Goal: Task Accomplishment & Management: Complete application form

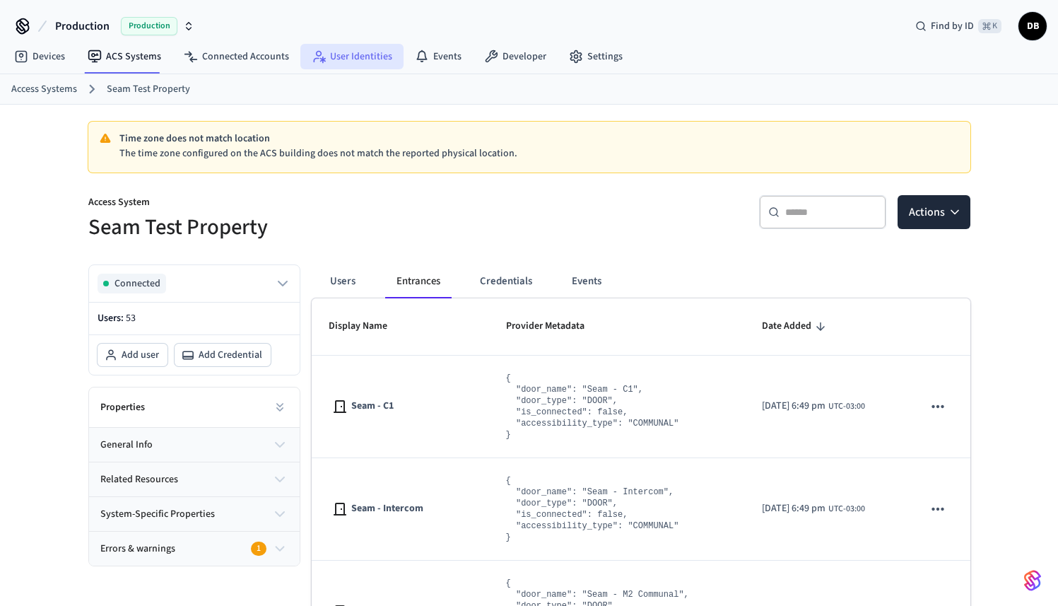
click at [363, 66] on link "User Identities" at bounding box center [351, 56] width 103 height 25
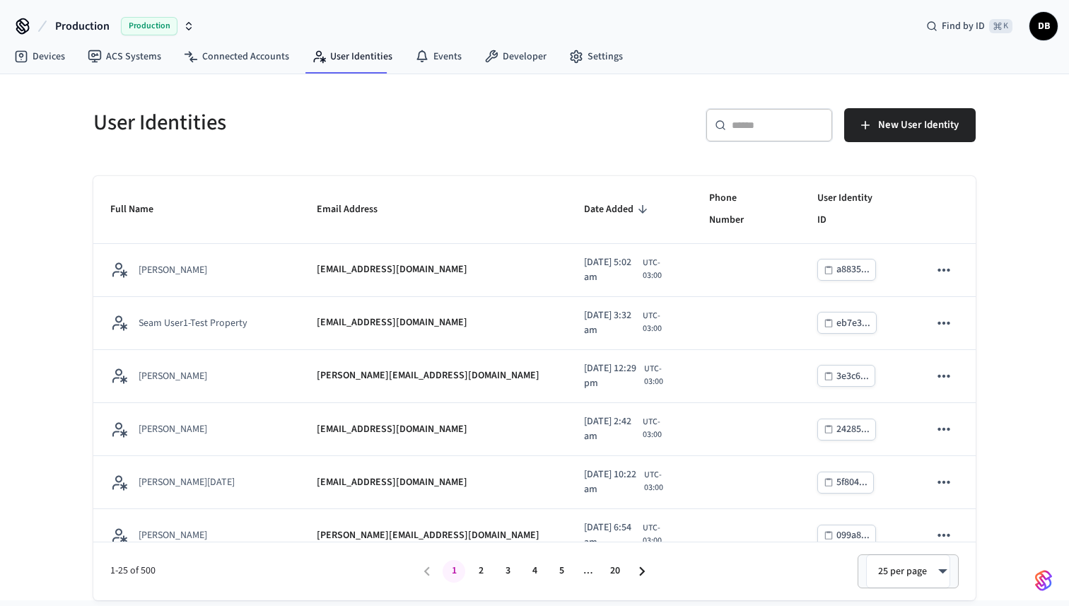
click at [765, 131] on input "text" at bounding box center [778, 125] width 92 height 14
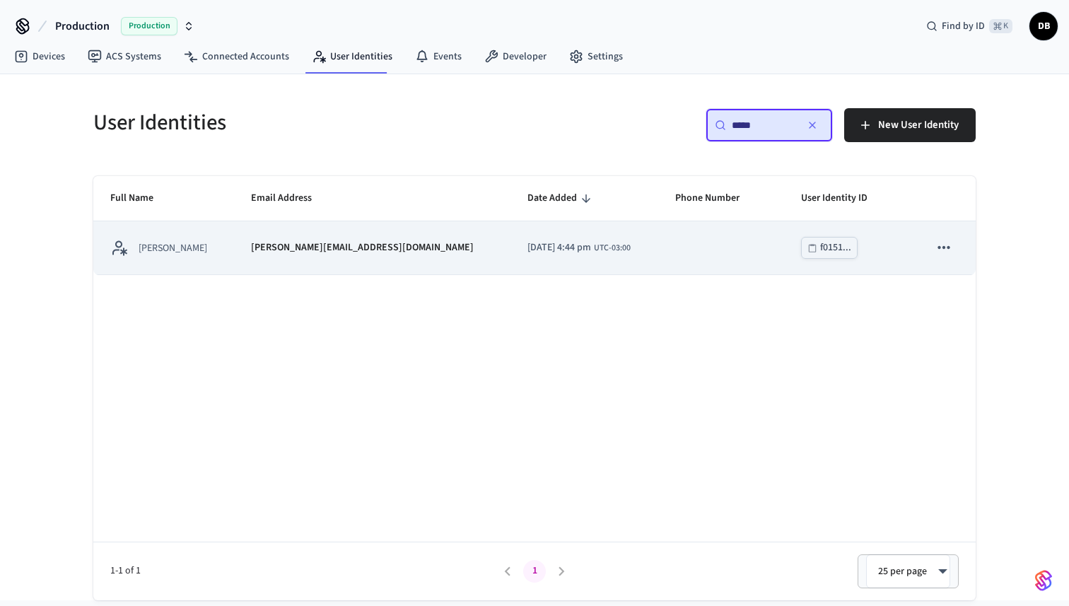
type input "*****"
click at [940, 241] on icon "sticky table" at bounding box center [944, 247] width 18 height 18
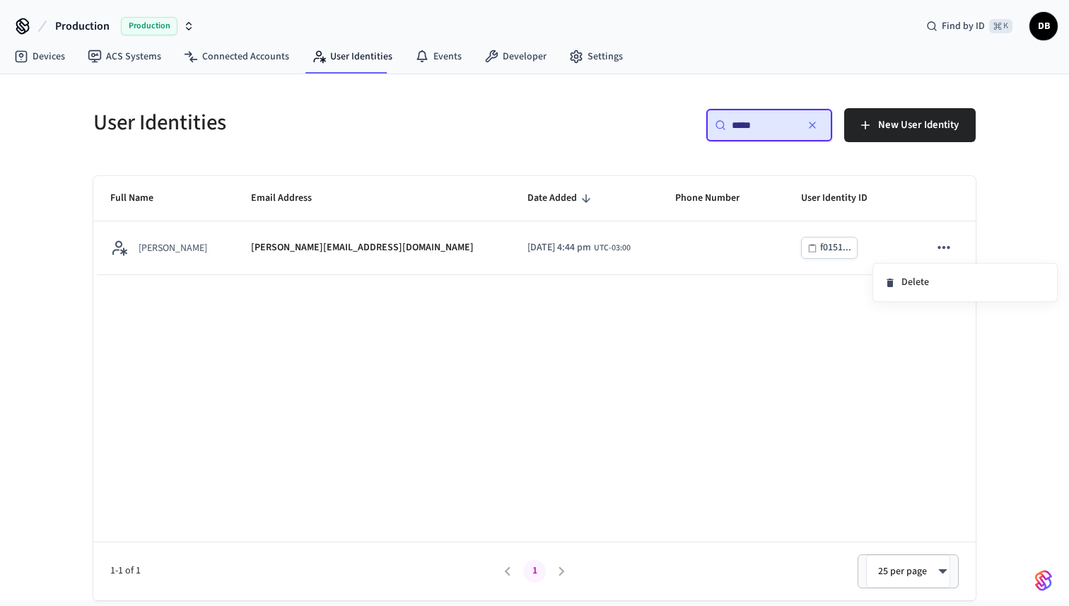
click at [936, 271] on li "Delete" at bounding box center [965, 282] width 184 height 37
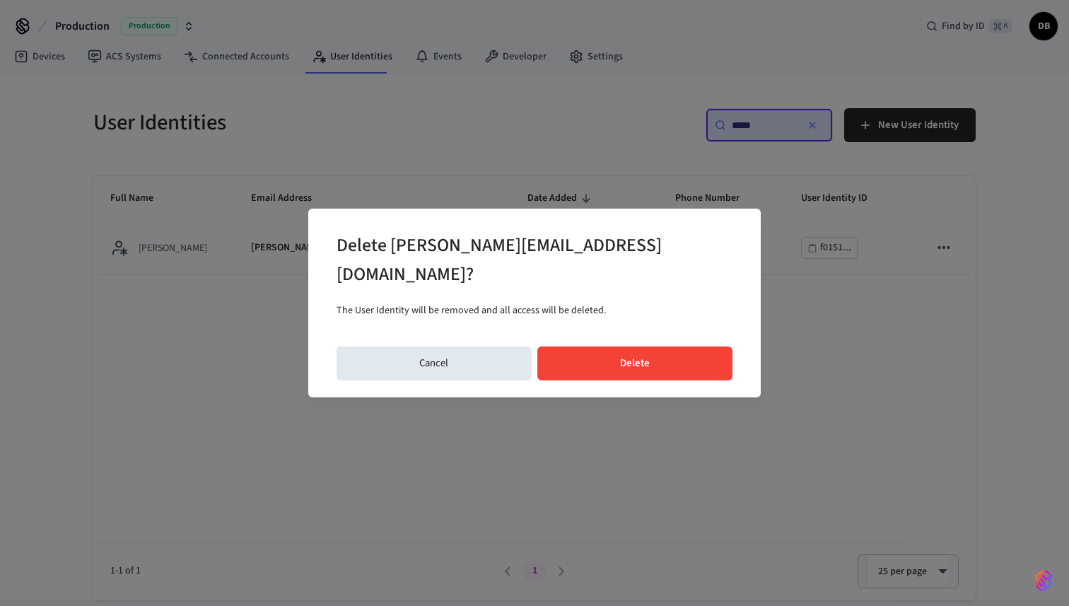
click at [716, 354] on button "Delete" at bounding box center [635, 363] width 196 height 34
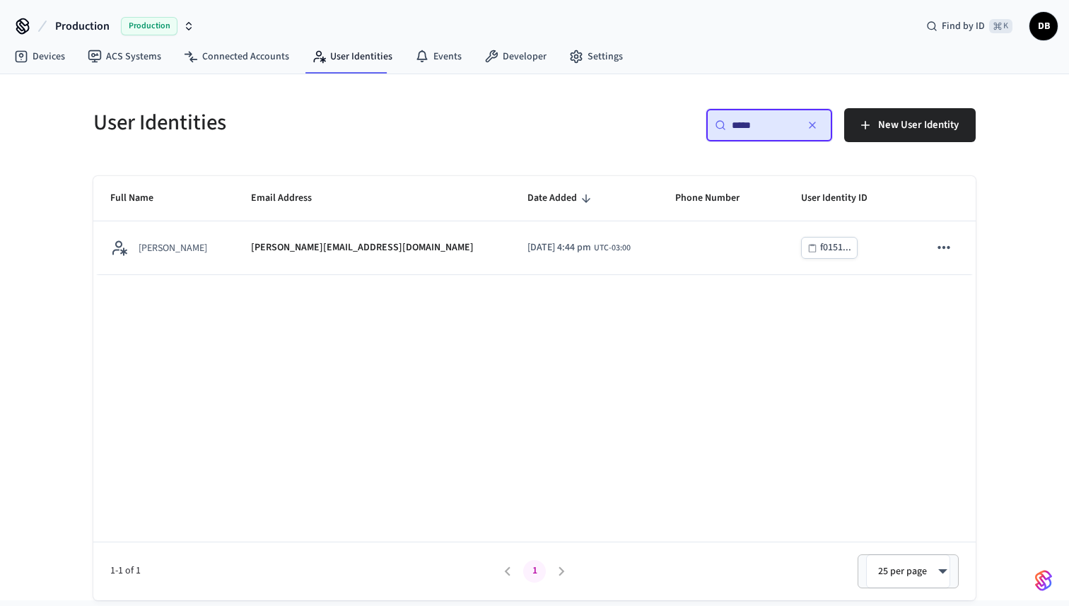
click at [529, 325] on div "Full Name Email Address Date Added Phone Number User Identity ID Diego Bezerra …" at bounding box center [534, 388] width 882 height 424
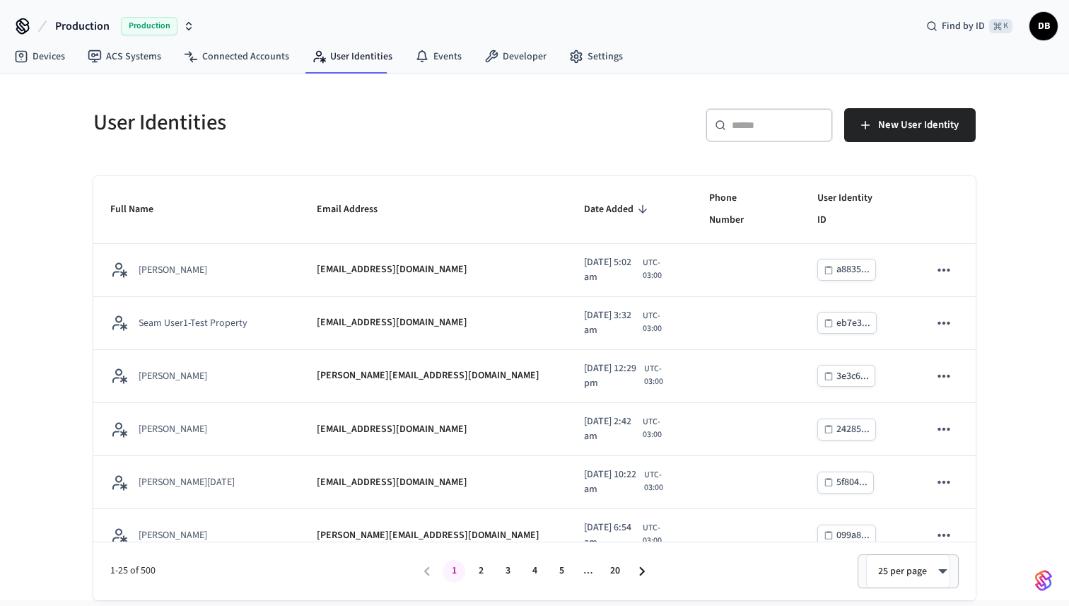
click at [757, 133] on div "​ ​" at bounding box center [769, 125] width 127 height 34
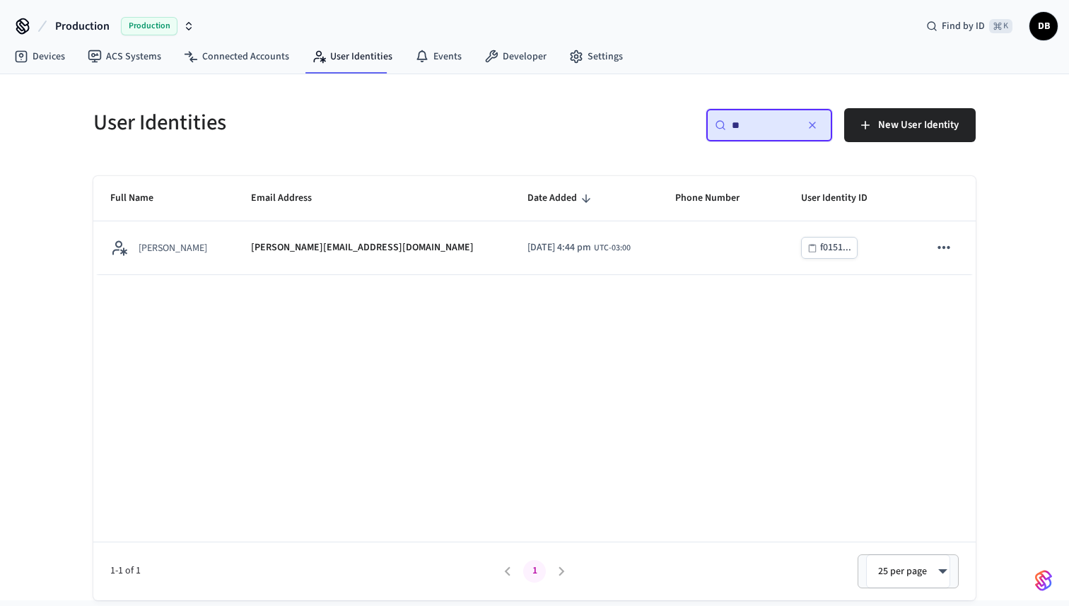
type input "*"
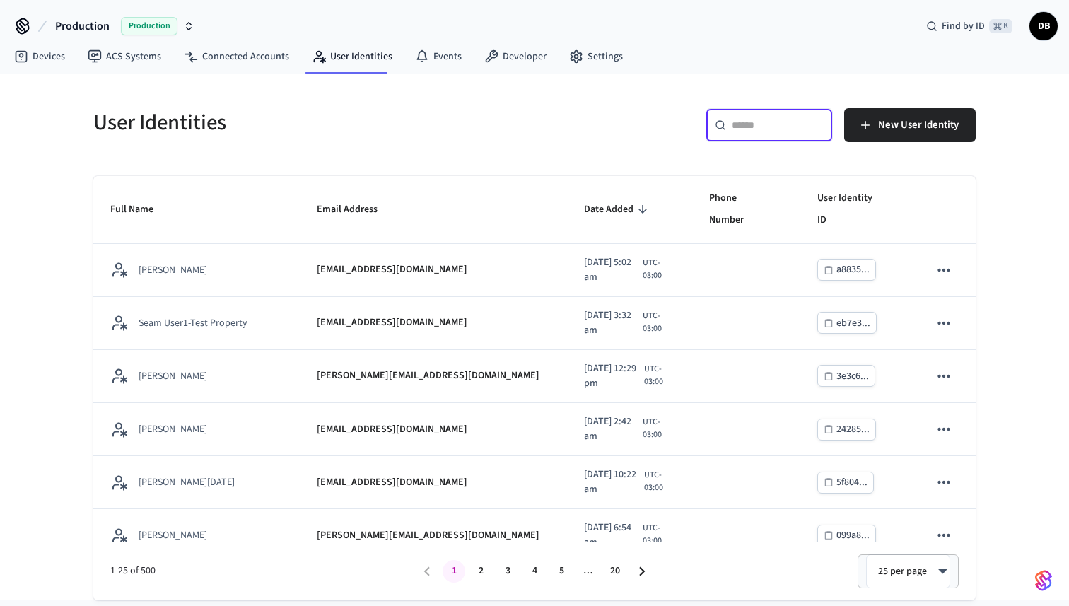
click at [742, 134] on div "​ ​" at bounding box center [769, 125] width 127 height 34
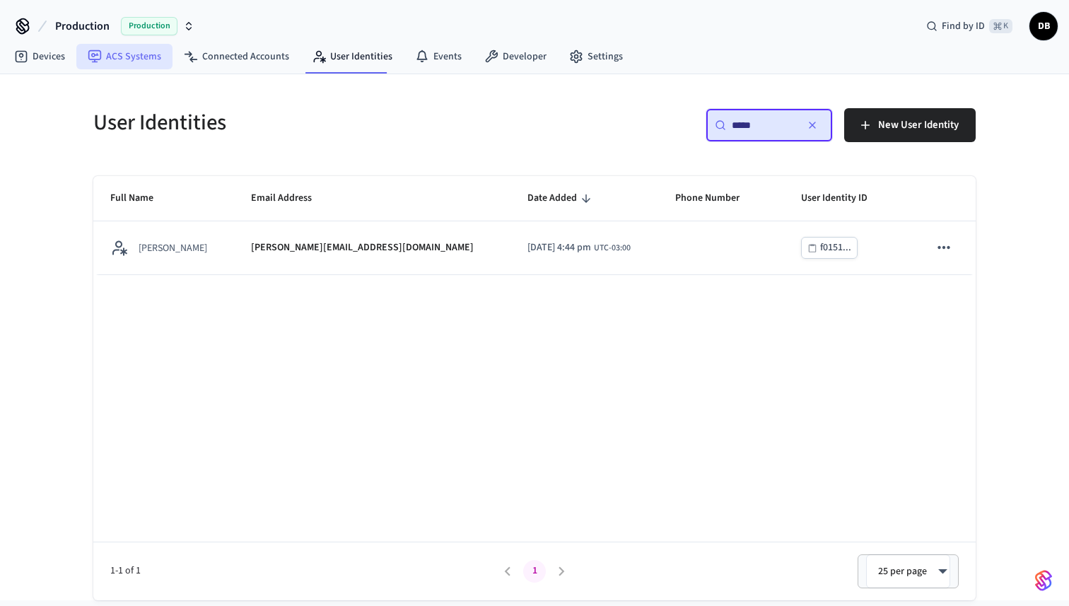
type input "*****"
click at [152, 65] on link "ACS Systems" at bounding box center [124, 56] width 96 height 25
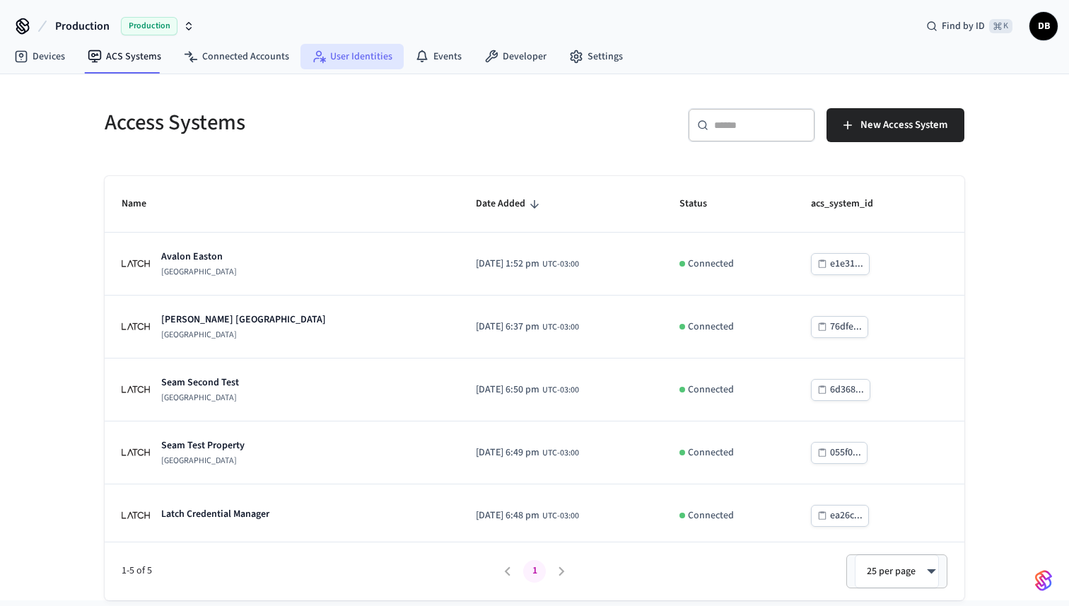
click at [373, 56] on link "User Identities" at bounding box center [351, 56] width 103 height 25
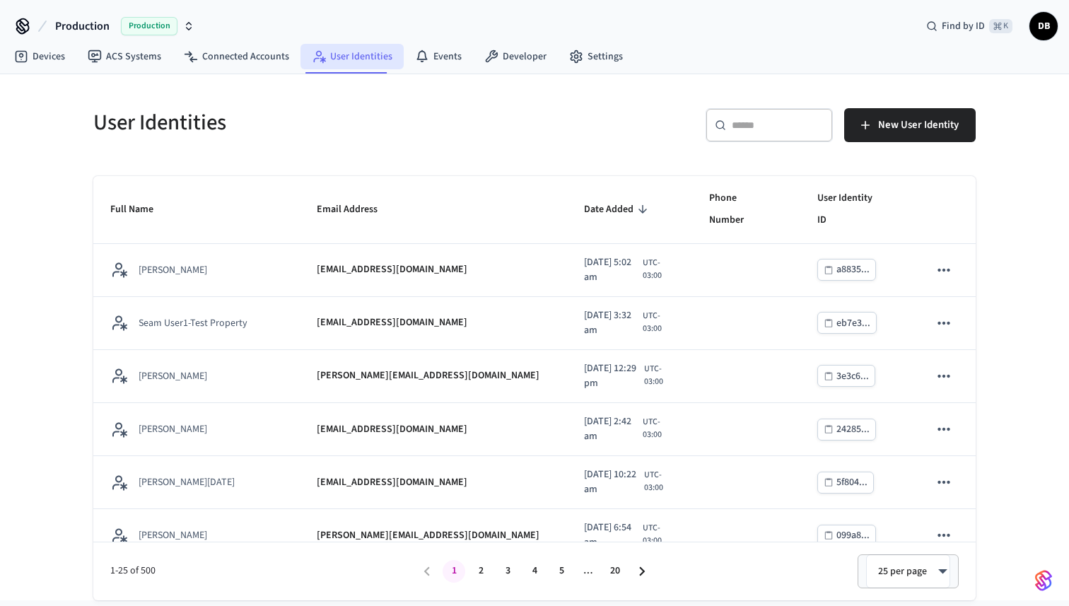
click at [376, 63] on link "User Identities" at bounding box center [351, 56] width 103 height 25
click at [761, 142] on div "​ ​" at bounding box center [769, 128] width 127 height 40
click at [762, 139] on div "​ ​" at bounding box center [769, 125] width 127 height 34
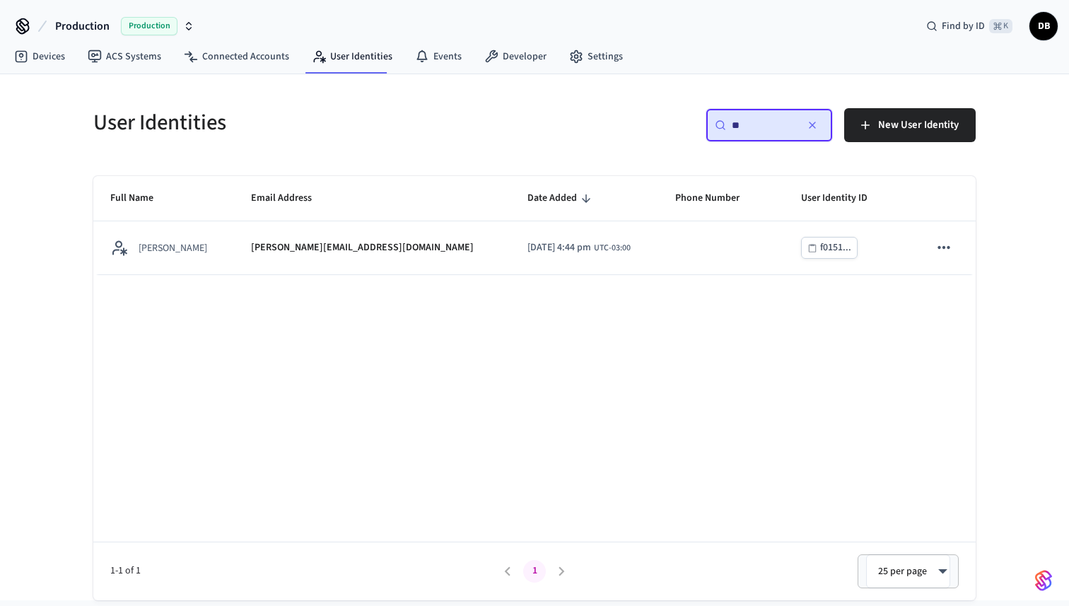
type input "*"
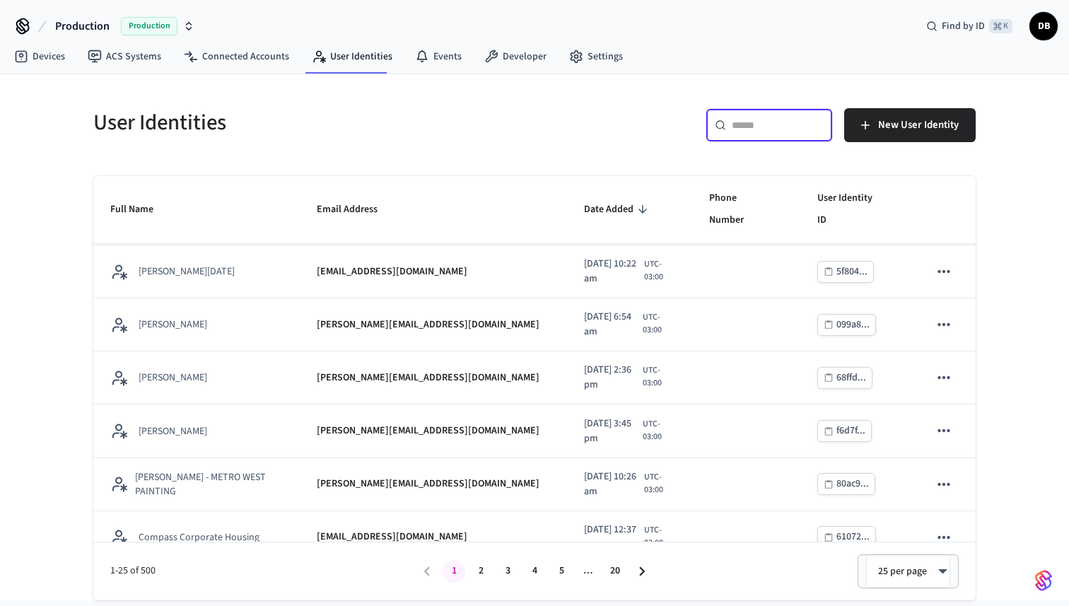
scroll to position [1008, 0]
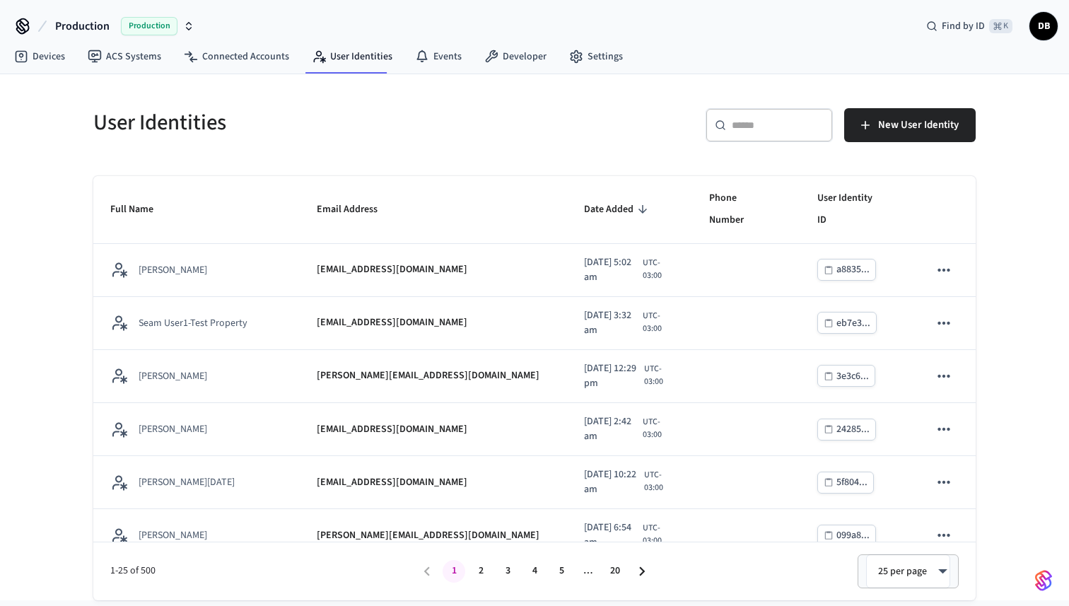
click at [745, 132] on div "​ ​" at bounding box center [769, 125] width 127 height 34
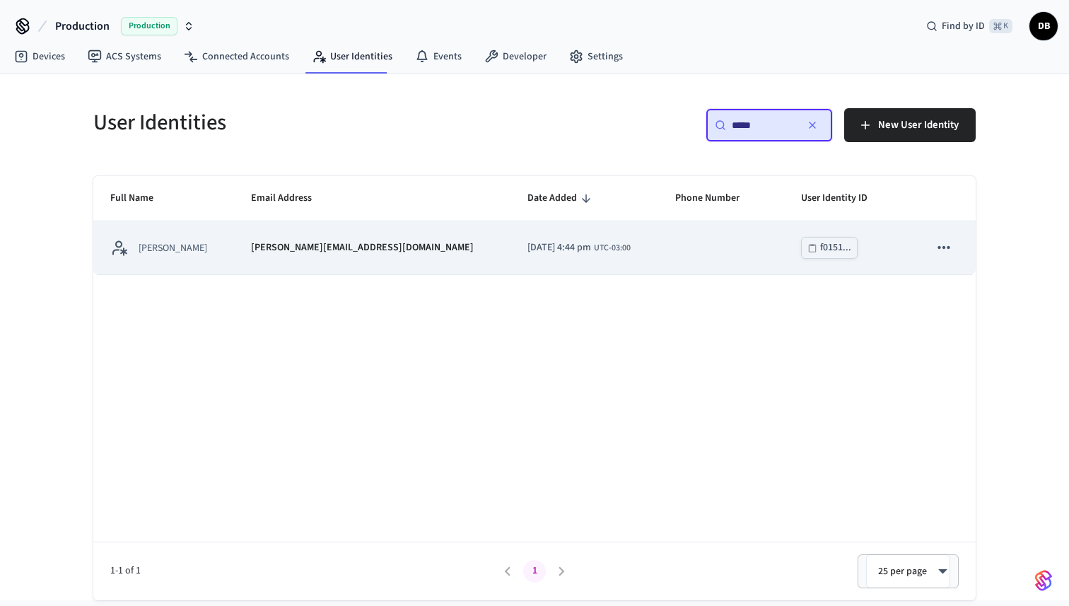
type input "*****"
click at [315, 259] on td "[PERSON_NAME][EMAIL_ADDRESS][DOMAIN_NAME]" at bounding box center [372, 247] width 276 height 53
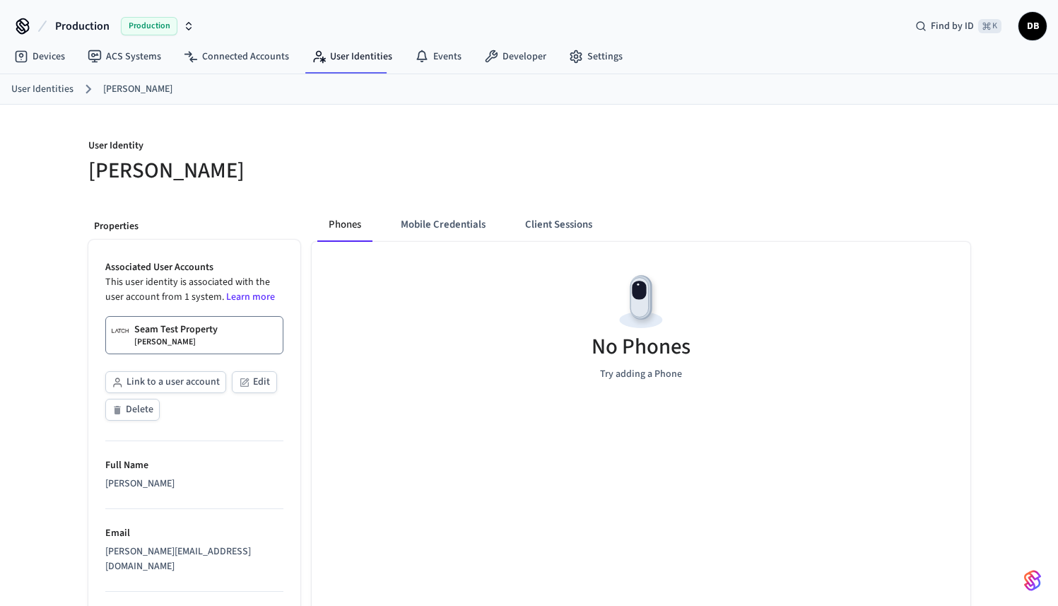
scroll to position [28, 0]
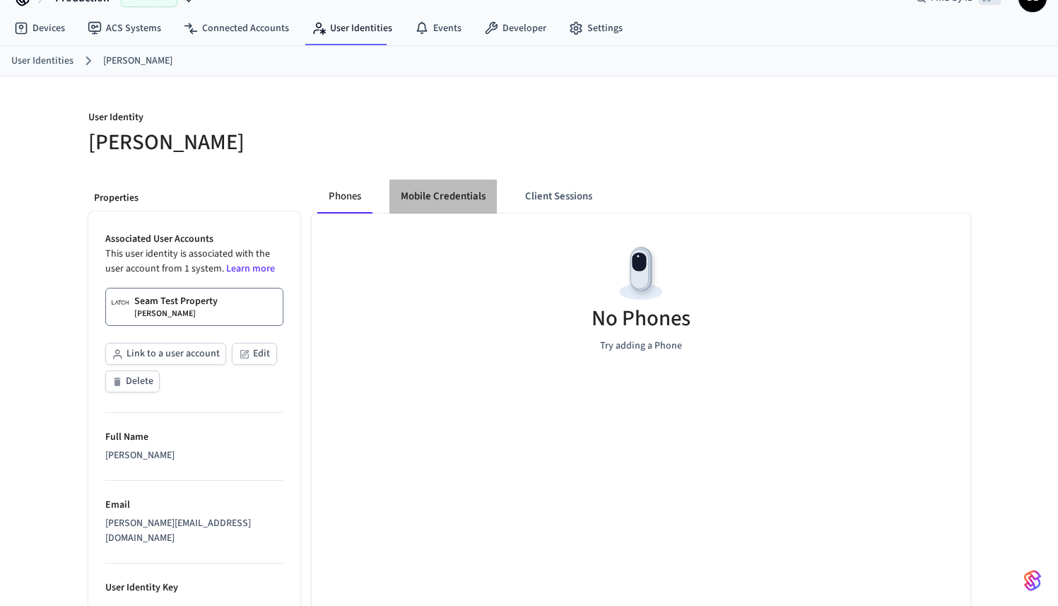
click at [465, 207] on button "Mobile Credentials" at bounding box center [443, 197] width 107 height 34
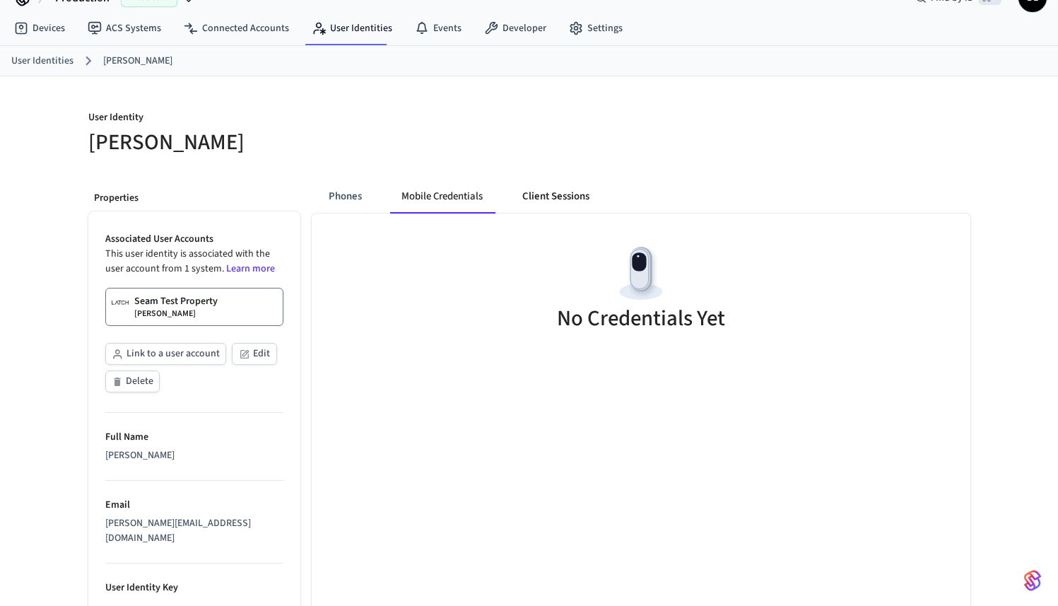
click at [554, 206] on button "Client Sessions" at bounding box center [556, 197] width 90 height 34
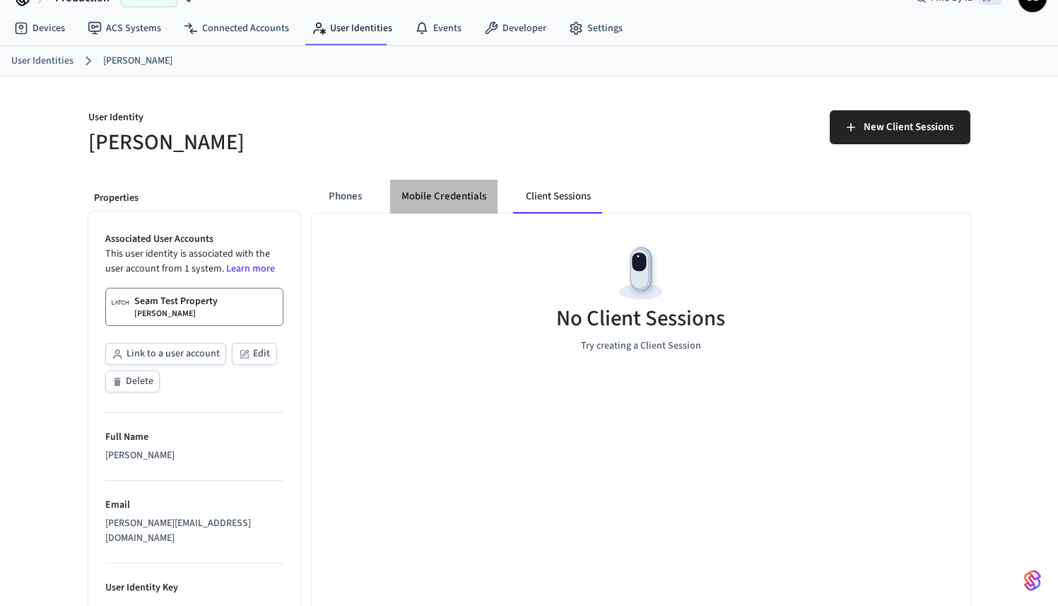
click at [431, 202] on button "Mobile Credentials" at bounding box center [443, 197] width 107 height 34
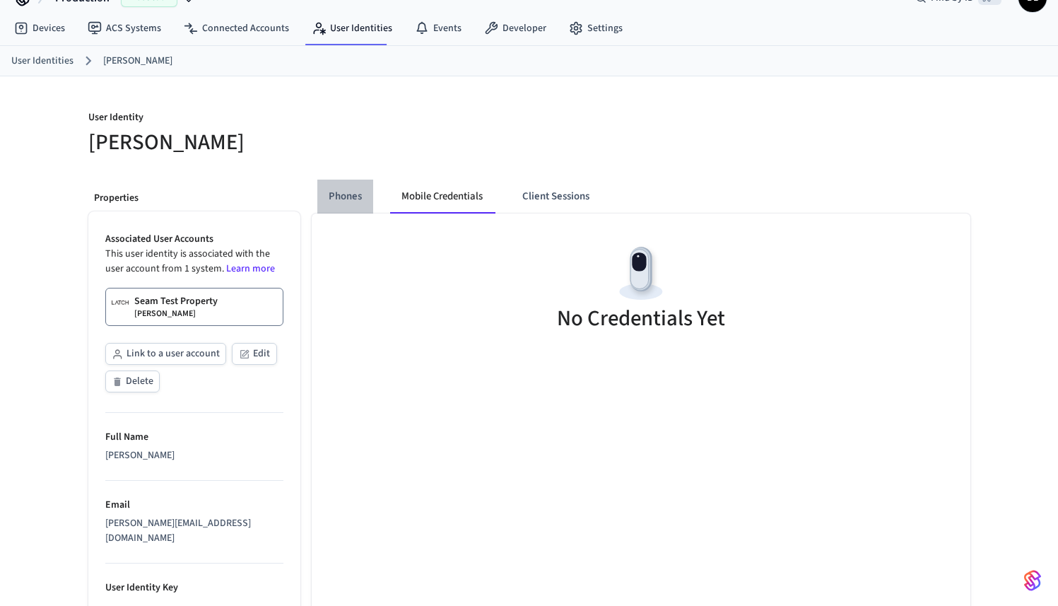
click at [356, 194] on button "Phones" at bounding box center [345, 197] width 56 height 34
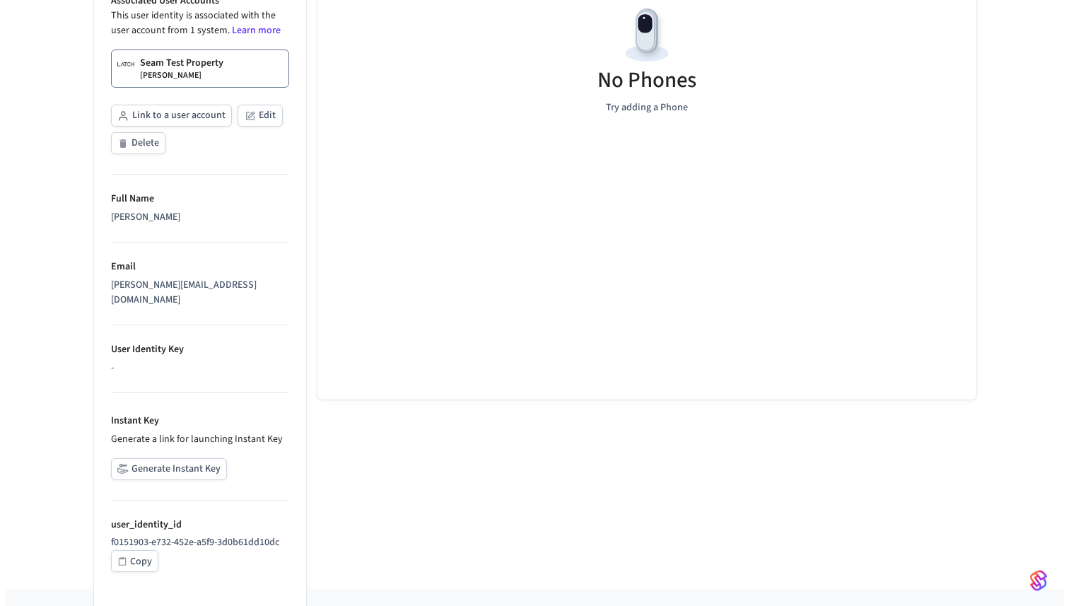
scroll to position [0, 0]
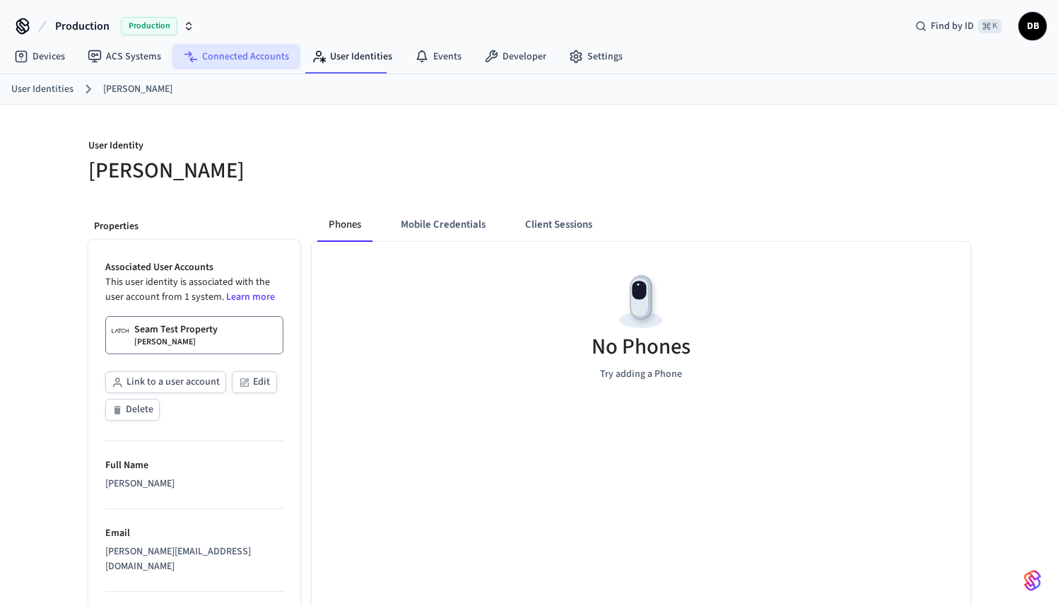
click at [226, 49] on link "Connected Accounts" at bounding box center [237, 56] width 128 height 25
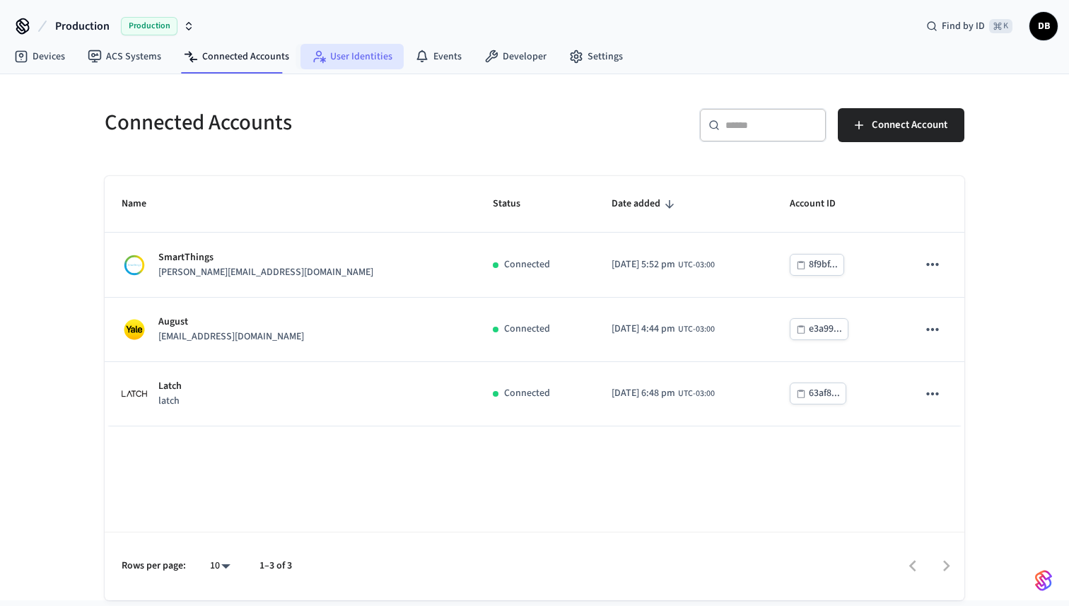
click at [355, 63] on link "User Identities" at bounding box center [351, 56] width 103 height 25
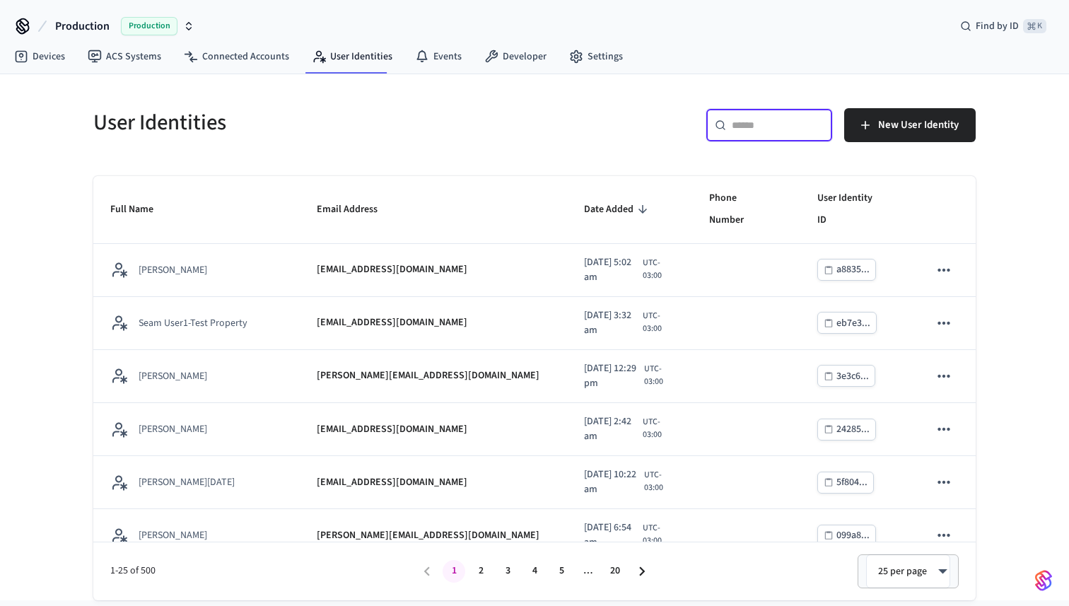
click at [761, 124] on input "text" at bounding box center [778, 125] width 92 height 14
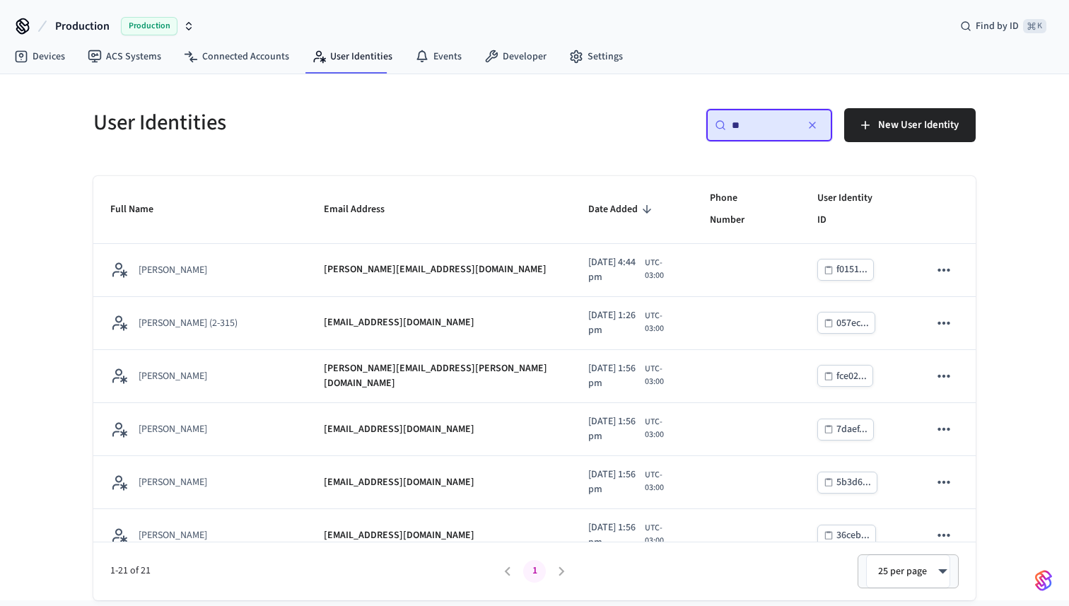
type input "*"
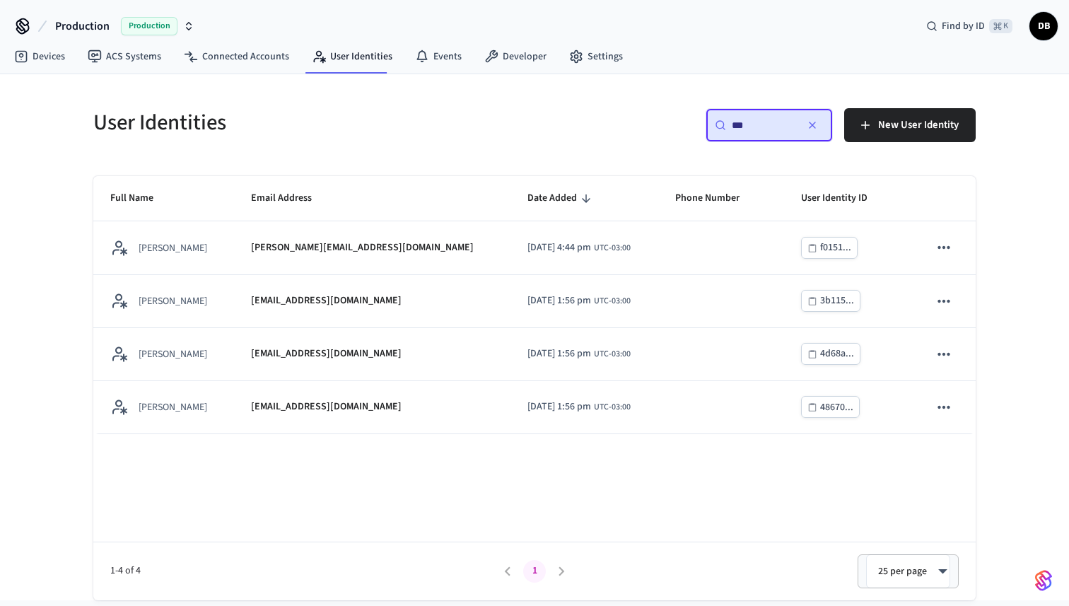
type input "***"
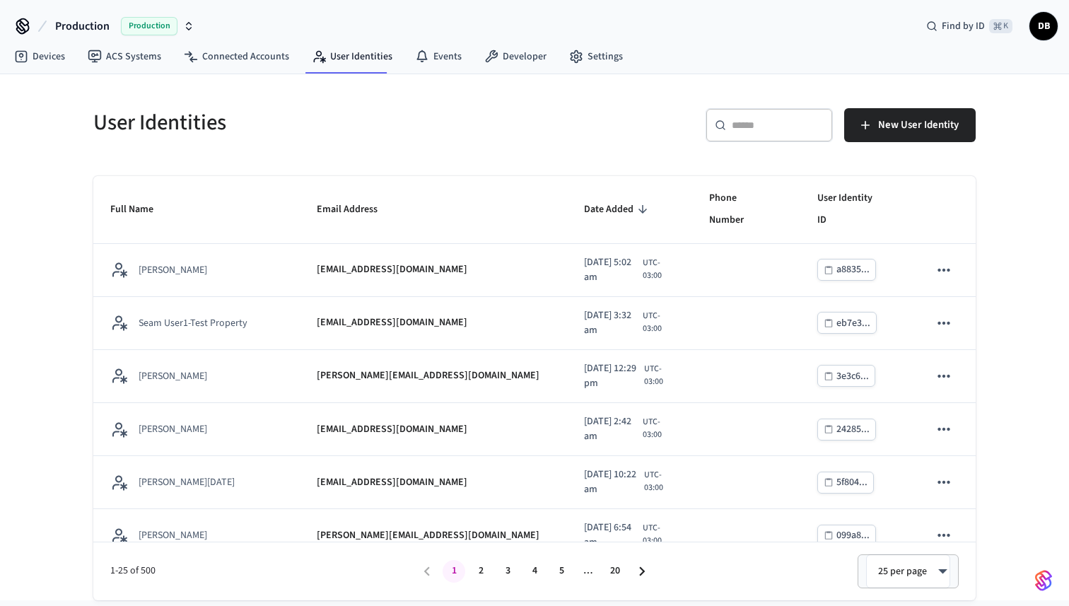
click at [764, 131] on input "text" at bounding box center [778, 125] width 92 height 14
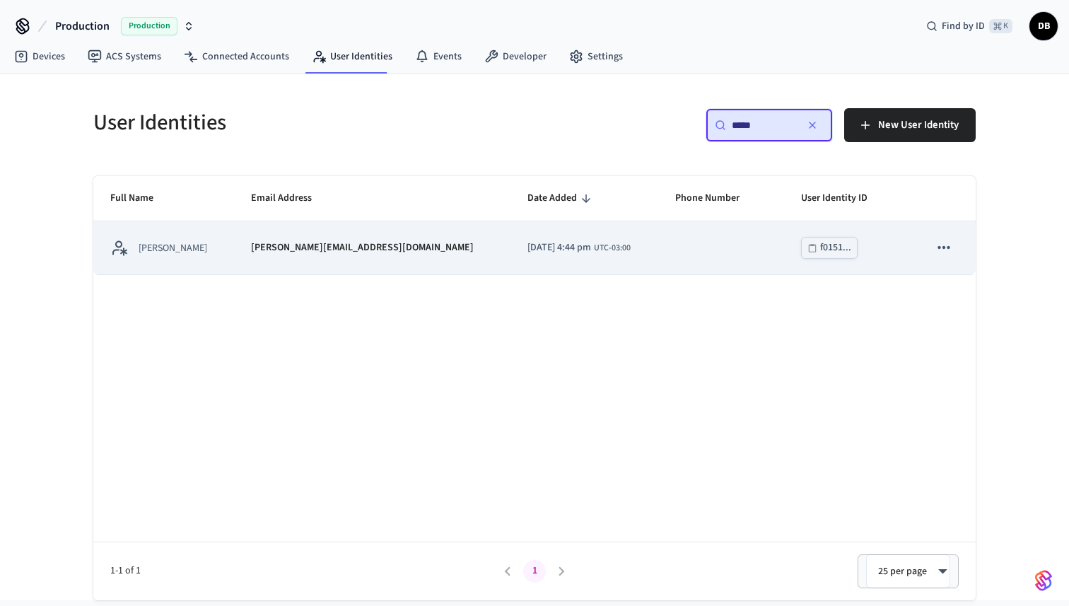
type input "*****"
click at [353, 260] on td "diego@getseam.com" at bounding box center [372, 247] width 276 height 53
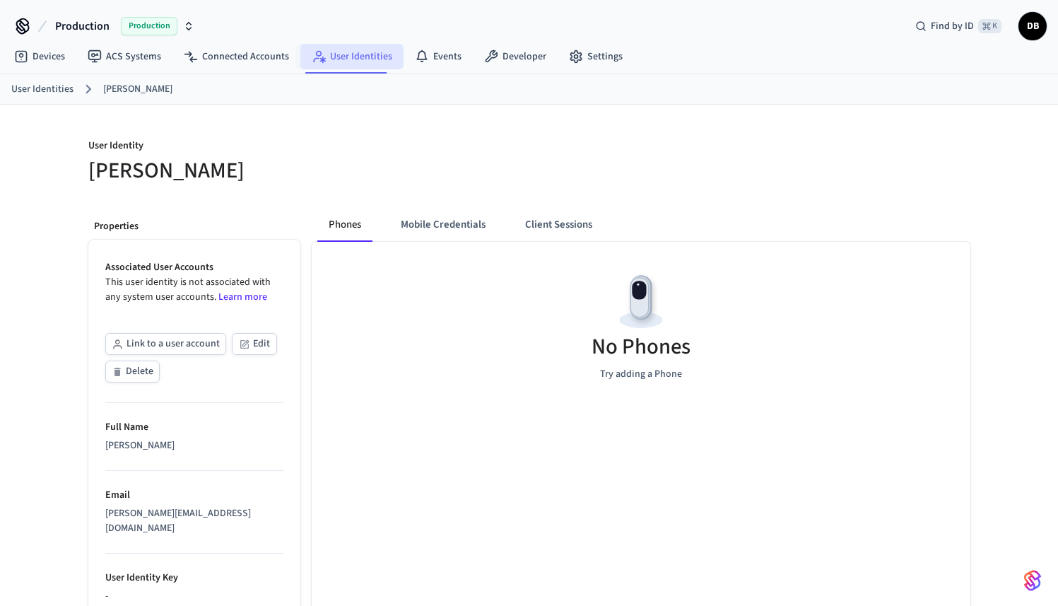
click at [362, 59] on link "User Identities" at bounding box center [351, 56] width 103 height 25
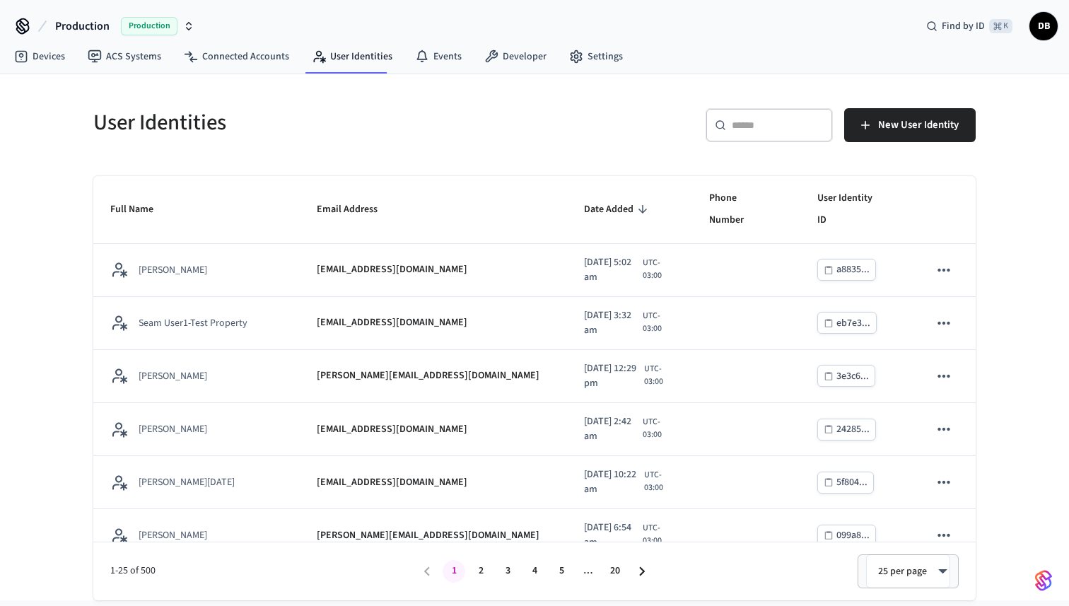
click at [767, 124] on input "text" at bounding box center [778, 125] width 92 height 14
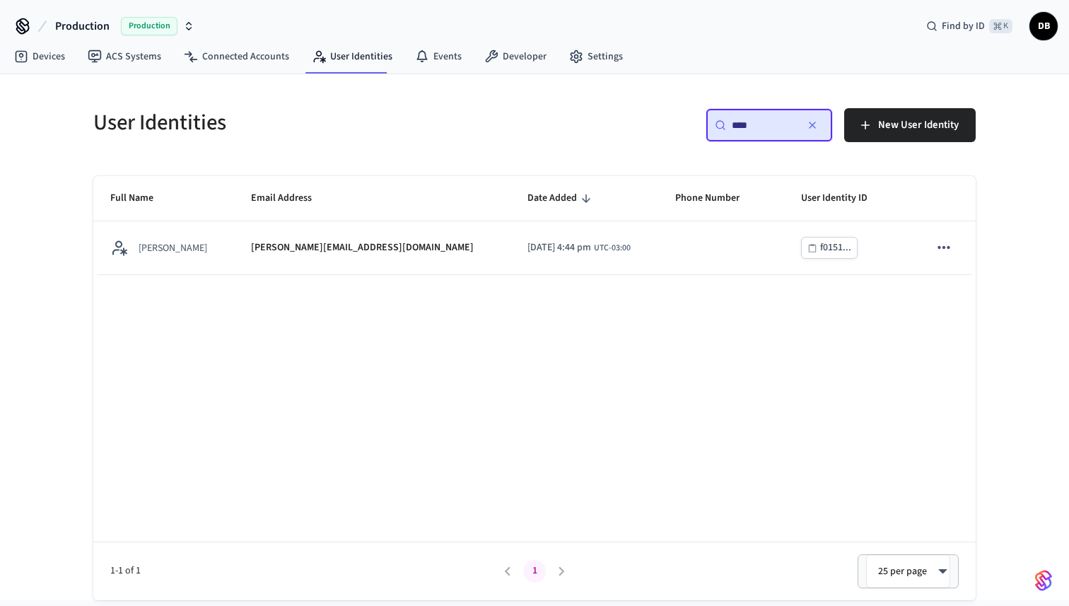
type input "****"
click at [252, 312] on div "Full Name Email Address Date Added Phone Number User Identity ID Diego Bezerra …" at bounding box center [534, 388] width 882 height 424
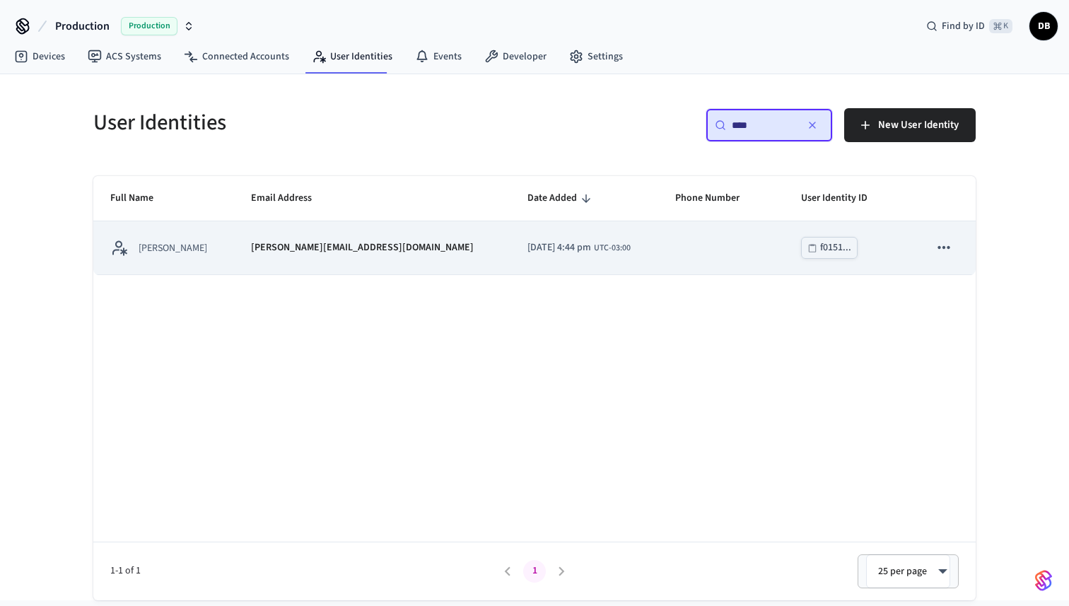
click at [253, 251] on td "diego@getseam.com" at bounding box center [372, 247] width 276 height 53
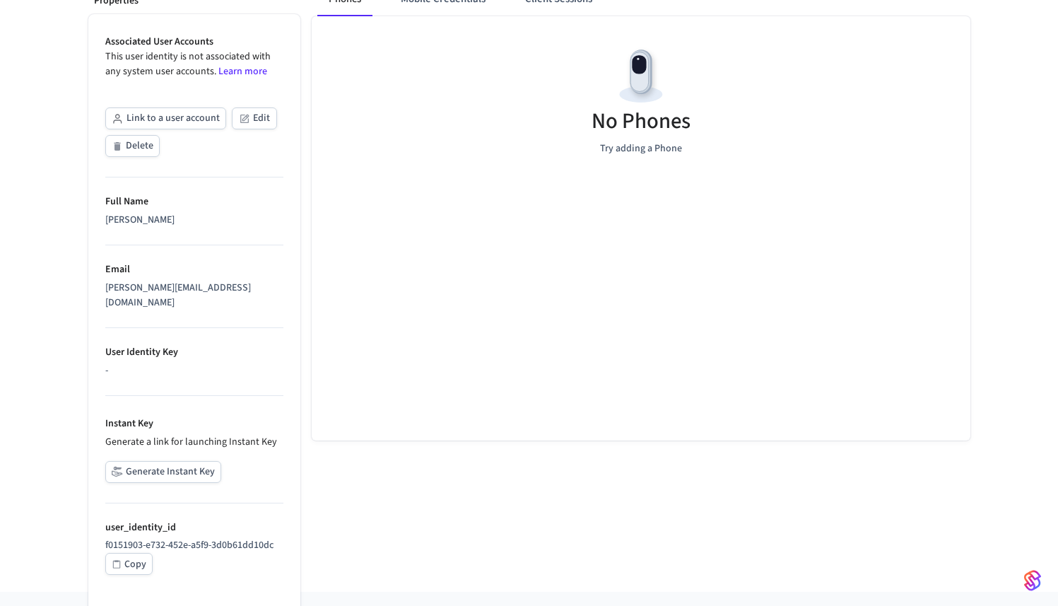
scroll to position [228, 0]
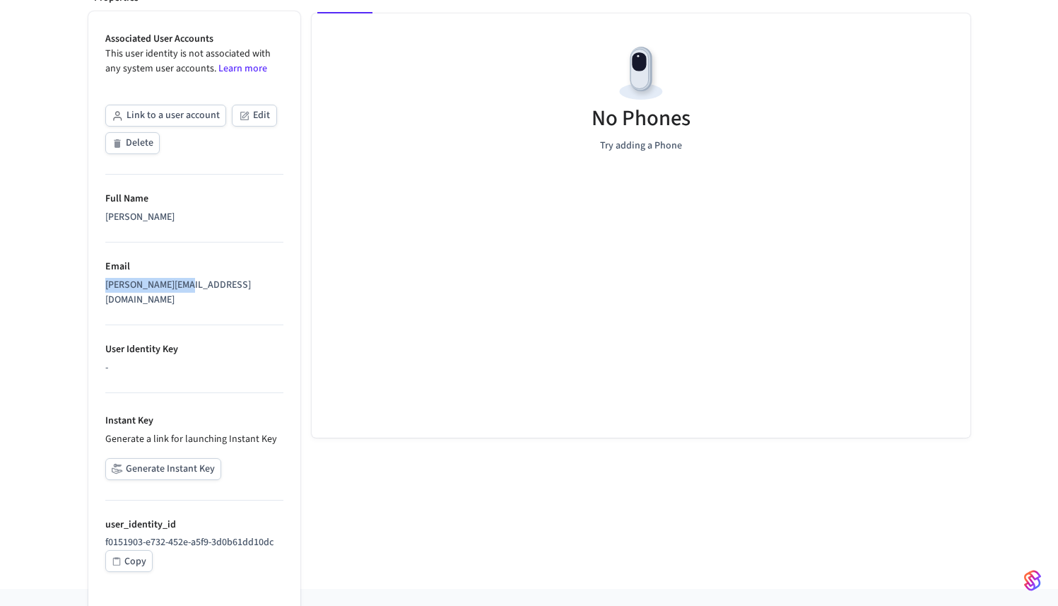
drag, startPoint x: 209, startPoint y: 282, endPoint x: 103, endPoint y: 286, distance: 106.1
click at [103, 286] on ul "Associated User Accounts This user identity is not associated with any system u…" at bounding box center [194, 315] width 212 height 609
copy div "[PERSON_NAME][EMAIL_ADDRESS][DOMAIN_NAME]"
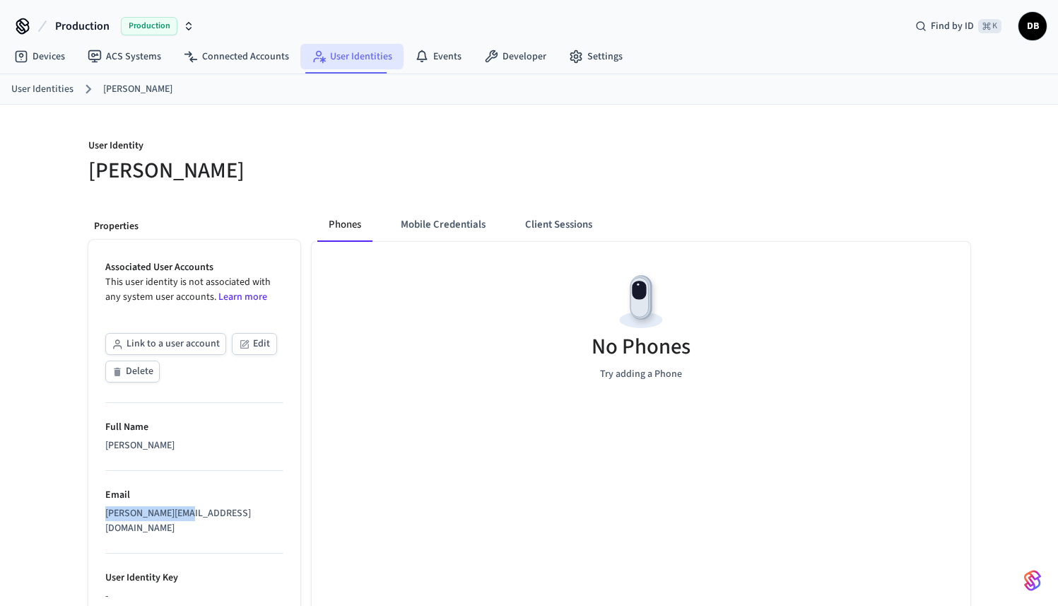
click at [349, 56] on link "User Identities" at bounding box center [351, 56] width 103 height 25
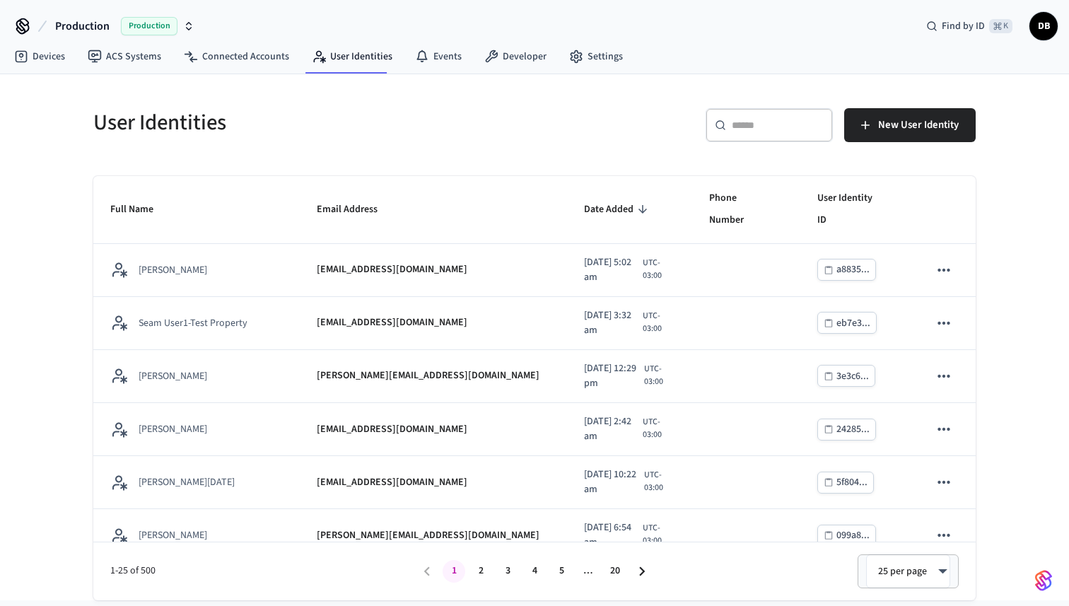
click at [751, 137] on div "​ ​" at bounding box center [769, 125] width 127 height 34
paste input "**********"
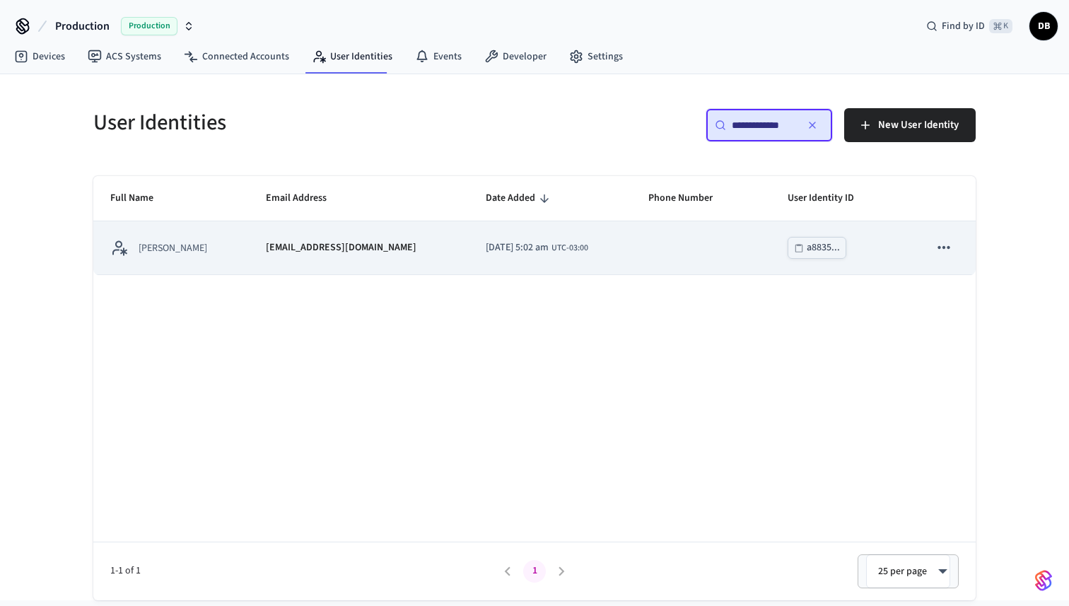
type input "**********"
click at [197, 255] on p "[PERSON_NAME]" at bounding box center [173, 248] width 69 height 14
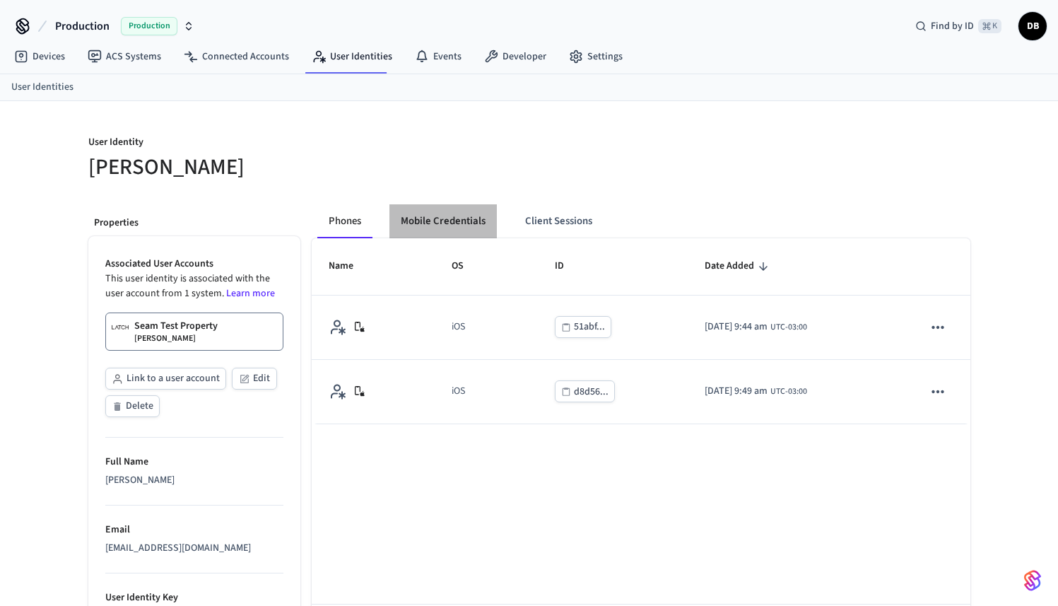
click at [453, 223] on button "Mobile Credentials" at bounding box center [443, 221] width 107 height 34
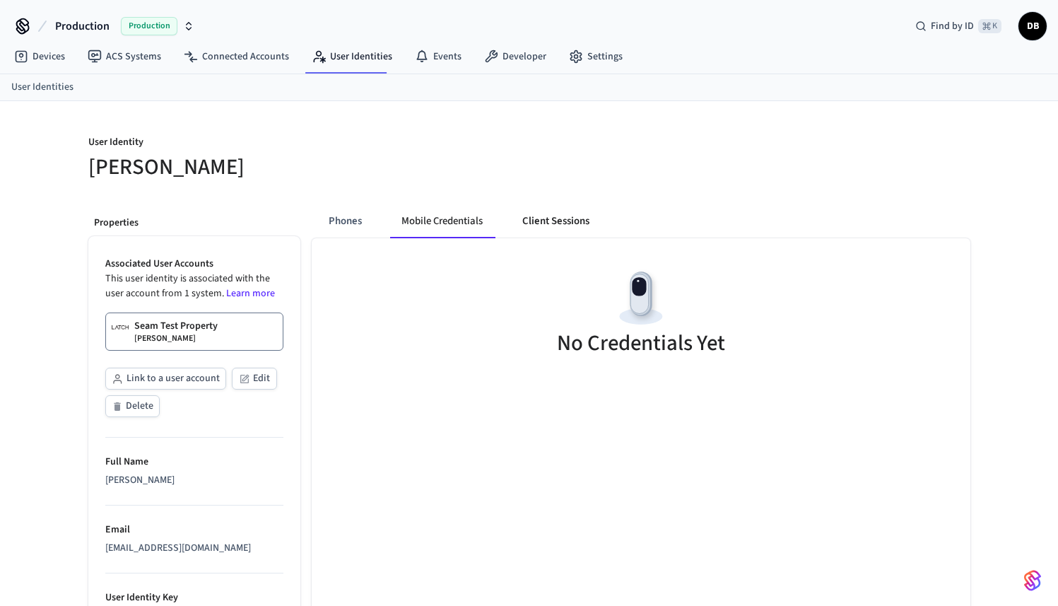
click at [558, 229] on button "Client Sessions" at bounding box center [556, 221] width 90 height 34
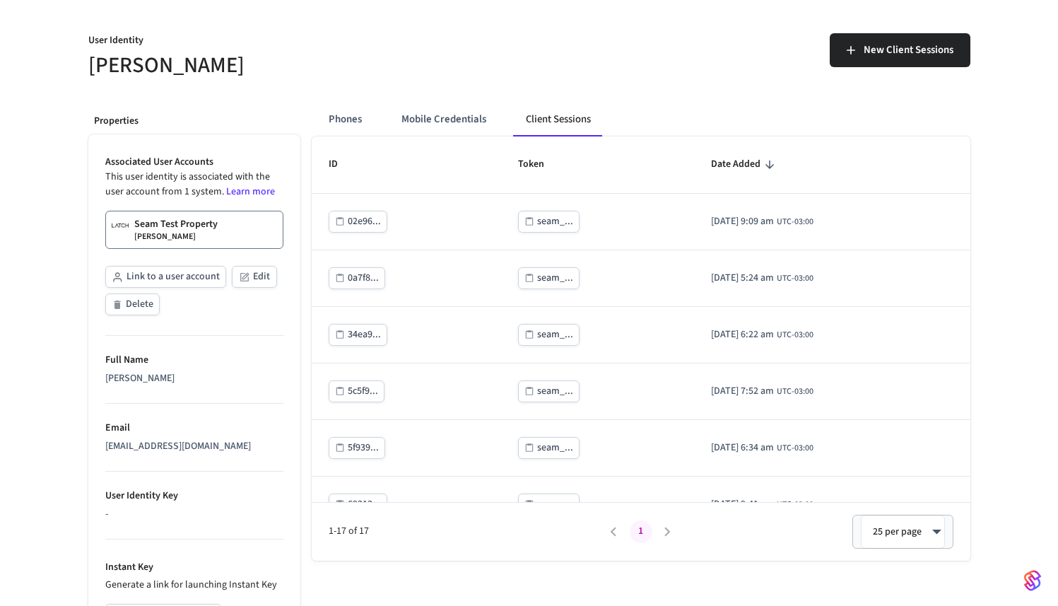
scroll to position [105, 0]
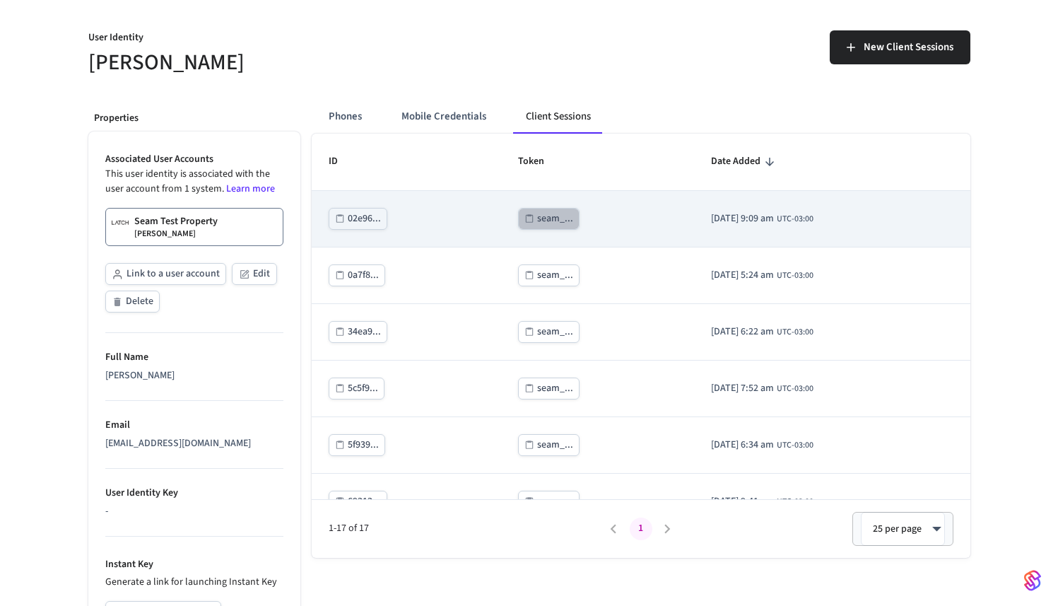
click at [537, 223] on div "seam_..." at bounding box center [555, 219] width 36 height 18
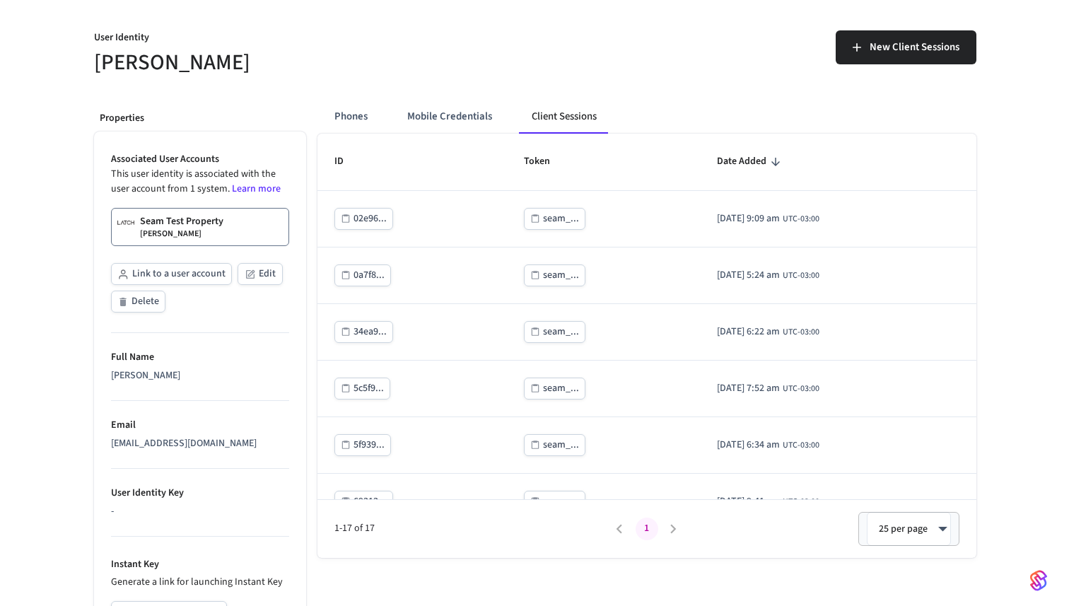
scroll to position [0, 0]
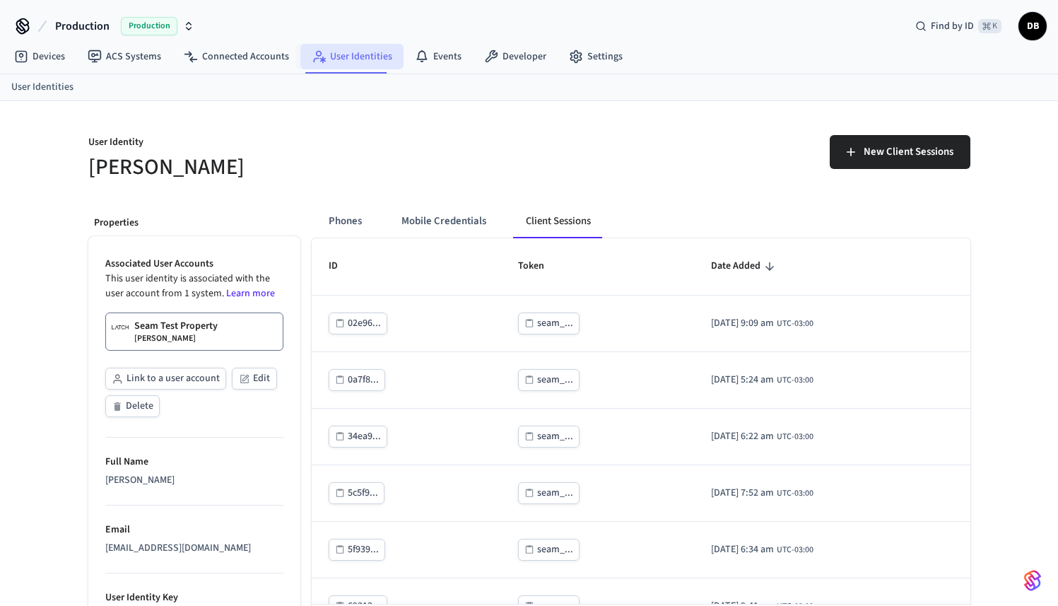
click at [325, 58] on link "User Identities" at bounding box center [351, 56] width 103 height 25
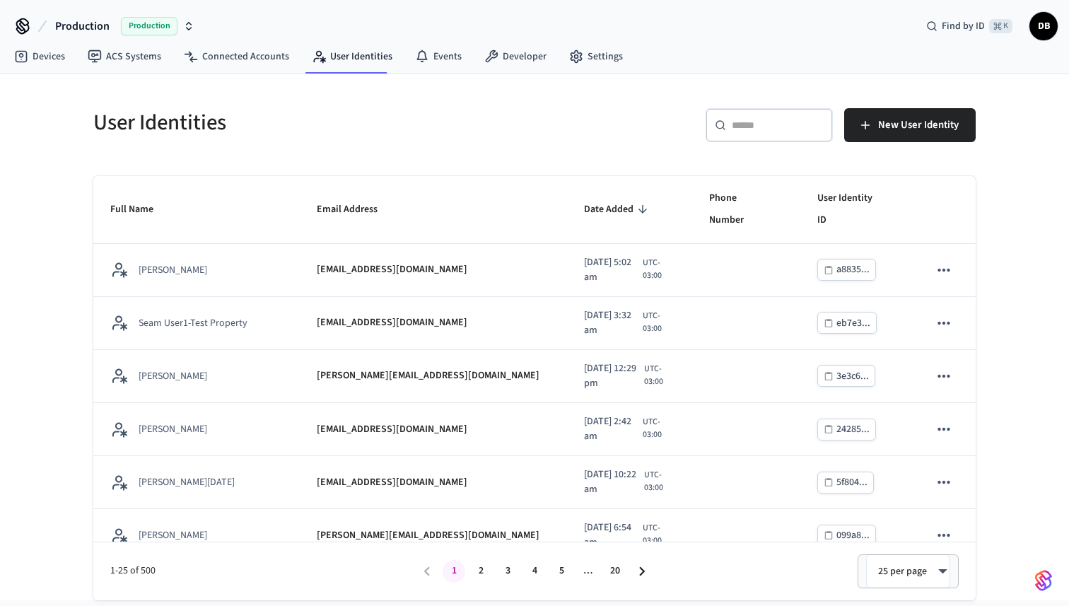
click at [727, 134] on div "​ ​" at bounding box center [769, 125] width 127 height 34
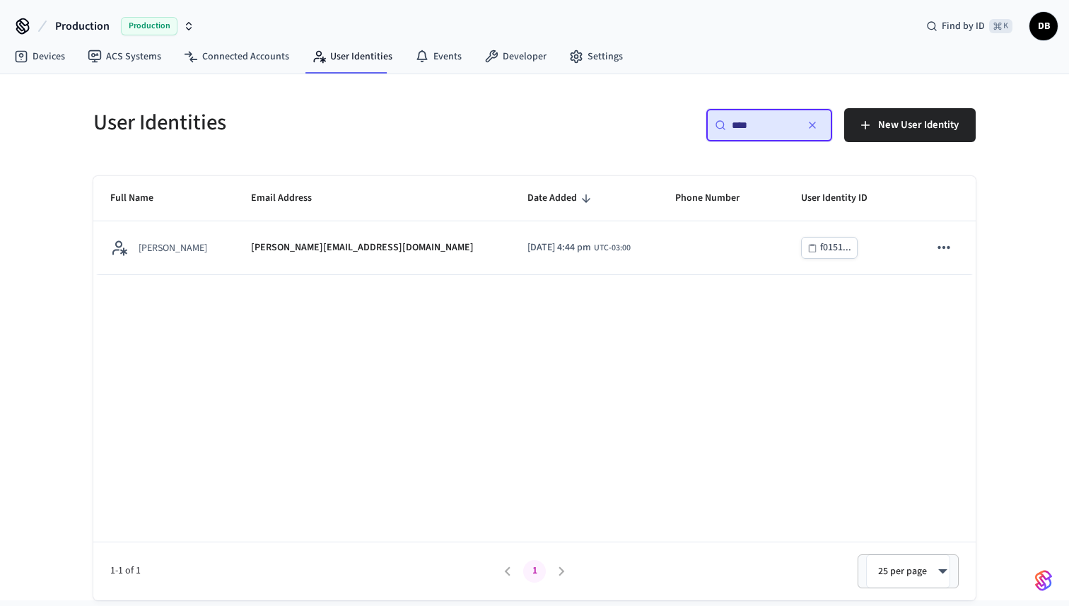
type input "****"
click at [481, 379] on div "Full Name Email Address Date Added Phone Number User Identity ID Diego Bezerra …" at bounding box center [534, 388] width 882 height 424
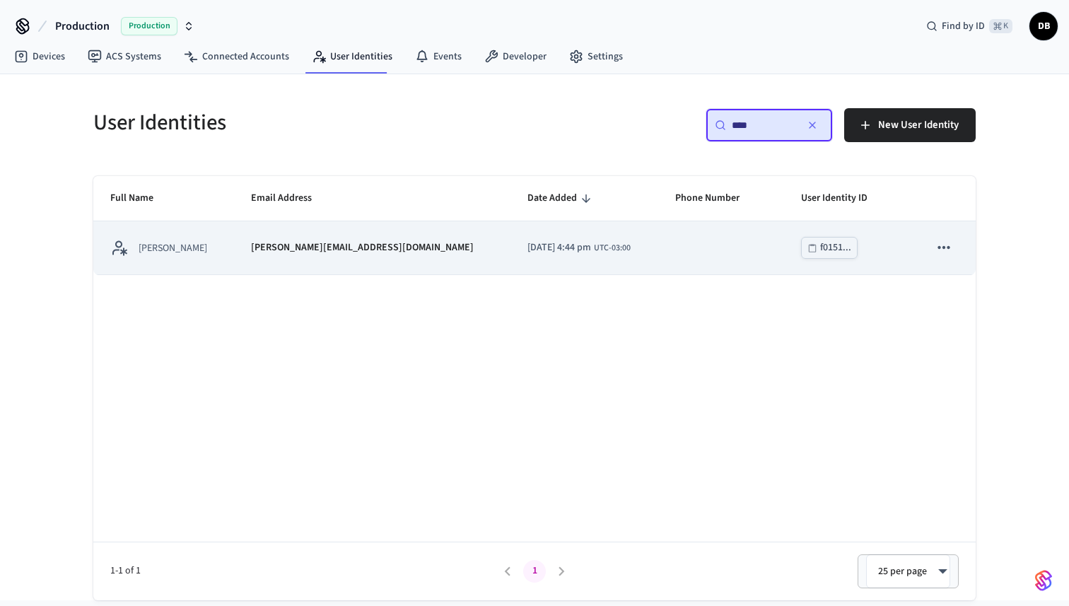
click at [527, 250] on span "2025/08/25 at 4:44 pm" at bounding box center [559, 247] width 64 height 15
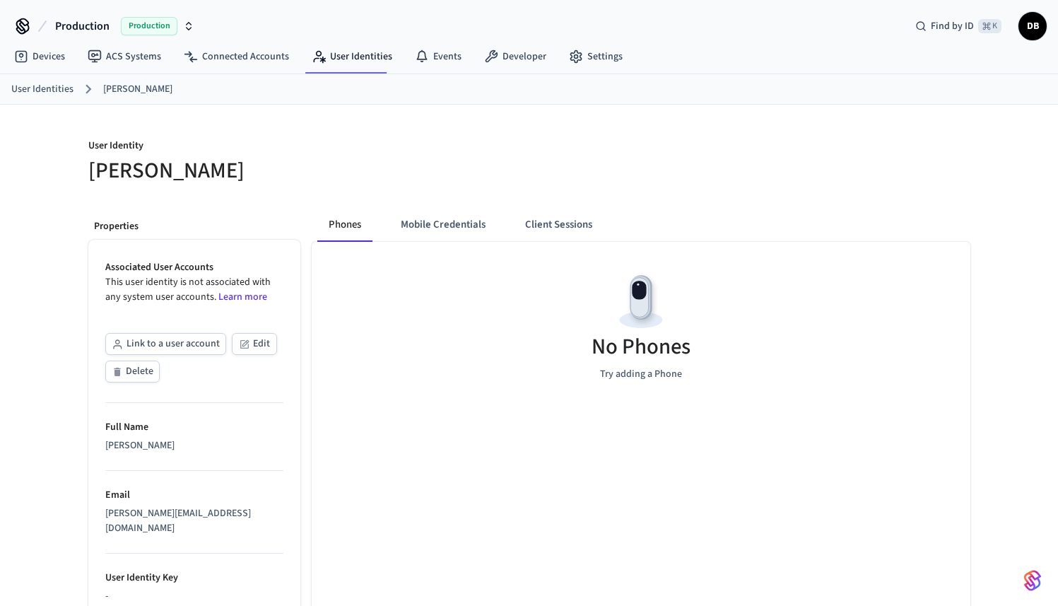
click at [127, 363] on button "Delete" at bounding box center [132, 372] width 54 height 22
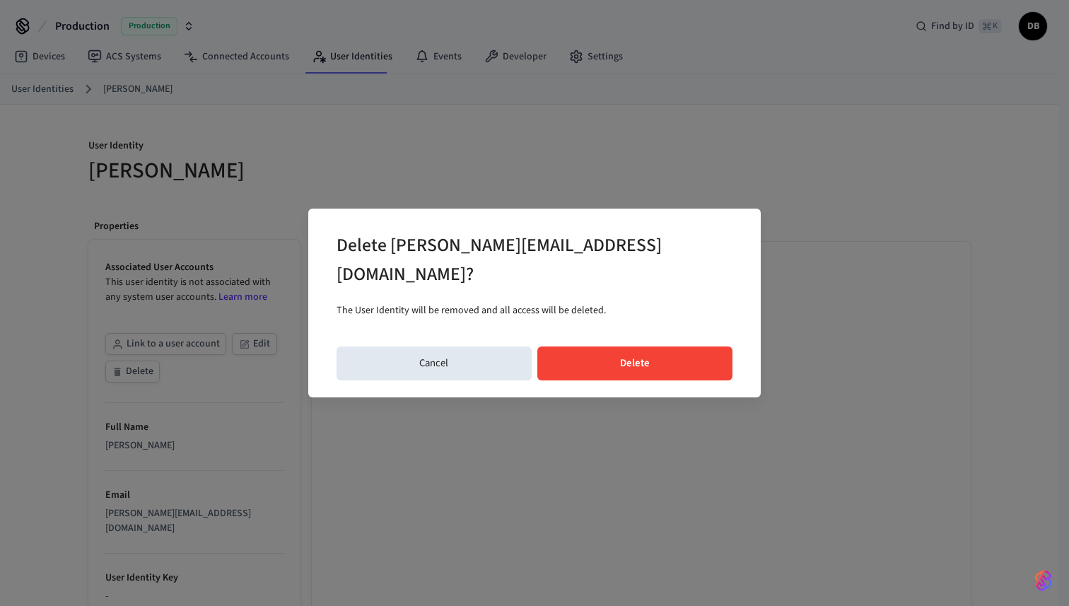
click at [650, 356] on button "Delete" at bounding box center [635, 363] width 196 height 34
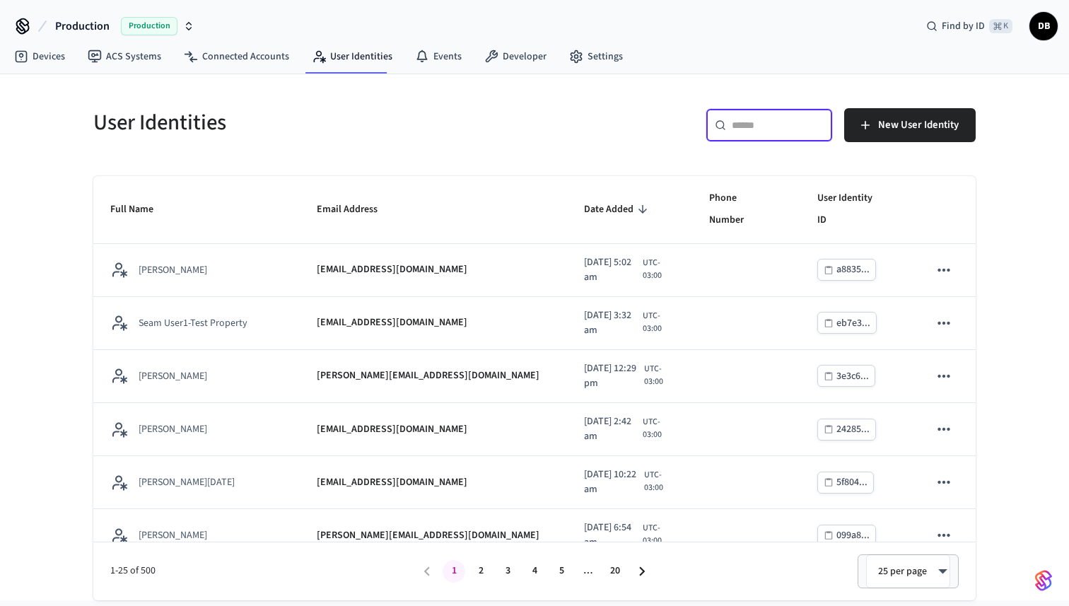
click at [757, 127] on input "text" at bounding box center [778, 125] width 92 height 14
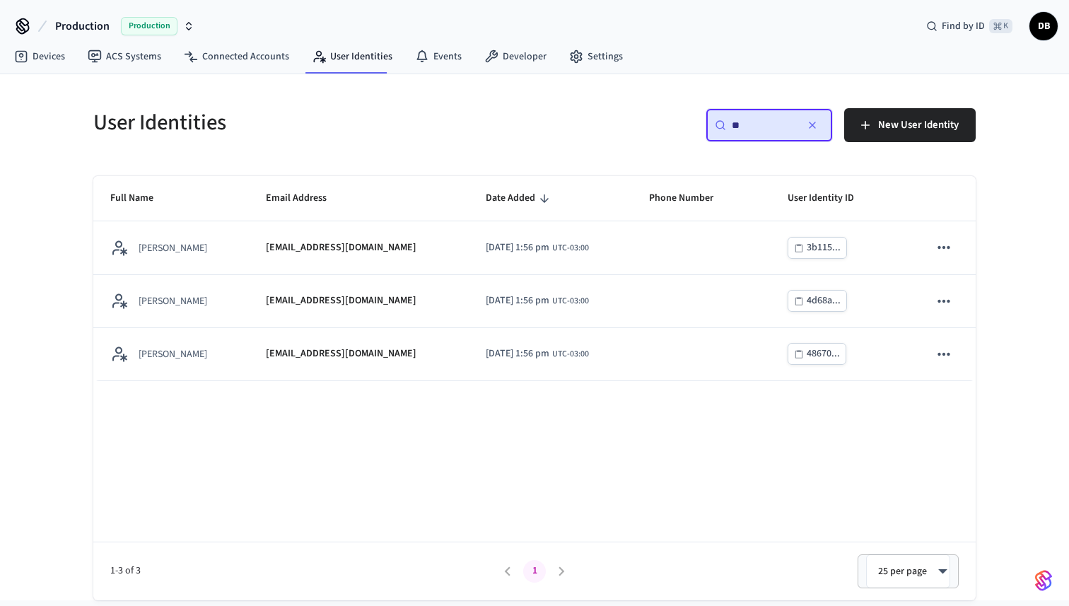
type input "*"
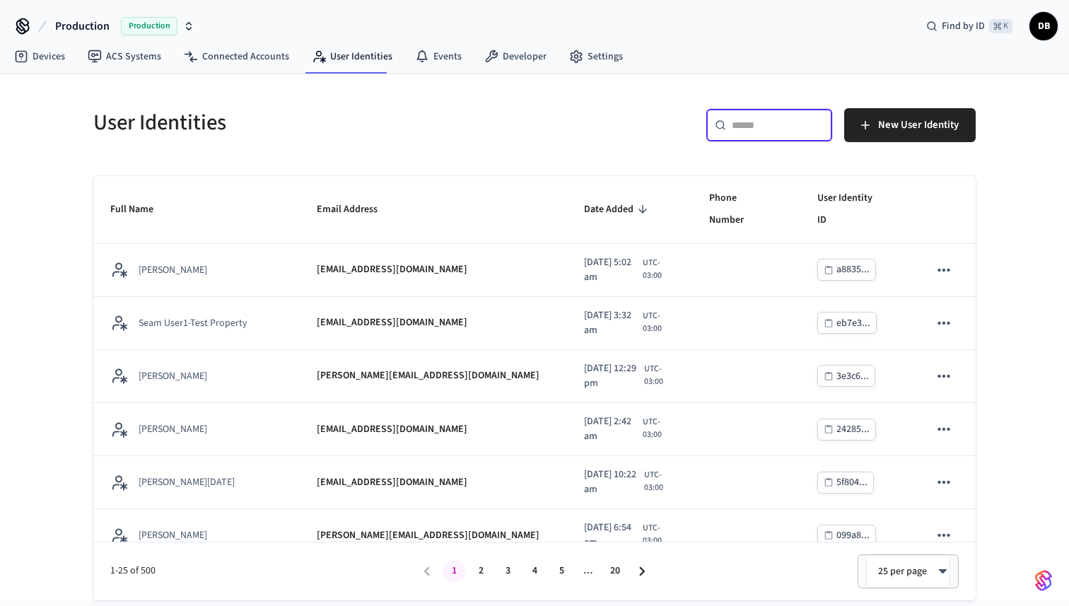
click at [483, 130] on h5 "User Identities" at bounding box center [309, 122] width 433 height 29
click at [364, 61] on link "User Identities" at bounding box center [351, 56] width 103 height 25
click at [730, 124] on div "​ ​" at bounding box center [769, 125] width 127 height 34
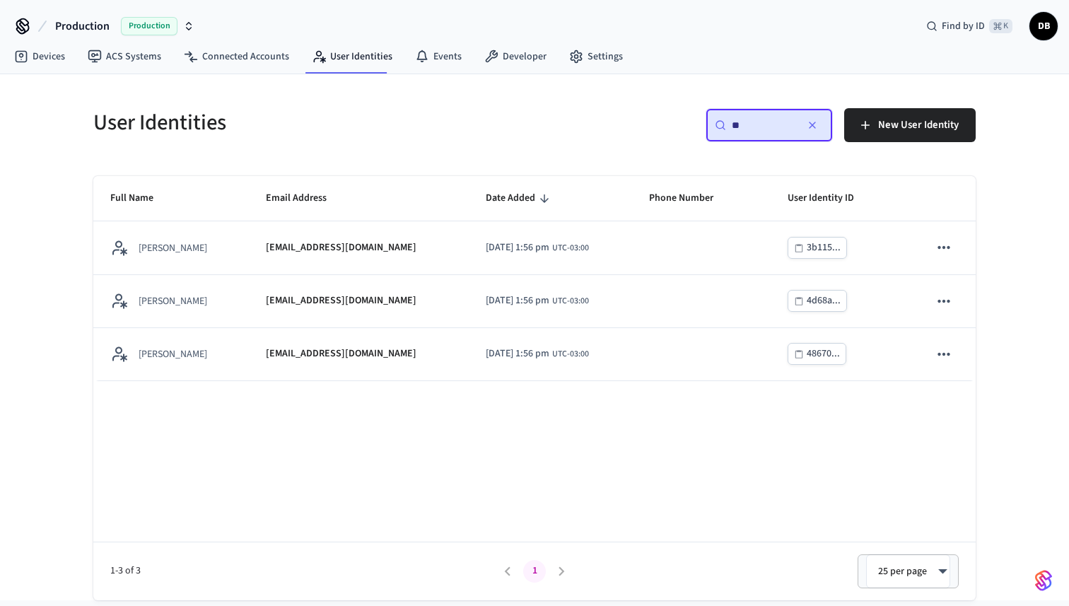
type input "*"
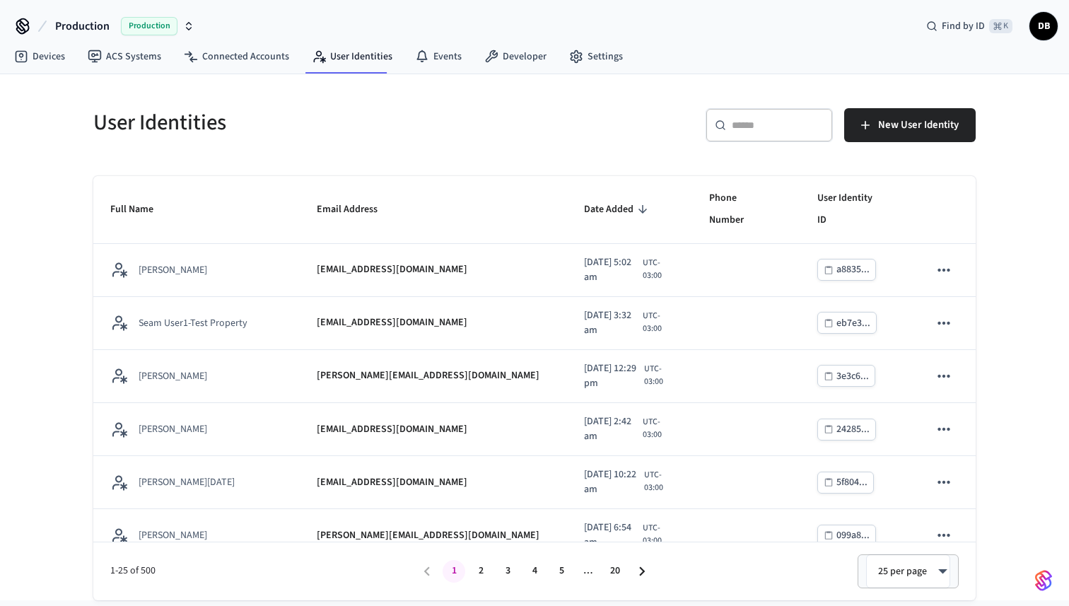
click at [356, 124] on h5 "User Identities" at bounding box center [309, 122] width 433 height 29
click at [765, 127] on input "text" at bounding box center [778, 125] width 92 height 14
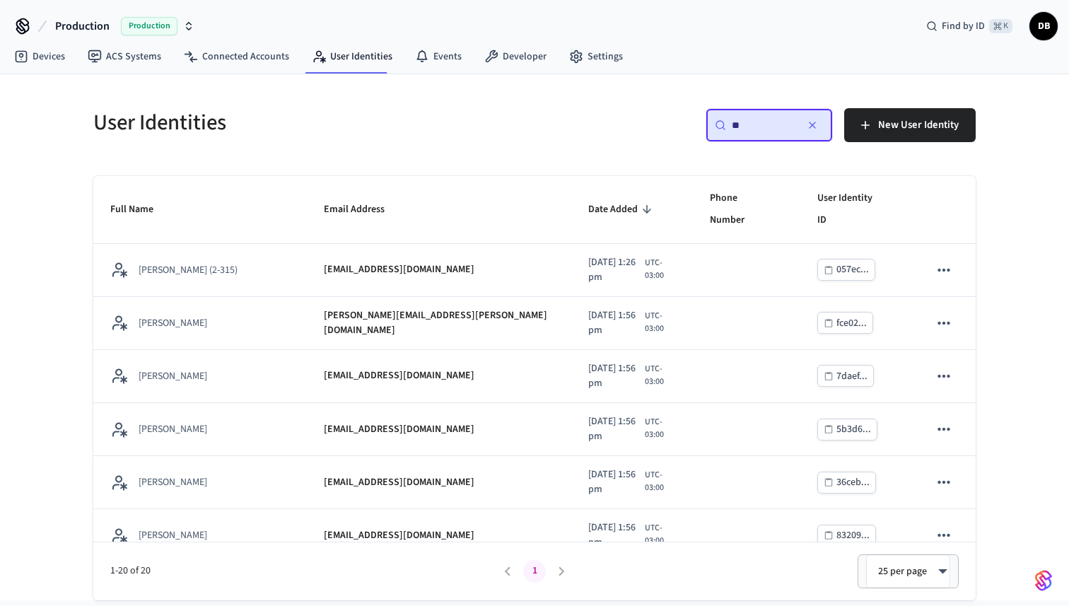
type input "*"
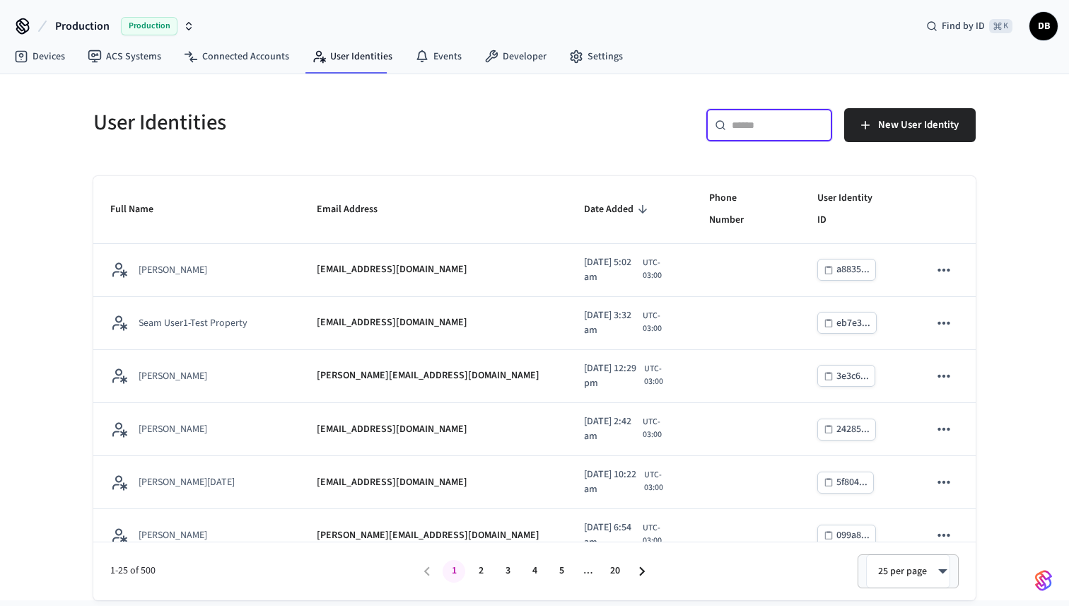
click at [257, 124] on h5 "User Identities" at bounding box center [309, 122] width 433 height 29
click at [784, 127] on input "text" at bounding box center [778, 125] width 92 height 14
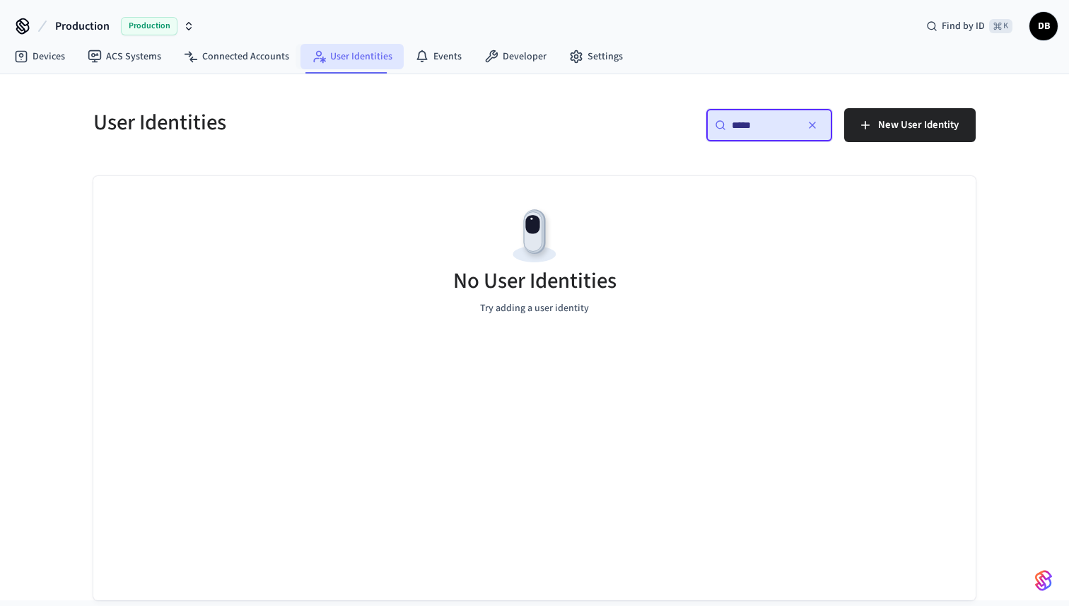
type input "*****"
click at [380, 49] on link "User Identities" at bounding box center [351, 56] width 103 height 25
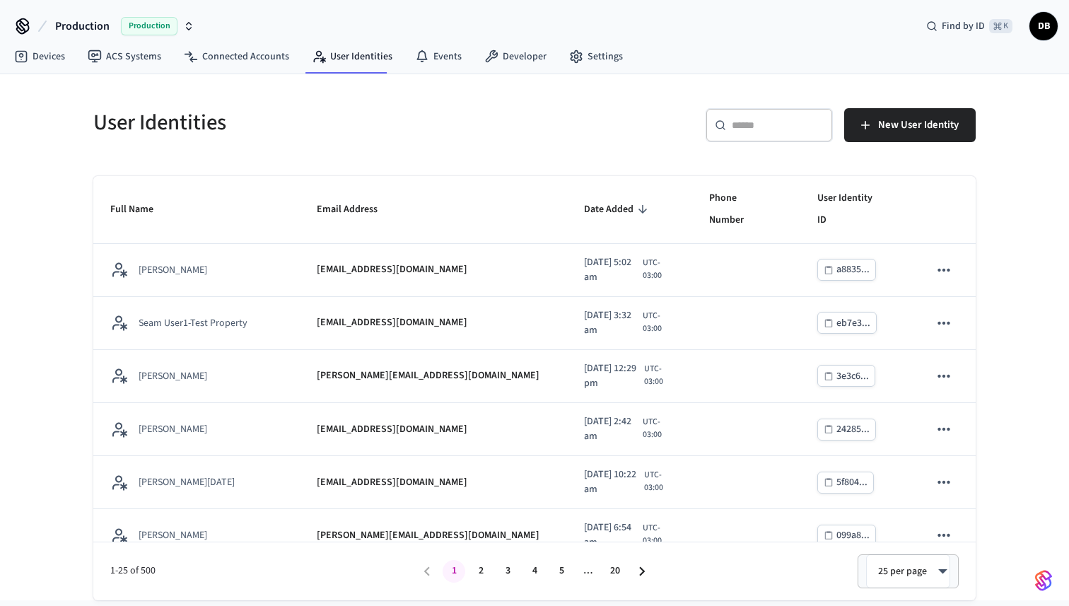
click at [774, 133] on div "​ ​" at bounding box center [769, 125] width 127 height 34
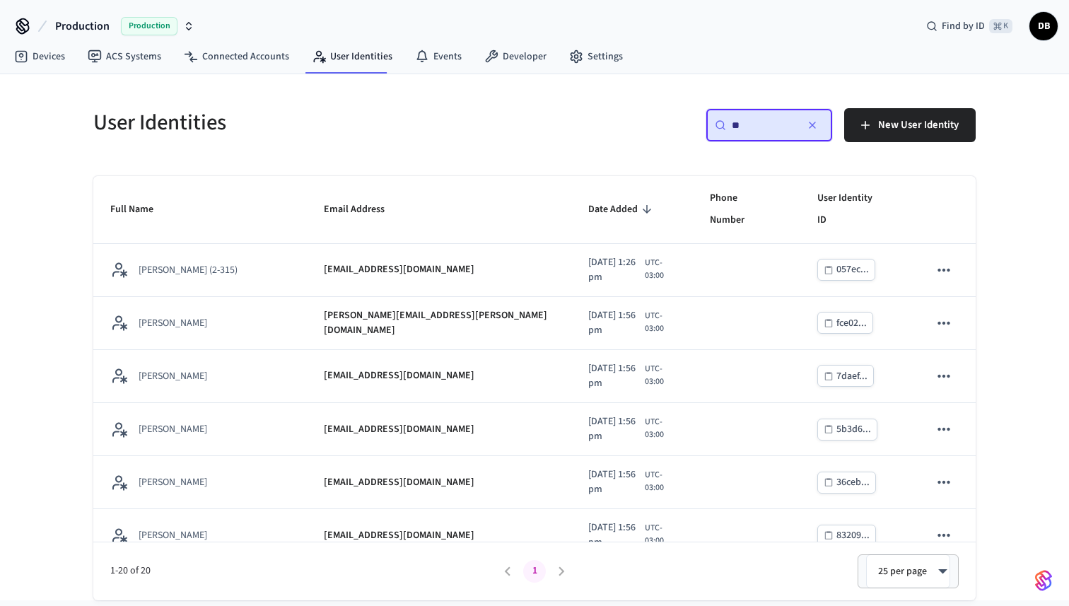
type input "*"
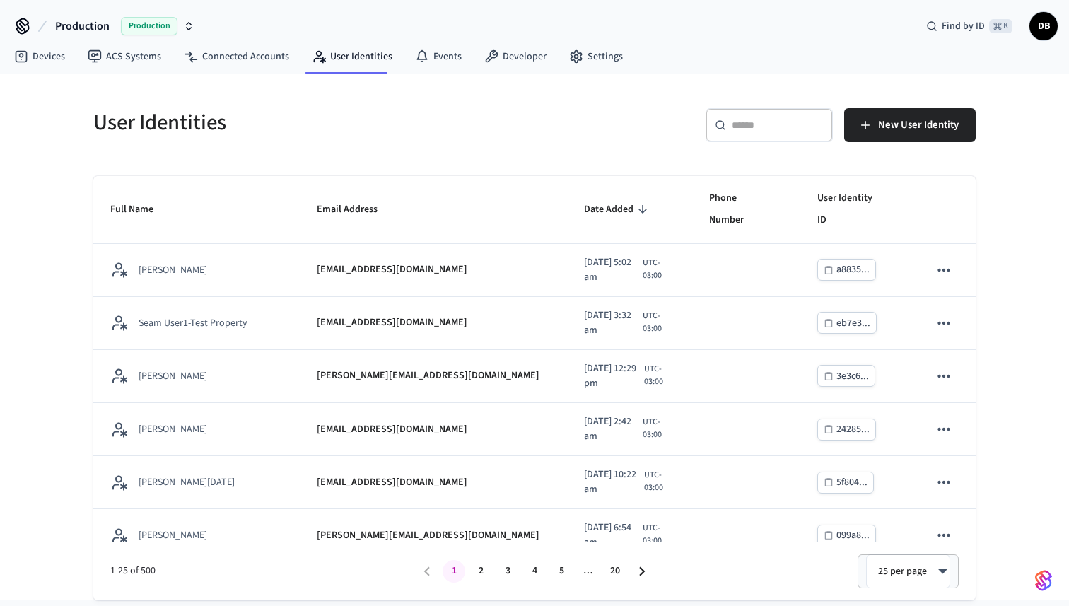
drag, startPoint x: 812, startPoint y: 49, endPoint x: 833, endPoint y: 1, distance: 52.3
click at [813, 49] on div "Devices ACS Systems Connected Accounts User Identities Events Developer Settings" at bounding box center [534, 57] width 1069 height 33
click at [134, 49] on link "ACS Systems" at bounding box center [124, 56] width 96 height 25
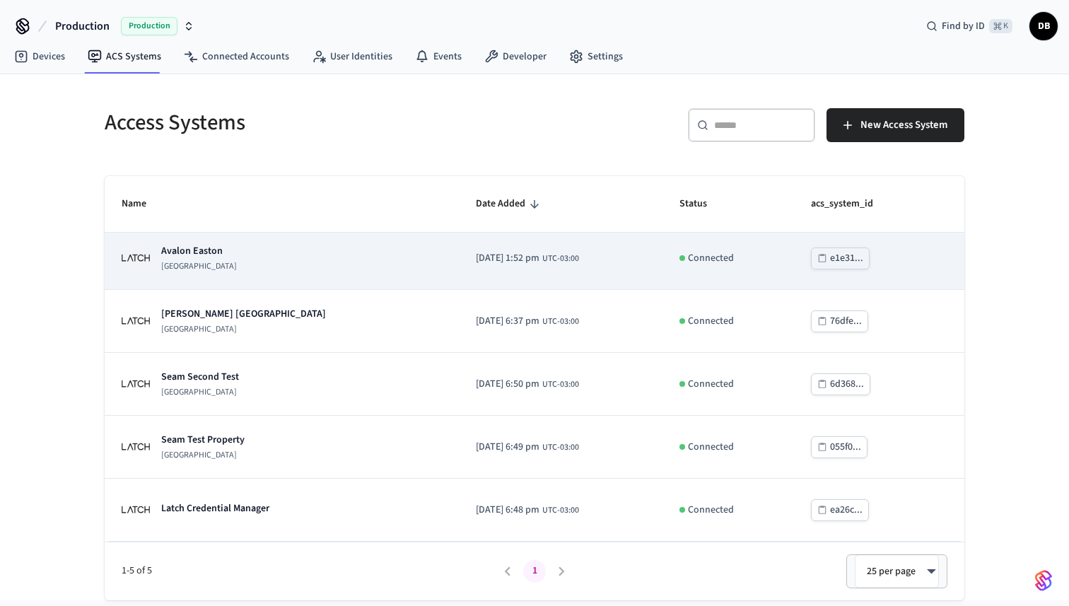
scroll to position [6, 0]
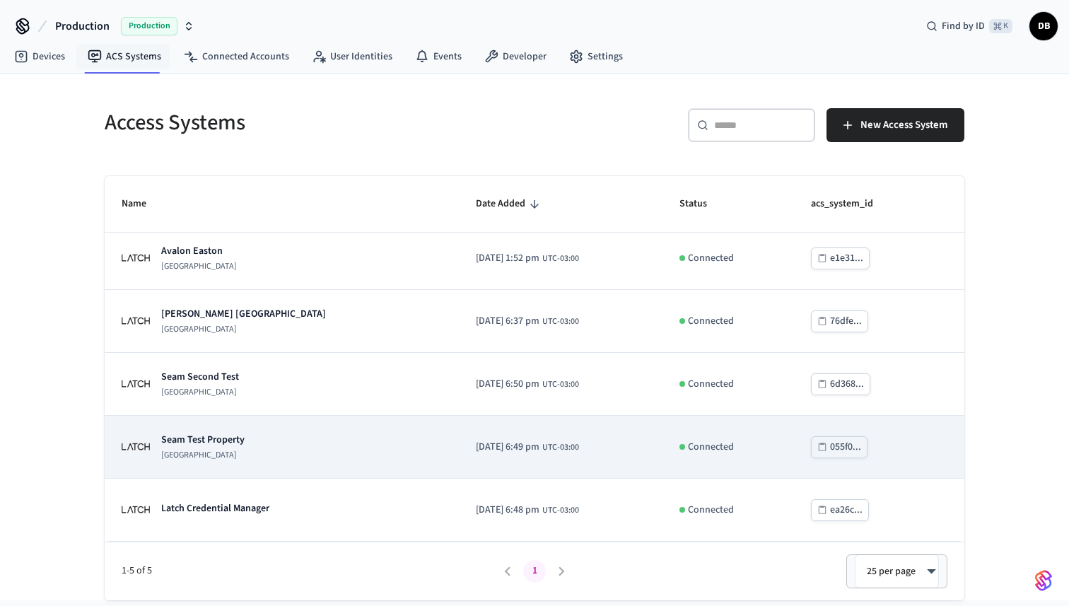
click at [211, 451] on p "[GEOGRAPHIC_DATA]" at bounding box center [202, 455] width 83 height 11
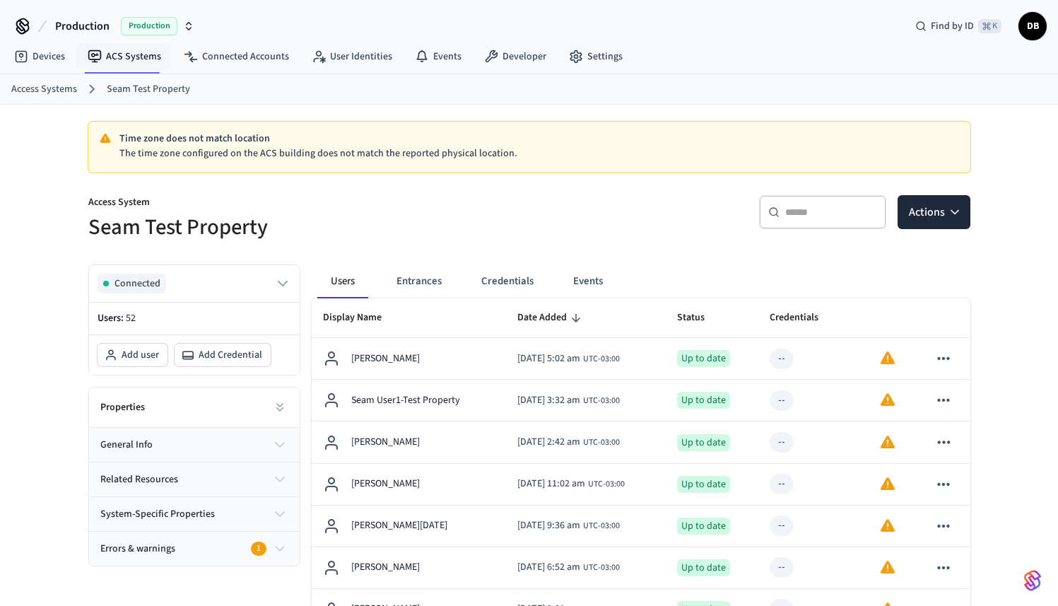
click at [789, 219] on div "​ ​" at bounding box center [822, 212] width 127 height 34
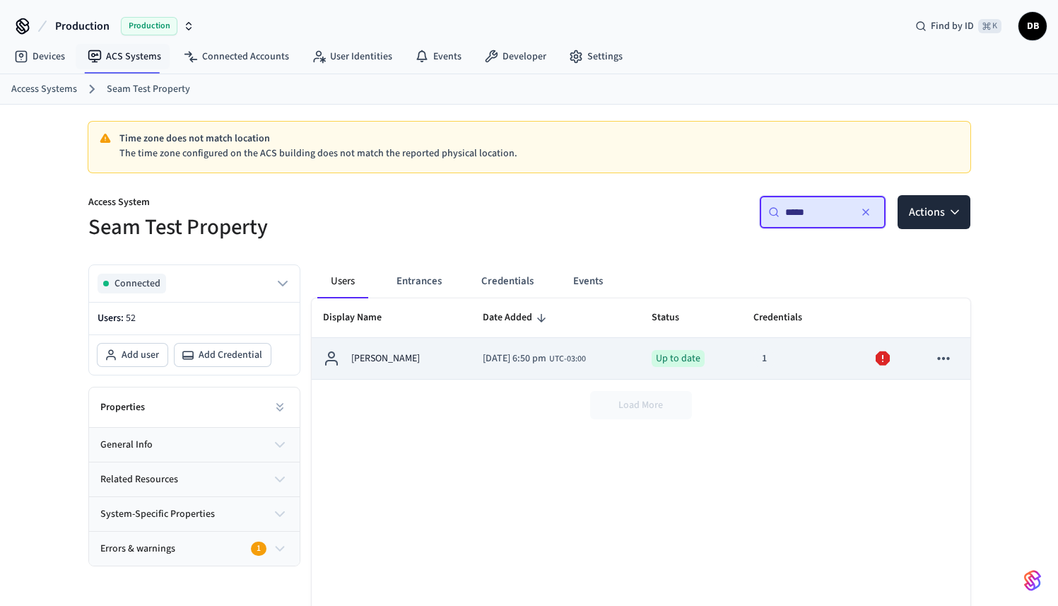
type input "*****"
click at [537, 349] on td "2025/05/09 at 6:50 pm UTC-03:00" at bounding box center [556, 359] width 169 height 42
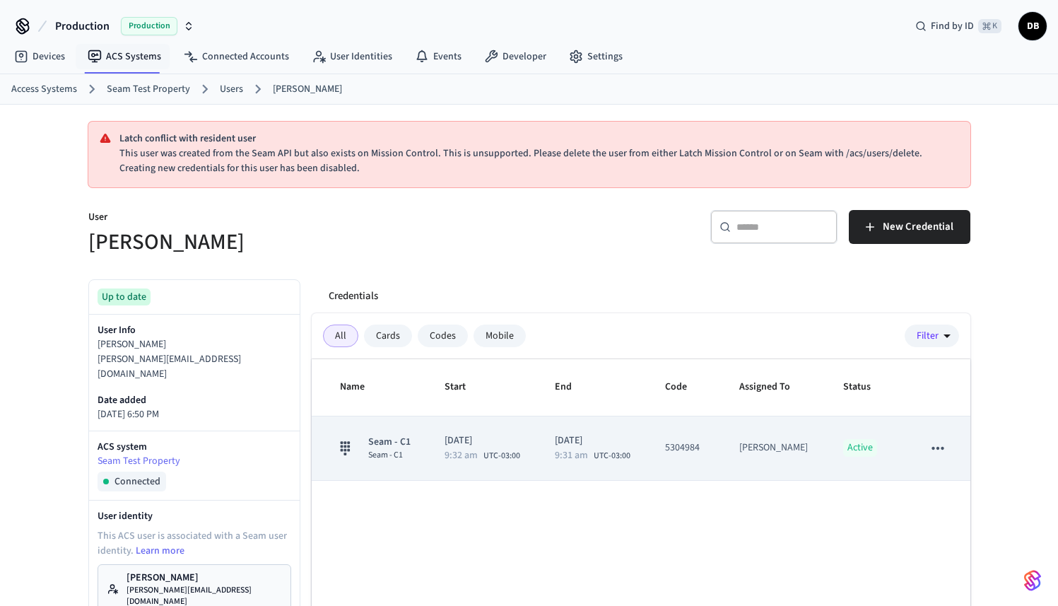
click at [769, 457] on td "Diego Latch" at bounding box center [775, 448] width 104 height 64
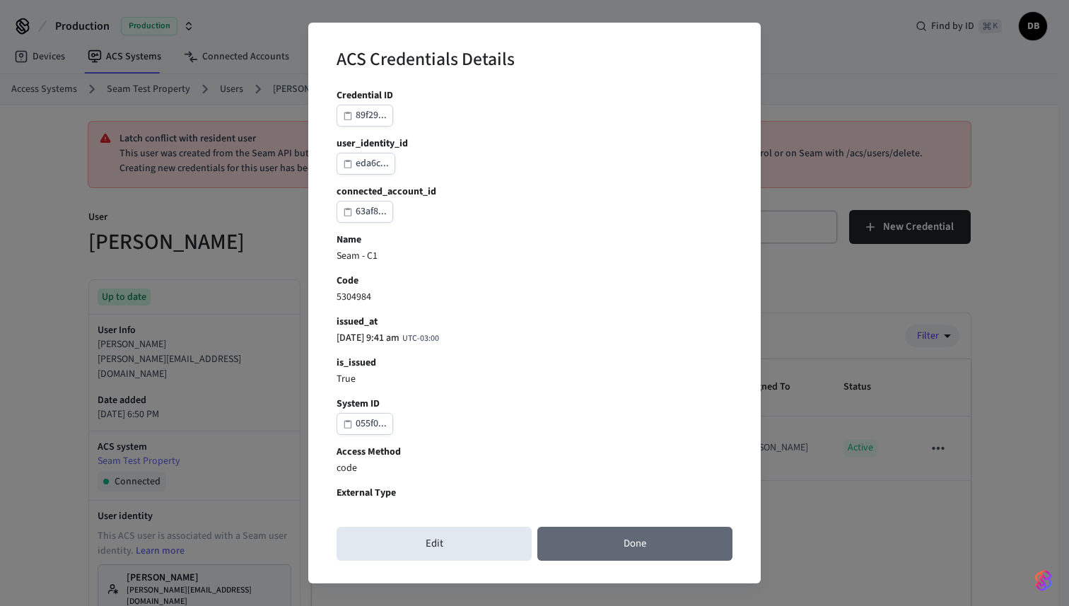
click at [630, 531] on button "Done" at bounding box center [634, 544] width 195 height 34
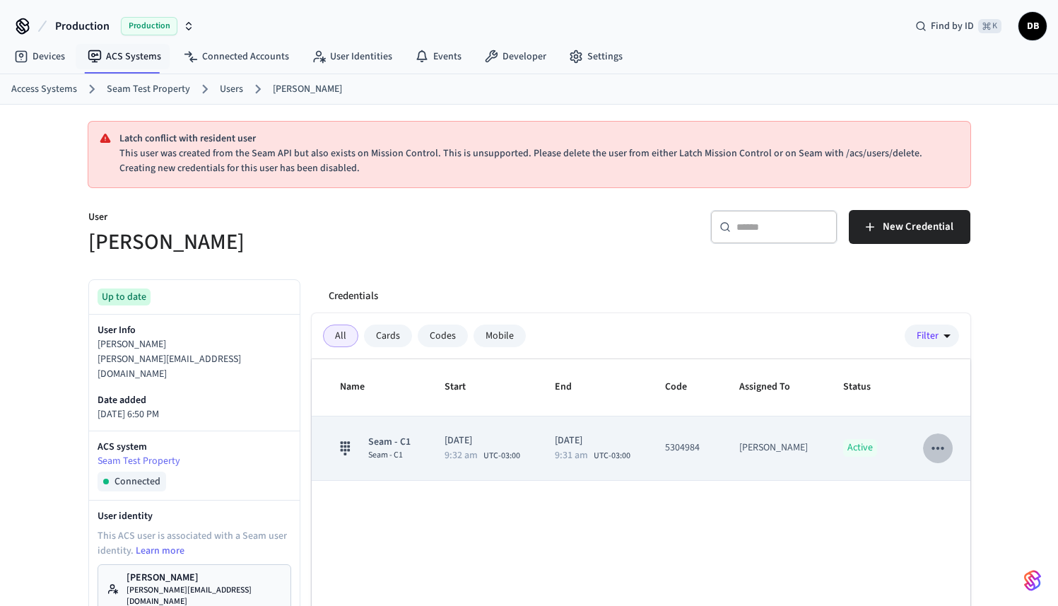
click at [938, 445] on icon "sticky table" at bounding box center [938, 448] width 18 height 18
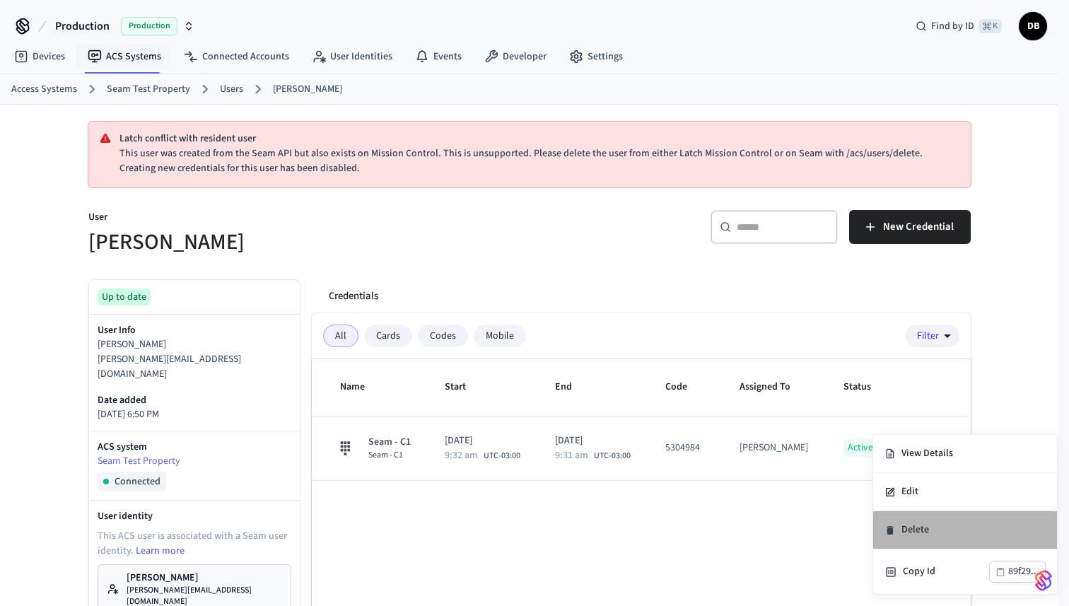
click at [938, 527] on li "Delete" at bounding box center [965, 530] width 184 height 38
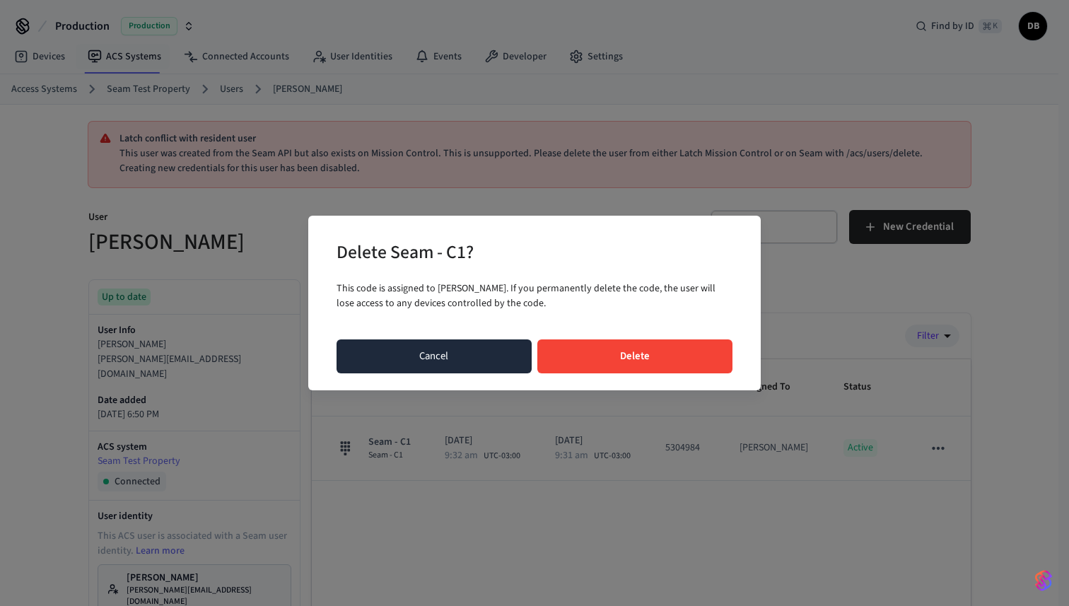
click at [425, 354] on button "Cancel" at bounding box center [434, 356] width 195 height 34
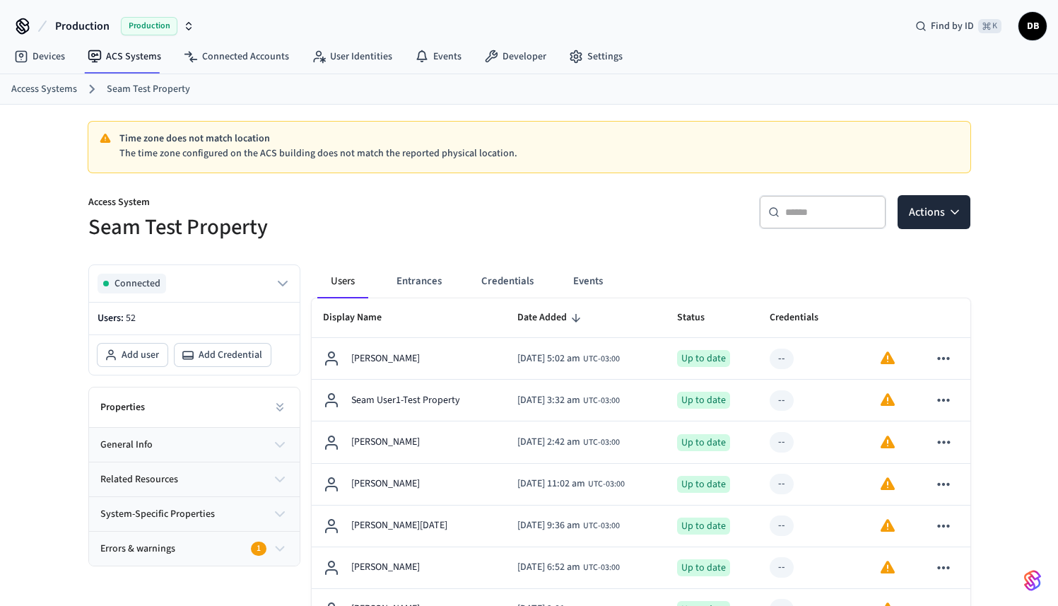
click at [836, 216] on input "text" at bounding box center [832, 212] width 92 height 14
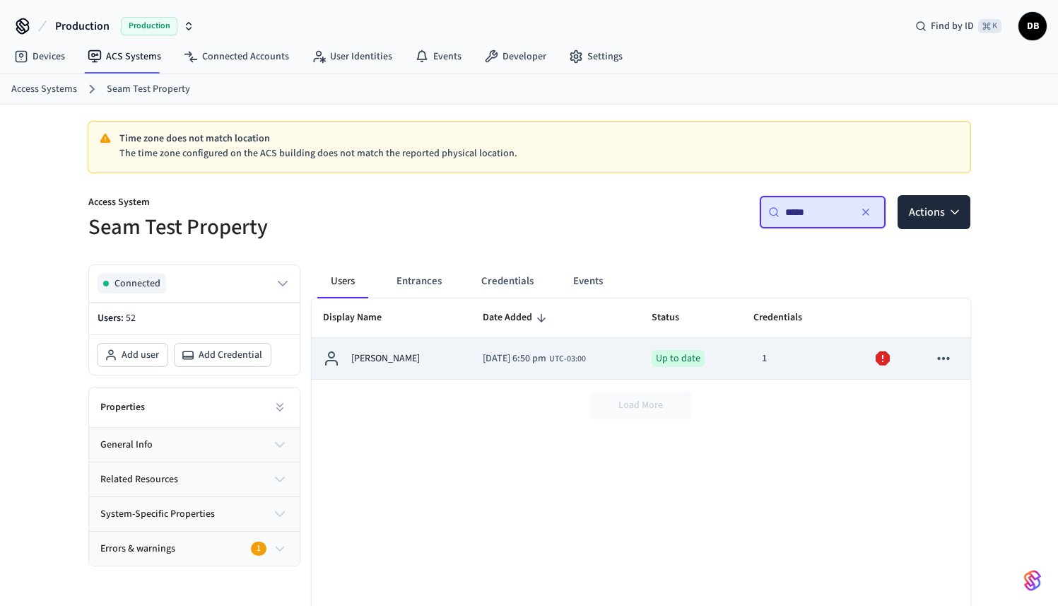
type input "*****"
click at [943, 359] on icon "sticky table" at bounding box center [944, 358] width 12 height 3
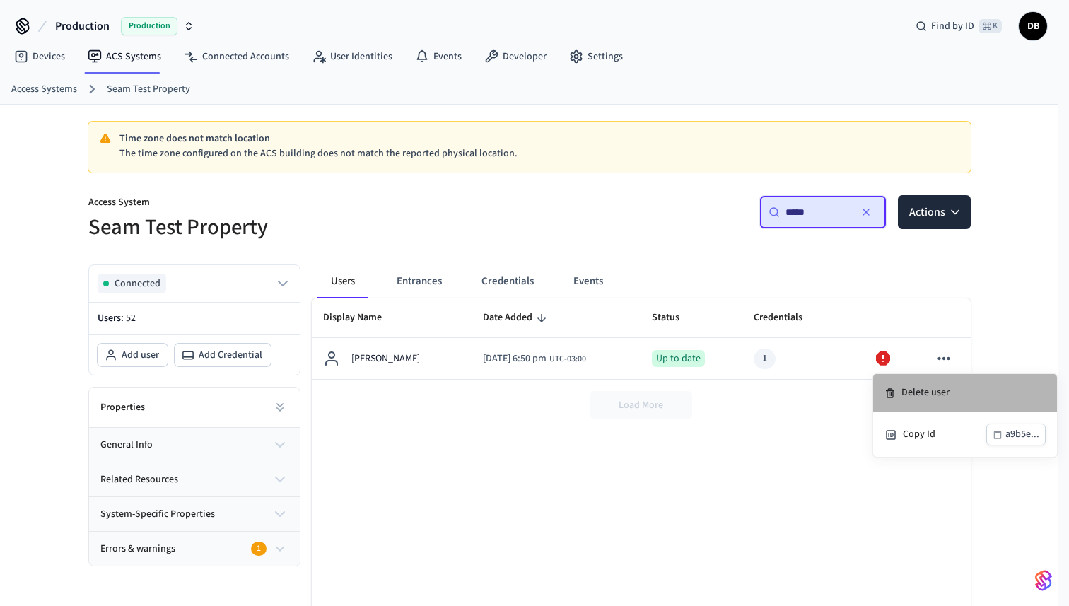
click at [942, 396] on li "Delete user" at bounding box center [965, 393] width 184 height 38
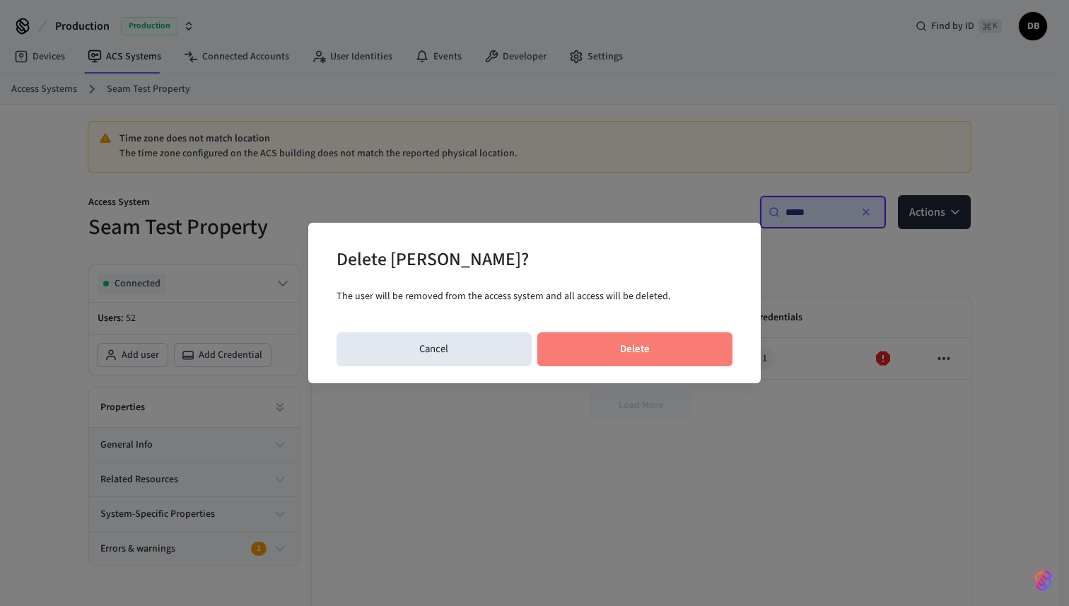
click at [659, 362] on button "Delete" at bounding box center [635, 349] width 196 height 34
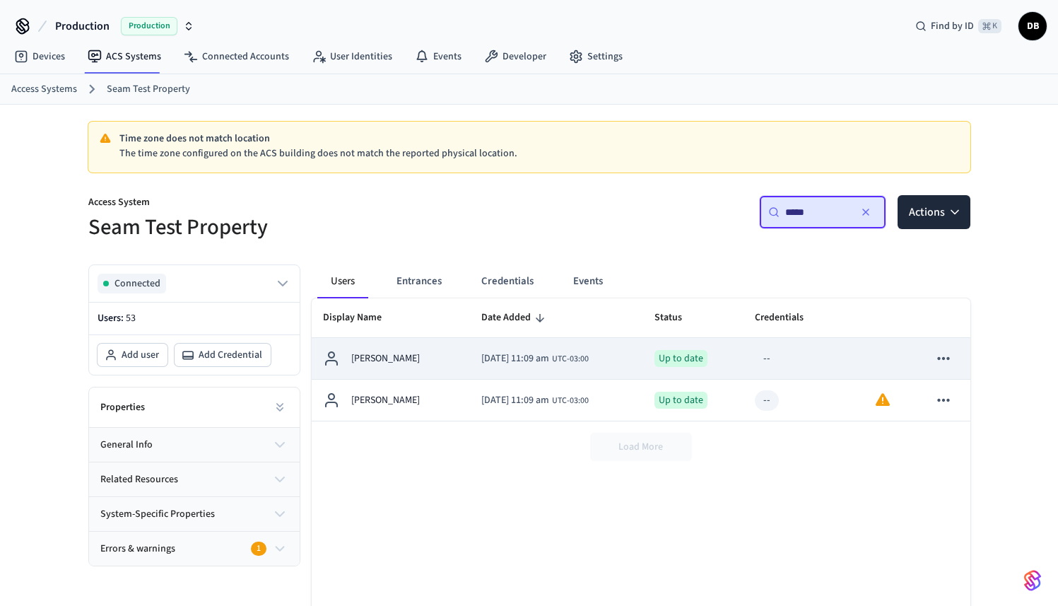
click at [406, 363] on div "Diego Latch" at bounding box center [391, 358] width 136 height 17
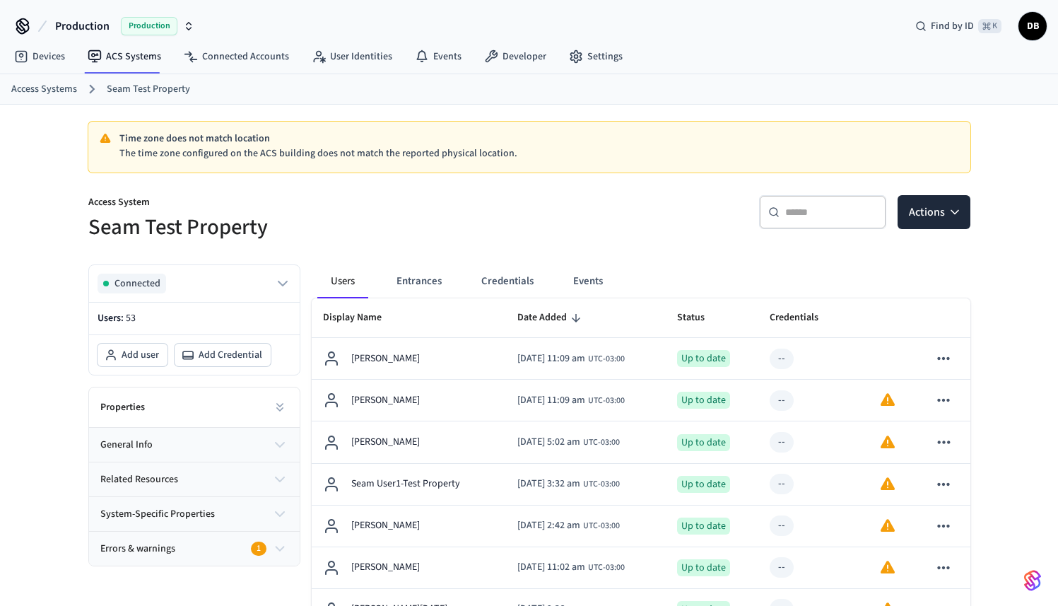
click at [802, 217] on input "text" at bounding box center [832, 212] width 92 height 14
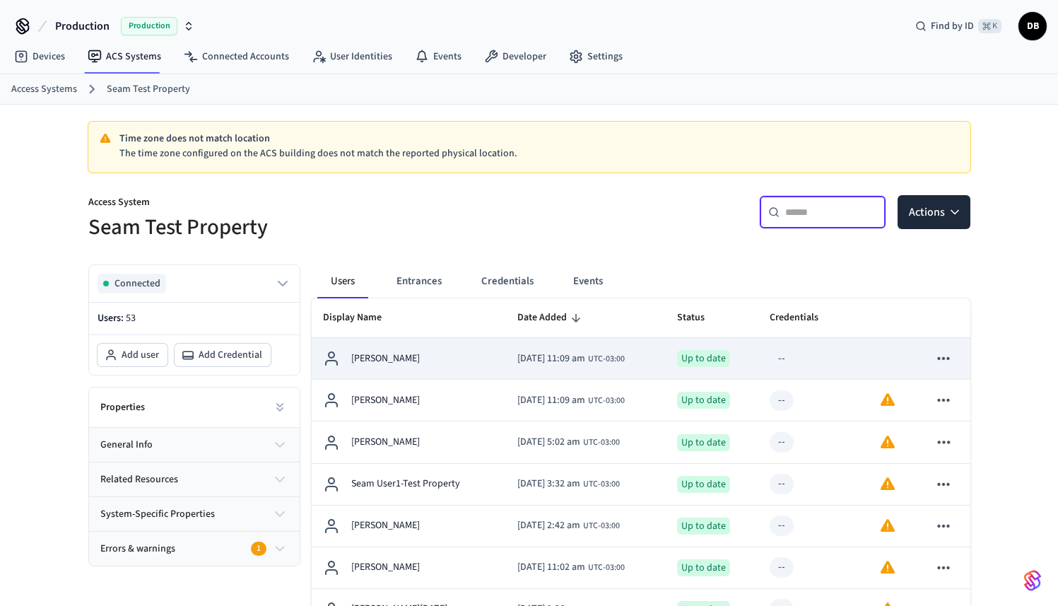
click at [944, 359] on icon "sticky table" at bounding box center [944, 358] width 12 height 3
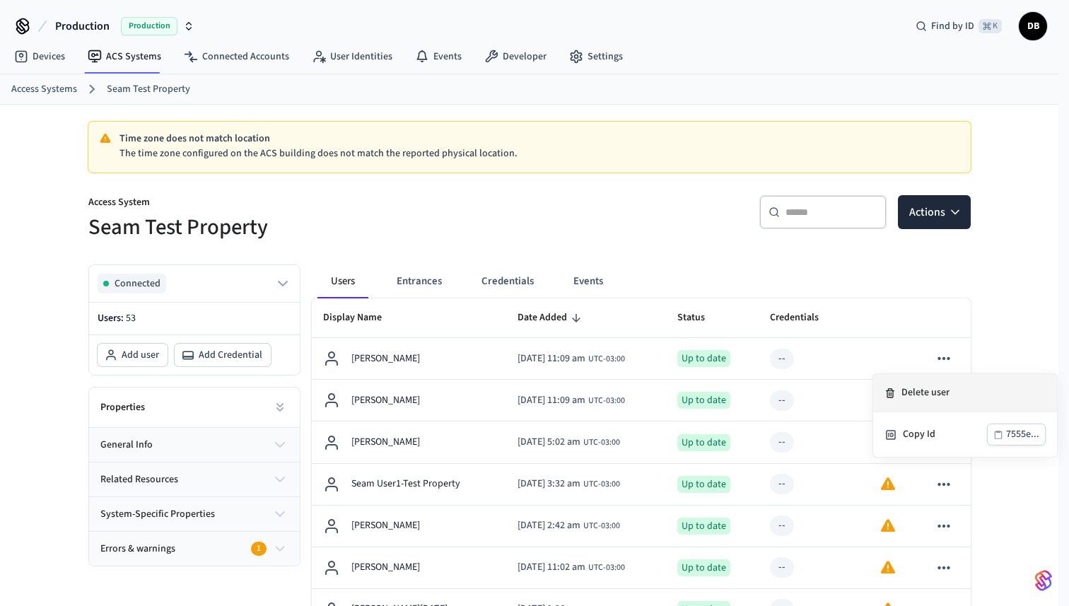
click at [942, 395] on li "Delete user" at bounding box center [965, 393] width 184 height 38
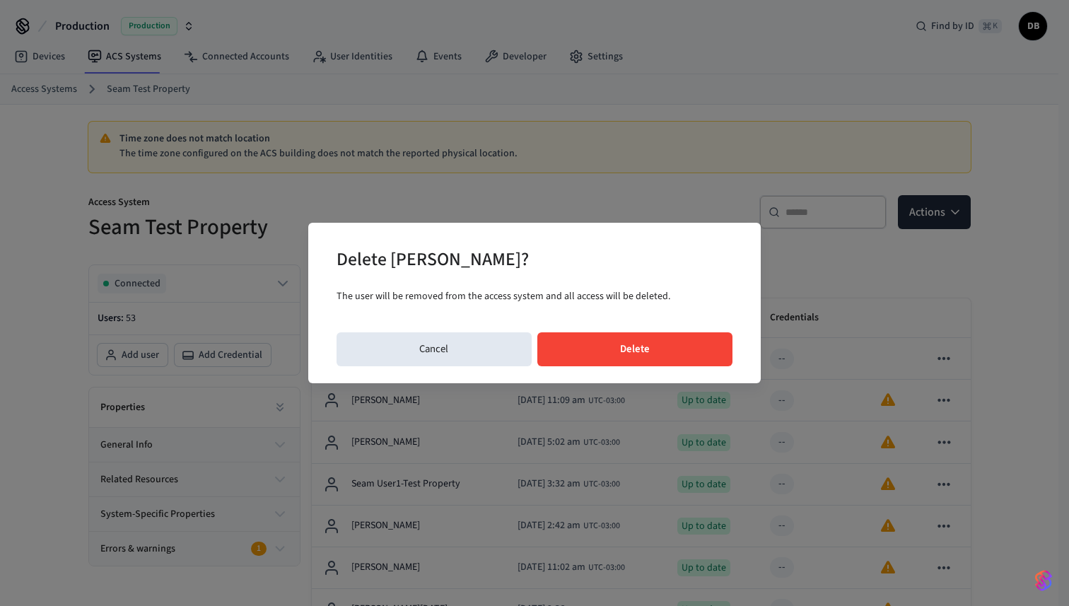
click at [612, 354] on button "Delete" at bounding box center [635, 349] width 196 height 34
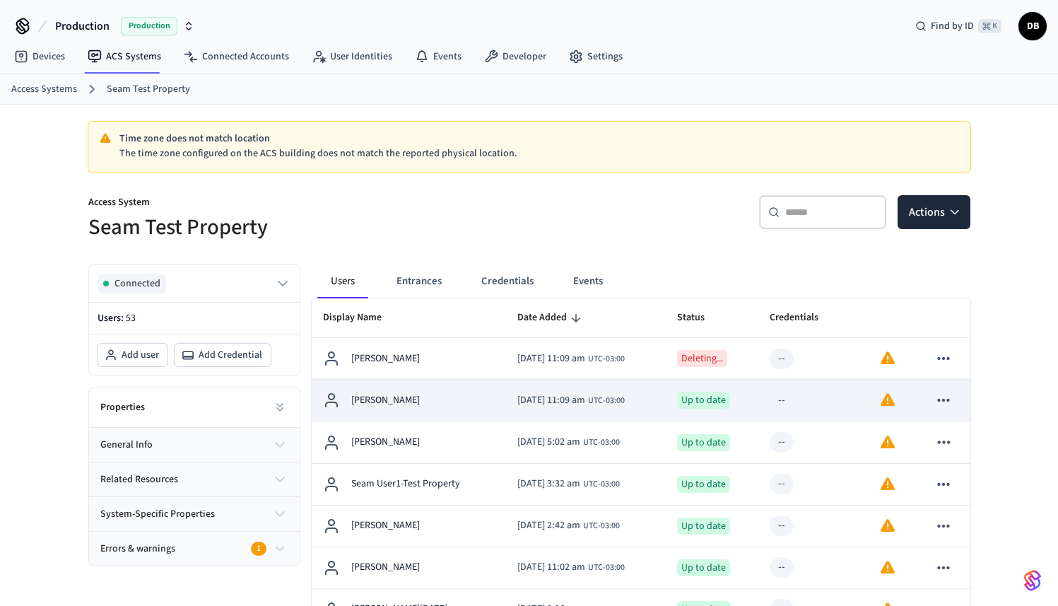
click at [940, 404] on icon "sticky table" at bounding box center [944, 400] width 18 height 18
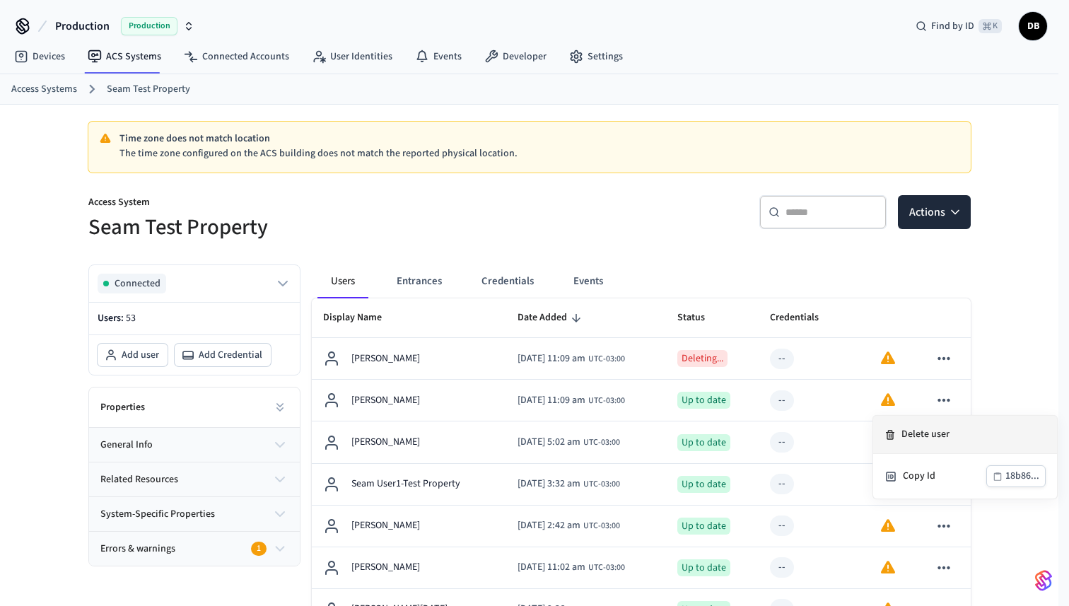
click at [923, 429] on li "Delete user" at bounding box center [965, 435] width 184 height 38
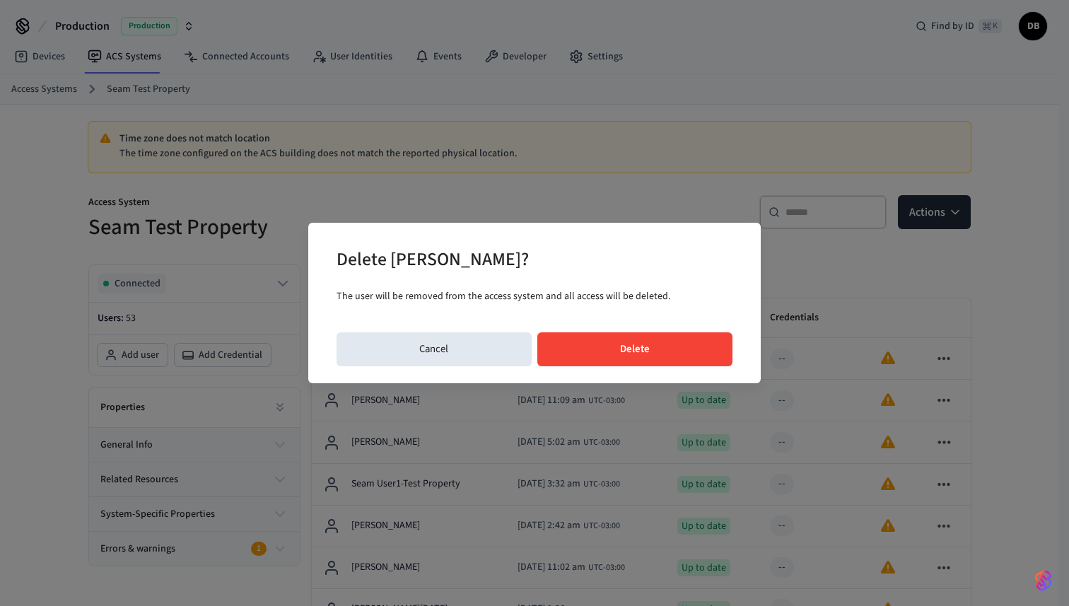
click at [616, 351] on button "Delete" at bounding box center [635, 349] width 196 height 34
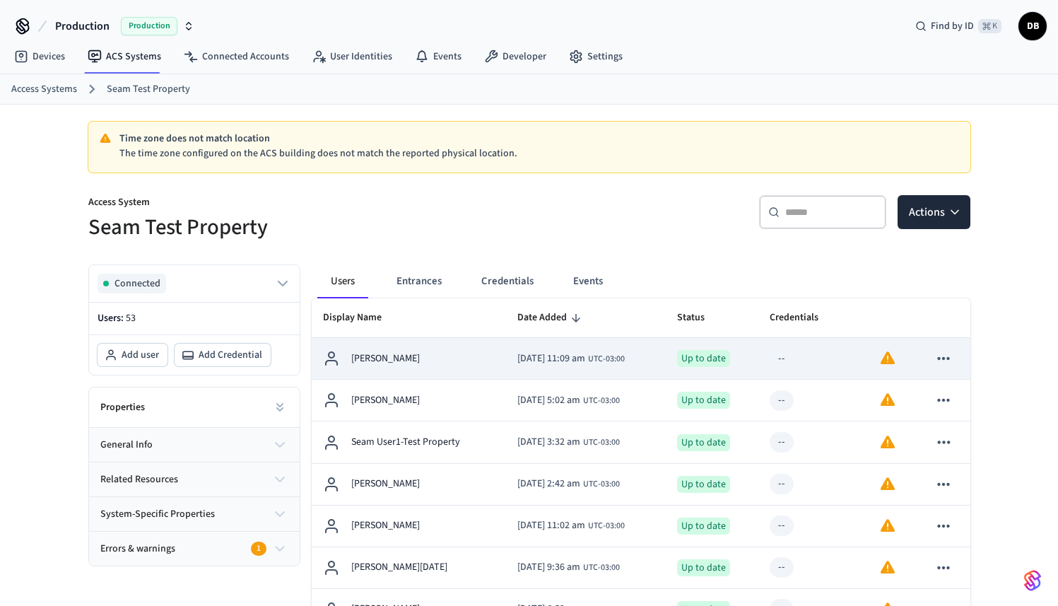
click at [396, 357] on p "[PERSON_NAME]" at bounding box center [385, 358] width 69 height 15
click at [388, 361] on p "[PERSON_NAME]" at bounding box center [385, 358] width 69 height 15
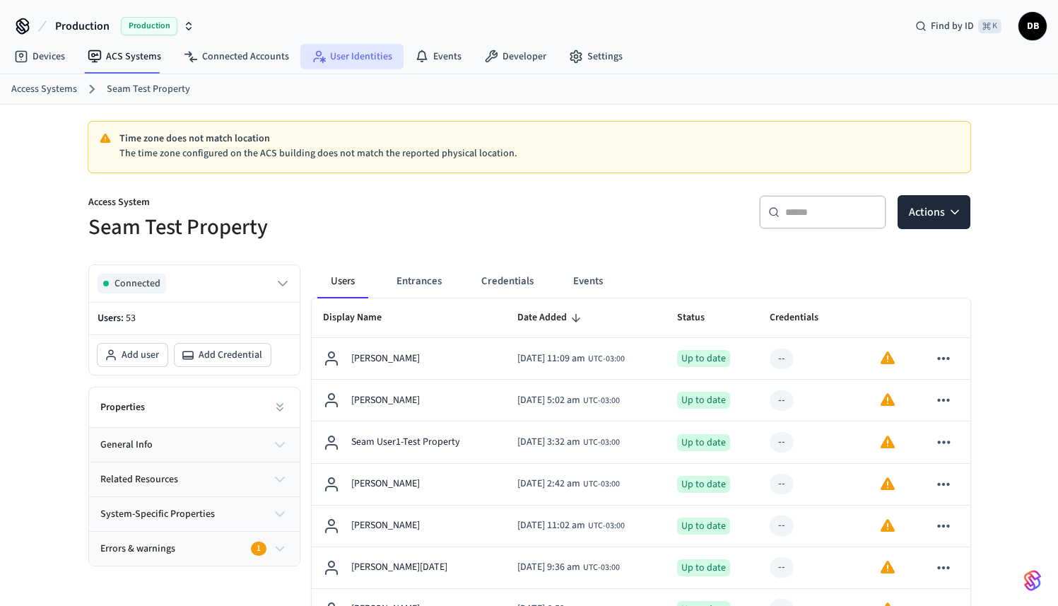
click at [378, 55] on link "User Identities" at bounding box center [351, 56] width 103 height 25
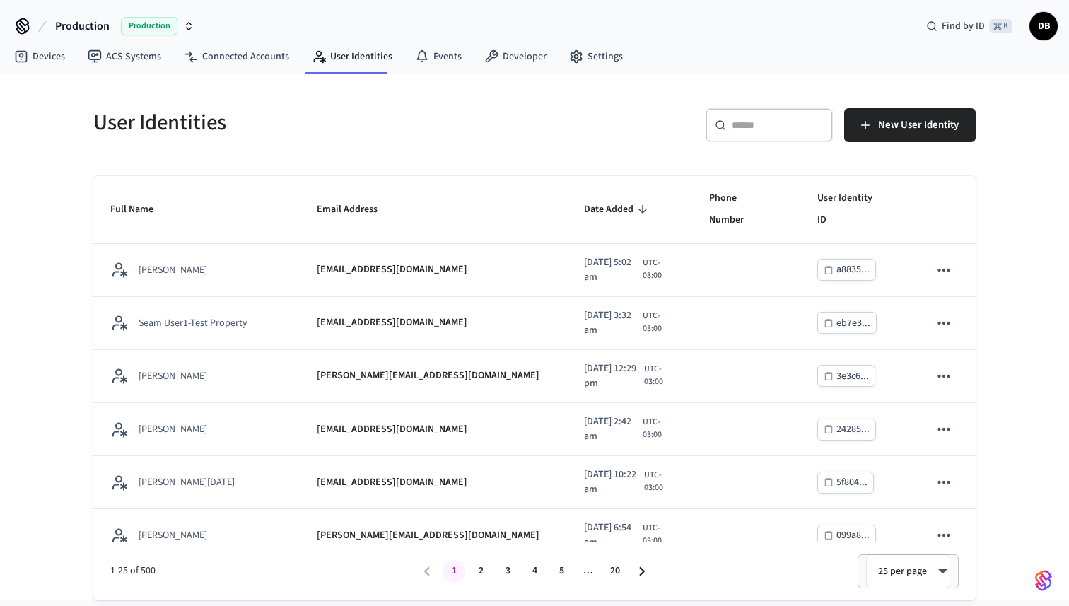
click at [740, 133] on div "​ ​" at bounding box center [769, 125] width 127 height 34
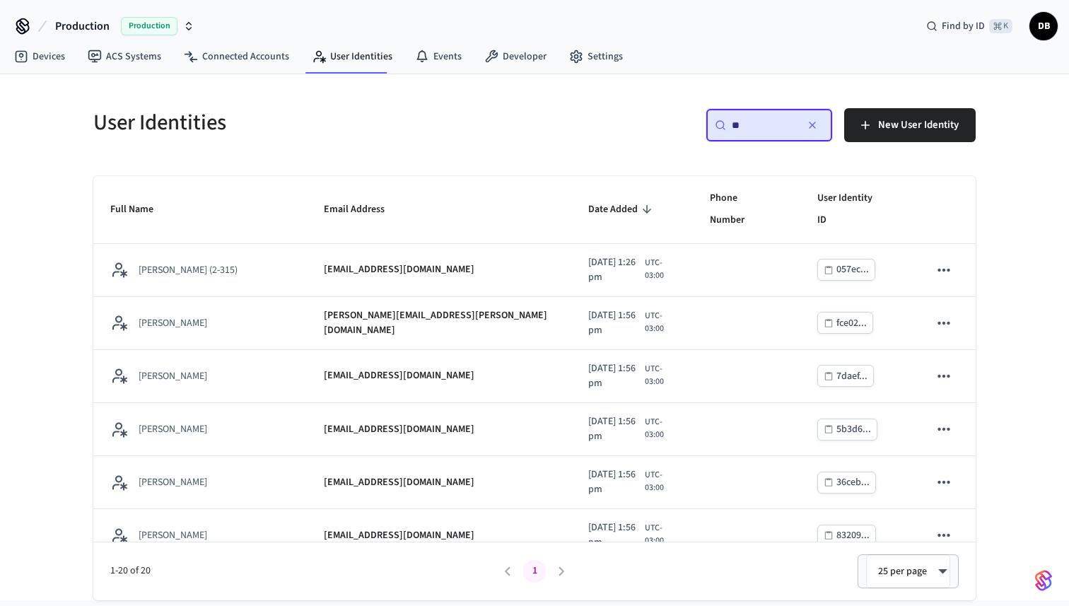
type input "*"
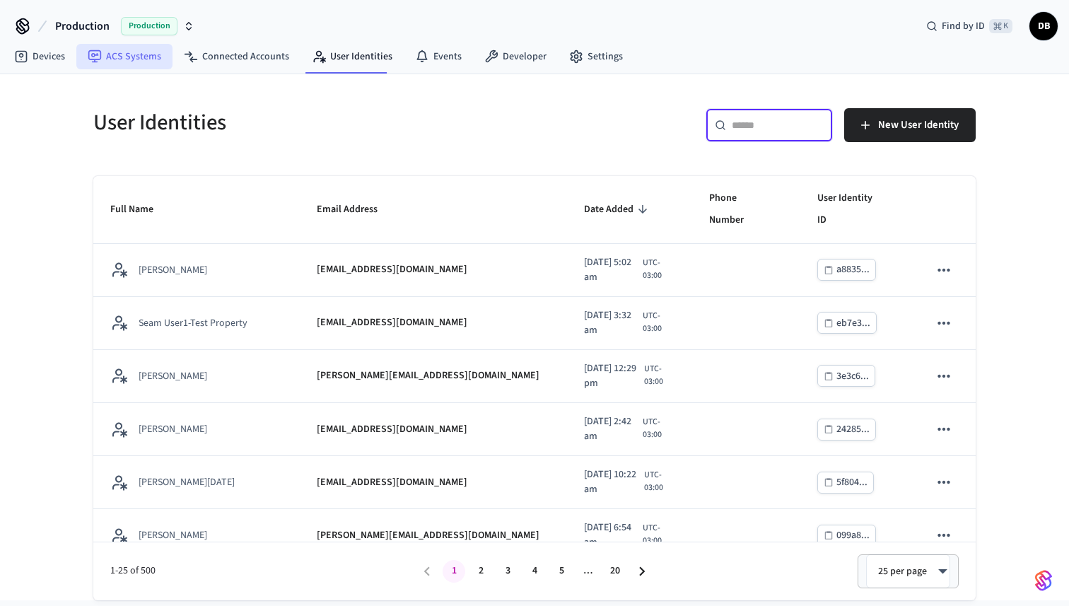
click at [134, 59] on link "ACS Systems" at bounding box center [124, 56] width 96 height 25
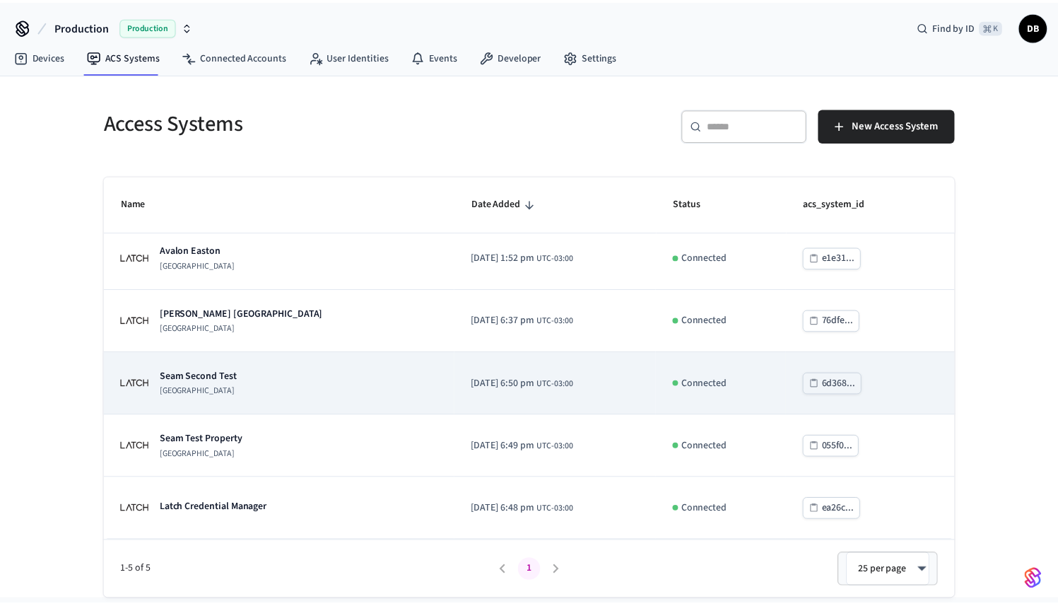
scroll to position [6, 0]
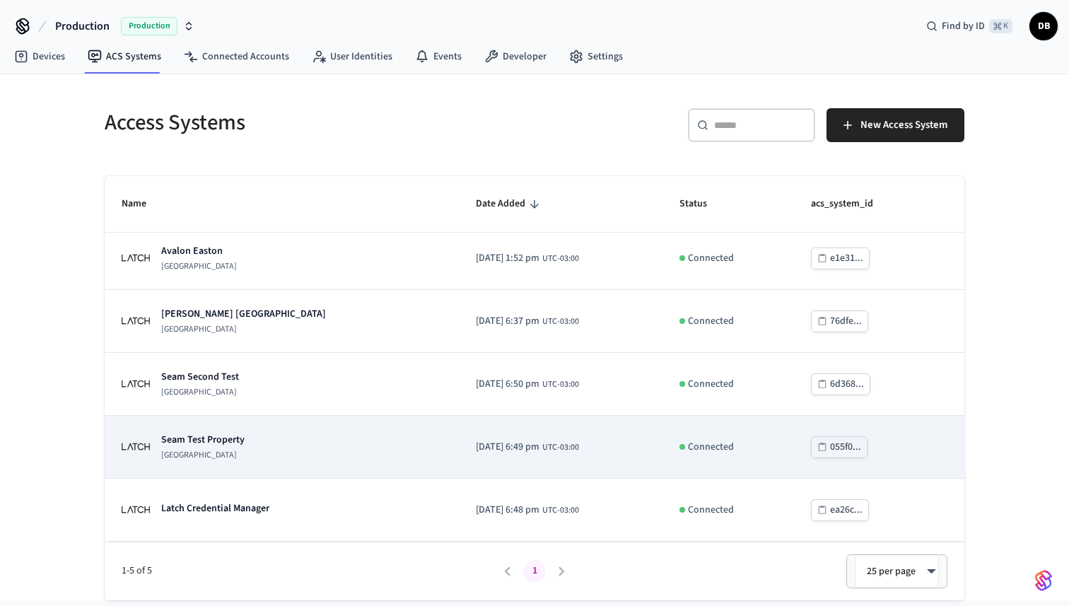
click at [219, 440] on p "Seam Test Property" at bounding box center [202, 440] width 83 height 14
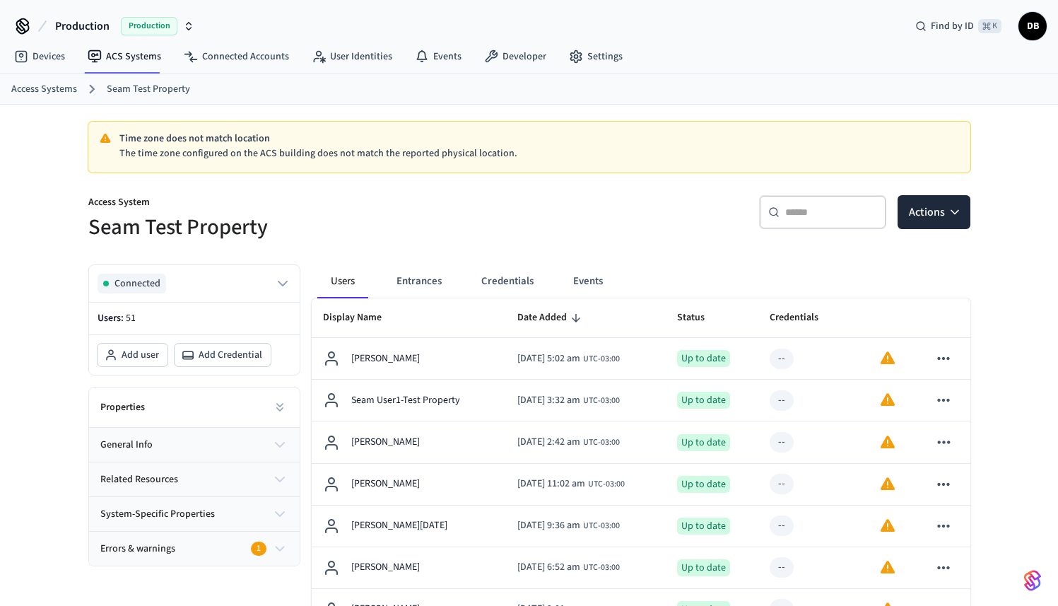
click at [799, 221] on div "​ ​" at bounding box center [822, 212] width 127 height 34
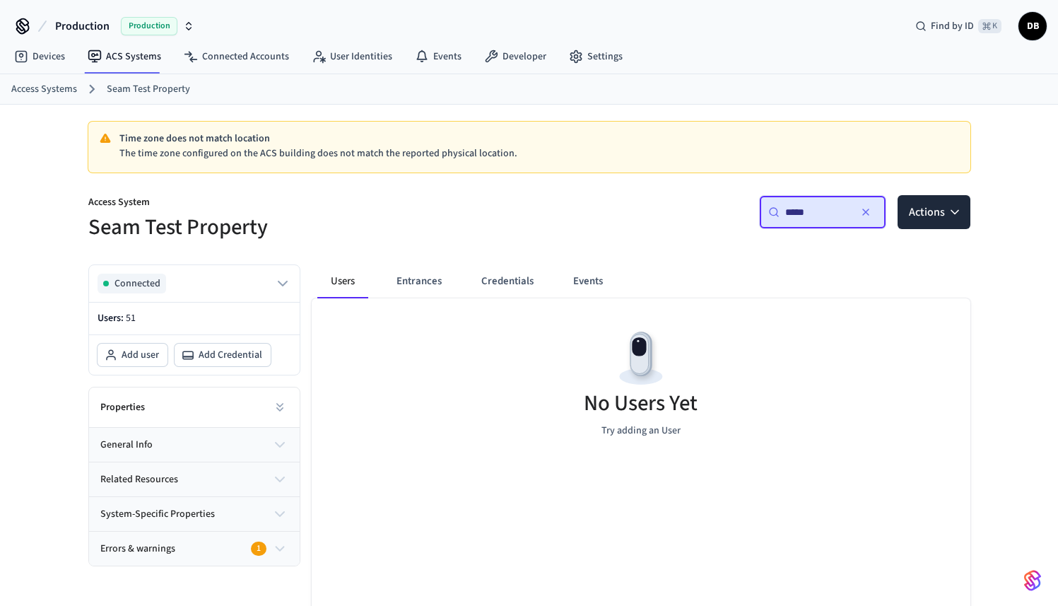
type input "*****"
click at [596, 240] on div "​ ***** ​ Actions" at bounding box center [754, 217] width 433 height 45
click at [871, 210] on icon "button" at bounding box center [865, 211] width 11 height 11
click at [523, 223] on div "​ ​ Actions" at bounding box center [746, 210] width 450 height 64
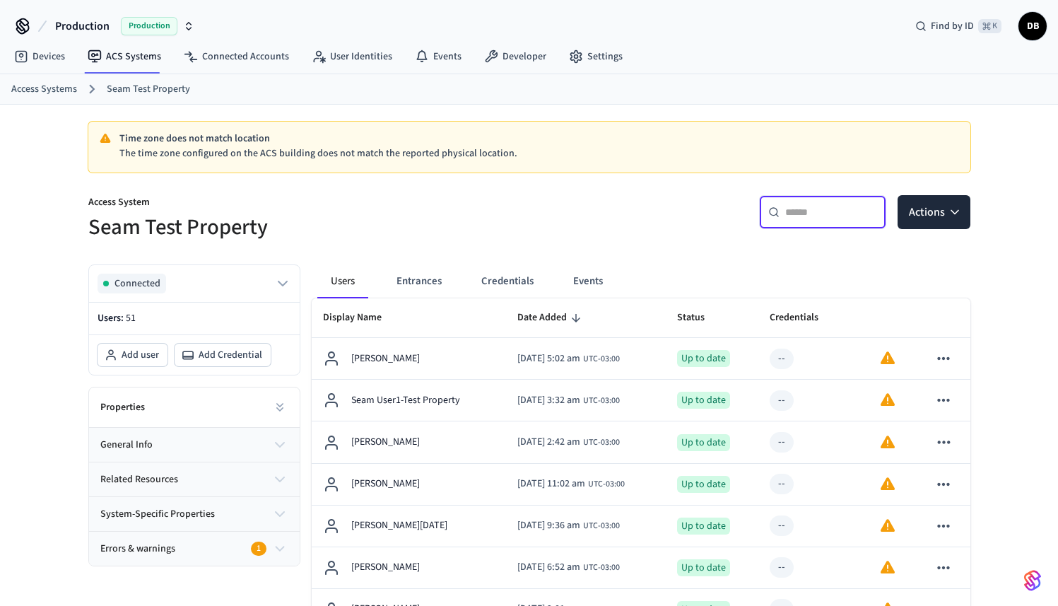
click at [854, 216] on input "text" at bounding box center [832, 212] width 92 height 14
type input "*****"
click at [820, 216] on input "text" at bounding box center [832, 212] width 92 height 14
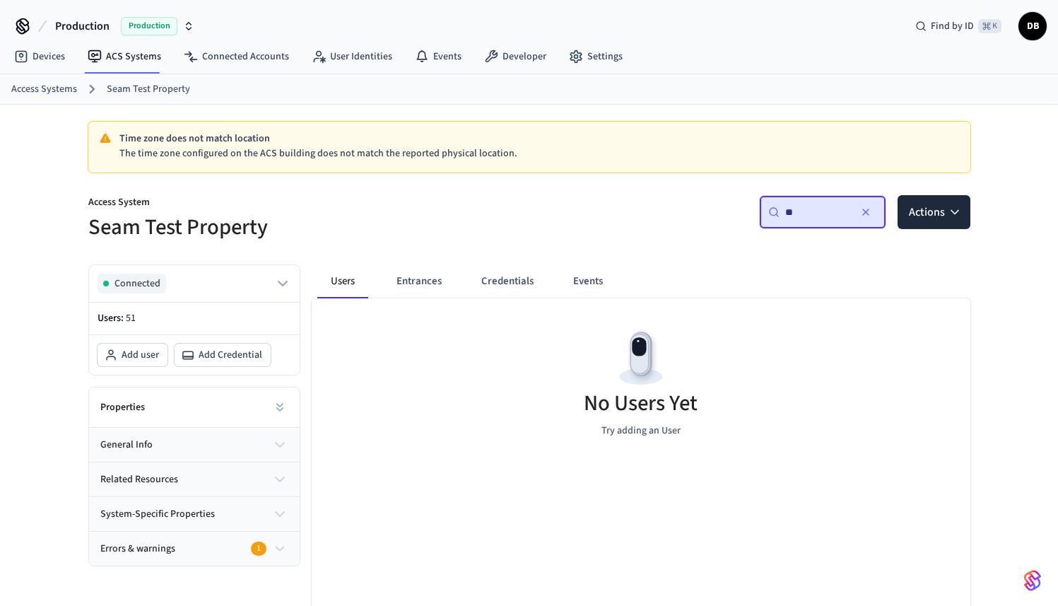
type input "*"
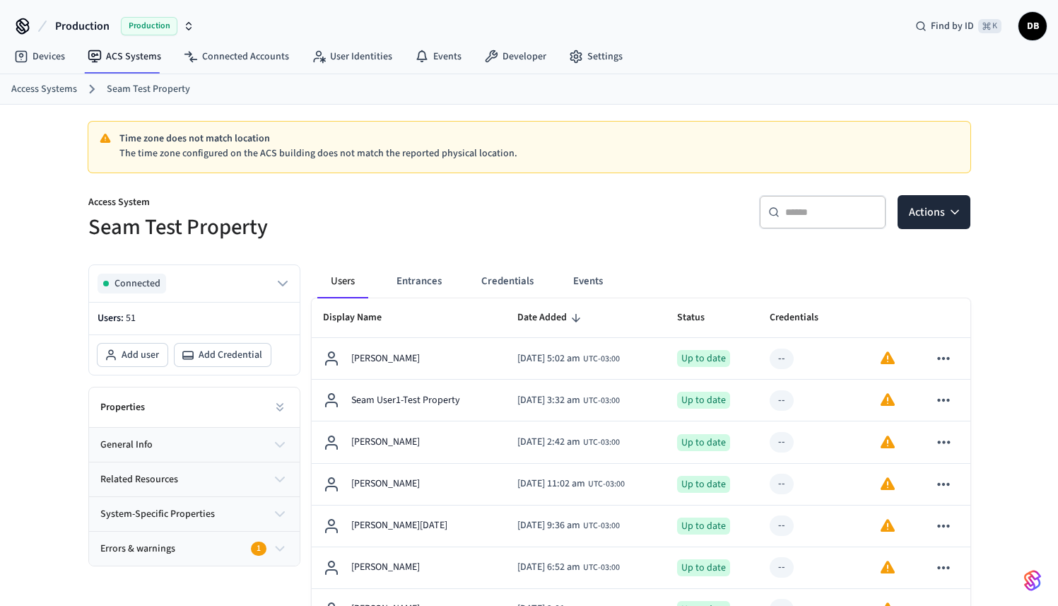
click at [248, 539] on button "Errors & warnings 1" at bounding box center [194, 549] width 211 height 34
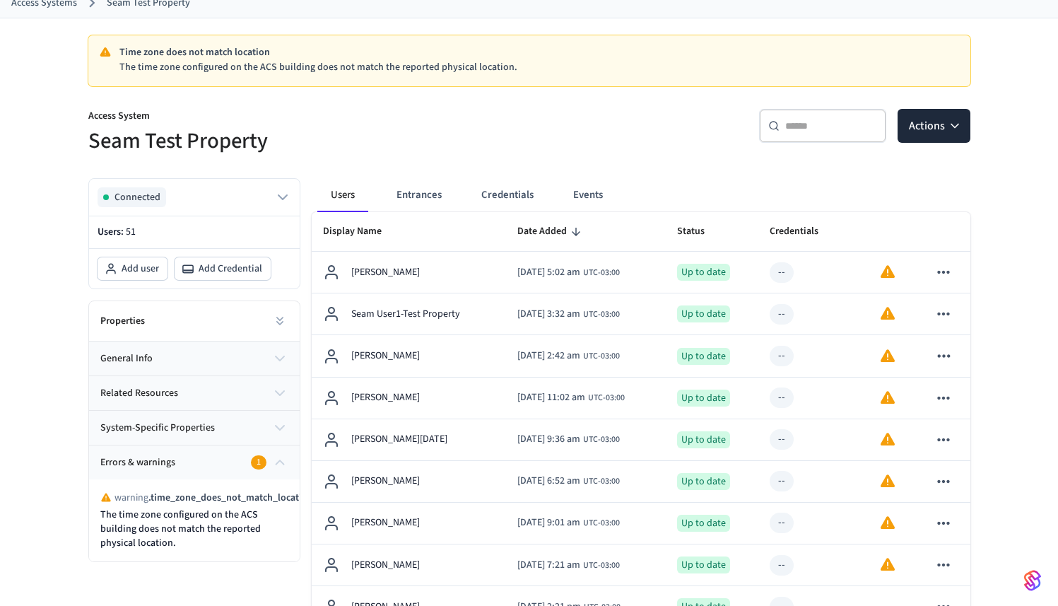
scroll to position [83, 0]
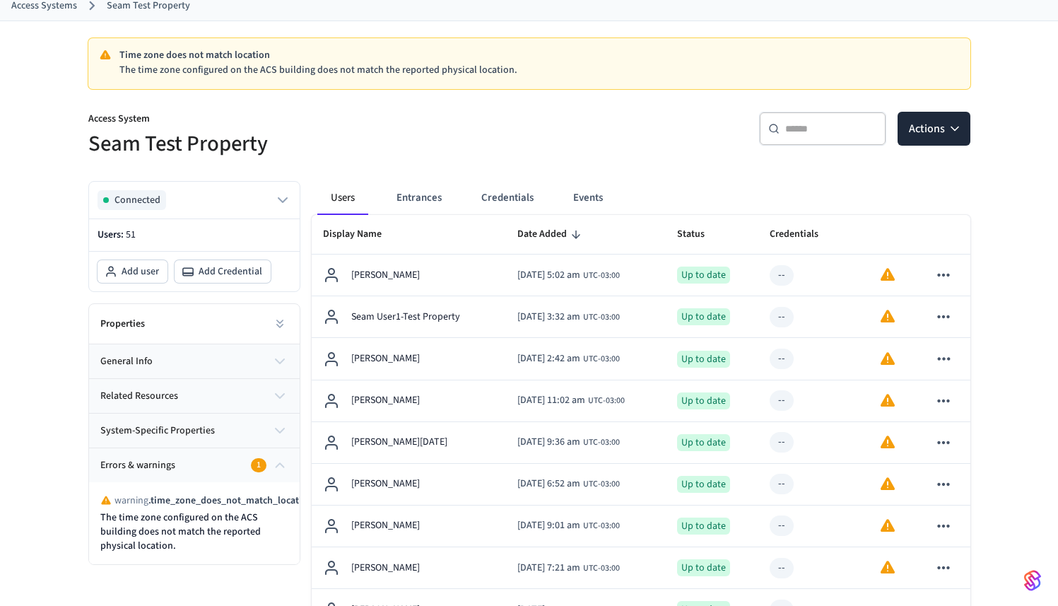
click at [863, 137] on div "​ ​" at bounding box center [822, 129] width 127 height 34
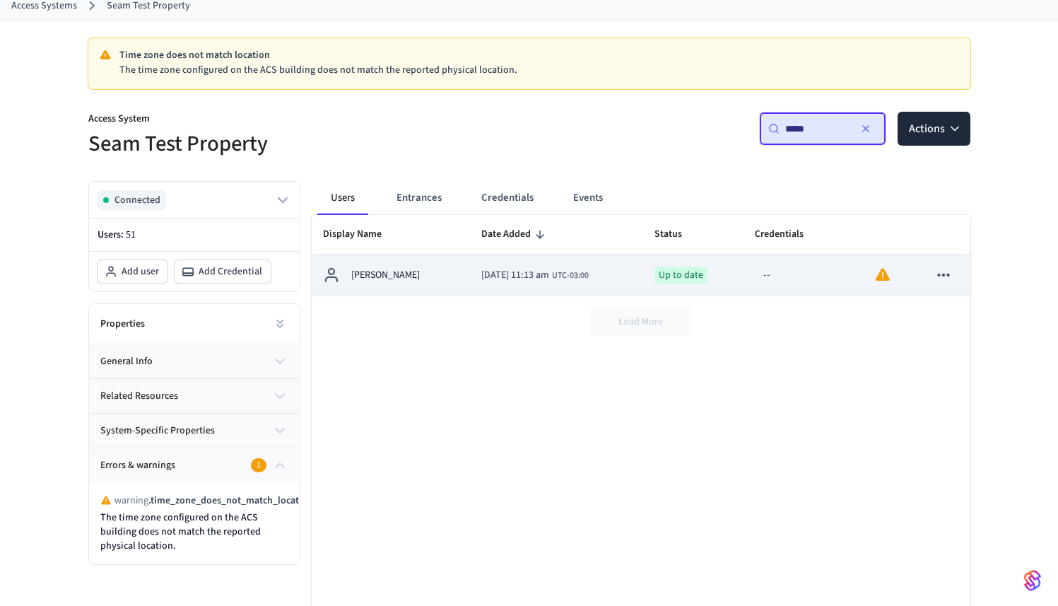
type input "*****"
click at [470, 275] on td "2025/10/07 at 11:13 am UTC-03:00" at bounding box center [556, 276] width 173 height 42
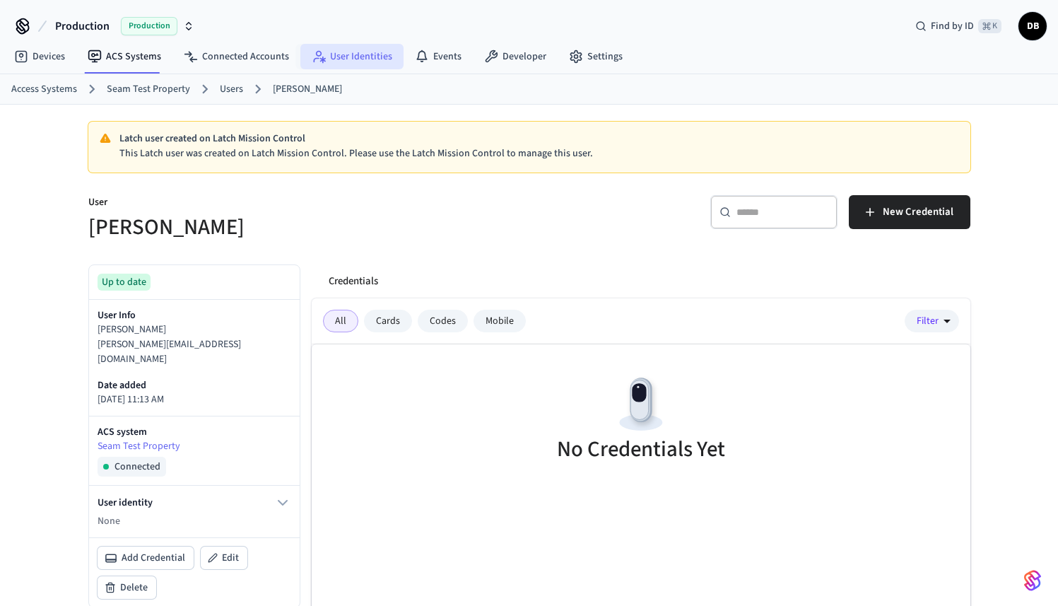
click at [370, 58] on link "User Identities" at bounding box center [351, 56] width 103 height 25
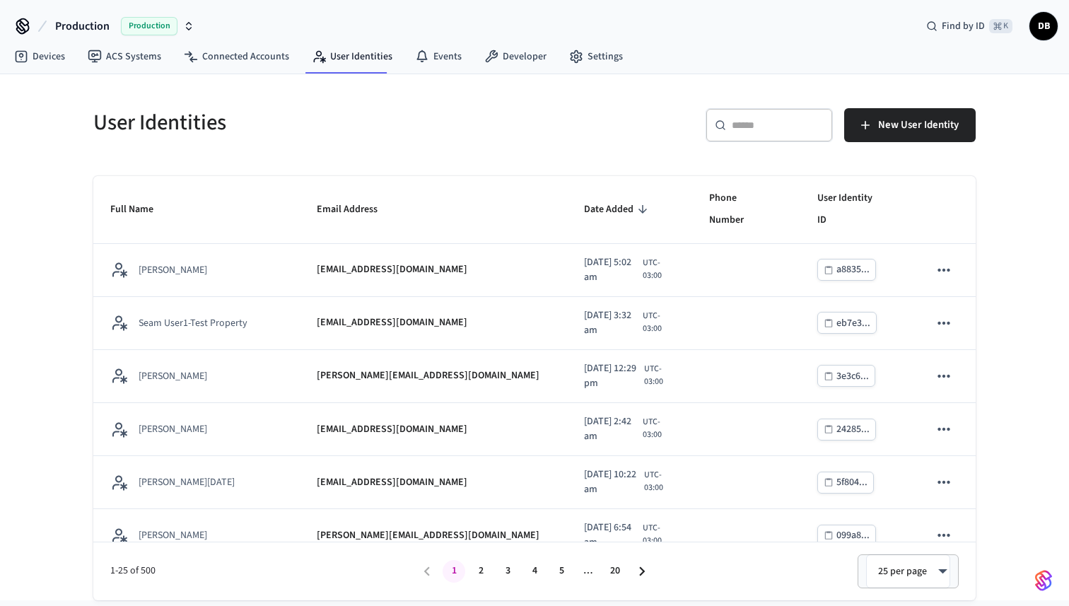
click at [769, 134] on div "​ ​" at bounding box center [769, 125] width 127 height 34
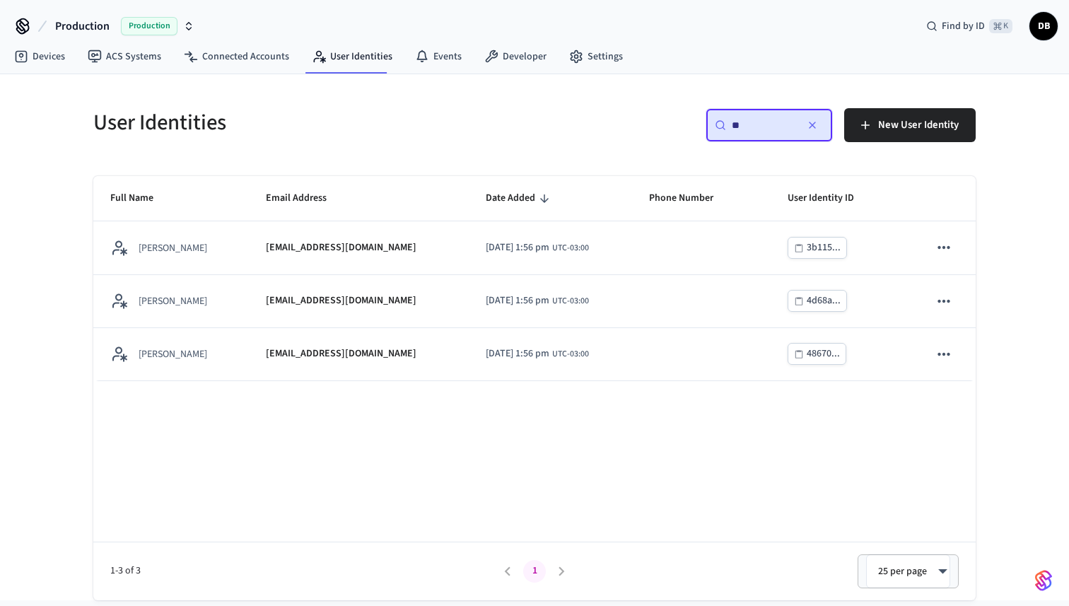
type input "*"
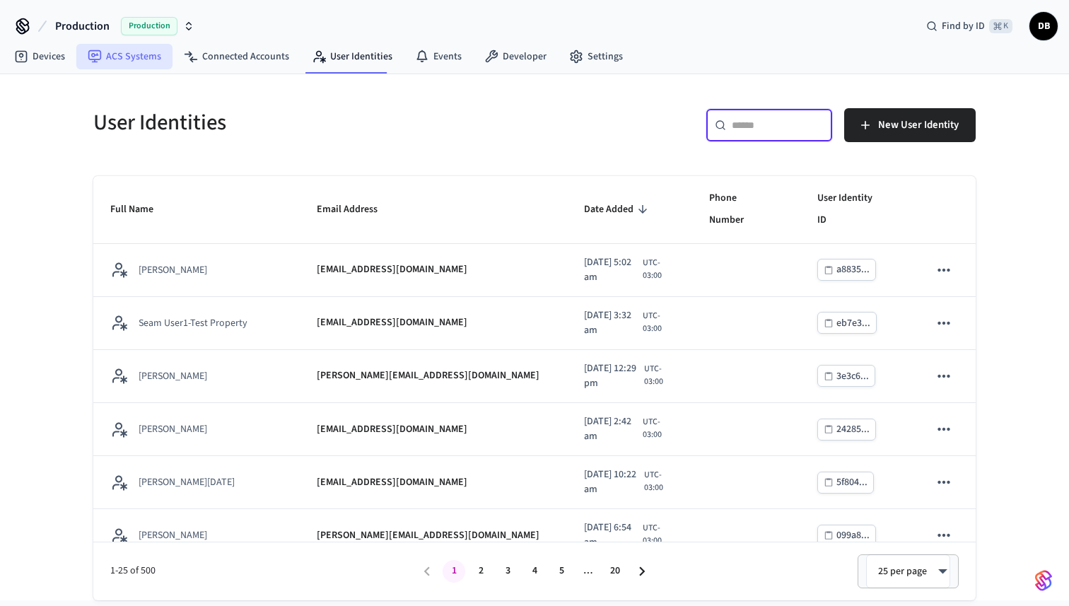
click at [129, 66] on link "ACS Systems" at bounding box center [124, 56] width 96 height 25
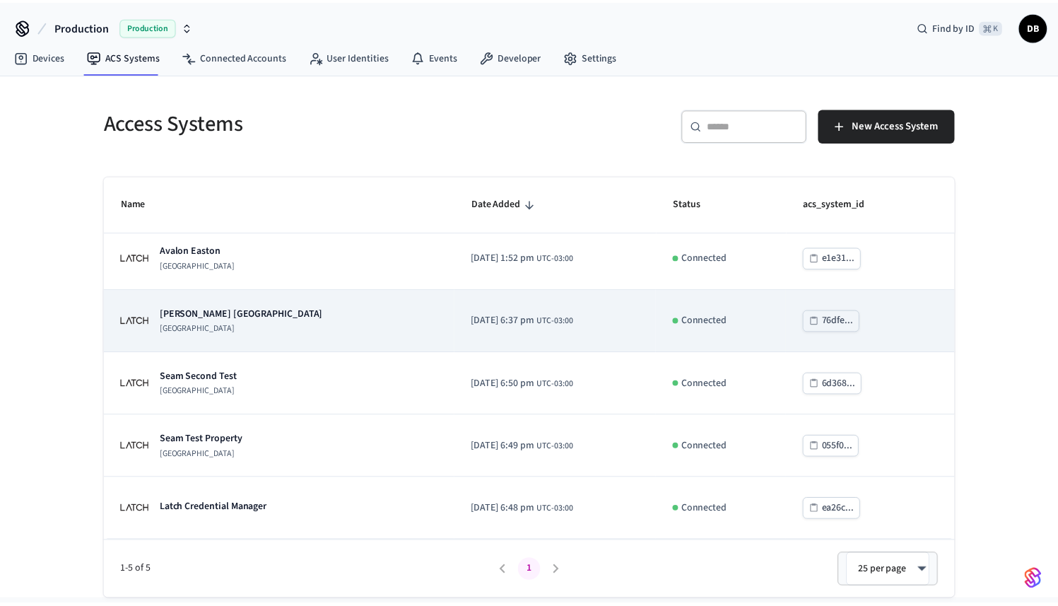
scroll to position [6, 0]
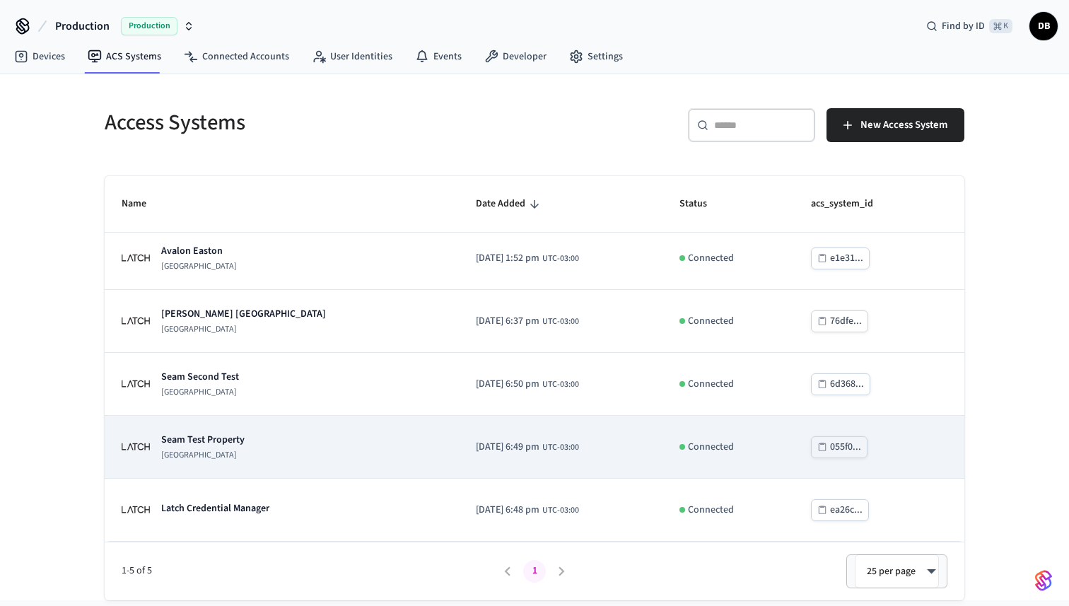
click at [211, 443] on p "Seam Test Property" at bounding box center [202, 440] width 83 height 14
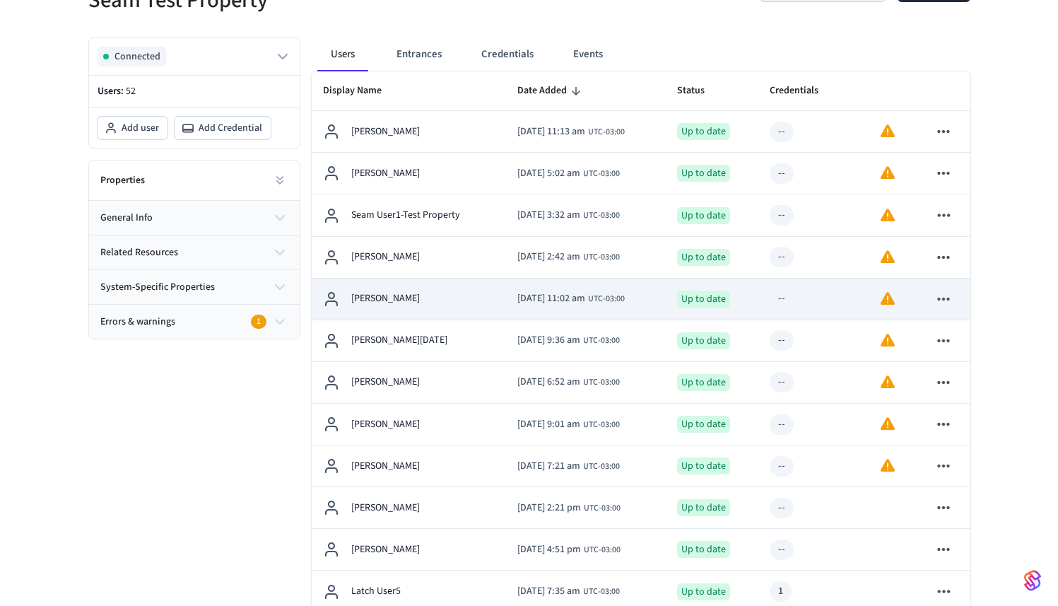
scroll to position [203, 0]
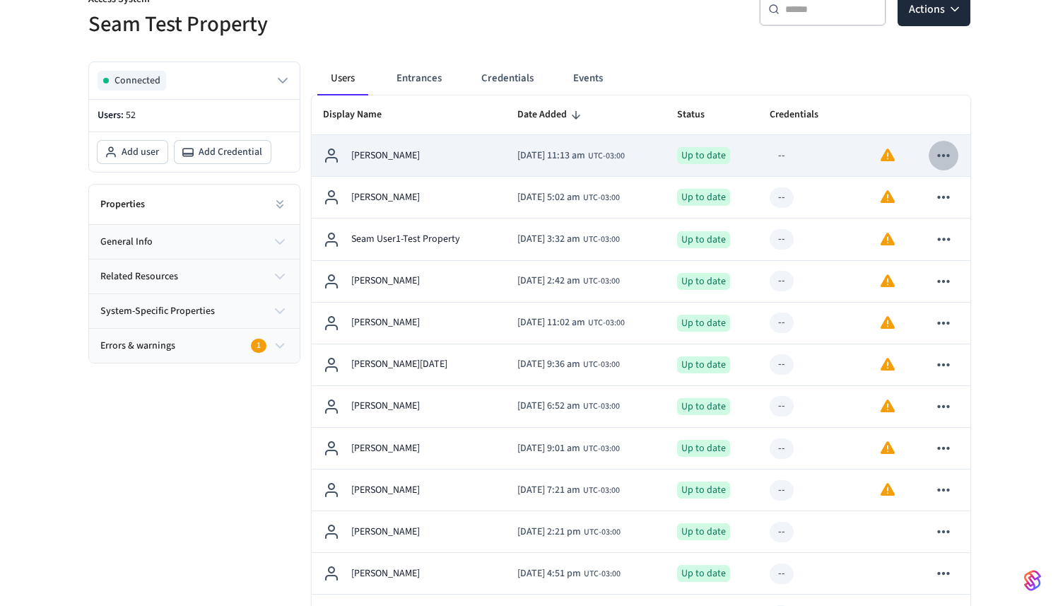
click at [938, 159] on icon "sticky table" at bounding box center [944, 155] width 18 height 18
click at [425, 151] on div "[PERSON_NAME]" at bounding box center [409, 155] width 173 height 17
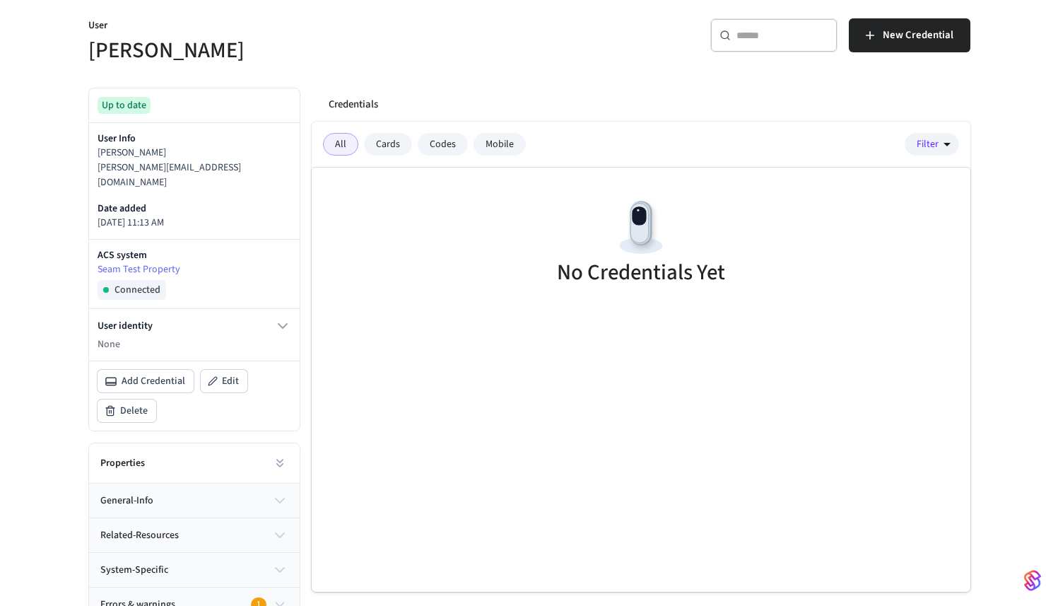
scroll to position [178, 0]
click at [284, 322] on icon "button" at bounding box center [283, 324] width 8 height 4
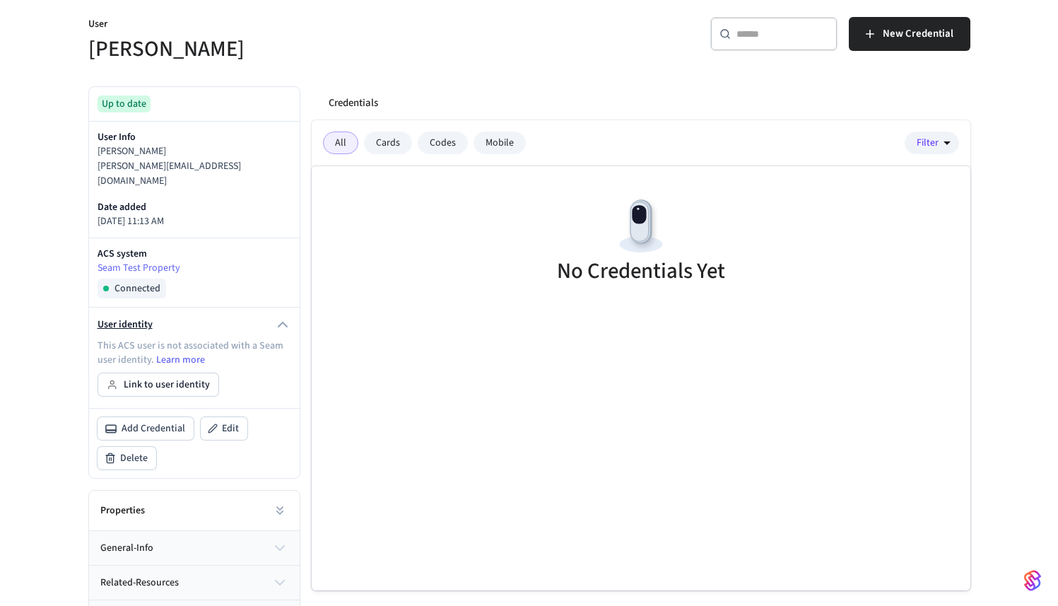
click at [287, 316] on icon "button" at bounding box center [282, 324] width 17 height 17
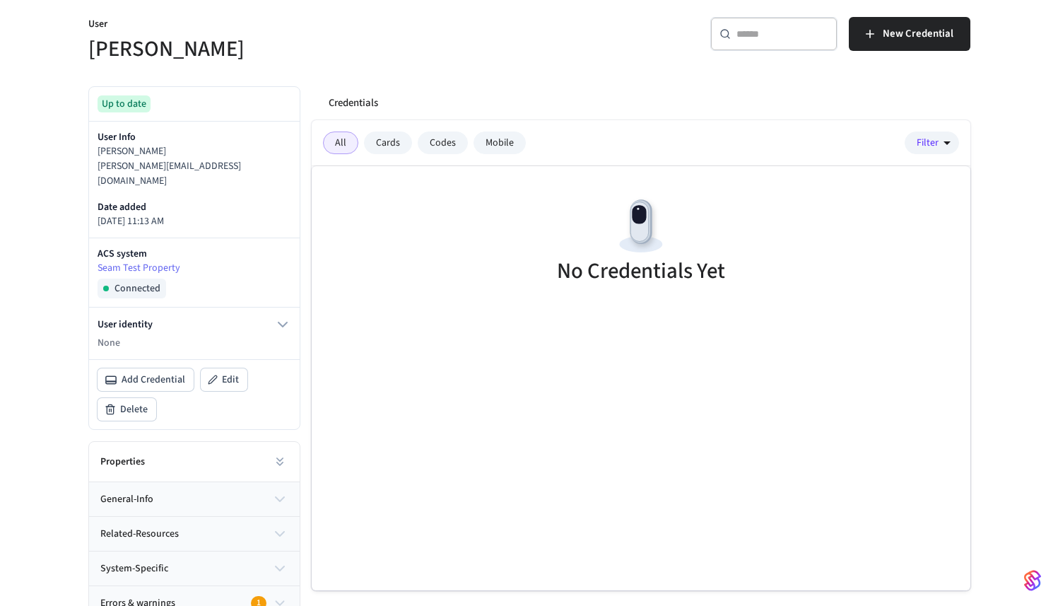
click at [185, 596] on div "Errors & warnings 1" at bounding box center [186, 603] width 173 height 15
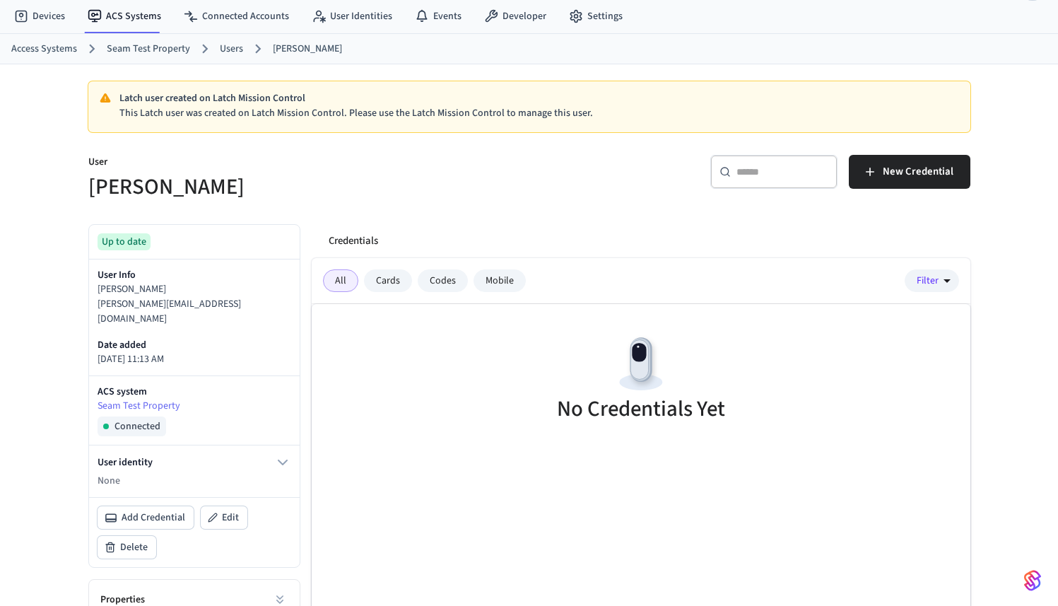
scroll to position [37, 0]
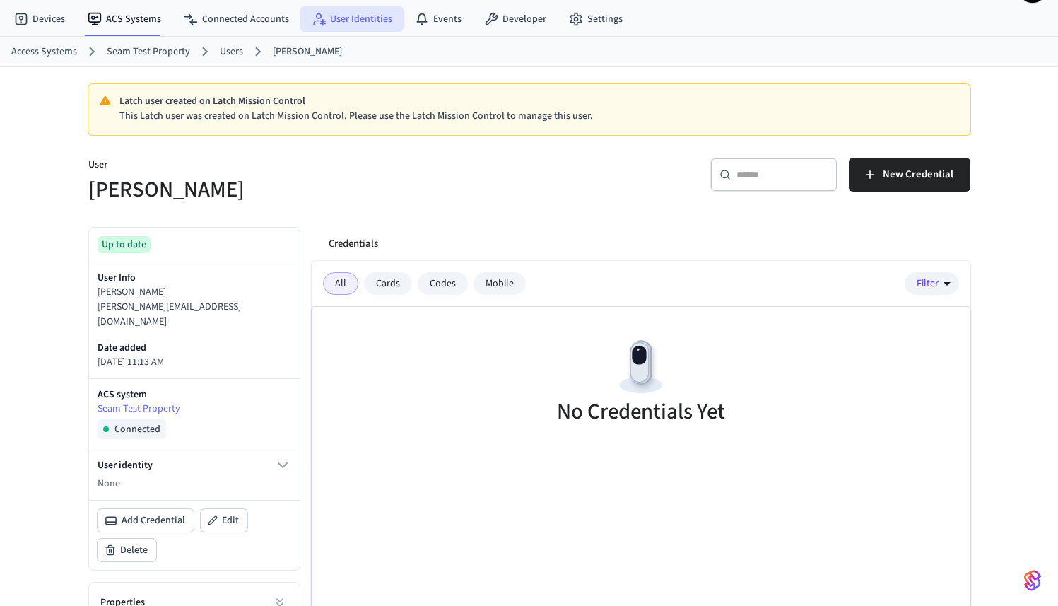
click at [363, 15] on link "User Identities" at bounding box center [351, 18] width 103 height 25
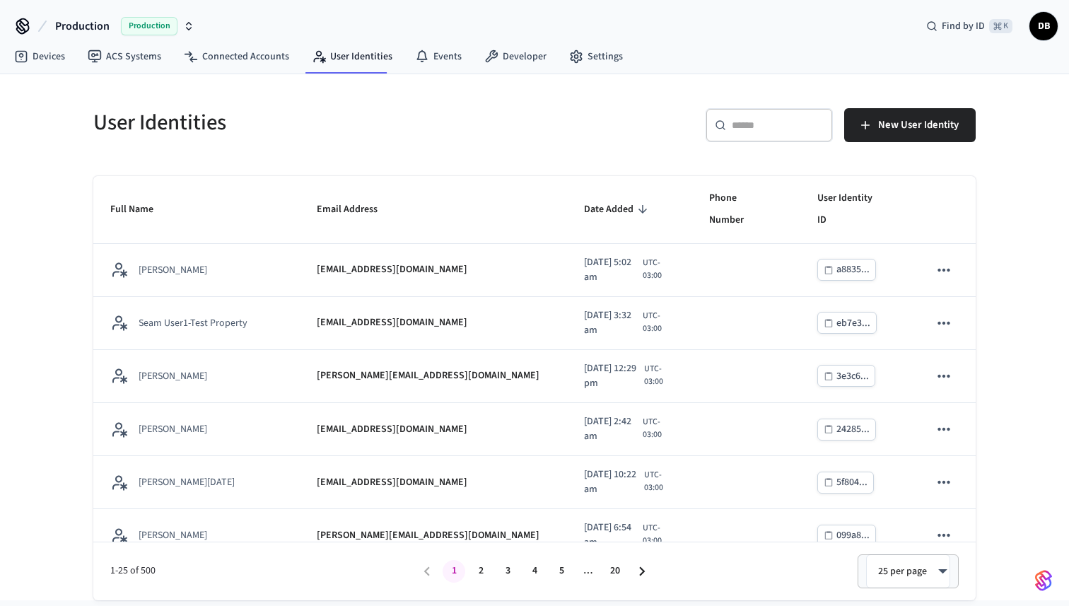
click at [733, 118] on input "text" at bounding box center [778, 125] width 92 height 14
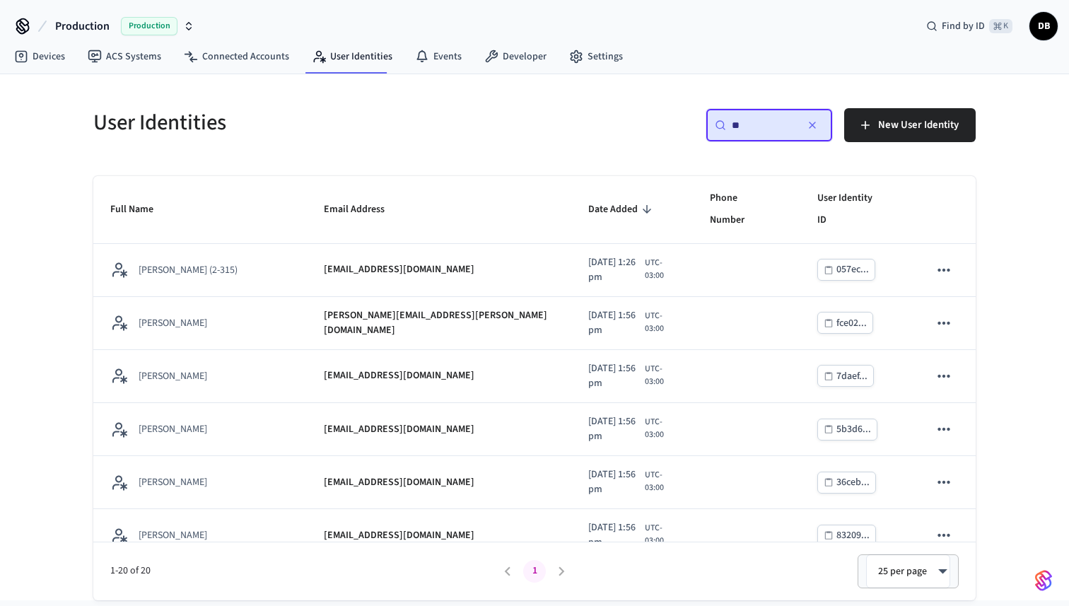
type input "*"
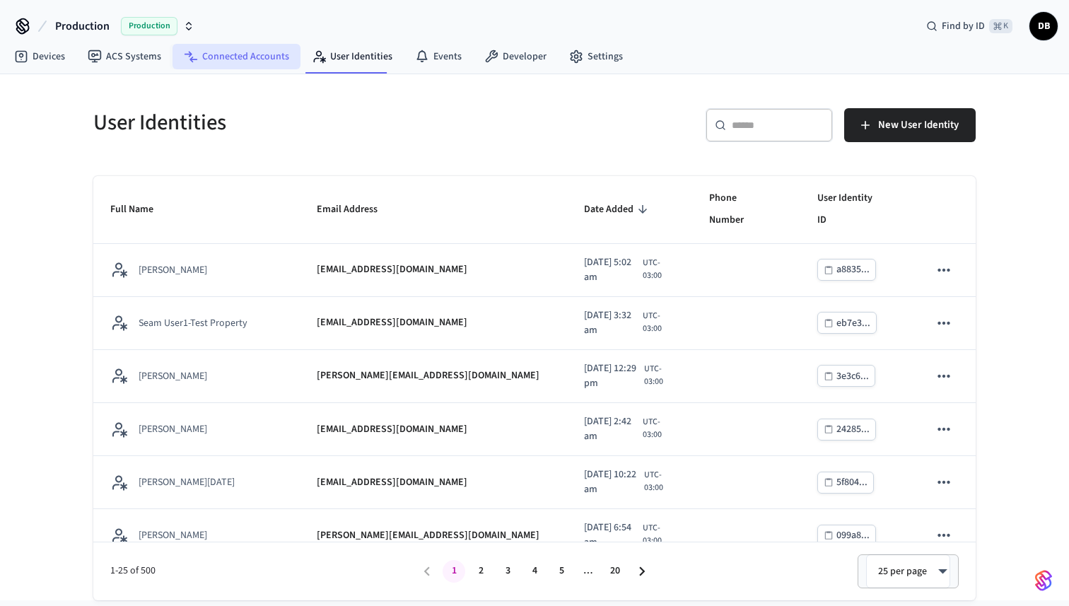
click at [228, 57] on link "Connected Accounts" at bounding box center [237, 56] width 128 height 25
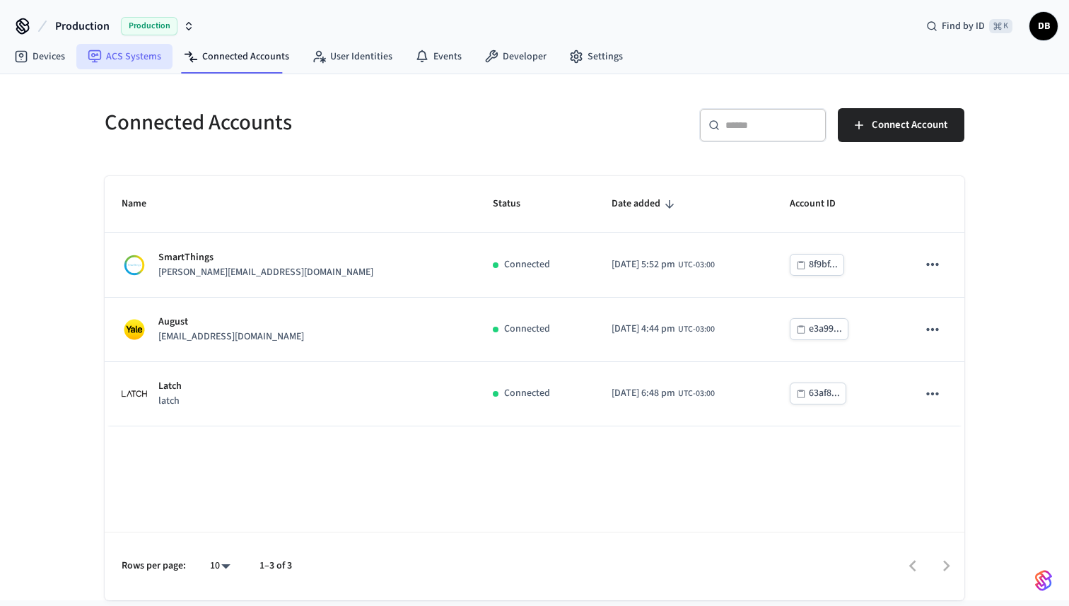
click at [150, 65] on link "ACS Systems" at bounding box center [124, 56] width 96 height 25
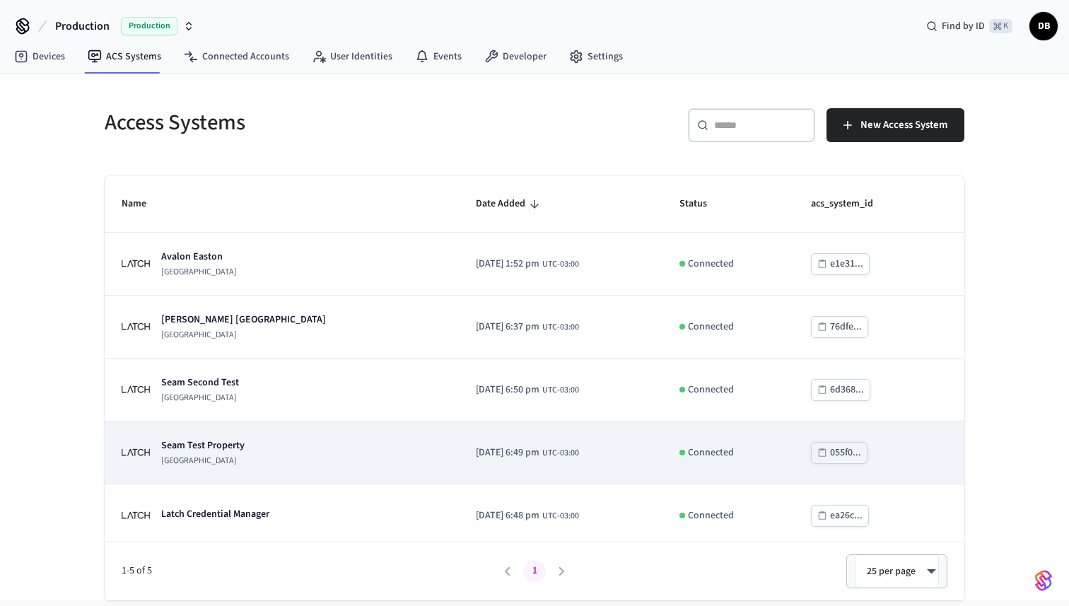
click at [226, 440] on p "Seam Test Property" at bounding box center [202, 445] width 83 height 14
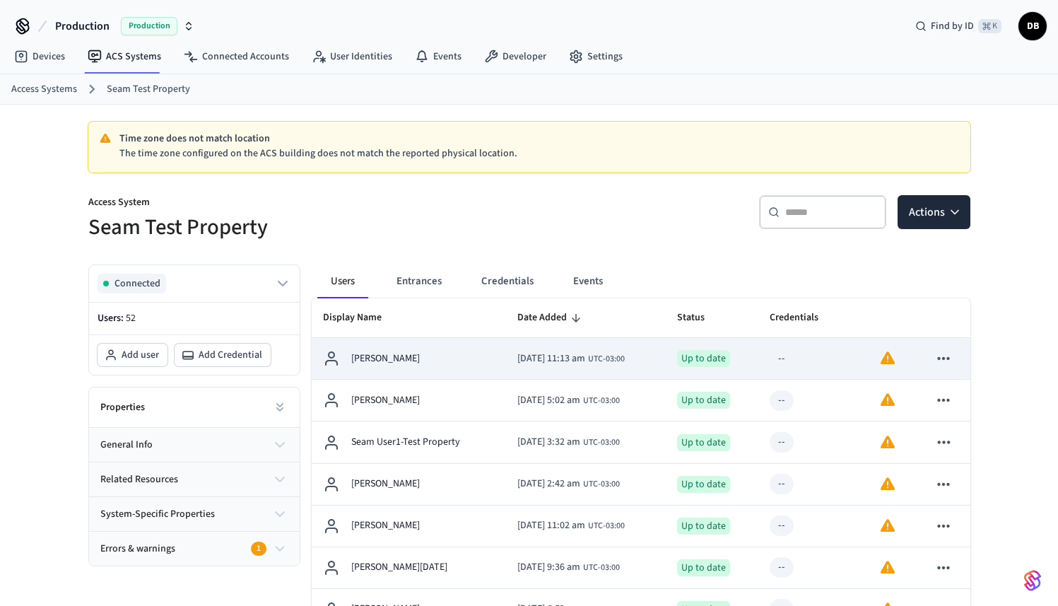
click at [411, 351] on div "[PERSON_NAME]" at bounding box center [409, 358] width 173 height 17
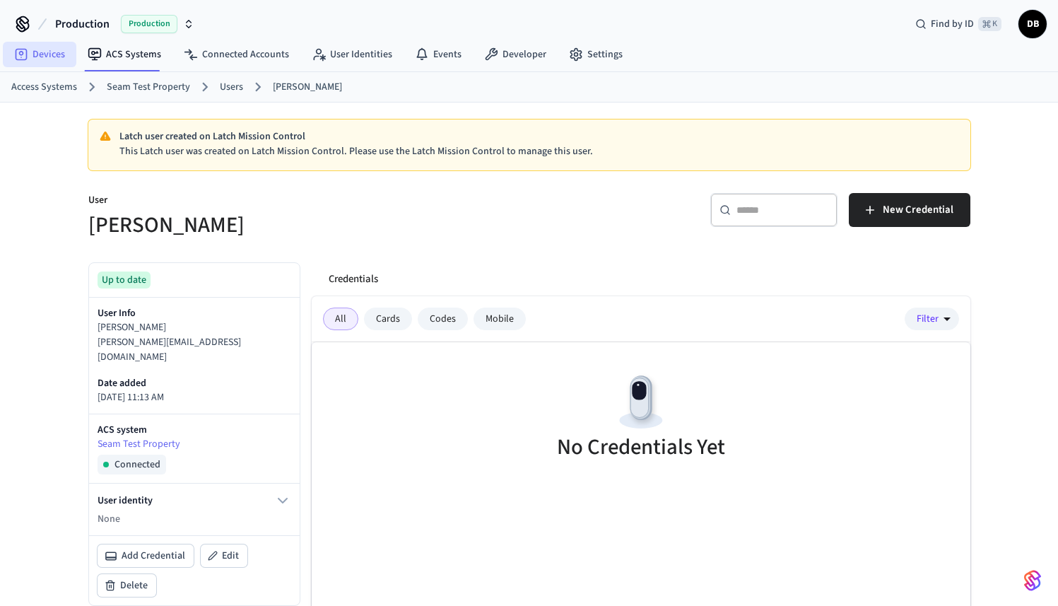
scroll to position [3, 0]
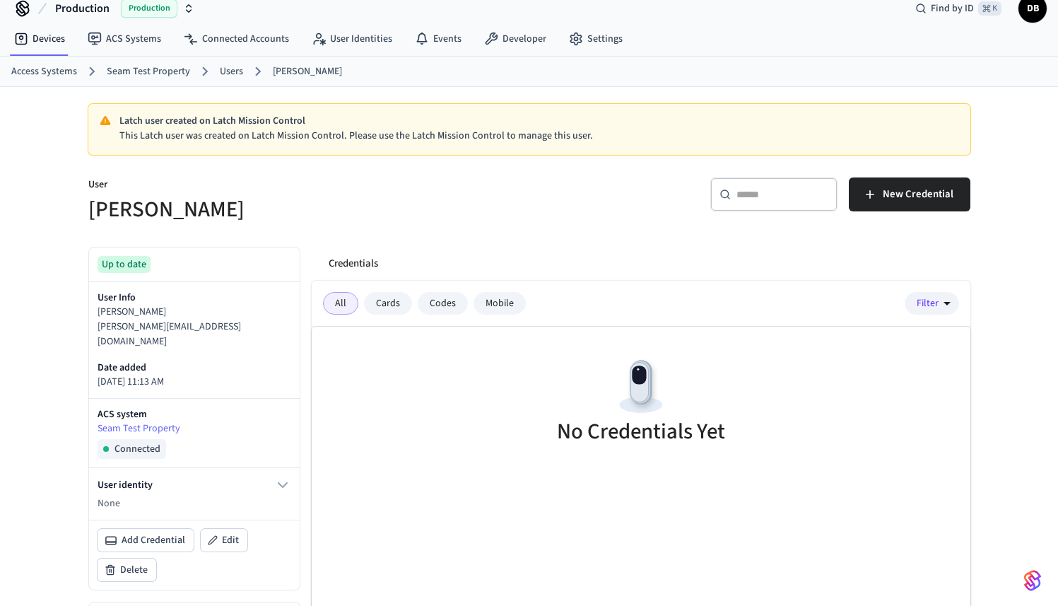
scroll to position [18, 0]
click at [358, 27] on link "User Identities" at bounding box center [351, 38] width 103 height 25
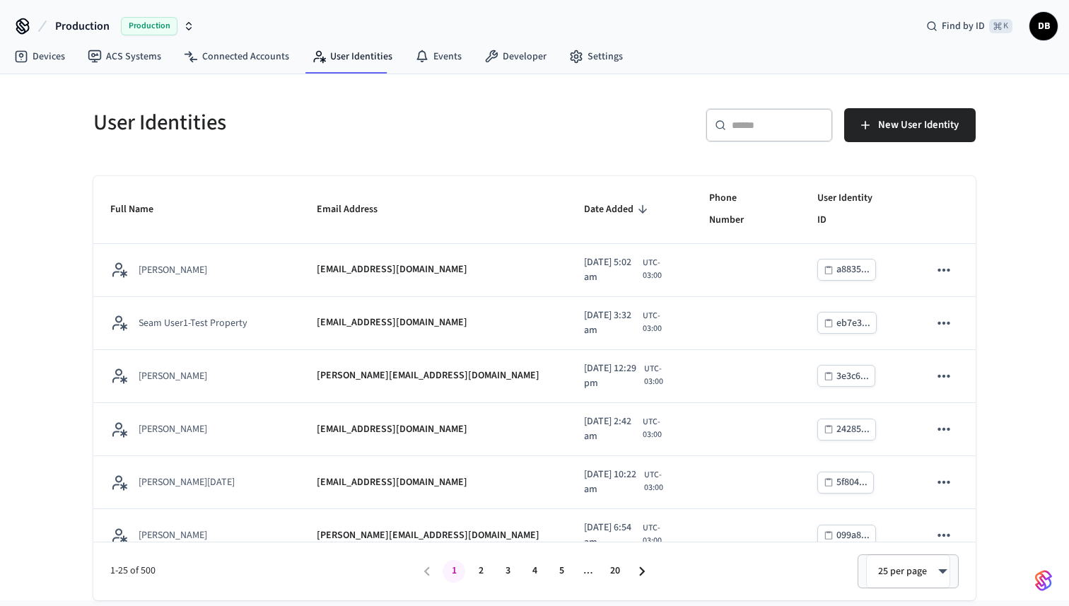
click at [781, 124] on input "text" at bounding box center [778, 125] width 92 height 14
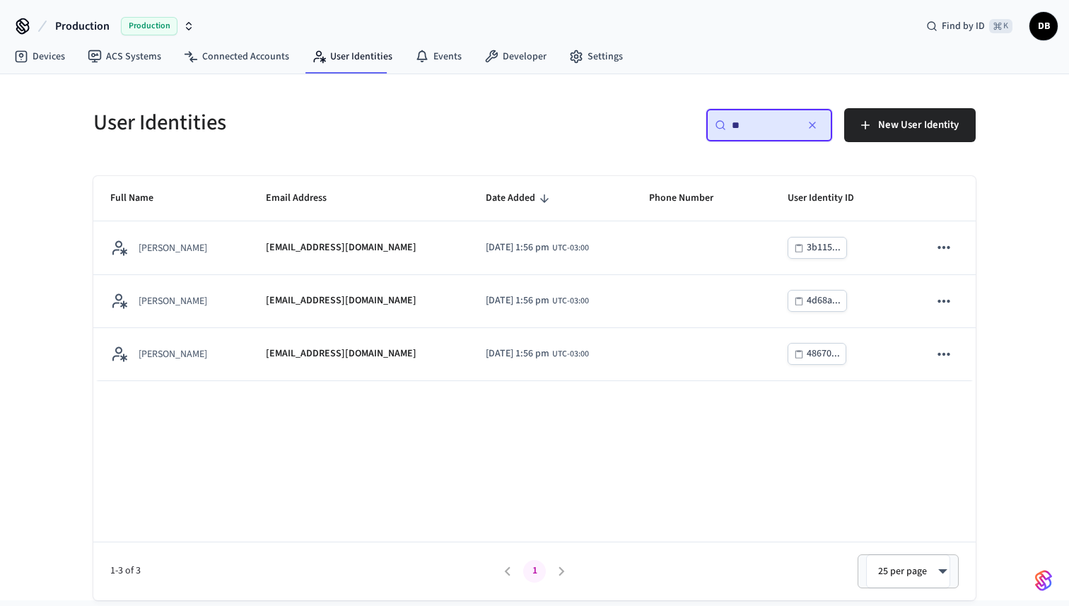
type input "*"
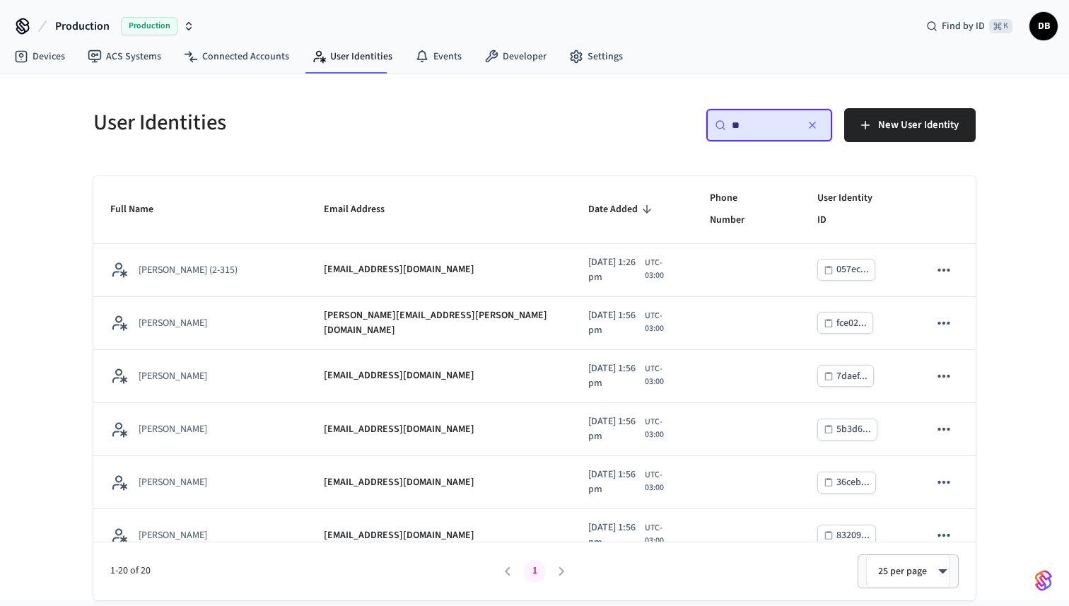
type input "*"
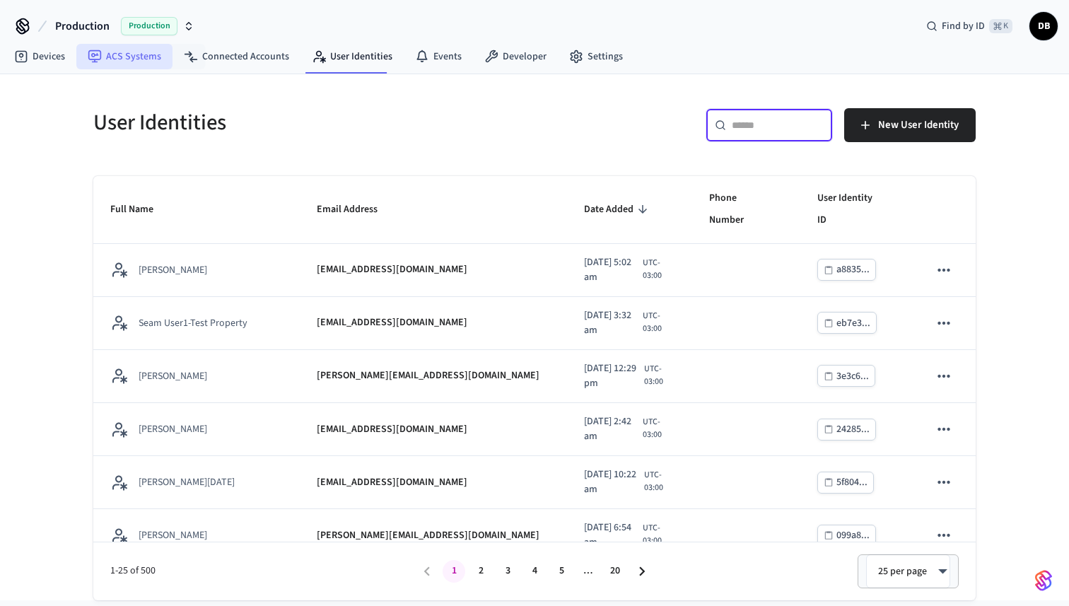
click at [134, 58] on link "ACS Systems" at bounding box center [124, 56] width 96 height 25
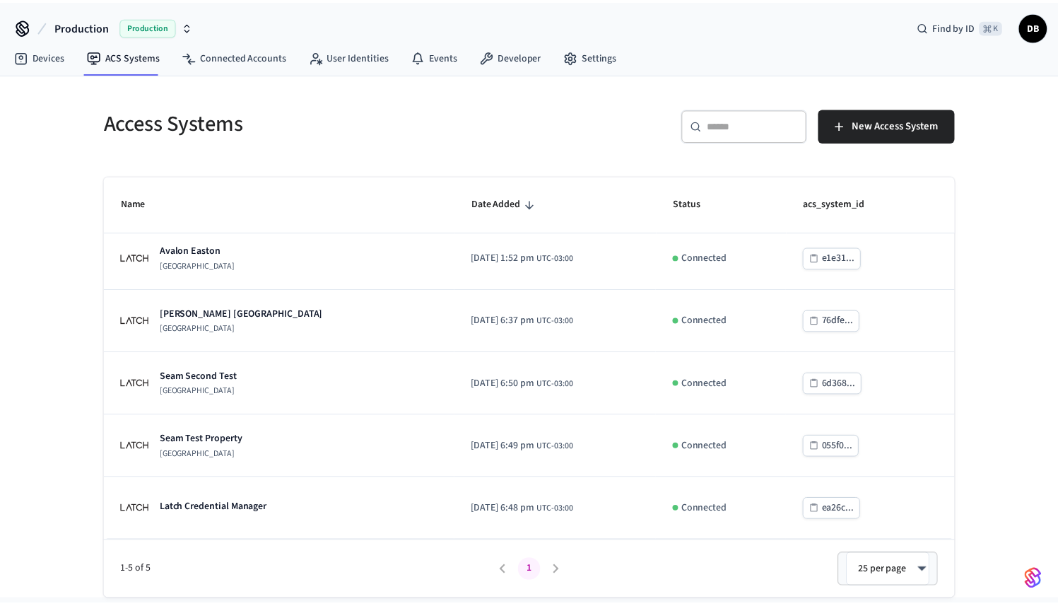
scroll to position [6, 0]
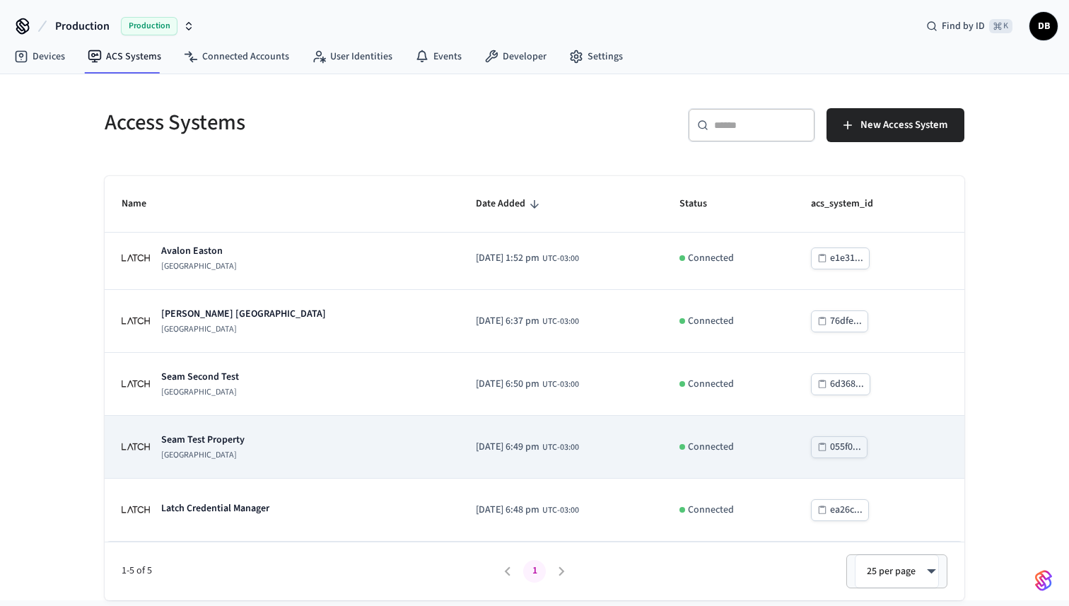
click at [199, 457] on p "[GEOGRAPHIC_DATA]" at bounding box center [202, 455] width 83 height 11
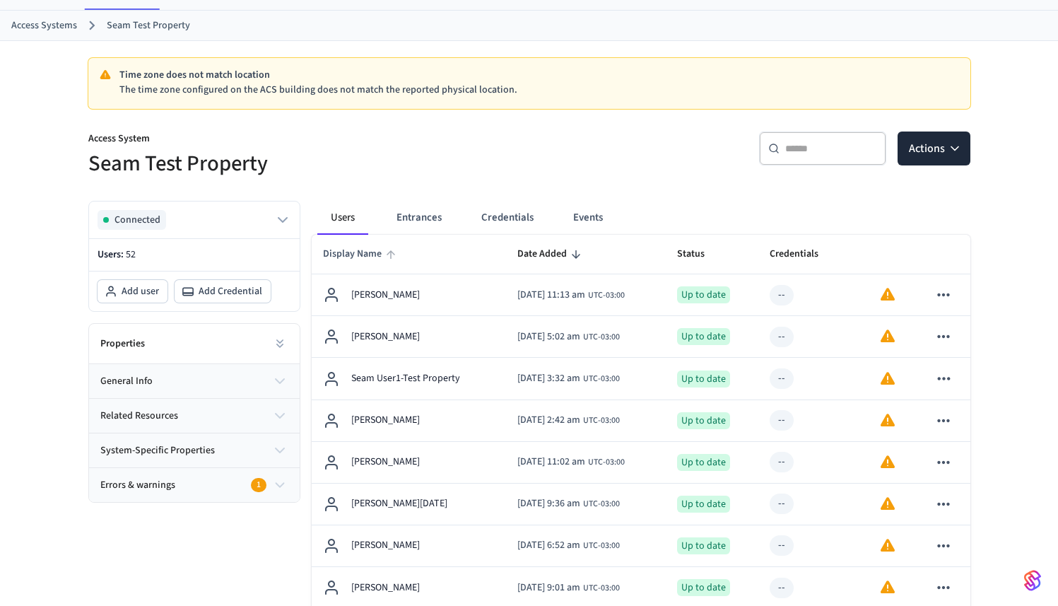
scroll to position [62, 0]
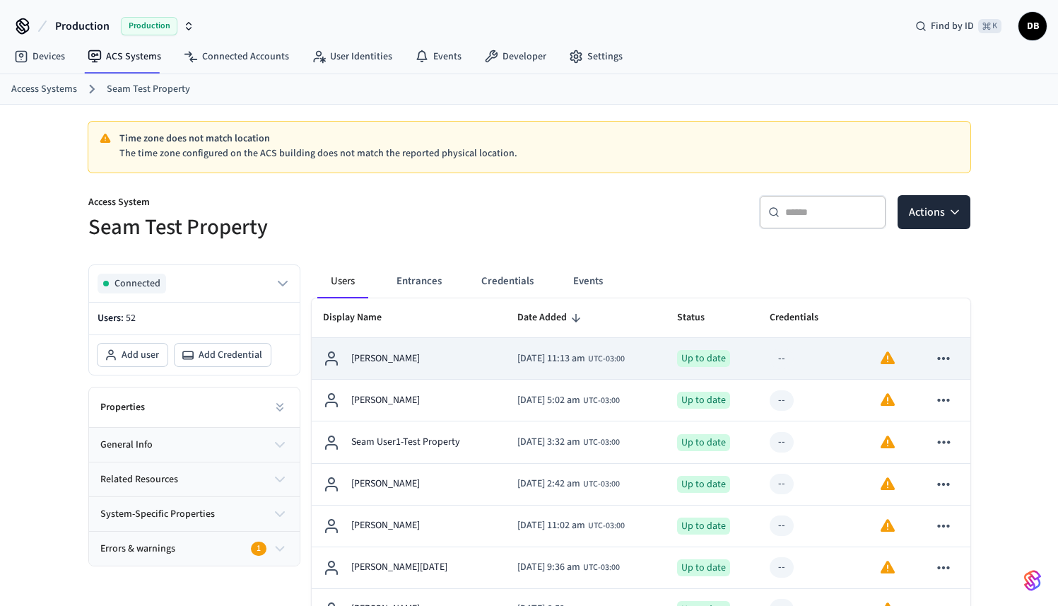
click at [408, 349] on td "[PERSON_NAME]" at bounding box center [409, 359] width 195 height 42
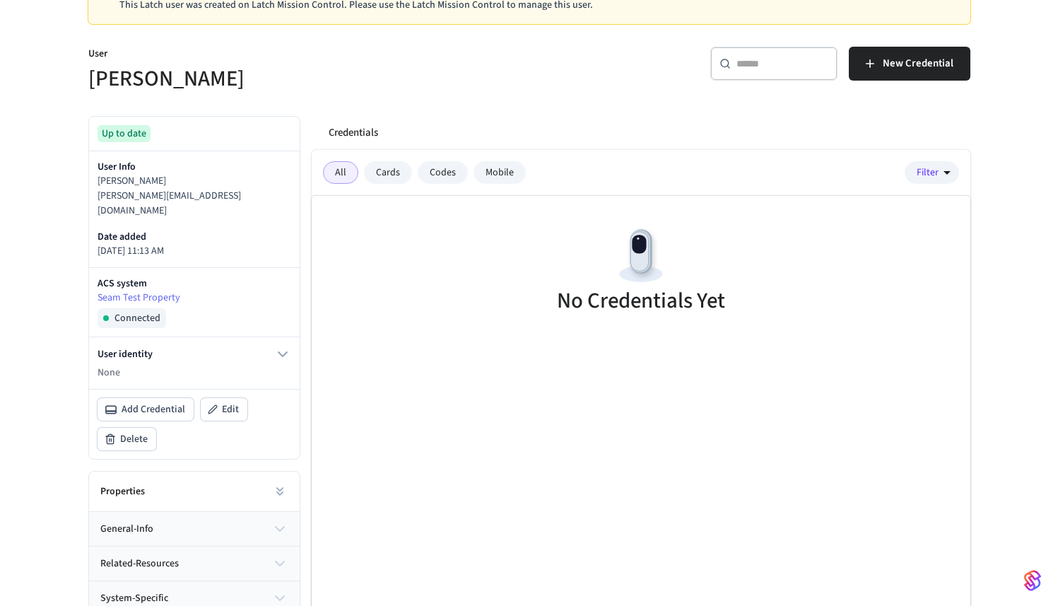
scroll to position [178, 0]
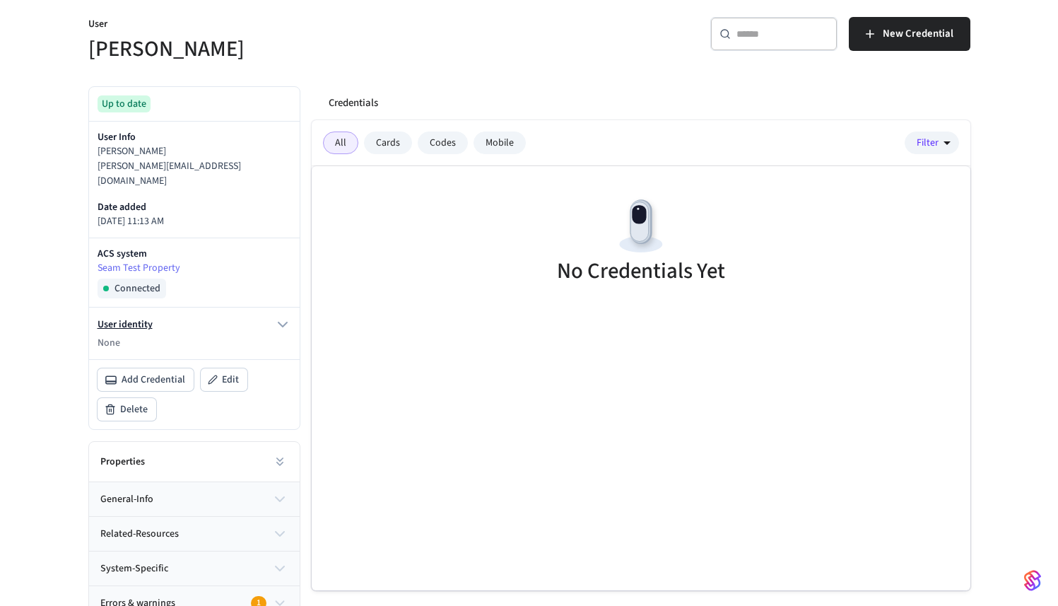
click at [287, 316] on icon "button" at bounding box center [282, 324] width 17 height 17
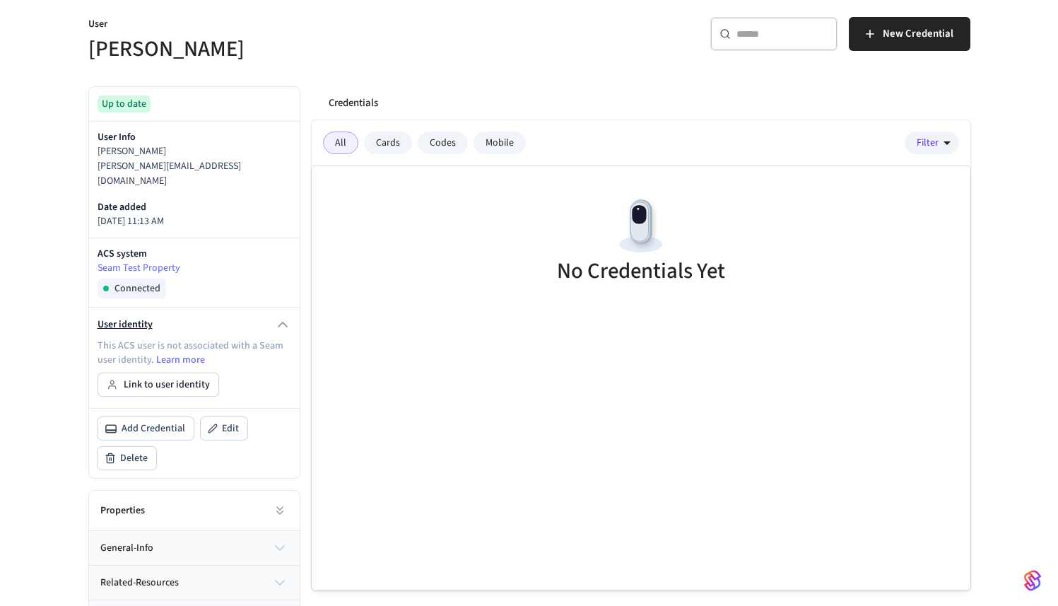
click at [274, 316] on icon "button" at bounding box center [282, 324] width 17 height 17
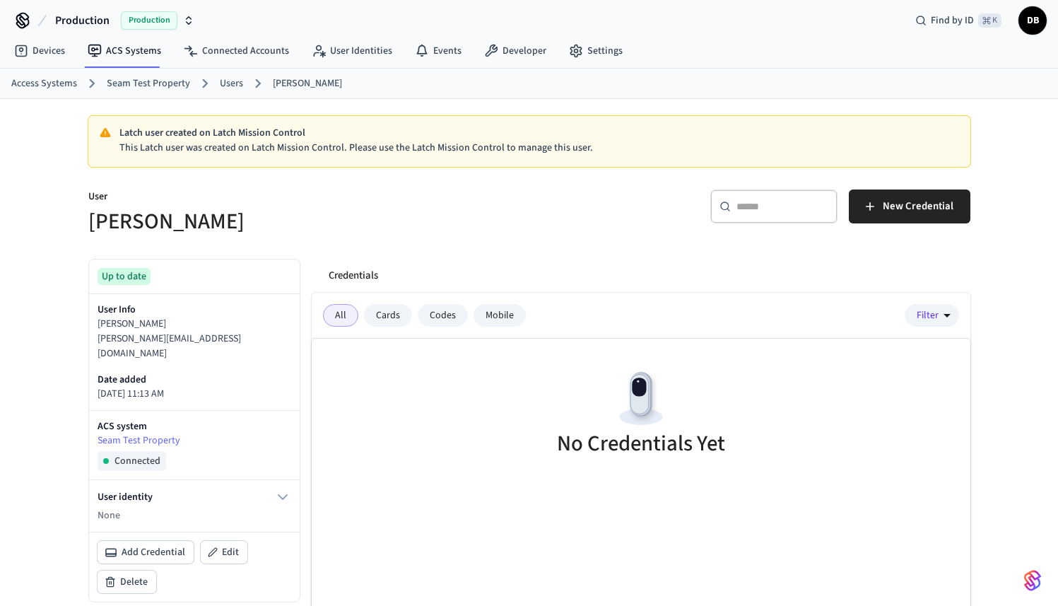
scroll to position [0, 0]
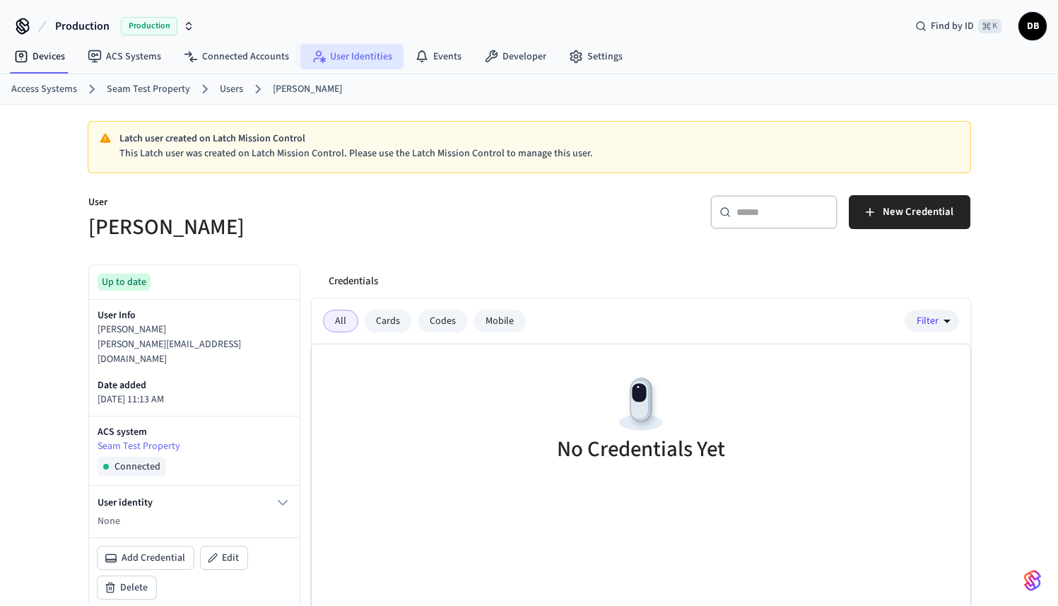
click at [370, 52] on link "User Identities" at bounding box center [351, 56] width 103 height 25
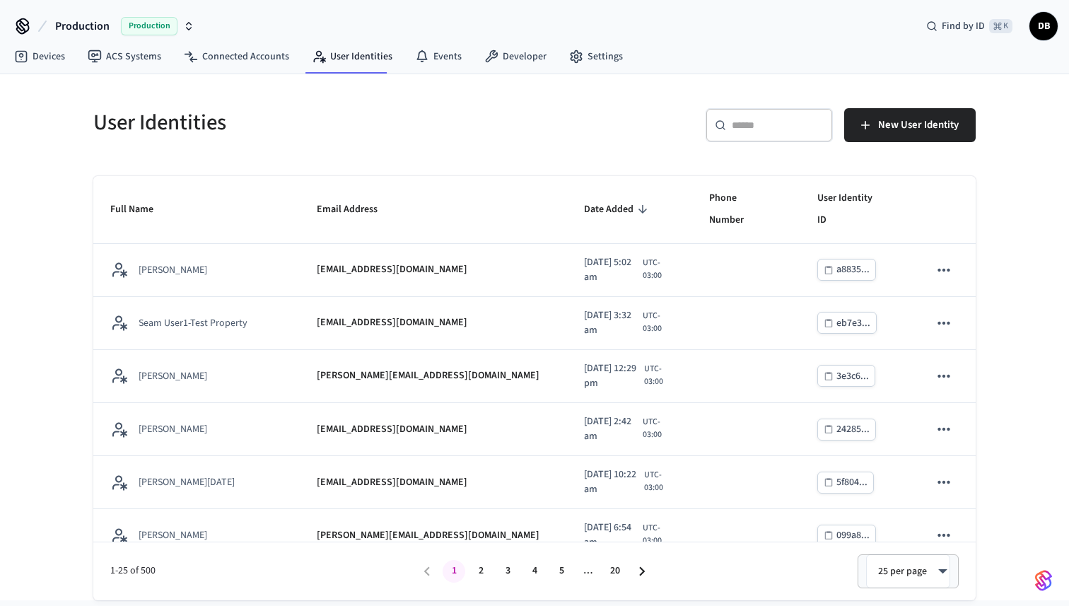
click at [730, 129] on div "​ ​" at bounding box center [769, 125] width 127 height 34
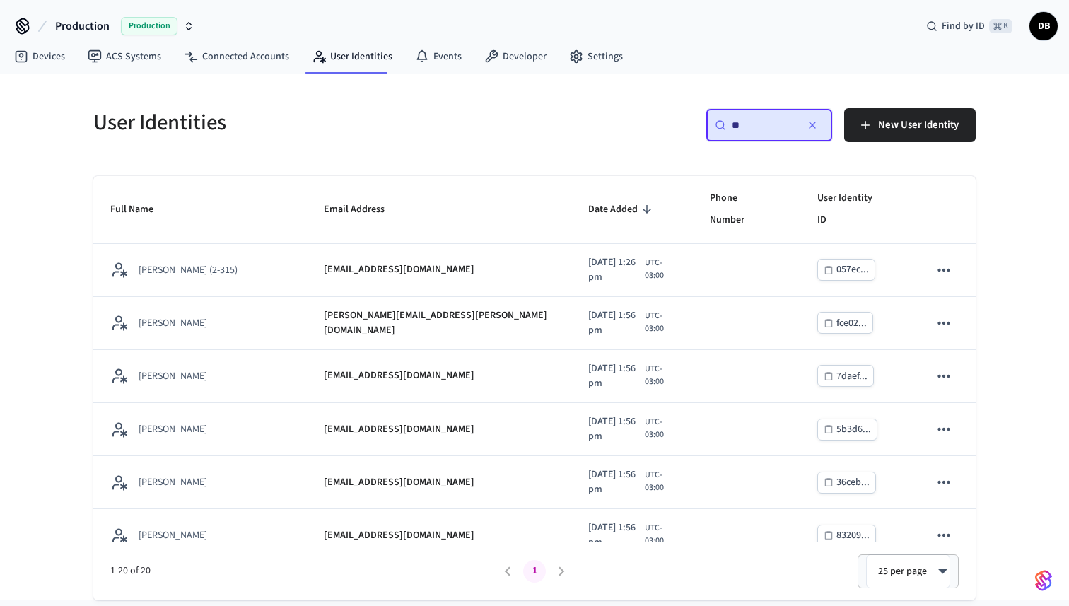
type input "*"
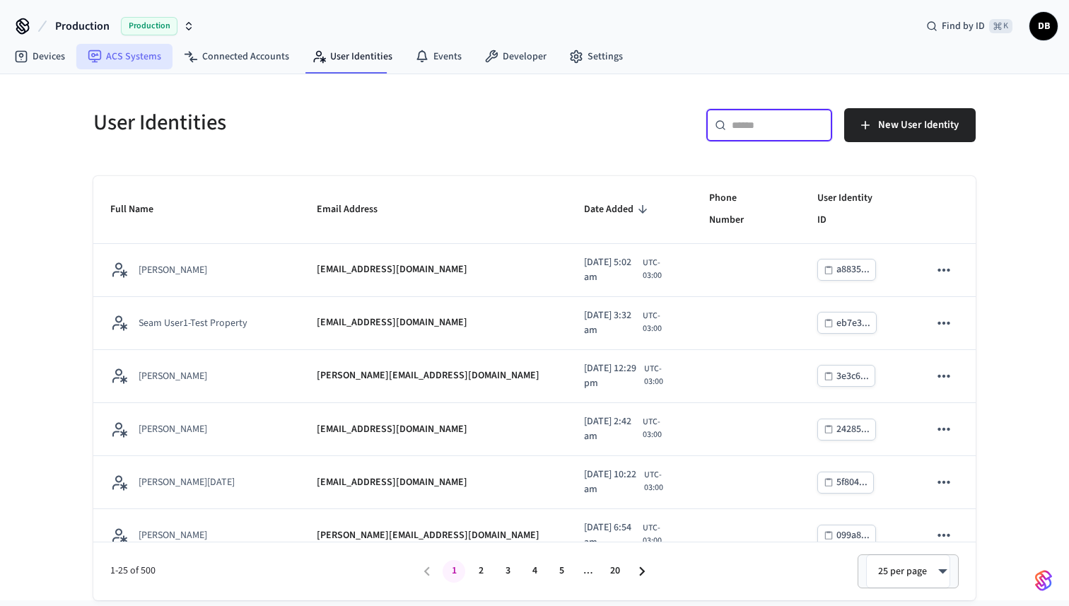
click at [127, 57] on link "ACS Systems" at bounding box center [124, 56] width 96 height 25
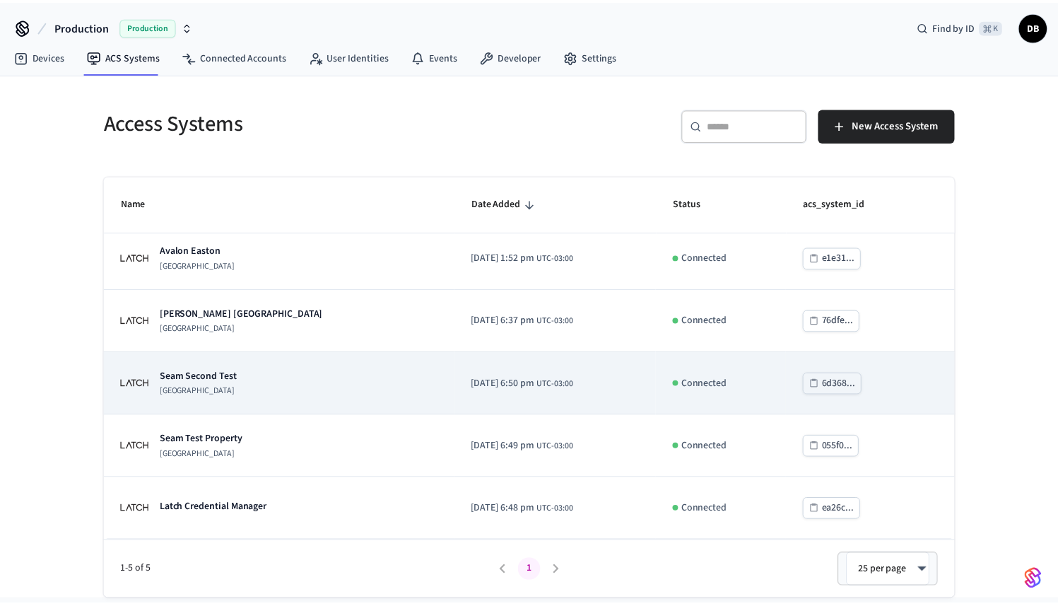
scroll to position [6, 0]
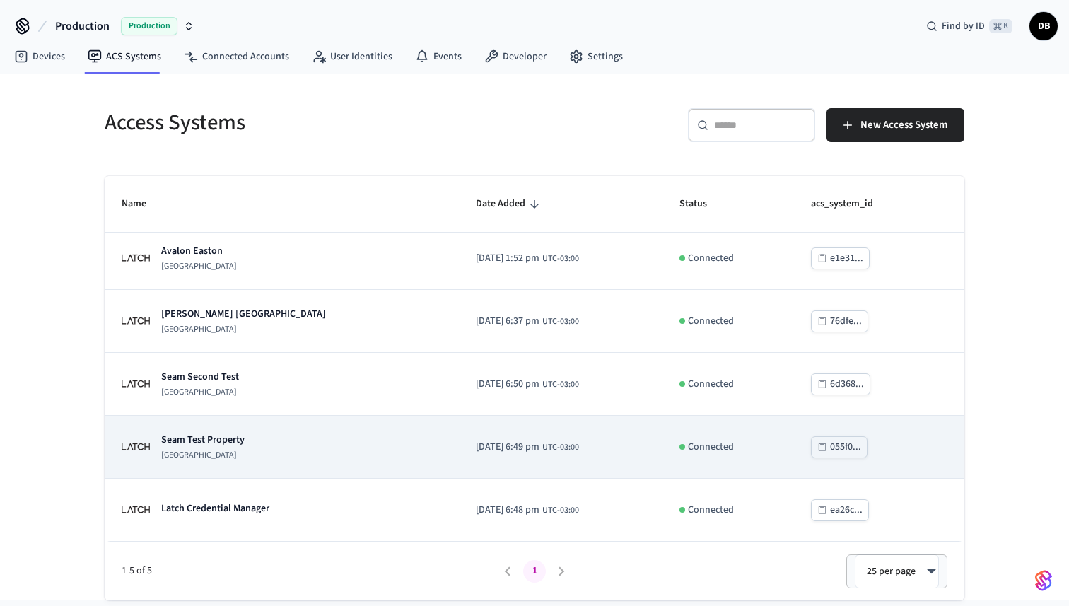
click at [209, 437] on p "Seam Test Property" at bounding box center [202, 440] width 83 height 14
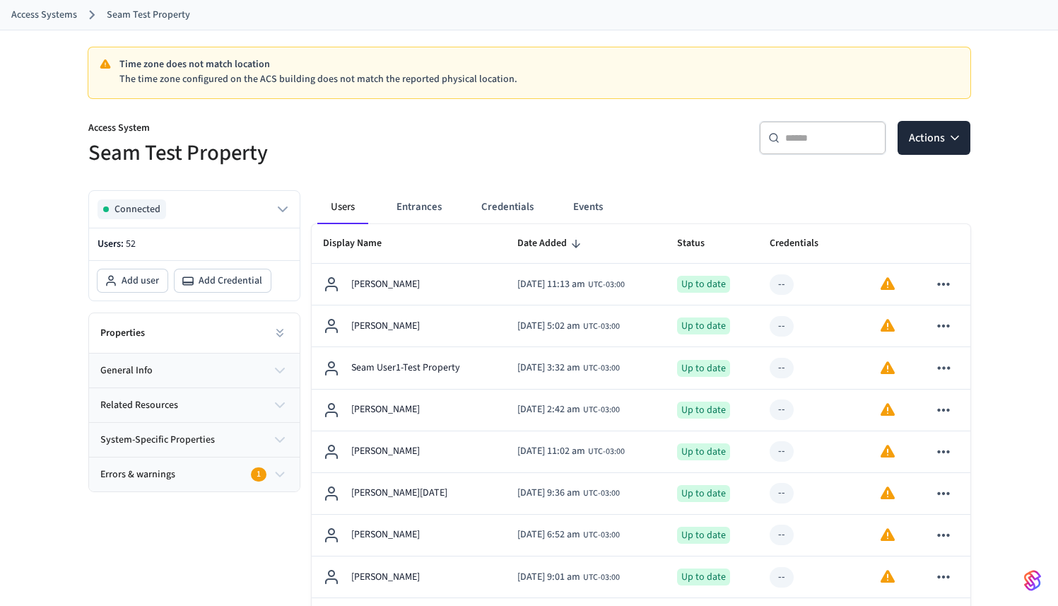
scroll to position [99, 0]
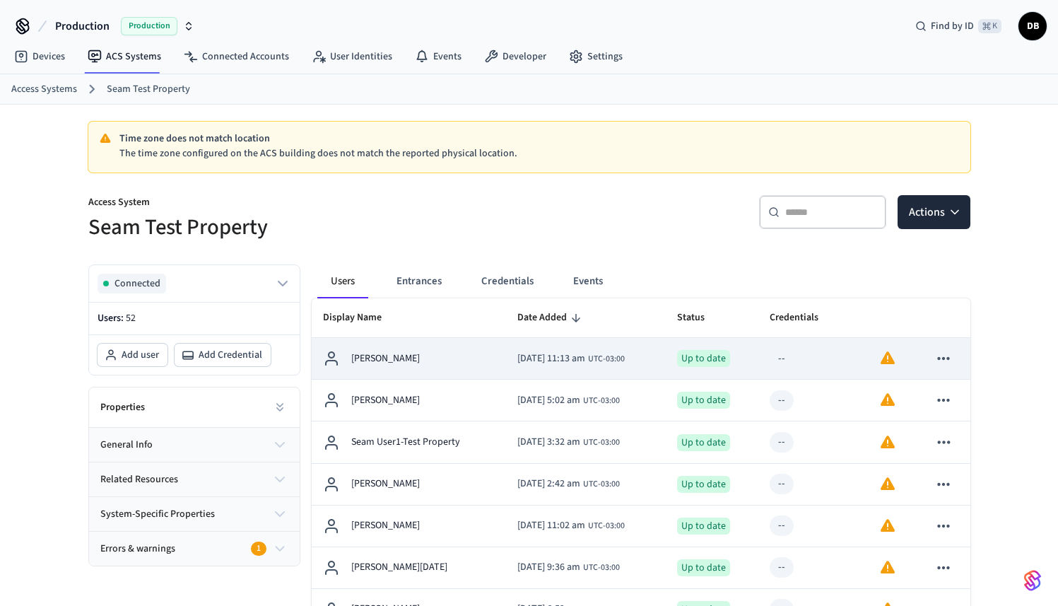
click at [467, 361] on div "[PERSON_NAME]" at bounding box center [409, 358] width 173 height 17
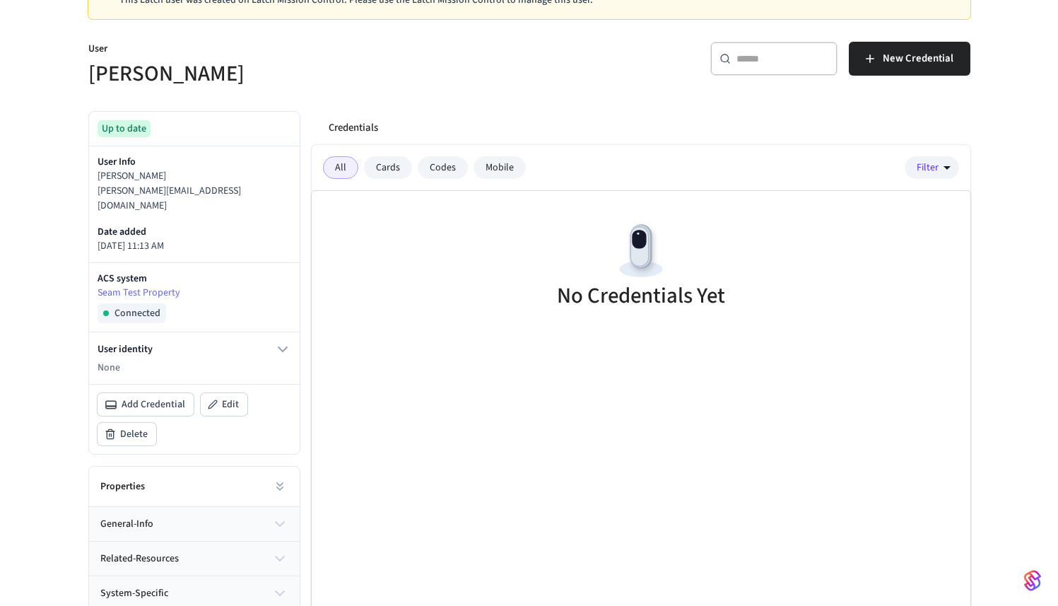
scroll to position [178, 0]
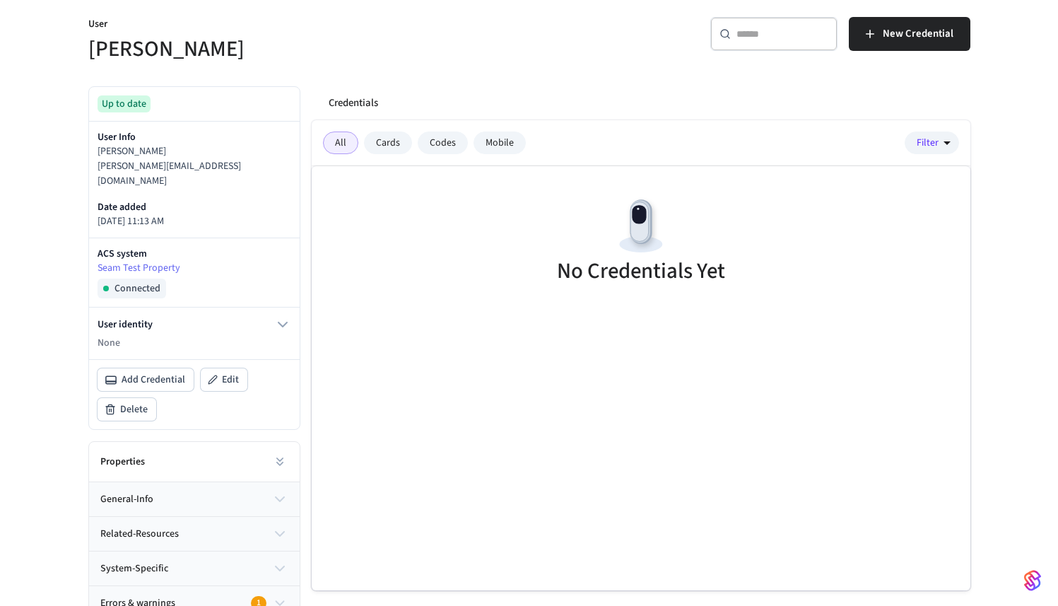
click at [243, 596] on div "Errors & warnings 1" at bounding box center [186, 603] width 173 height 15
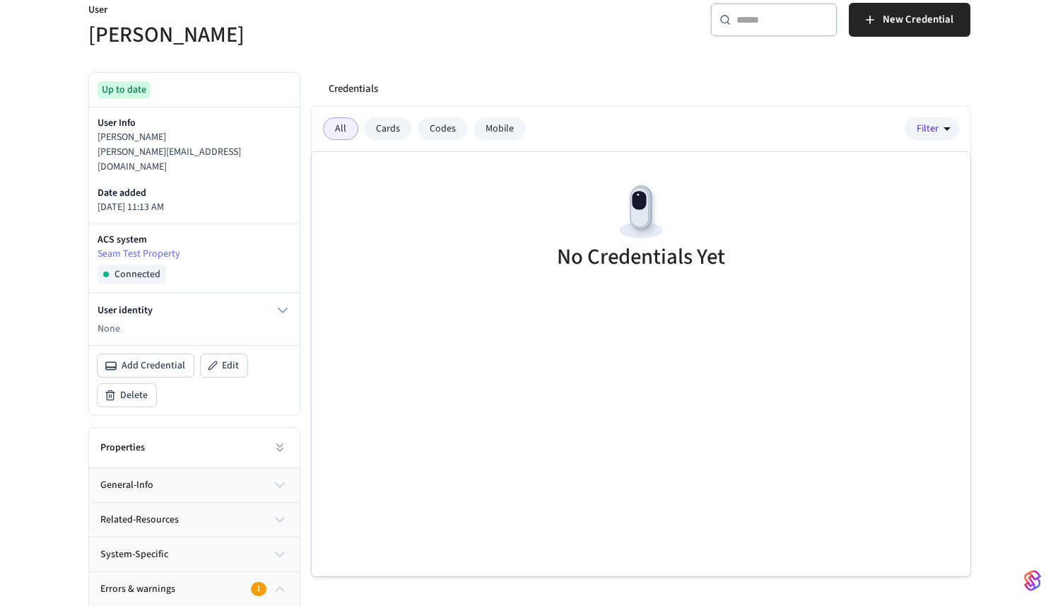
scroll to position [260, 0]
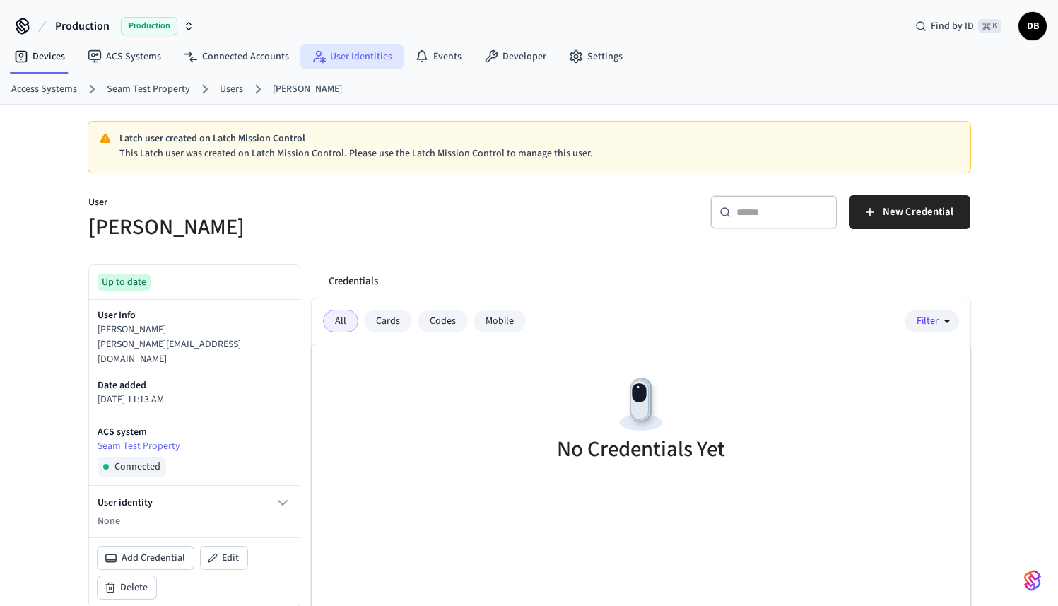
click at [354, 62] on link "User Identities" at bounding box center [351, 56] width 103 height 25
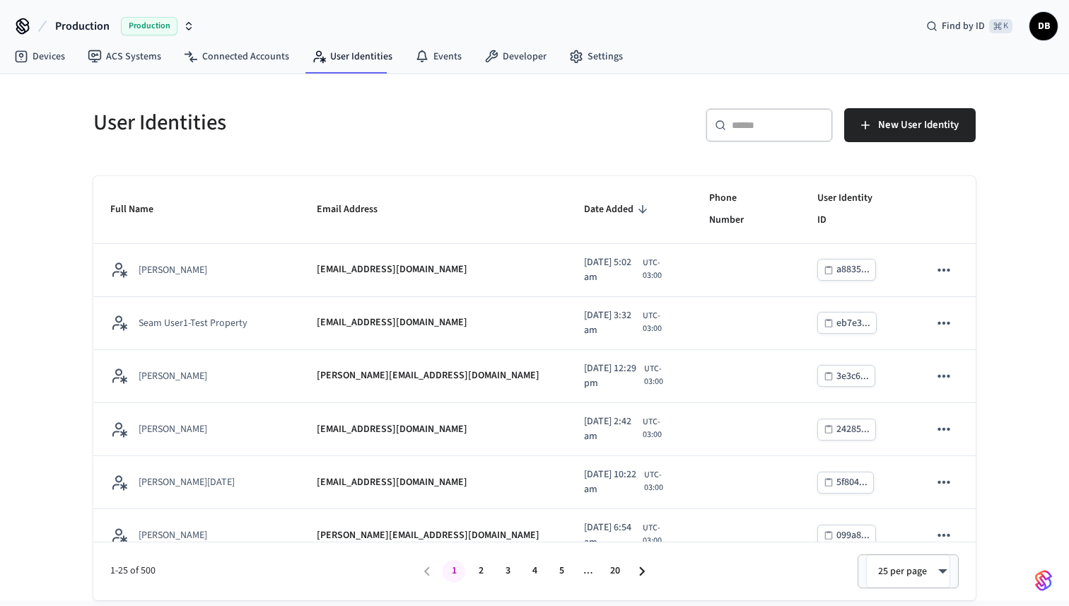
click at [778, 124] on input "text" at bounding box center [778, 125] width 92 height 14
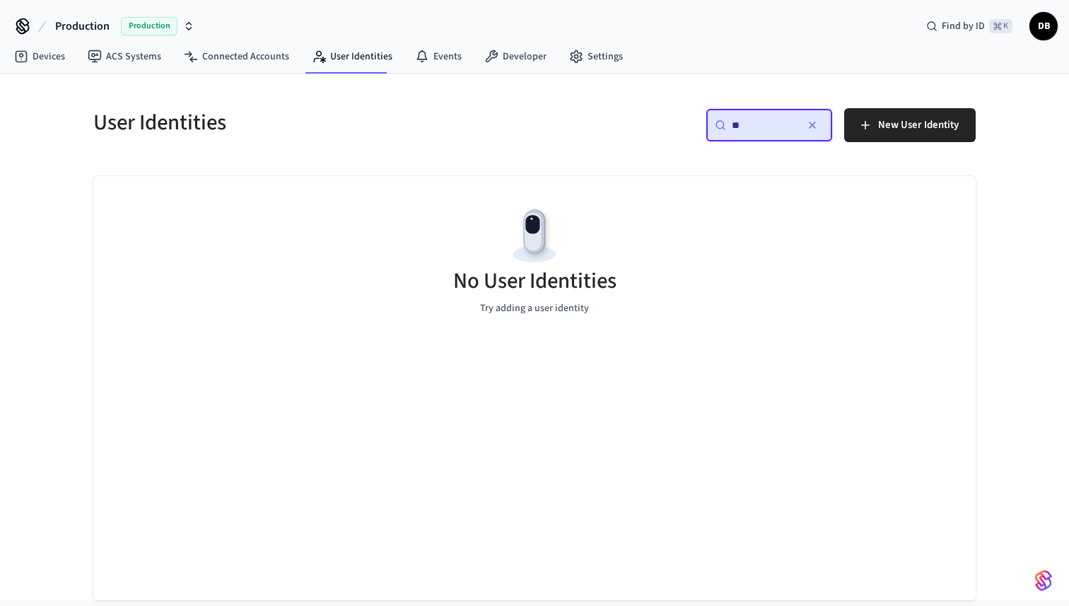
type input "*"
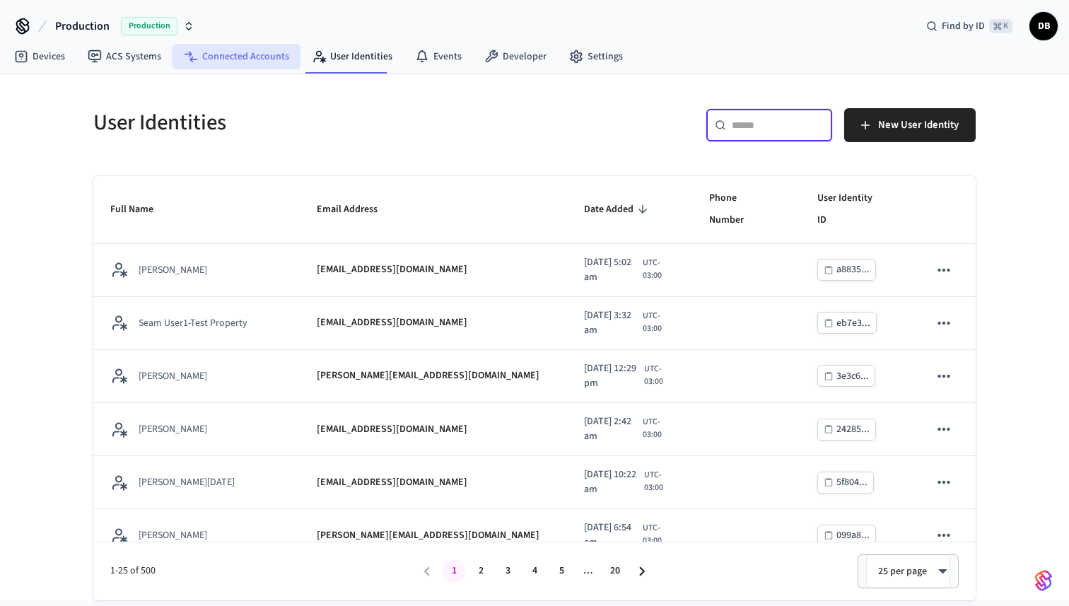
click at [262, 52] on link "Connected Accounts" at bounding box center [237, 56] width 128 height 25
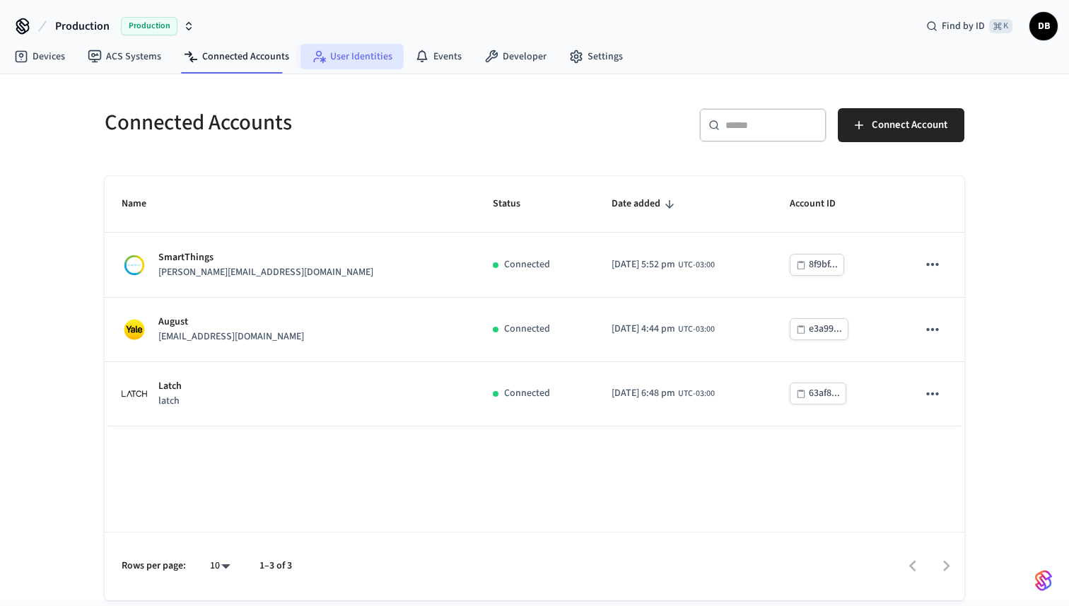
click at [353, 48] on link "User Identities" at bounding box center [351, 56] width 103 height 25
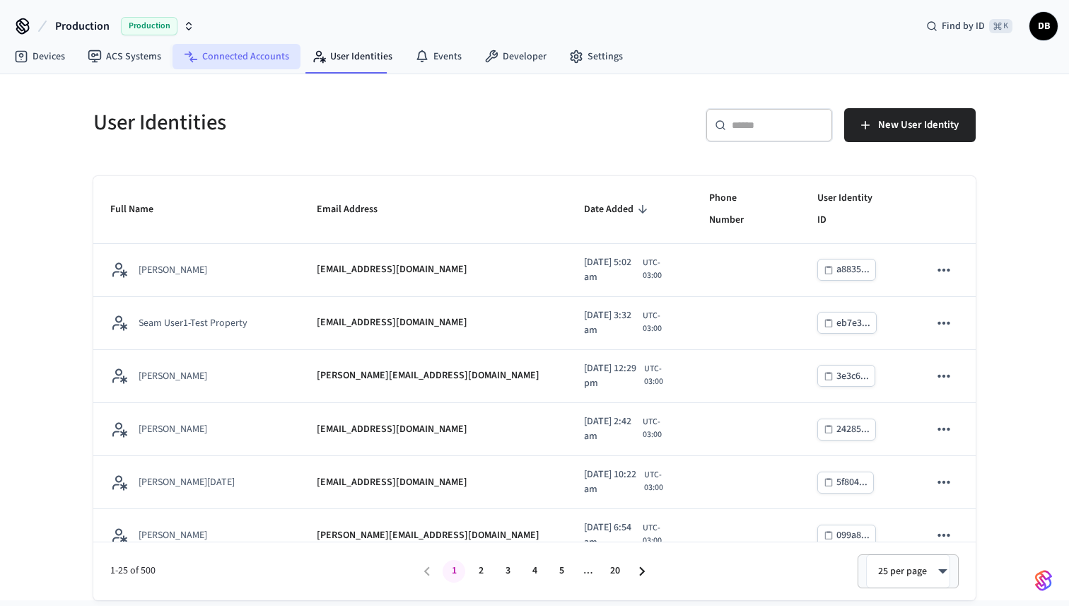
click at [277, 57] on link "Connected Accounts" at bounding box center [237, 56] width 128 height 25
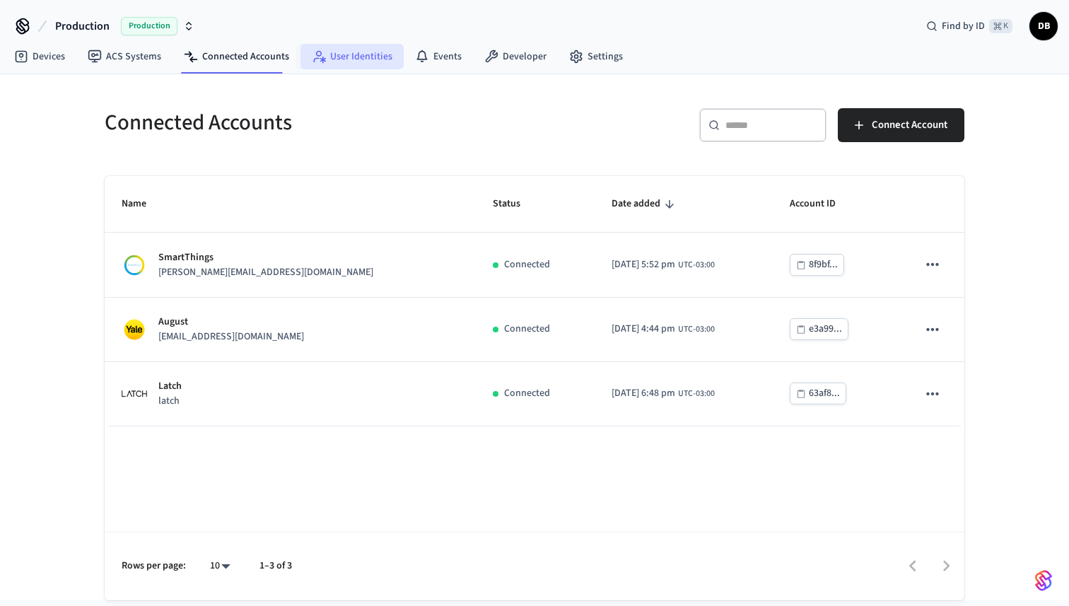
click at [358, 59] on link "User Identities" at bounding box center [351, 56] width 103 height 25
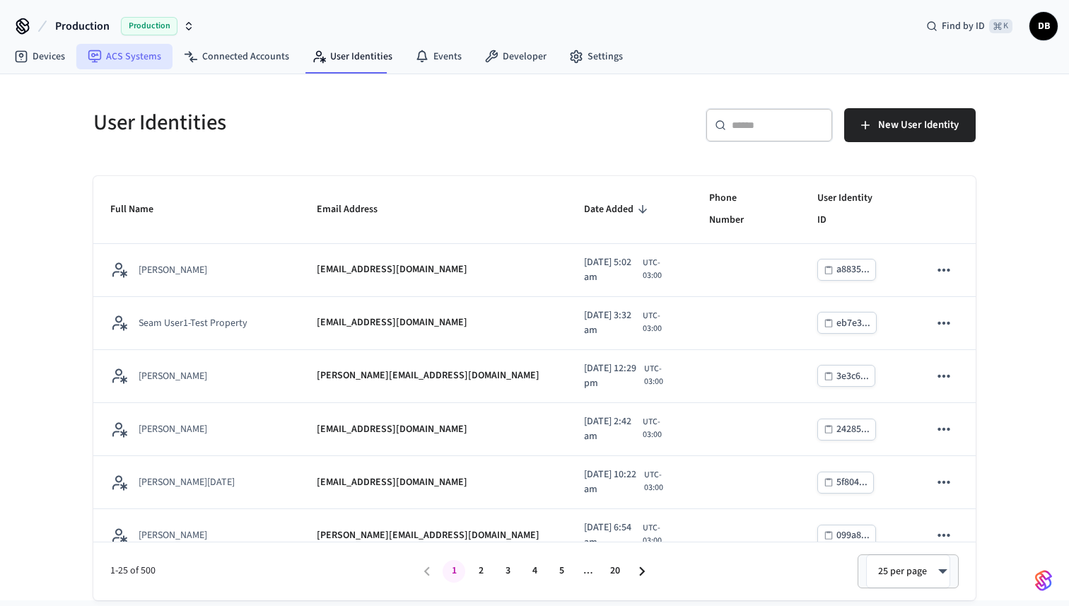
click at [123, 52] on link "ACS Systems" at bounding box center [124, 56] width 96 height 25
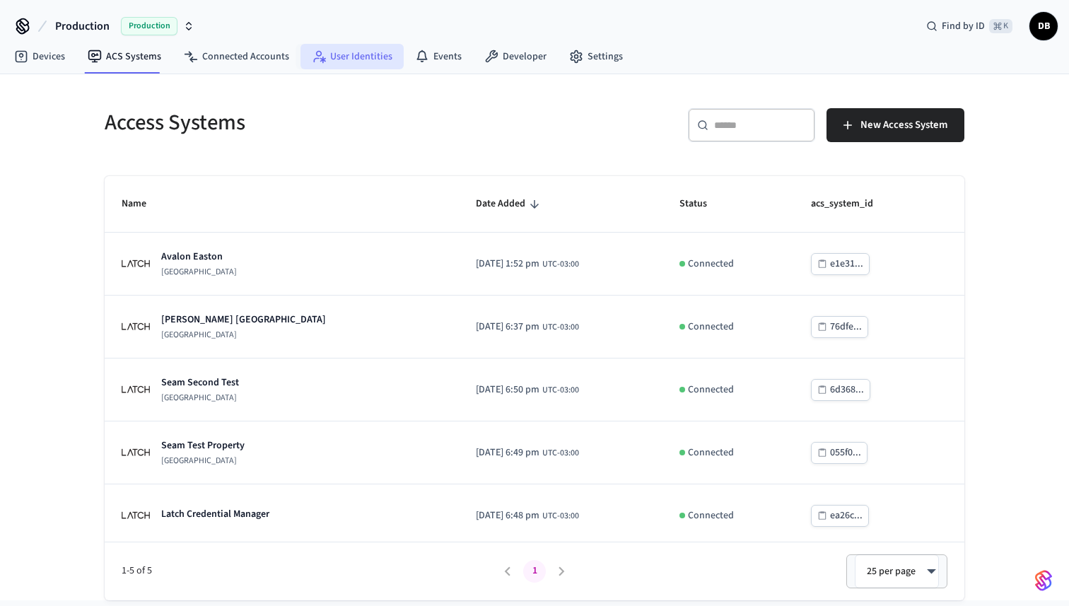
click at [373, 59] on link "User Identities" at bounding box center [351, 56] width 103 height 25
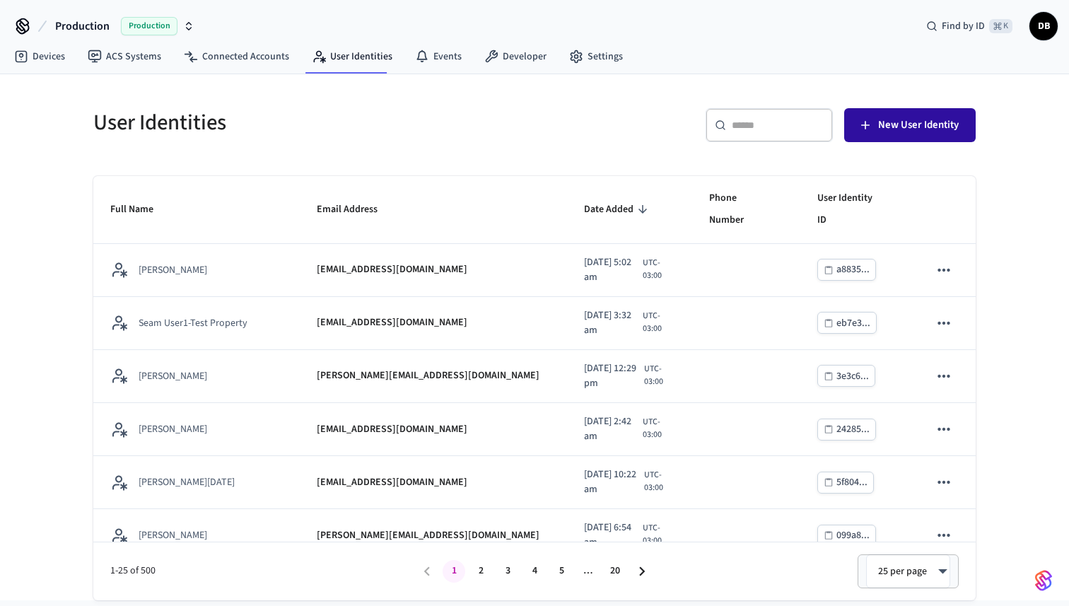
click at [916, 135] on button "New User Identity" at bounding box center [910, 125] width 132 height 34
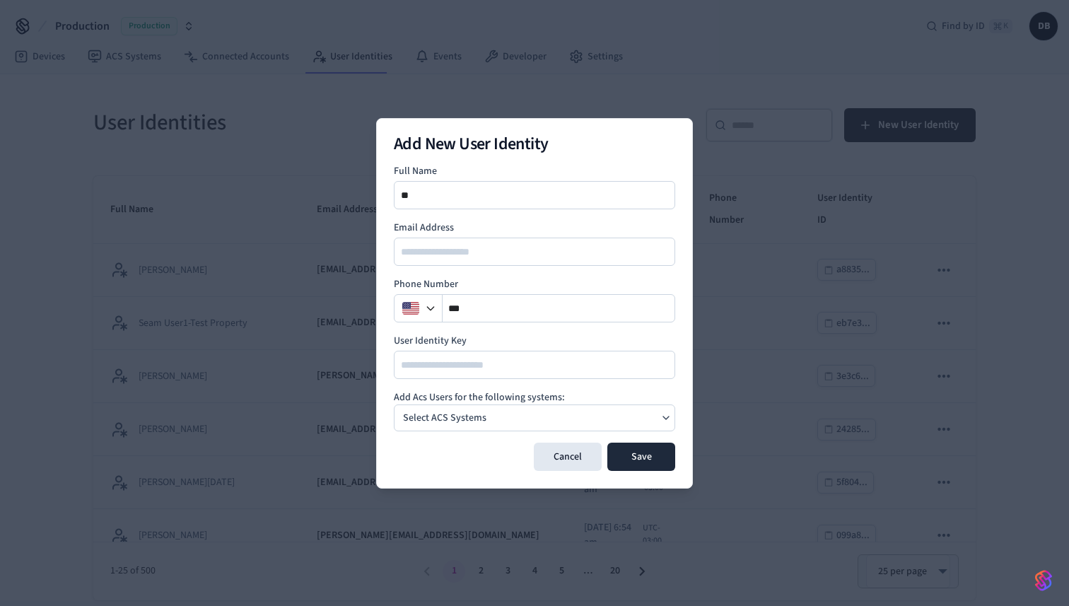
type input "*"
type input "**********"
click at [512, 257] on input "email" at bounding box center [535, 251] width 280 height 17
type input "**********"
click at [490, 418] on div "Select ACS Systems" at bounding box center [534, 417] width 281 height 27
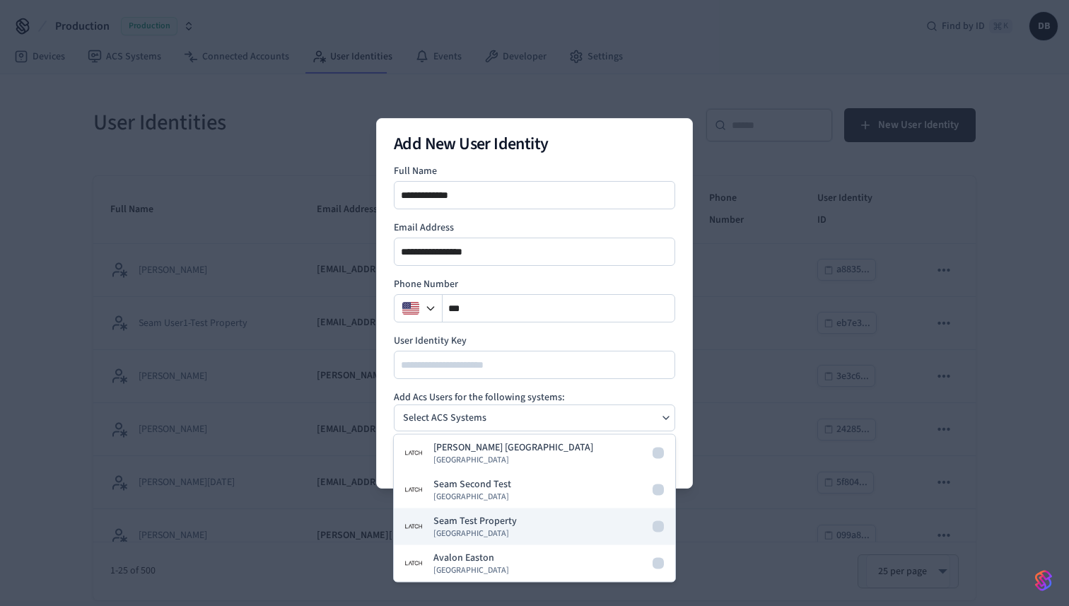
click at [538, 520] on button "Seam Test Property Latch Building" at bounding box center [534, 526] width 281 height 37
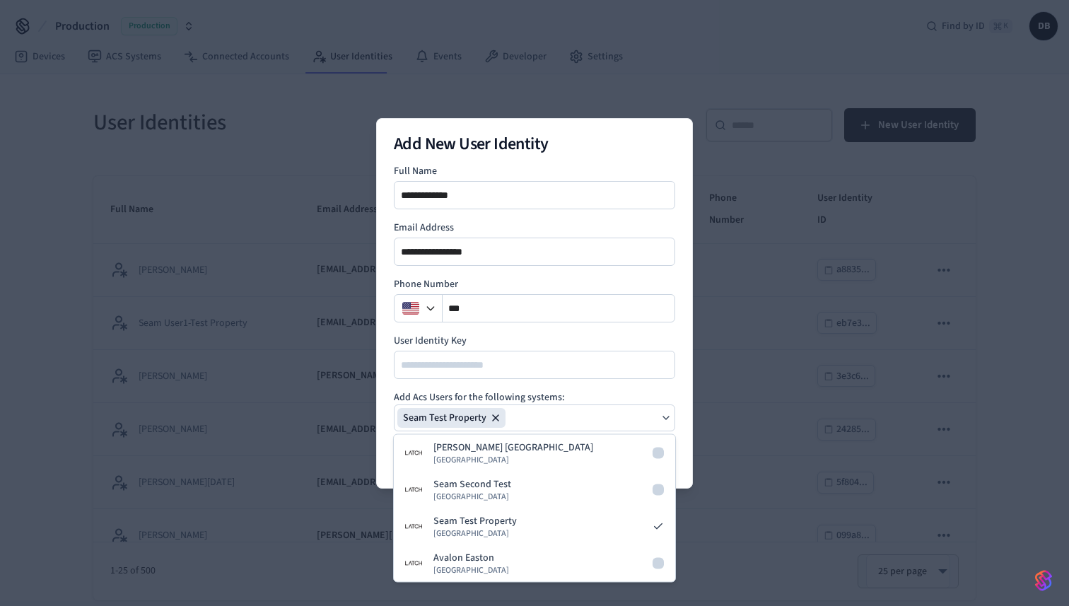
click at [682, 415] on div "**********" at bounding box center [534, 303] width 317 height 370
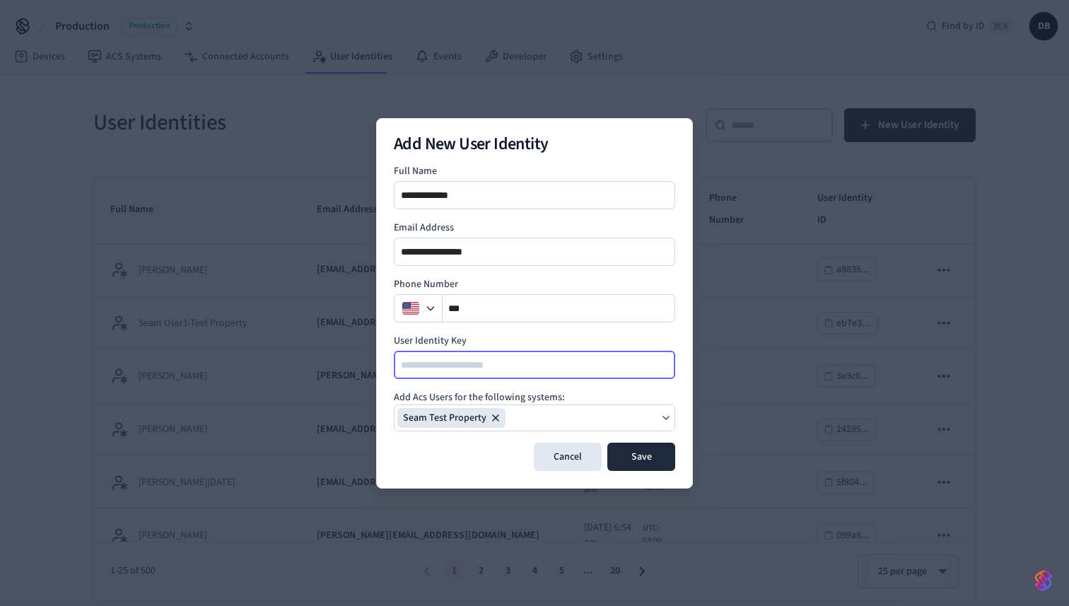
click at [461, 363] on input at bounding box center [535, 364] width 280 height 17
click at [649, 453] on button "Save" at bounding box center [641, 457] width 68 height 28
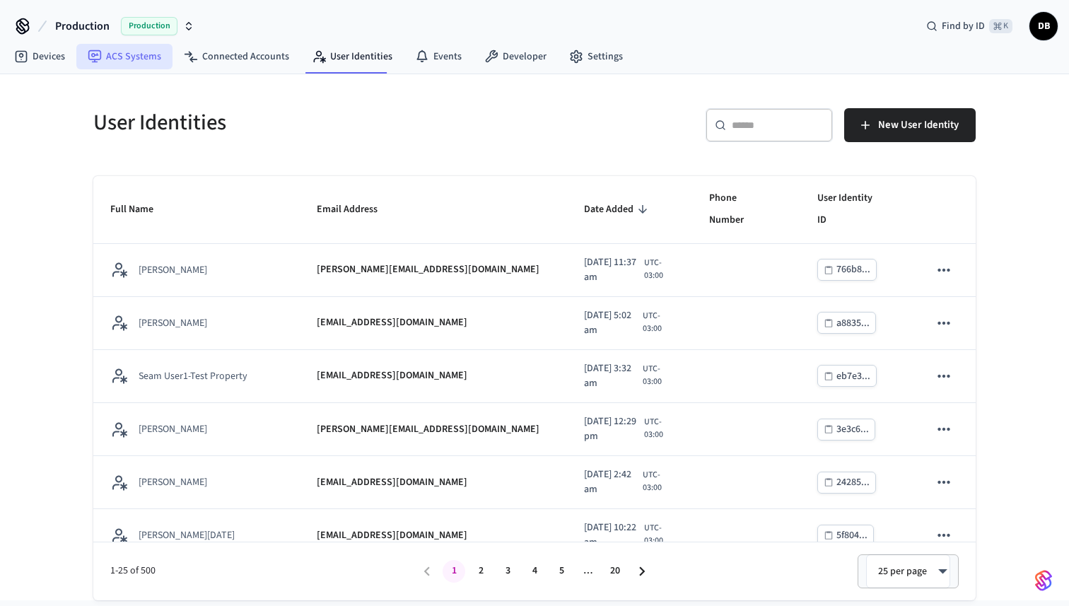
click at [139, 59] on link "ACS Systems" at bounding box center [124, 56] width 96 height 25
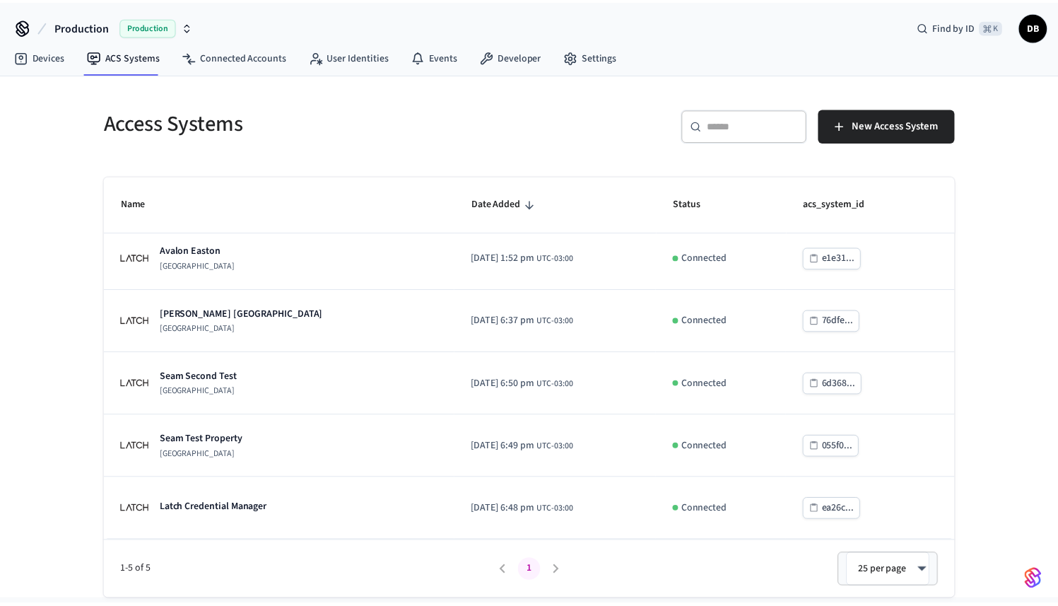
scroll to position [6, 0]
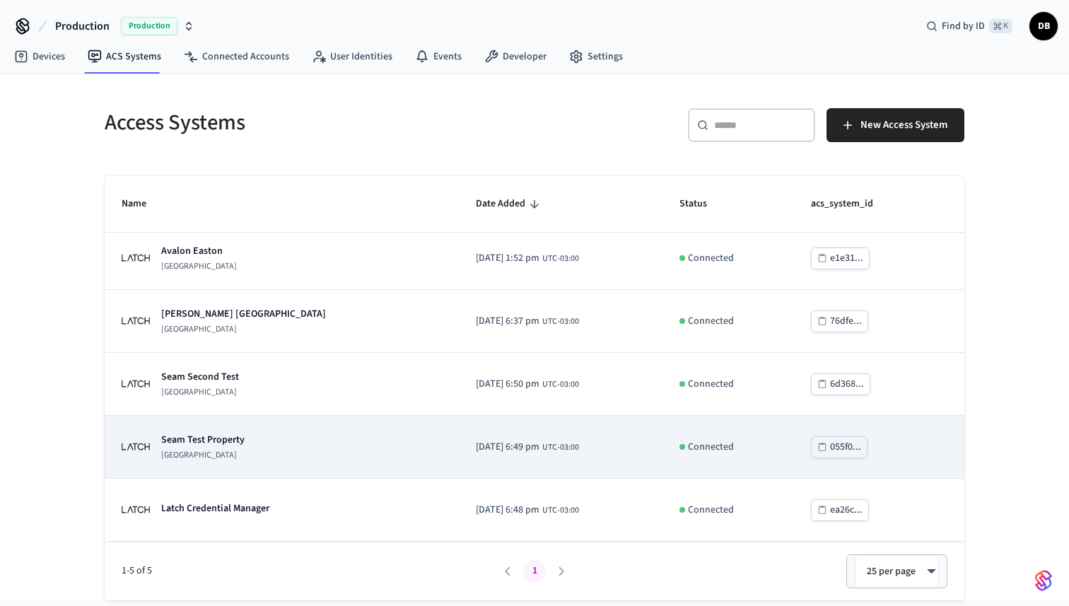
click at [252, 448] on div "Seam Test Property Latch Building" at bounding box center [282, 447] width 320 height 28
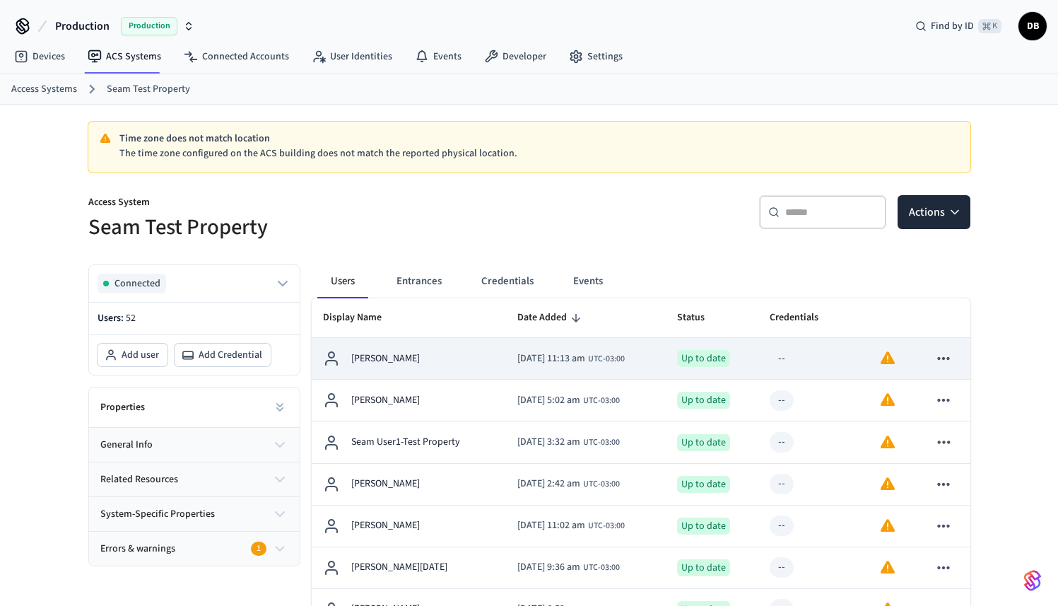
click at [518, 358] on span "[DATE] 11:13 am" at bounding box center [552, 358] width 68 height 15
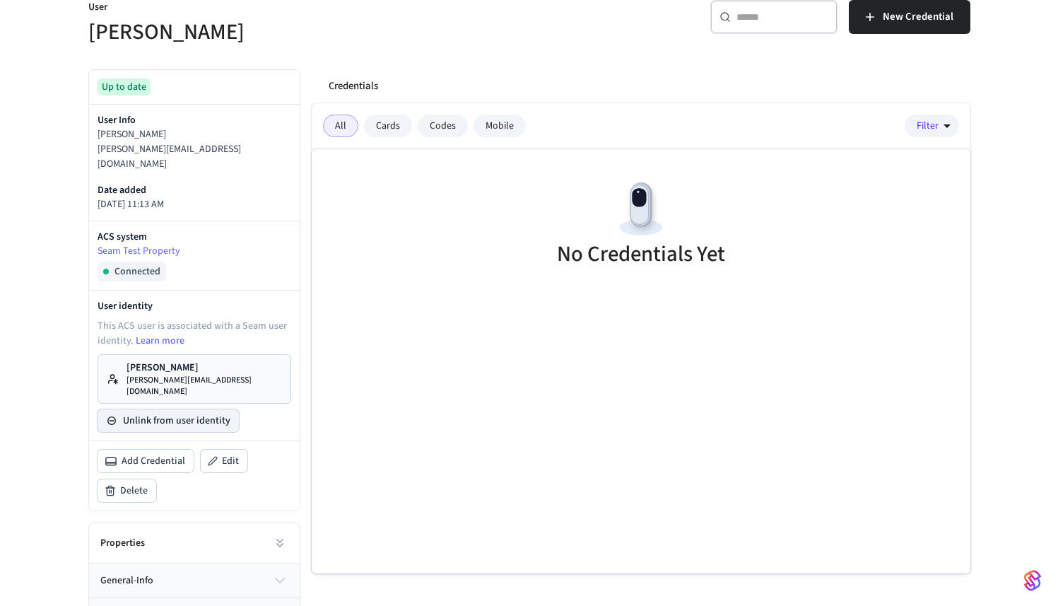
scroll to position [192, 0]
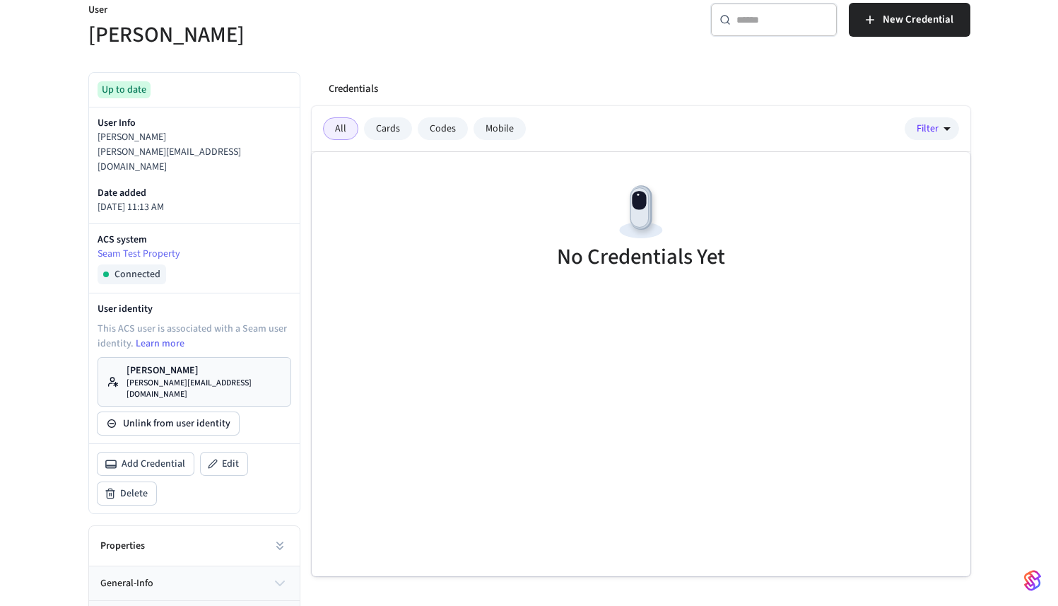
click at [253, 366] on link "Diego Bezerra diego@getseam.com" at bounding box center [195, 381] width 194 height 49
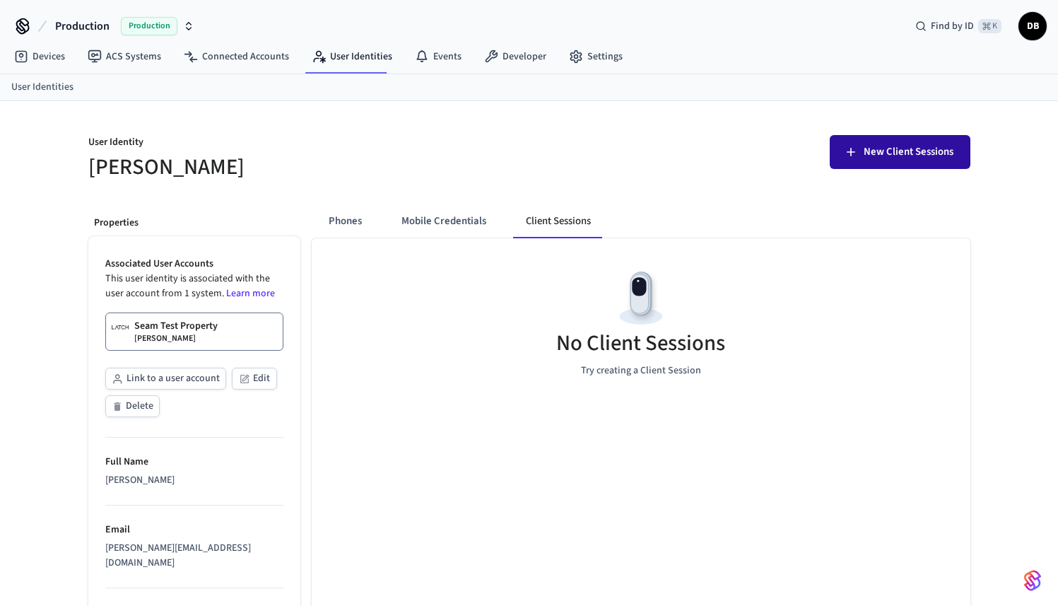
click at [848, 152] on icon "button" at bounding box center [851, 152] width 8 height 8
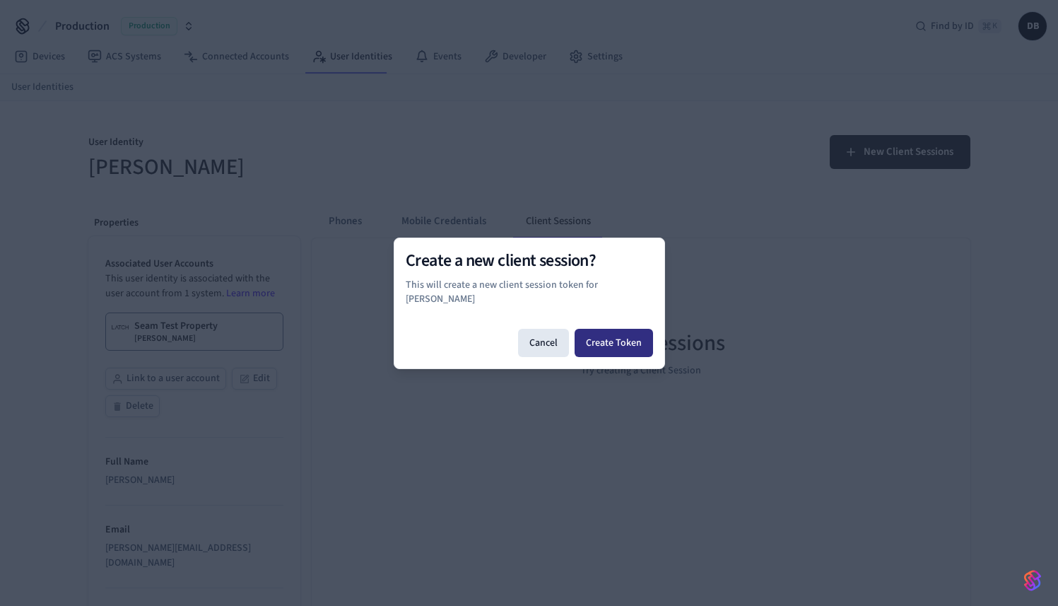
click at [614, 329] on button "Create Token" at bounding box center [614, 343] width 78 height 28
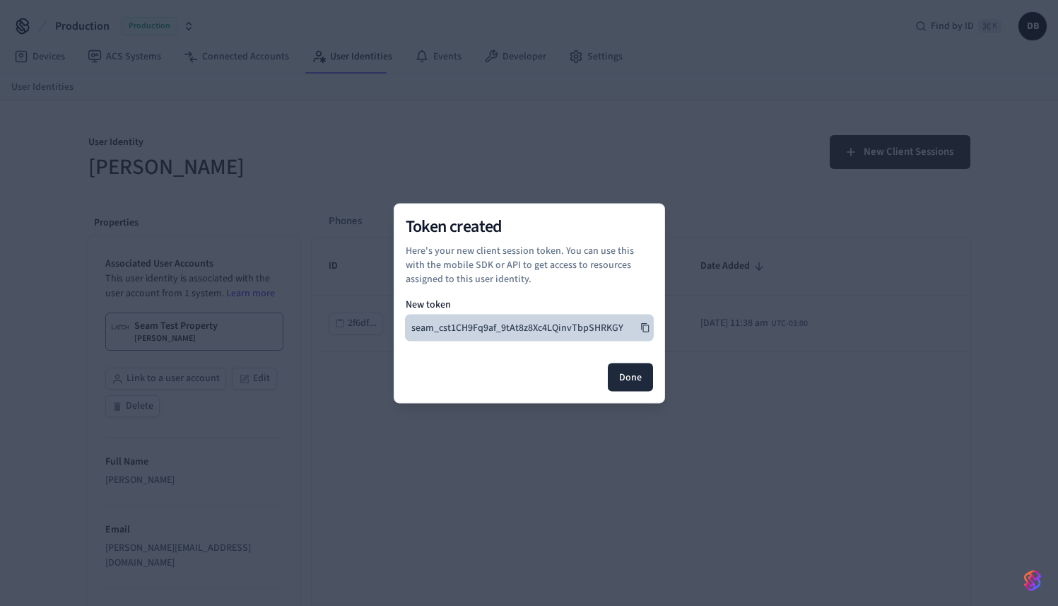
click at [643, 322] on button "seam_cst1CH9Fq9af_9tAt8z8Xc4LQinvTbpSHRKGY" at bounding box center [529, 327] width 247 height 25
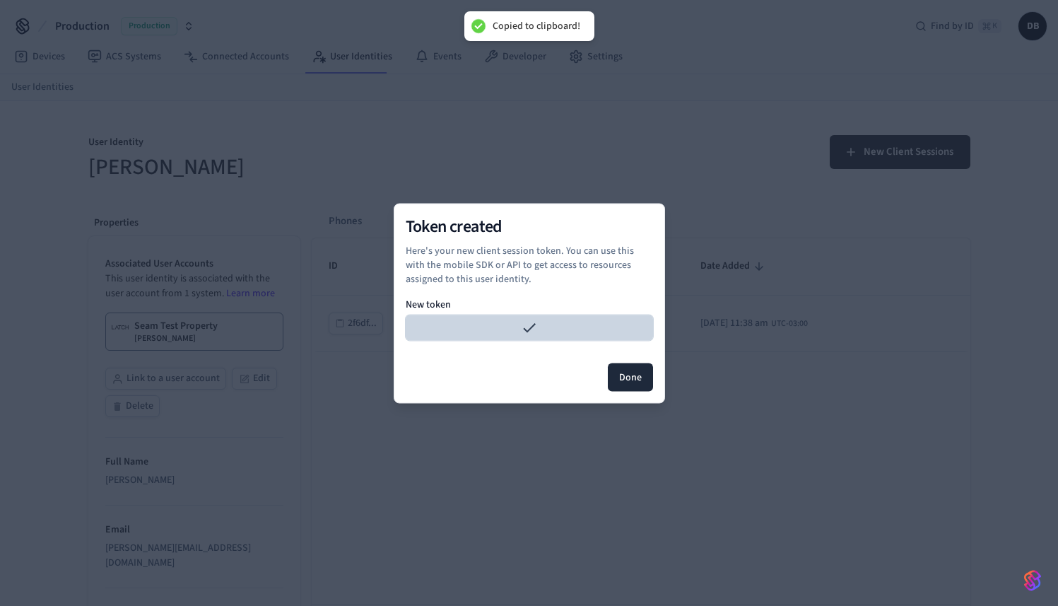
click at [675, 151] on div at bounding box center [529, 303] width 1058 height 606
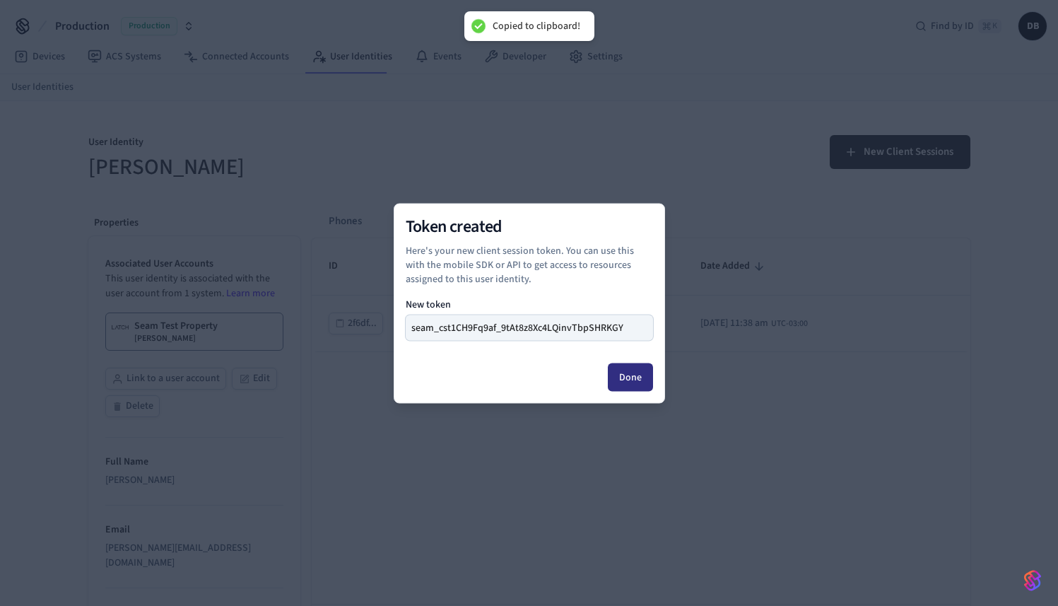
click at [628, 383] on button "Done" at bounding box center [630, 377] width 45 height 28
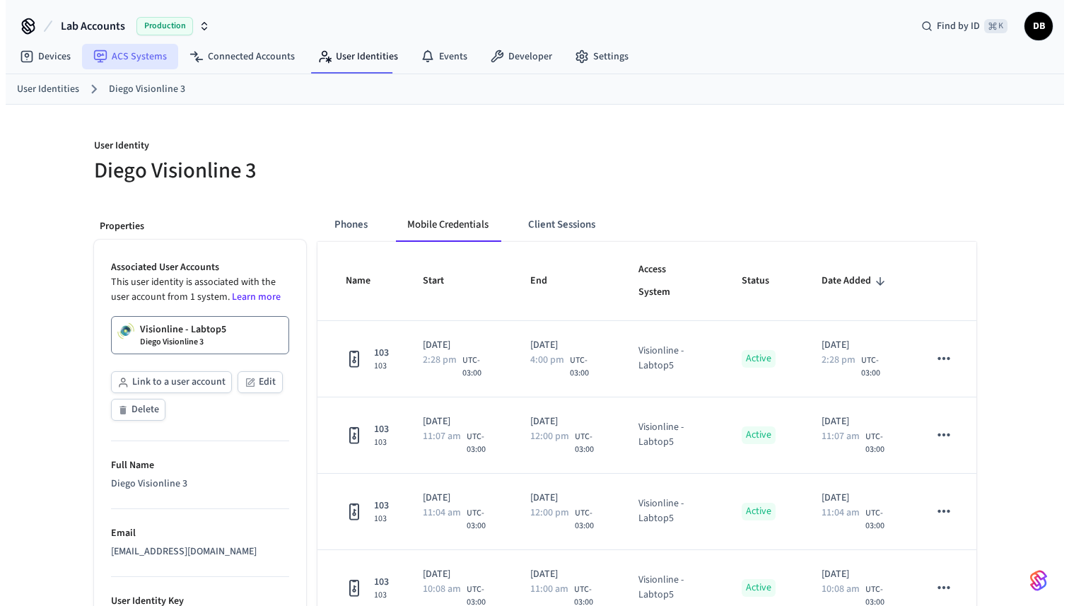
scroll to position [3, 0]
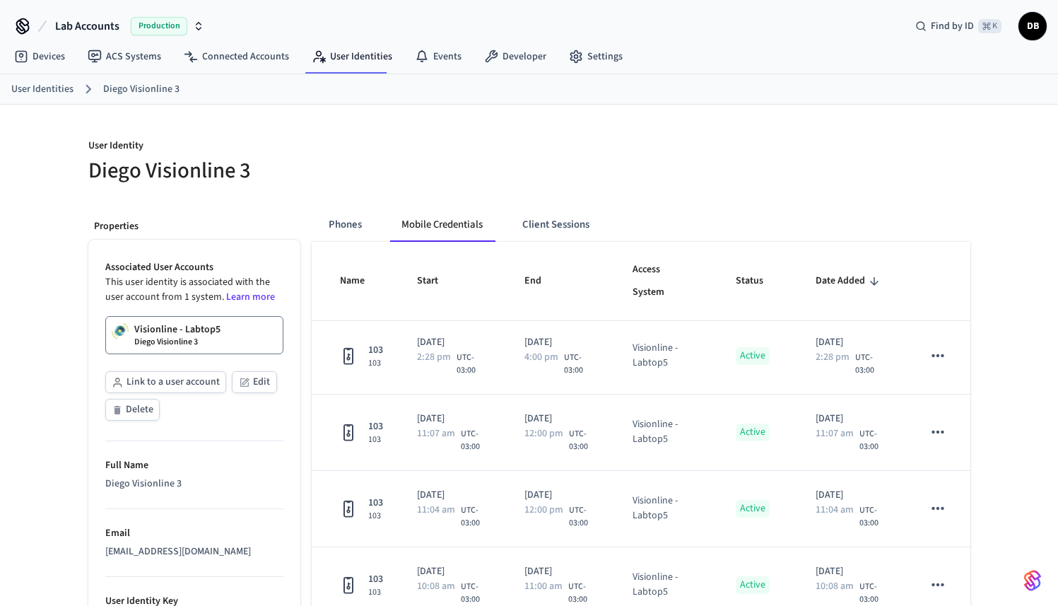
click at [86, 17] on button "Lab Accounts Production" at bounding box center [130, 26] width 158 height 30
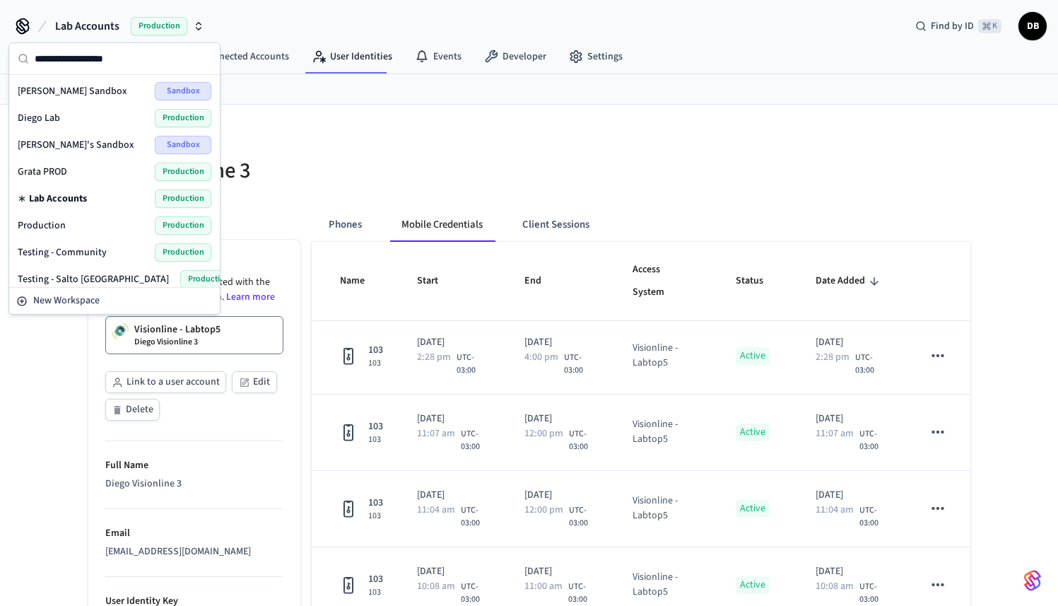
click at [69, 225] on div "Production Production" at bounding box center [115, 225] width 194 height 18
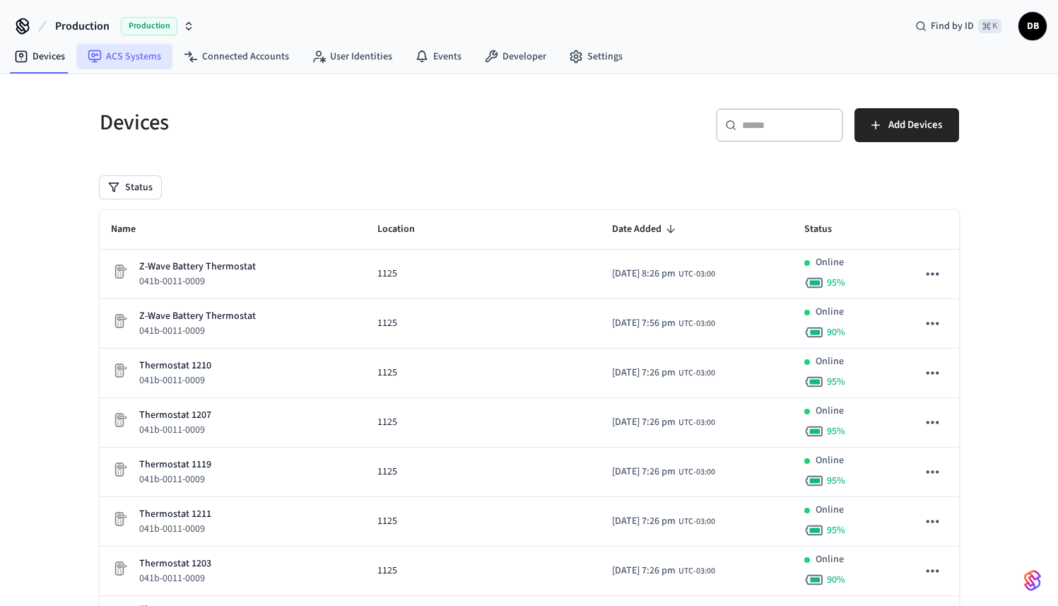
click at [156, 57] on link "ACS Systems" at bounding box center [124, 56] width 96 height 25
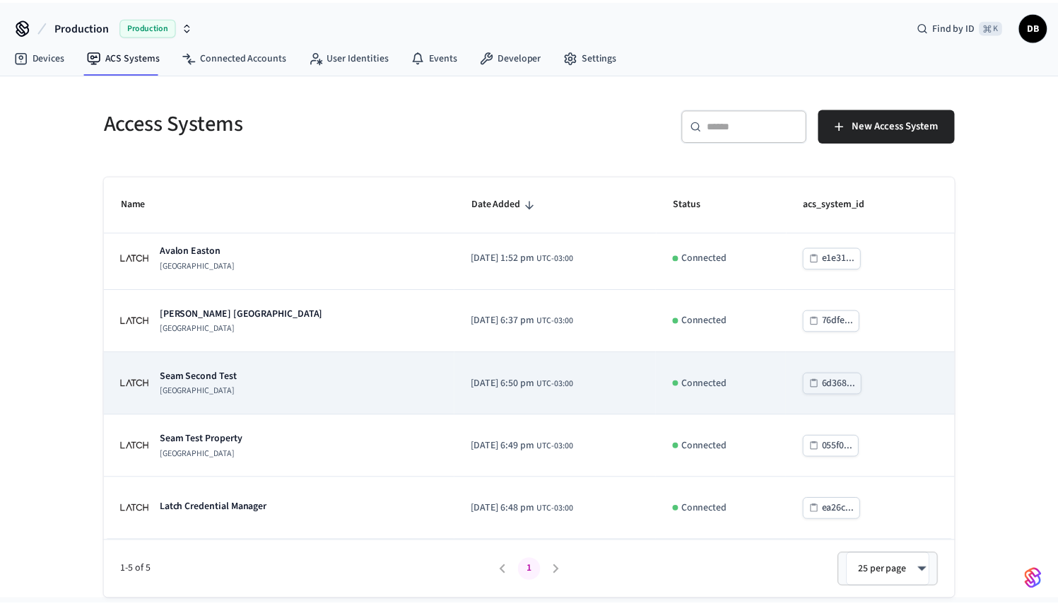
scroll to position [6, 0]
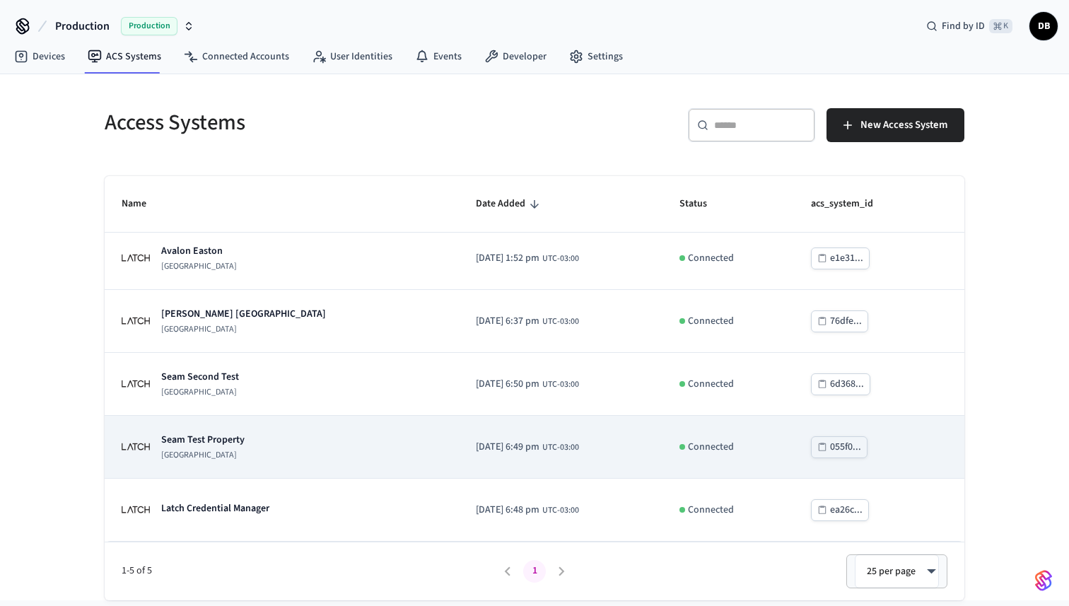
click at [239, 440] on p "Seam Test Property" at bounding box center [202, 440] width 83 height 14
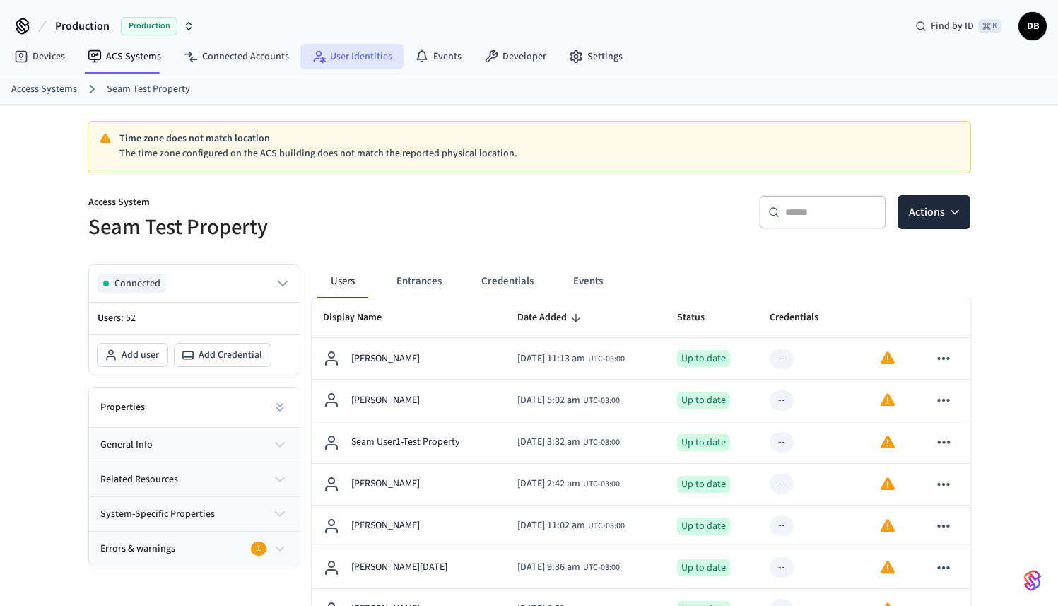
click at [374, 68] on link "User Identities" at bounding box center [351, 56] width 103 height 25
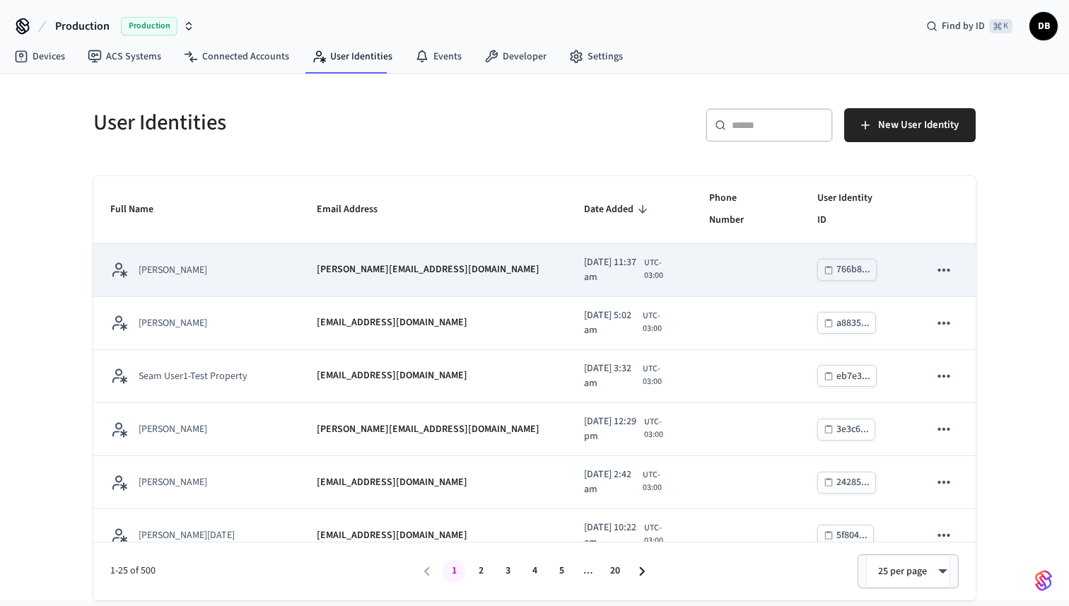
click at [938, 269] on icon "sticky table" at bounding box center [944, 270] width 12 height 3
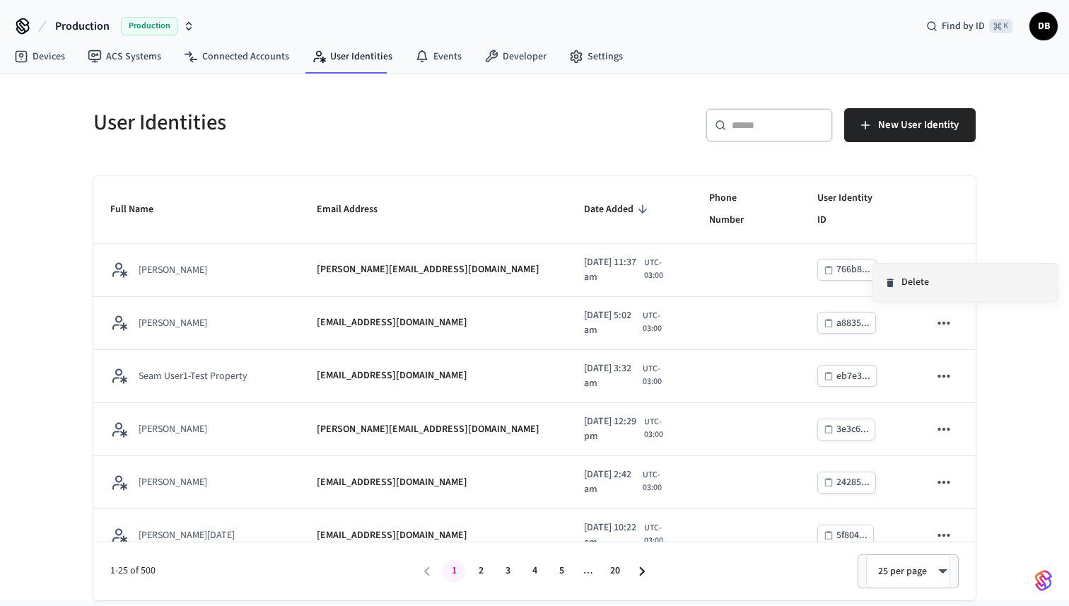
click at [918, 283] on li "Delete" at bounding box center [965, 282] width 184 height 37
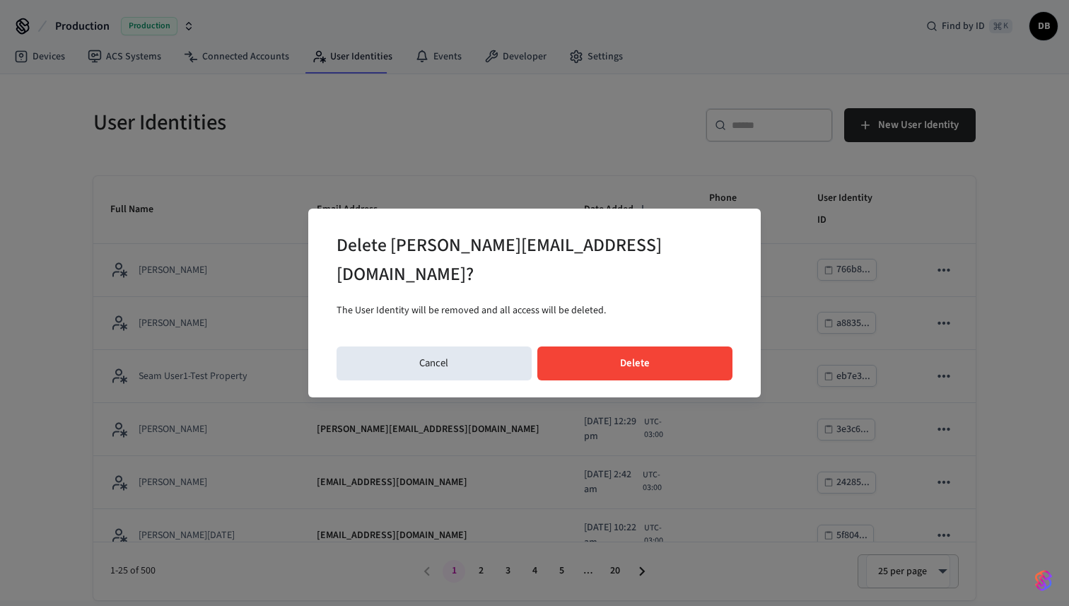
click at [667, 346] on button "Delete" at bounding box center [635, 363] width 196 height 34
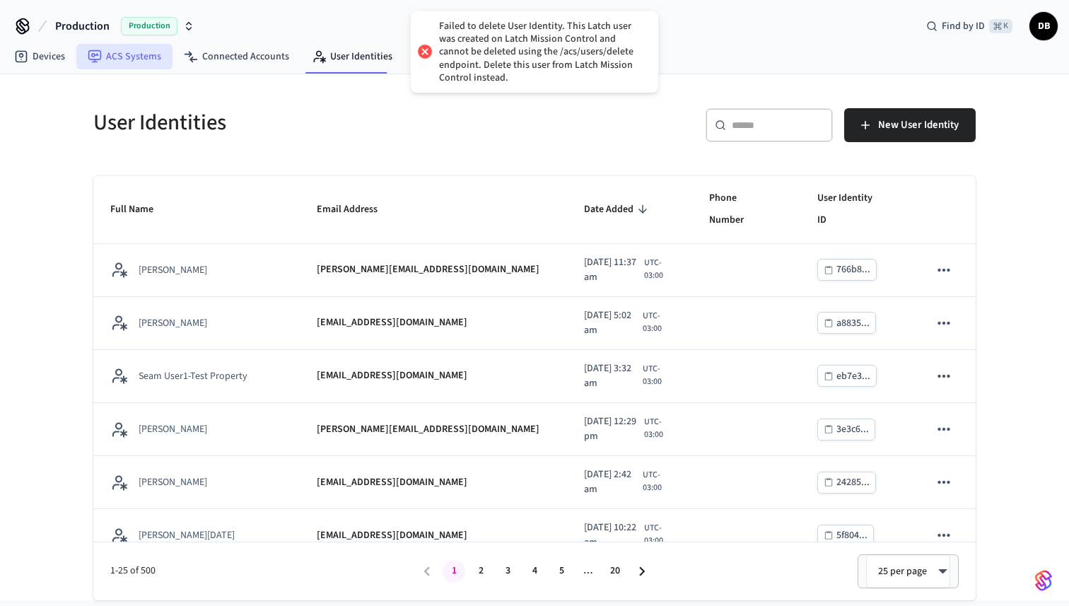
click at [142, 58] on link "ACS Systems" at bounding box center [124, 56] width 96 height 25
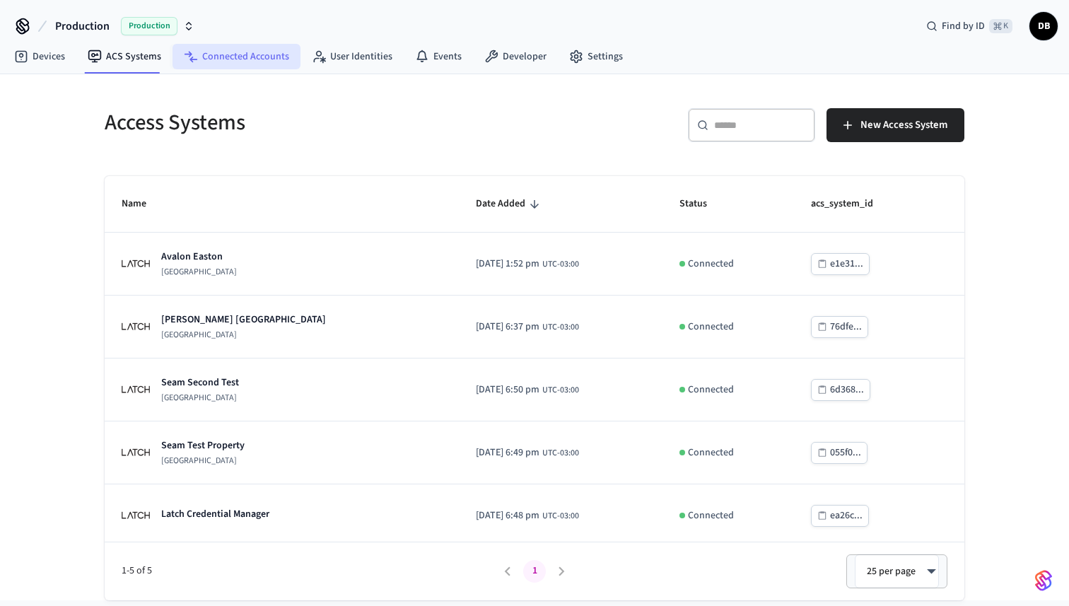
click at [227, 58] on link "Connected Accounts" at bounding box center [237, 56] width 128 height 25
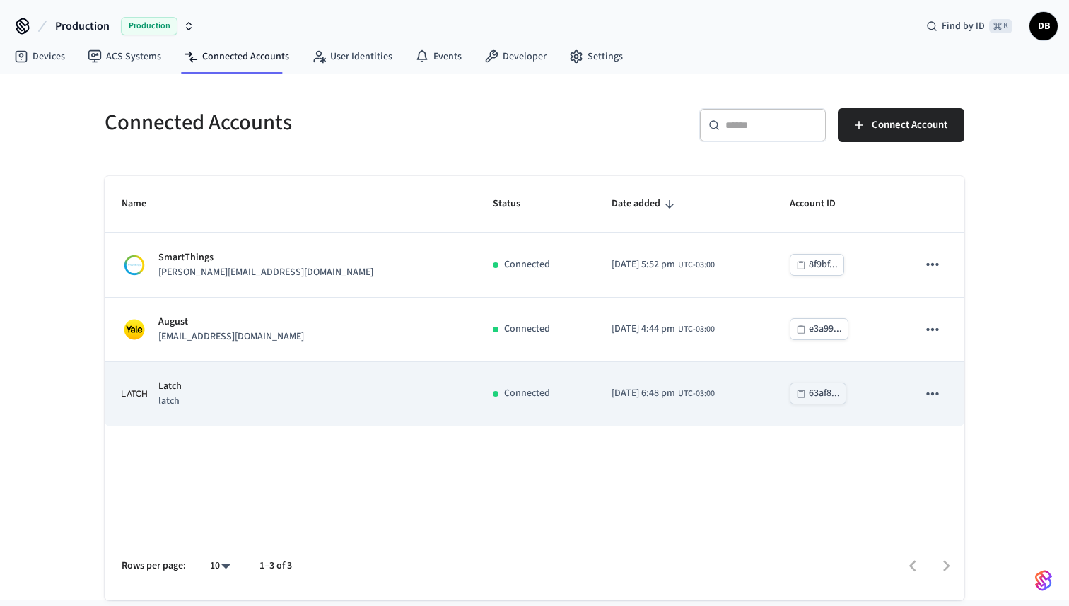
click at [197, 383] on div "Latch latch" at bounding box center [290, 394] width 337 height 30
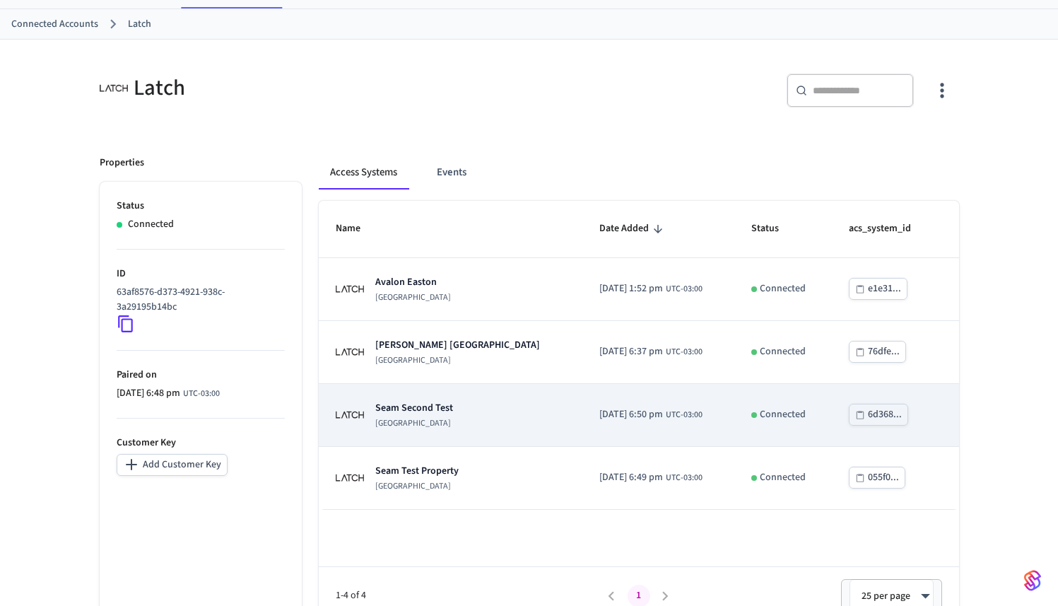
scroll to position [84, 0]
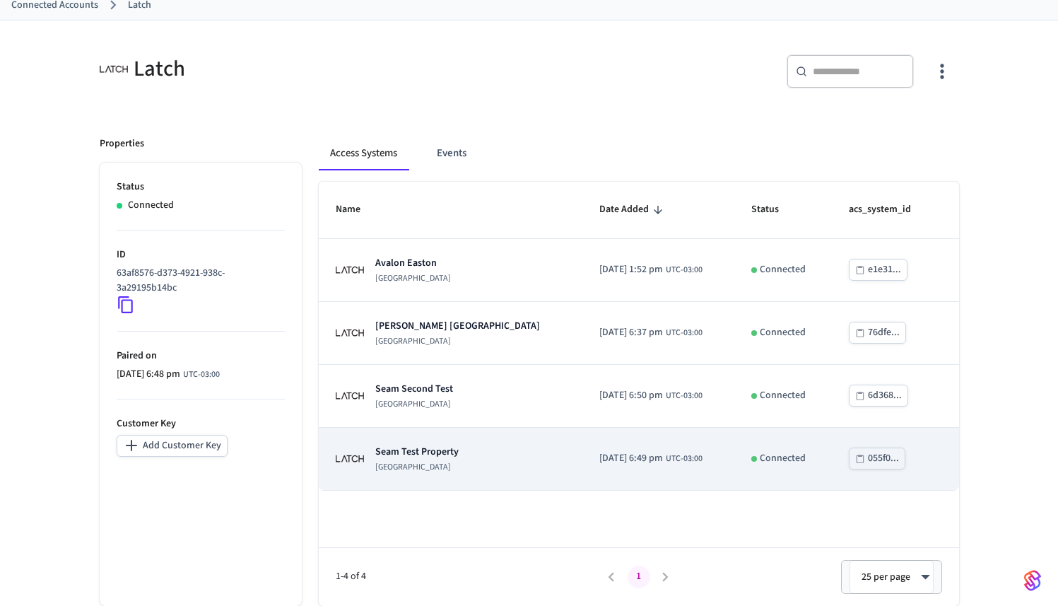
click at [411, 457] on p "Seam Test Property" at bounding box center [416, 452] width 83 height 14
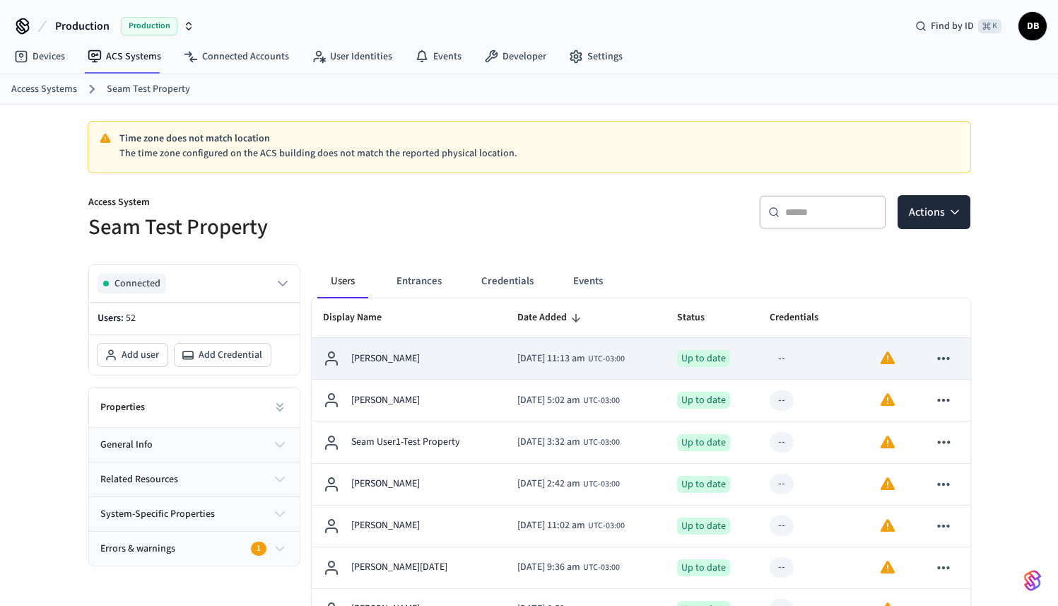
click at [939, 366] on icon "sticky table" at bounding box center [944, 358] width 18 height 18
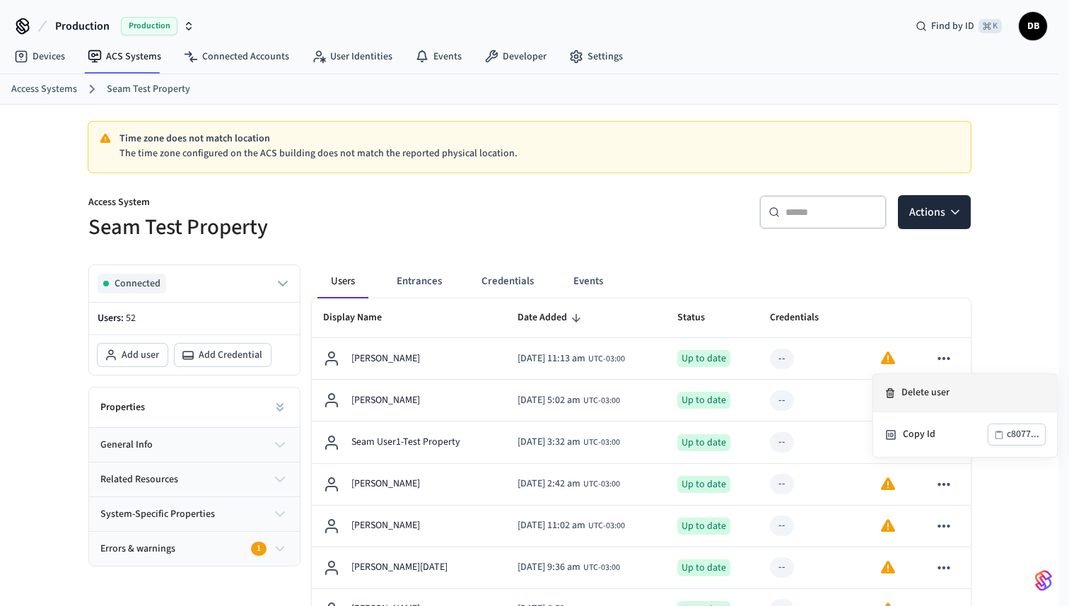
click at [936, 390] on li "Delete user" at bounding box center [965, 393] width 184 height 38
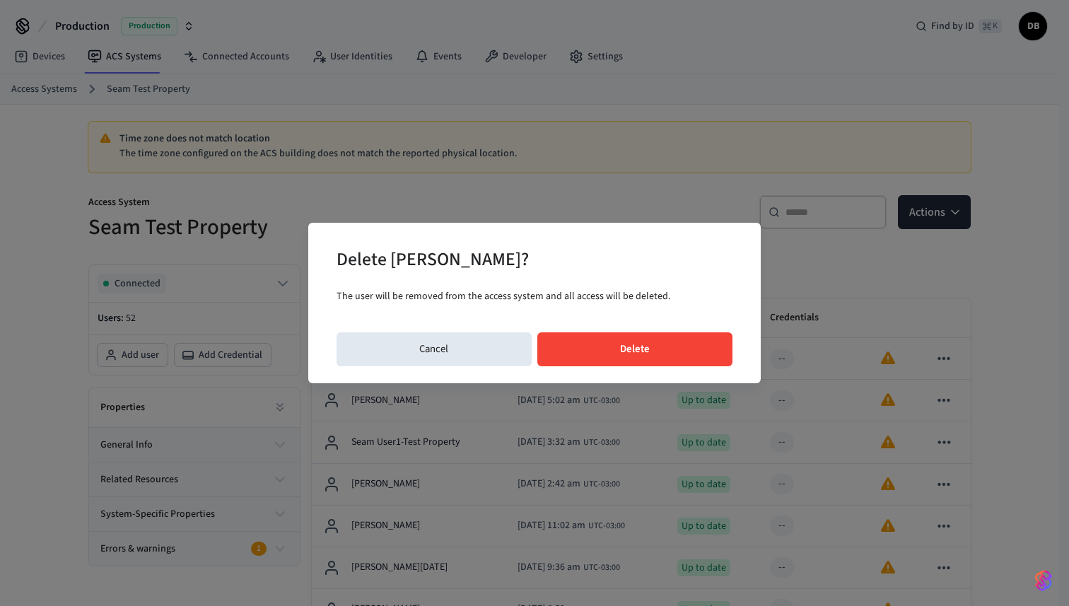
click at [694, 341] on button "Delete" at bounding box center [635, 349] width 196 height 34
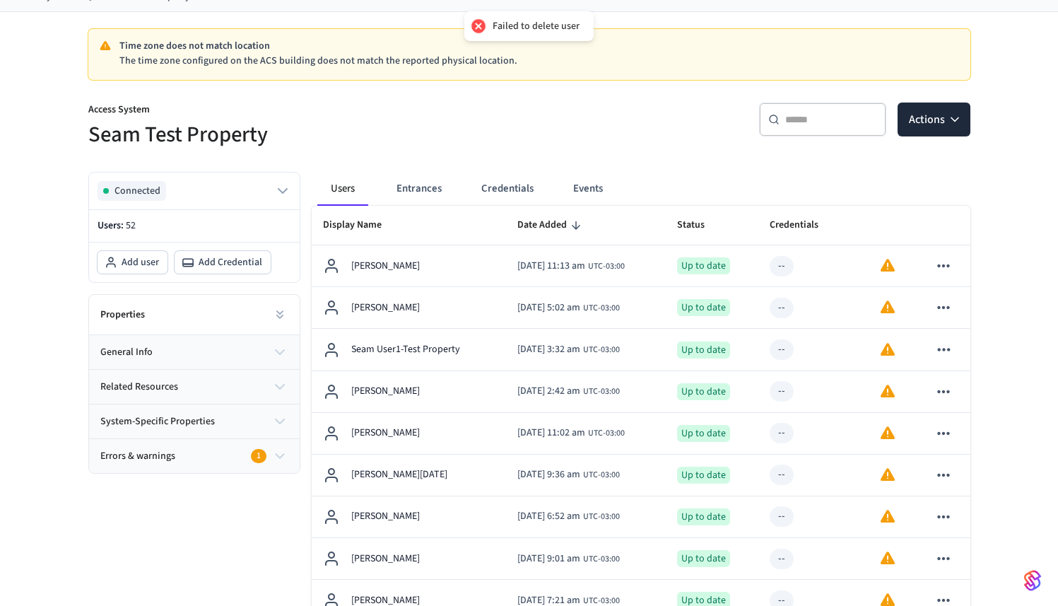
scroll to position [98, 0]
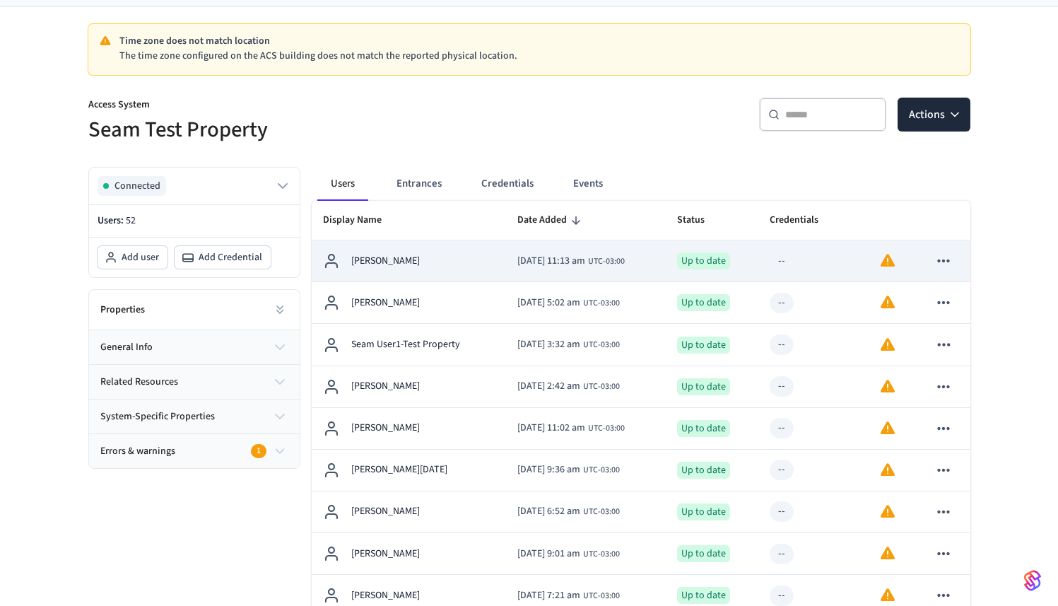
click at [416, 257] on div "[PERSON_NAME]" at bounding box center [409, 260] width 173 height 17
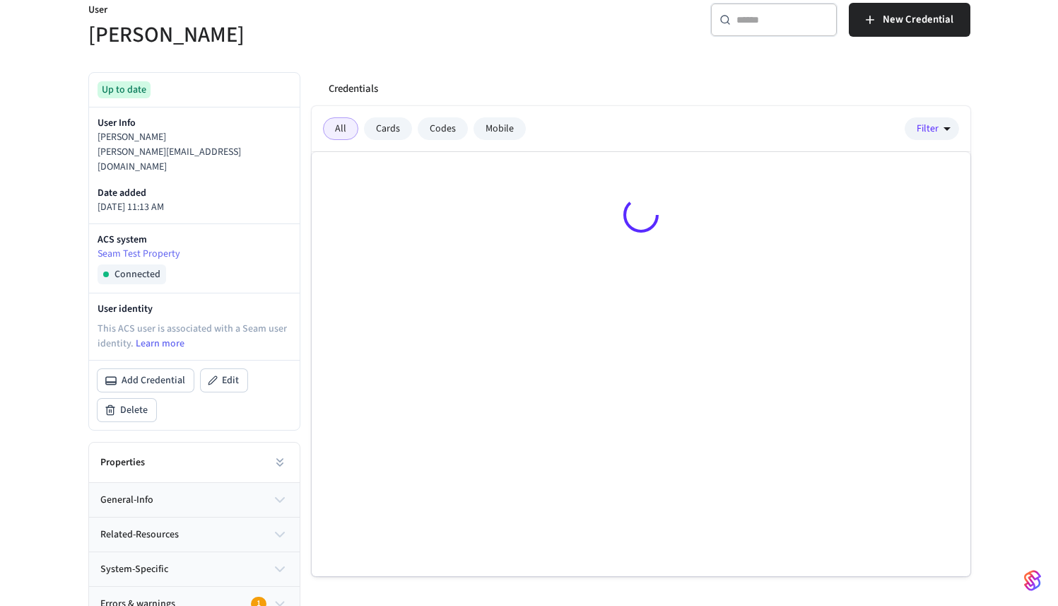
scroll to position [193, 0]
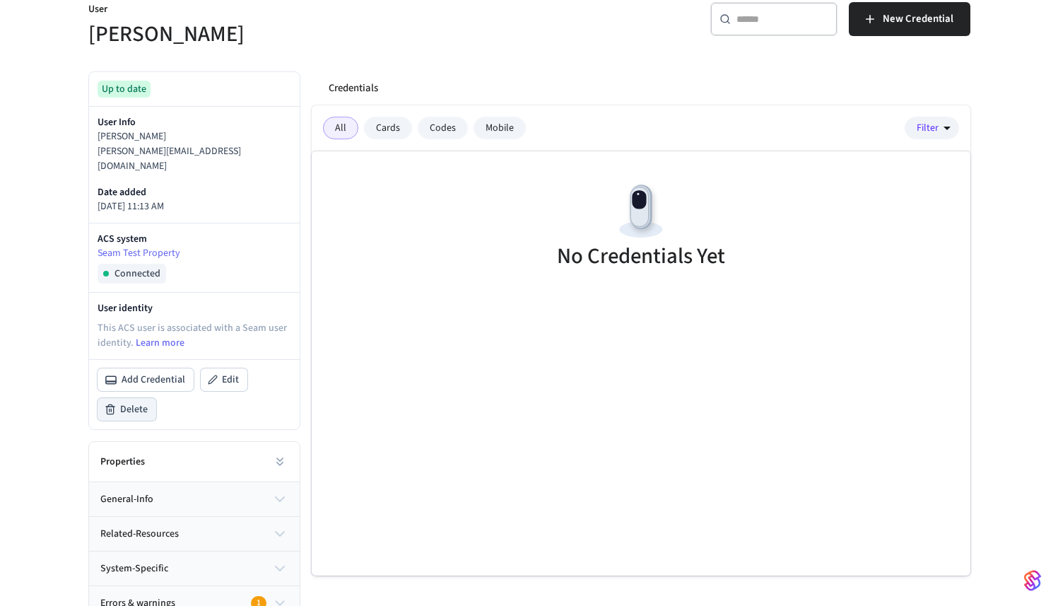
click at [139, 402] on span "Delete" at bounding box center [134, 409] width 28 height 14
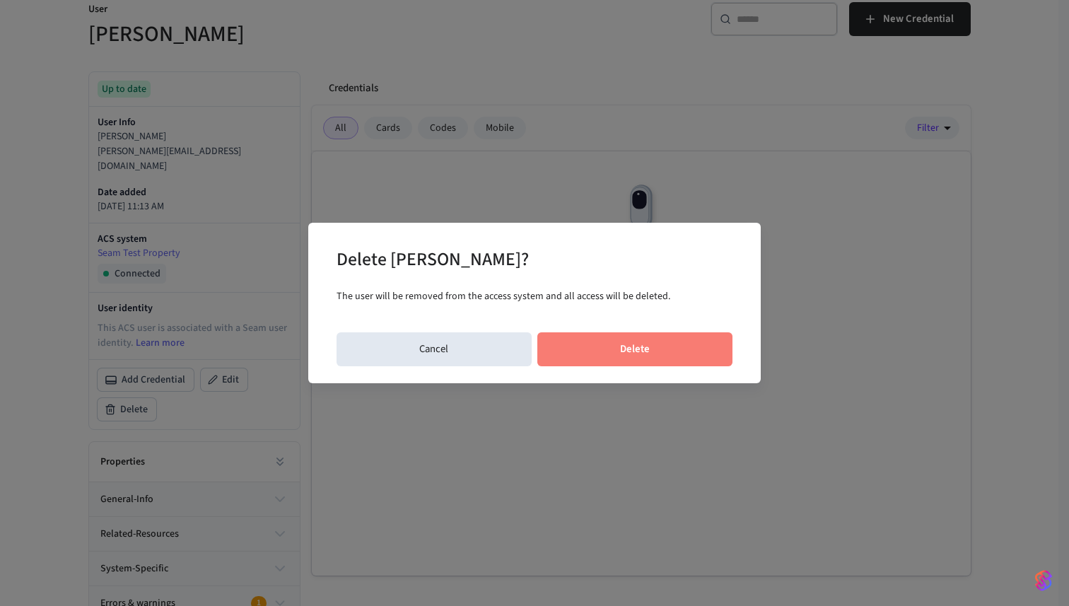
click at [586, 361] on button "Delete" at bounding box center [635, 349] width 196 height 34
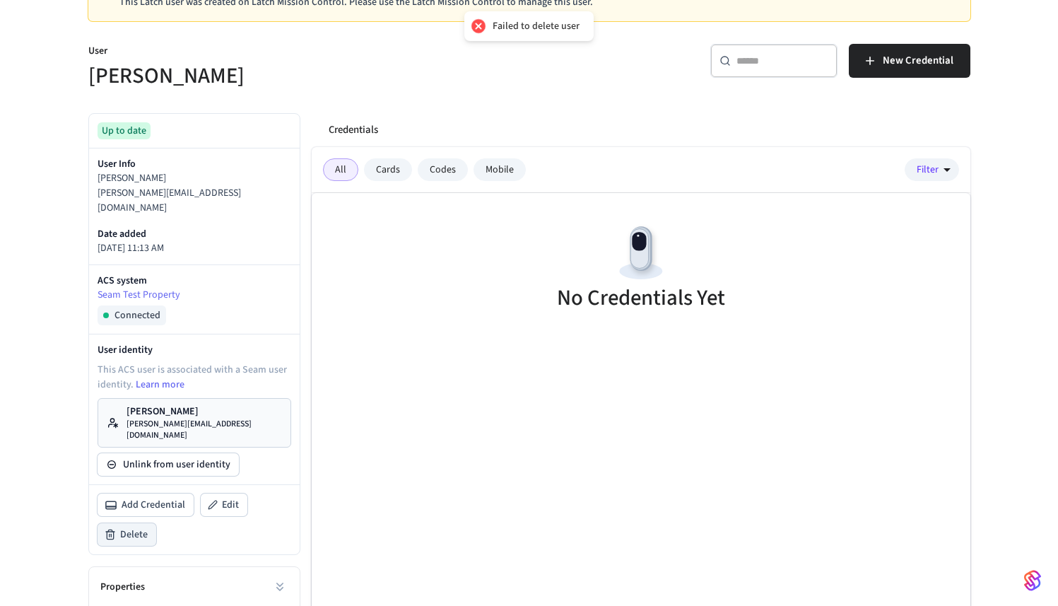
scroll to position [185, 0]
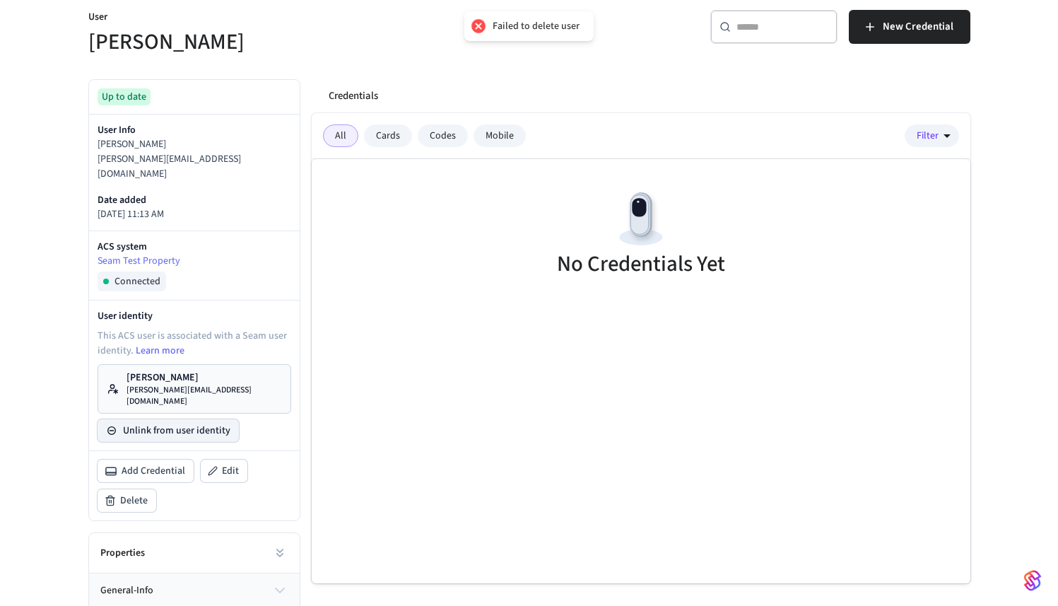
click at [183, 419] on button "Unlink from user identity" at bounding box center [168, 430] width 141 height 23
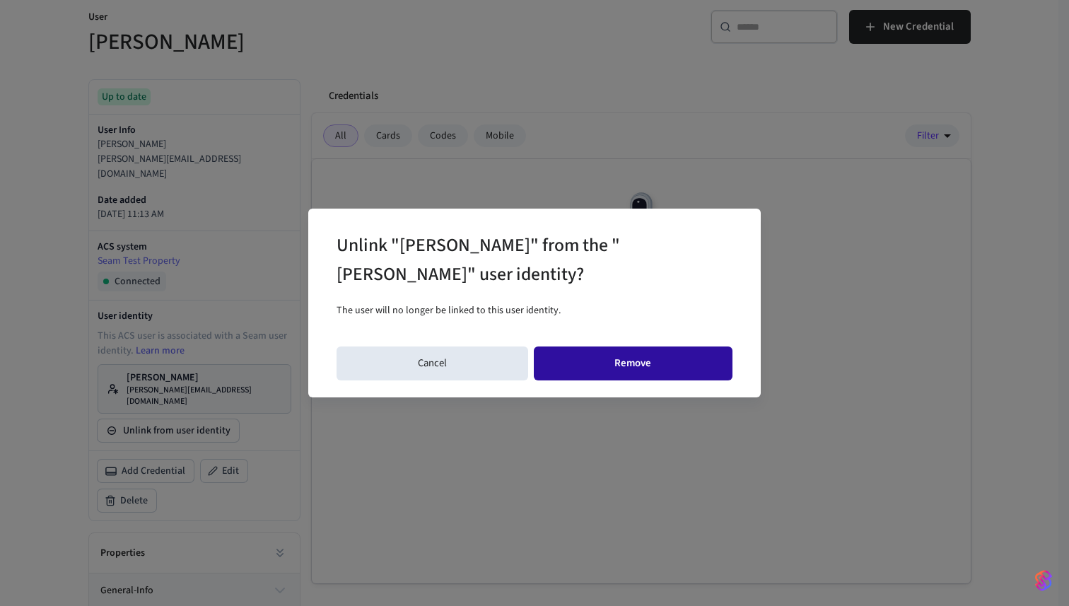
click at [605, 373] on button "Remove" at bounding box center [633, 363] width 199 height 34
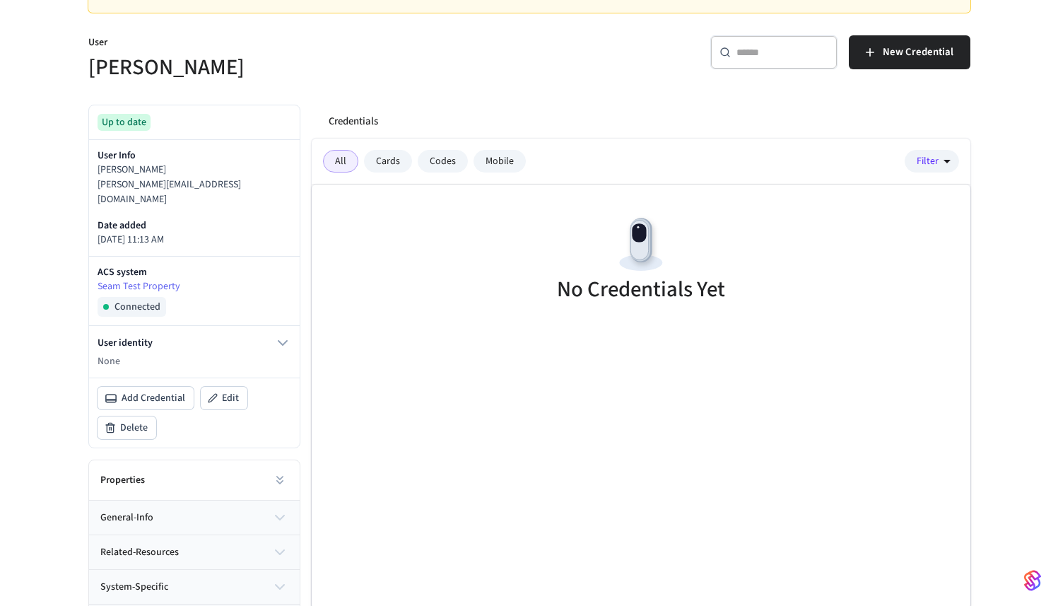
scroll to position [144, 0]
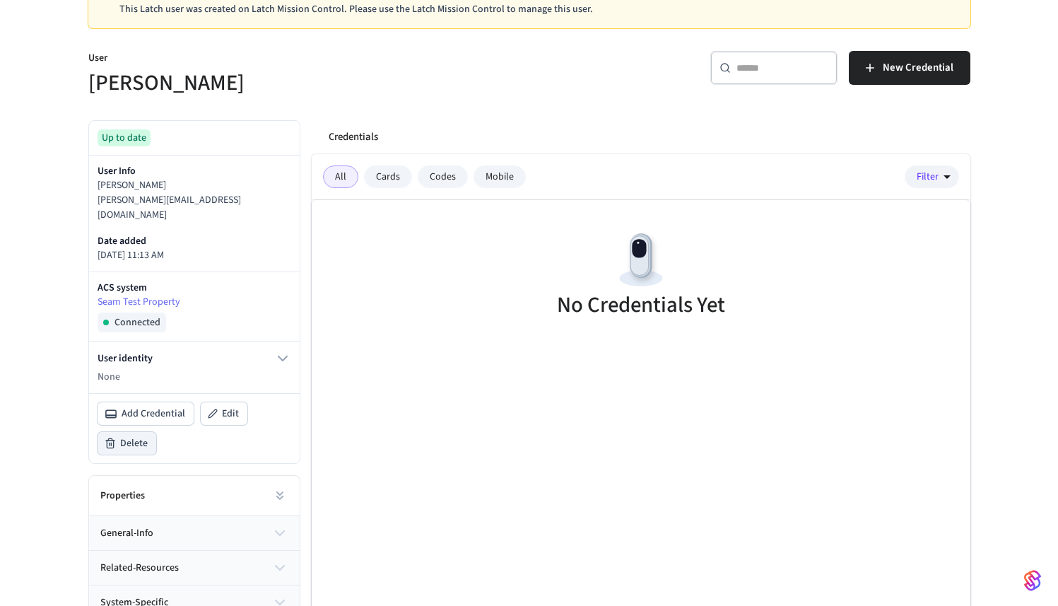
click at [125, 436] on span "Delete" at bounding box center [134, 443] width 28 height 14
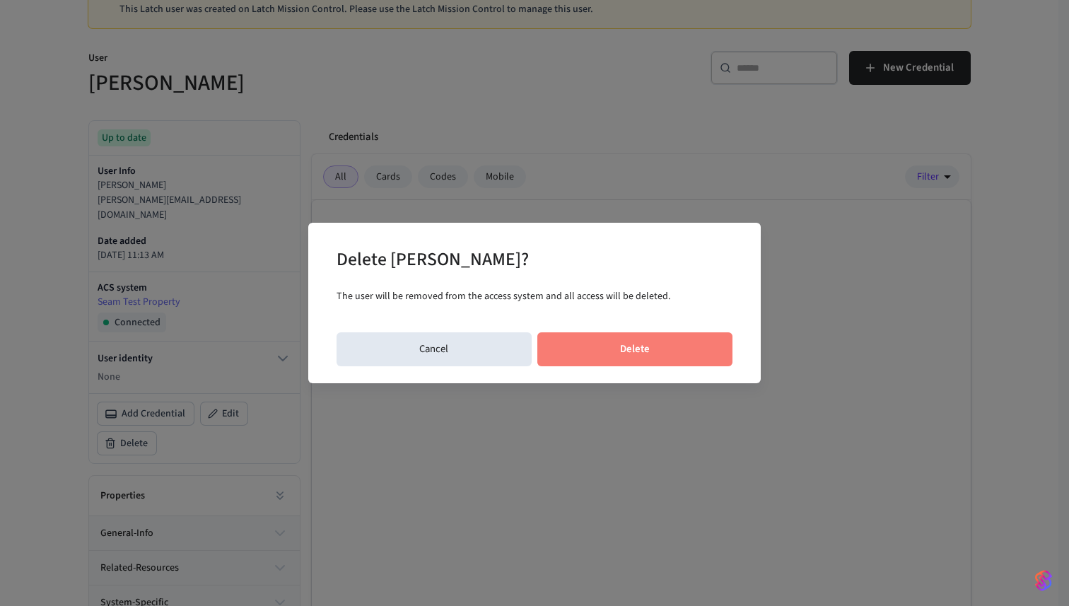
click at [685, 354] on button "Delete" at bounding box center [635, 349] width 196 height 34
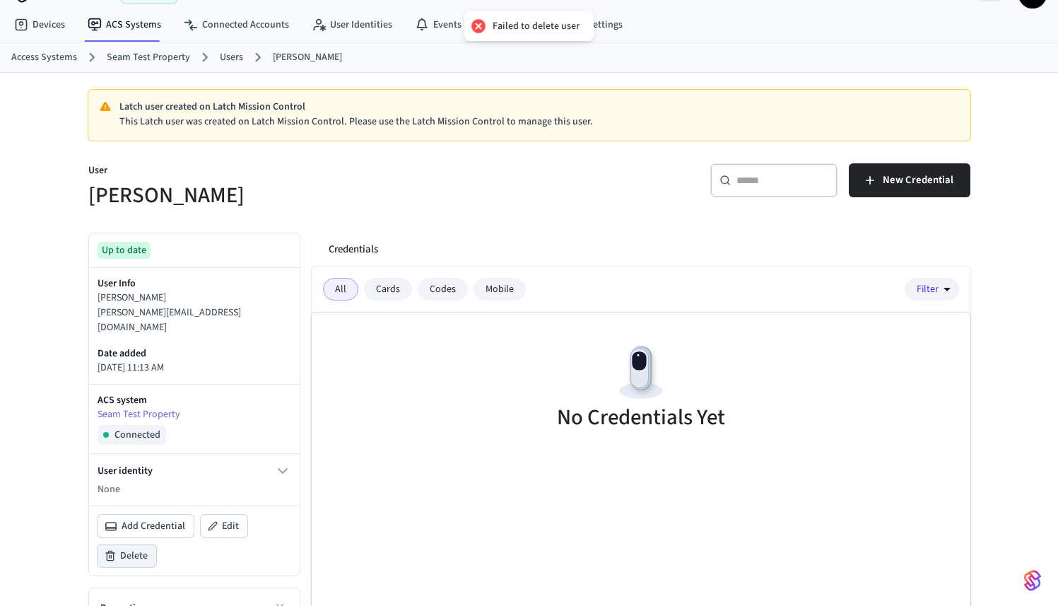
scroll to position [33, 0]
click at [220, 60] on link "Users" at bounding box center [231, 56] width 23 height 15
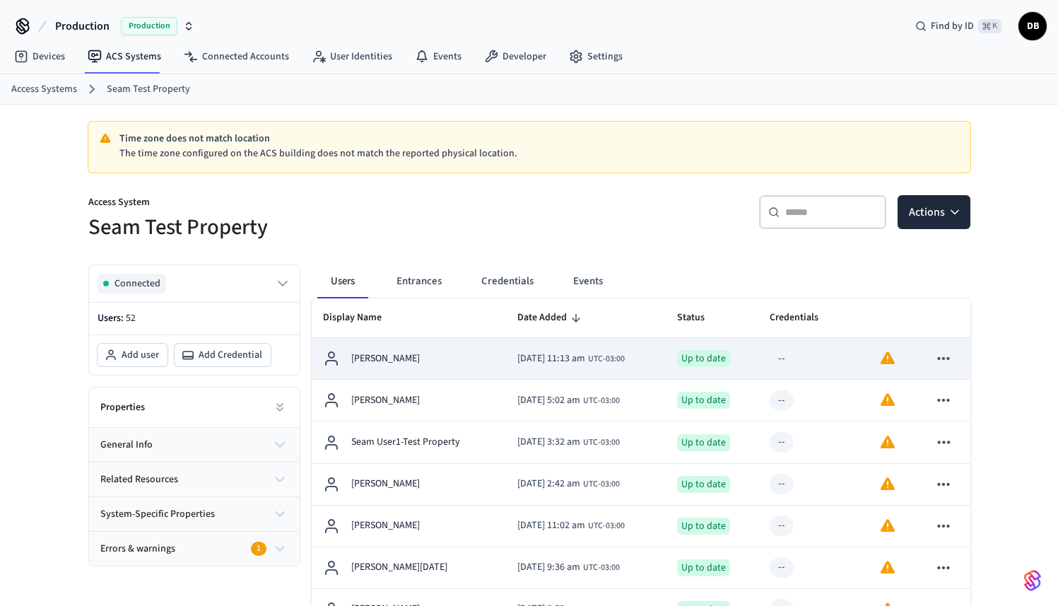
click at [940, 363] on icon "sticky table" at bounding box center [944, 358] width 18 height 18
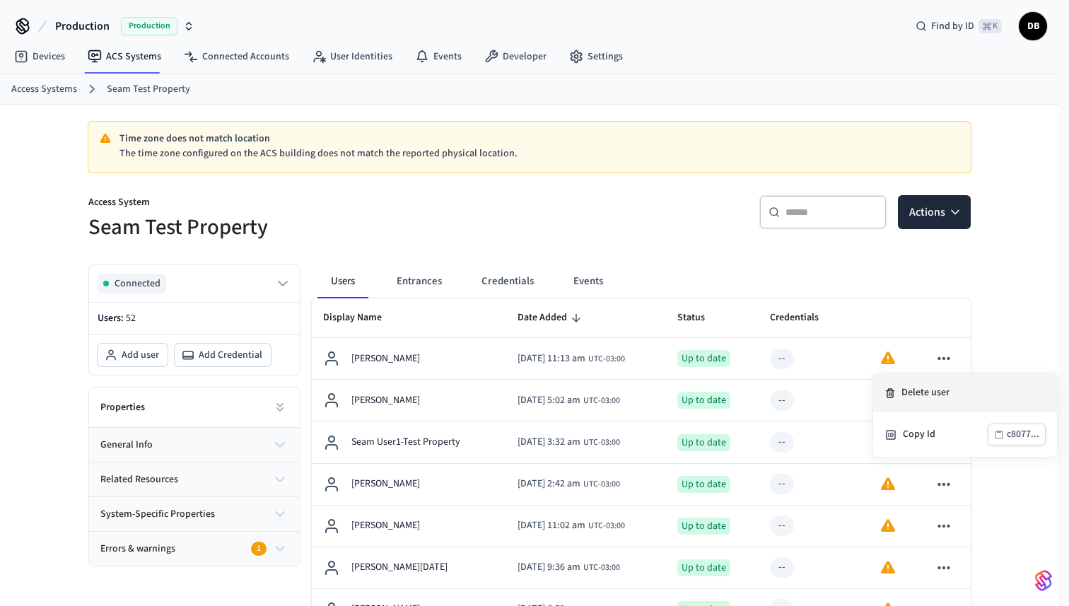
click at [930, 394] on li "Delete user" at bounding box center [965, 393] width 184 height 38
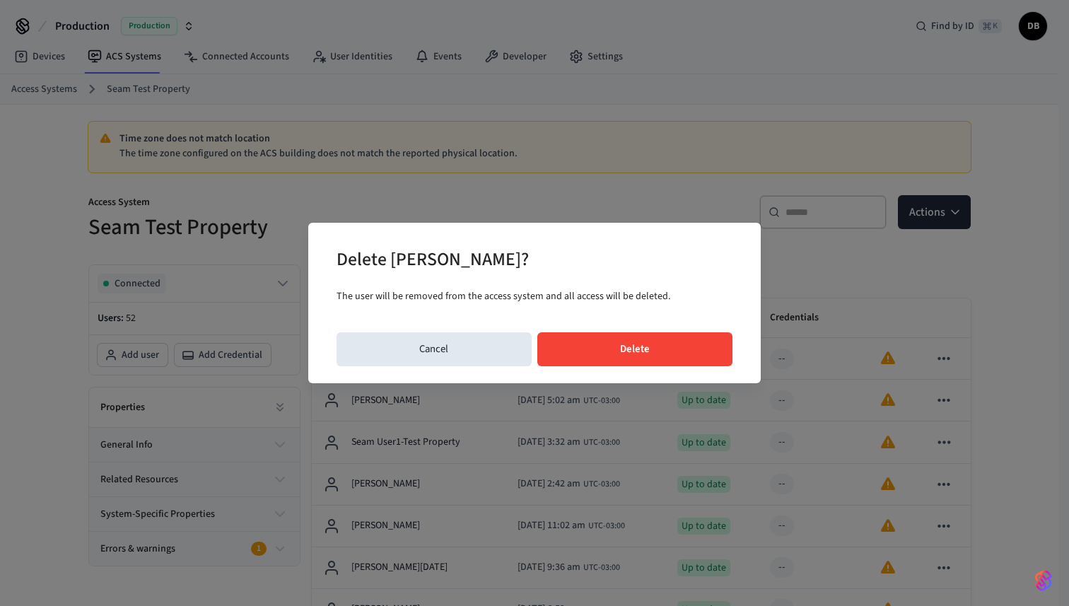
click at [677, 349] on button "Delete" at bounding box center [635, 349] width 196 height 34
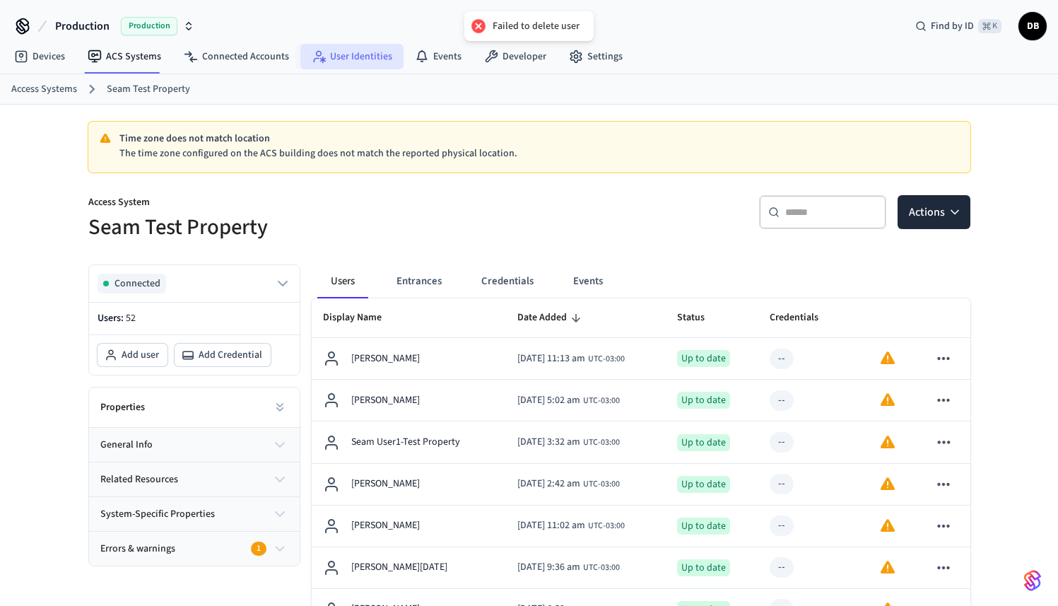
click at [343, 62] on link "User Identities" at bounding box center [351, 56] width 103 height 25
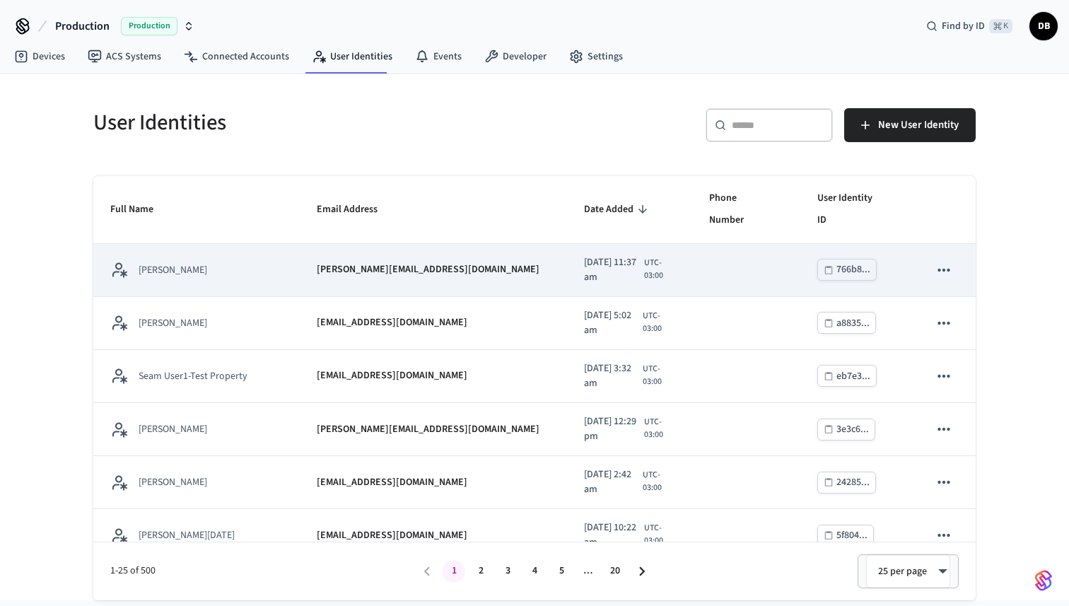
click at [935, 261] on icon "sticky table" at bounding box center [944, 270] width 18 height 18
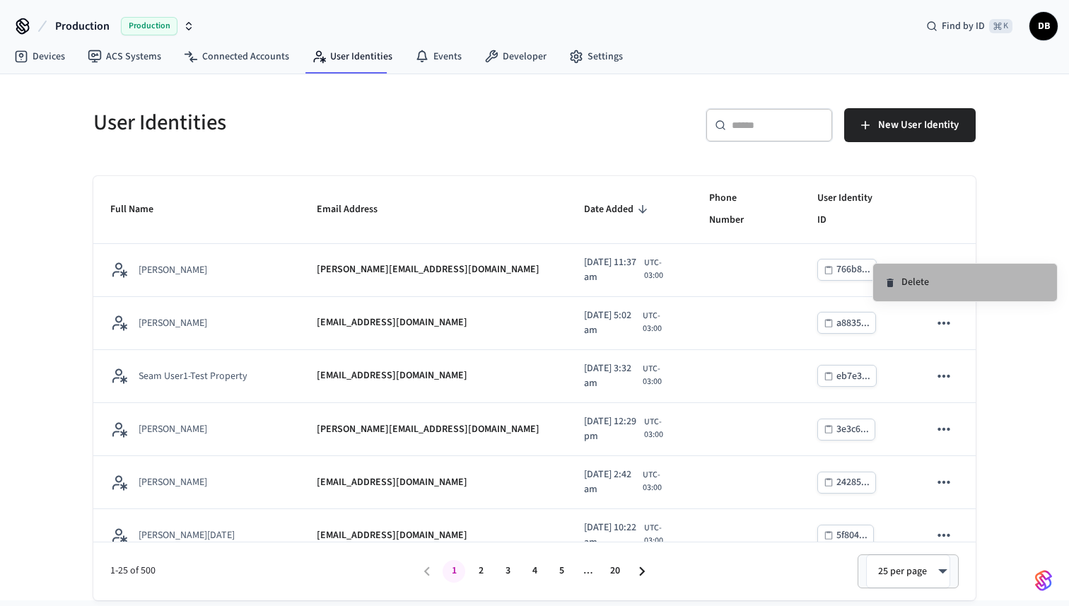
click at [911, 277] on li "Delete" at bounding box center [965, 282] width 184 height 37
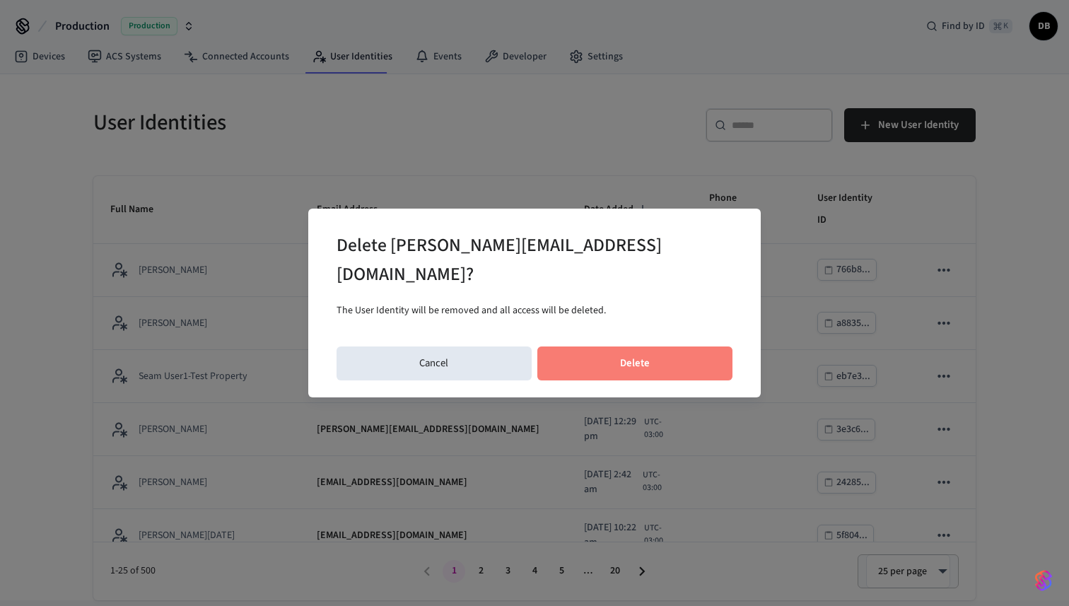
click at [675, 350] on button "Delete" at bounding box center [635, 363] width 196 height 34
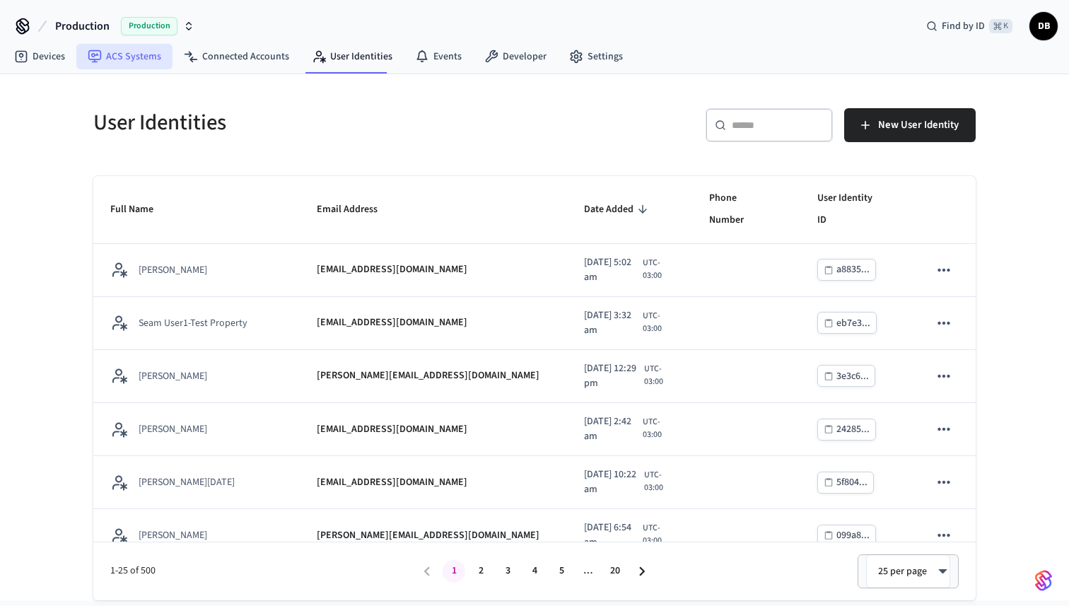
click at [133, 59] on link "ACS Systems" at bounding box center [124, 56] width 96 height 25
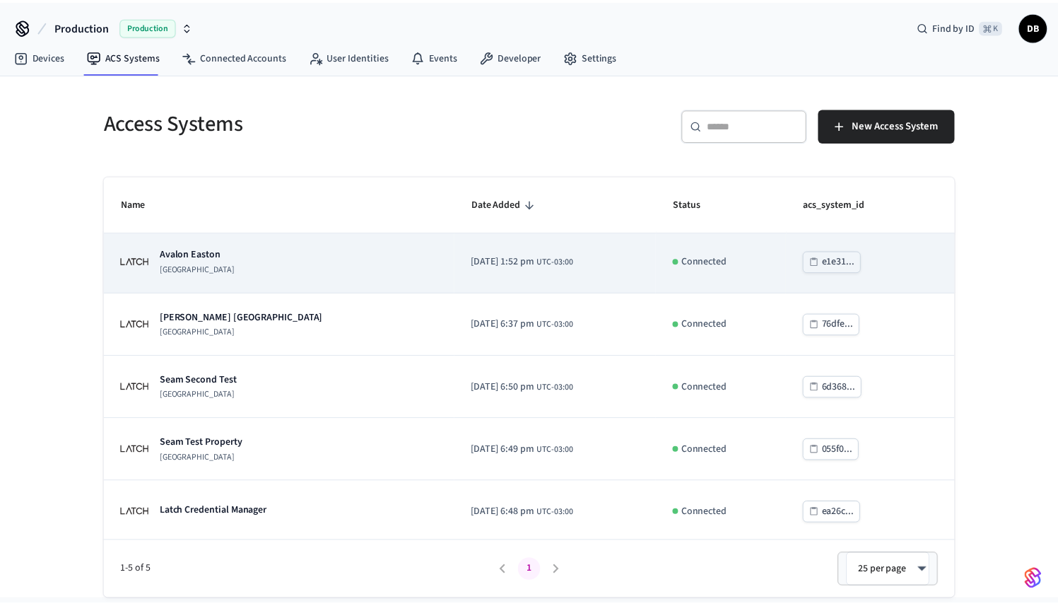
scroll to position [6, 0]
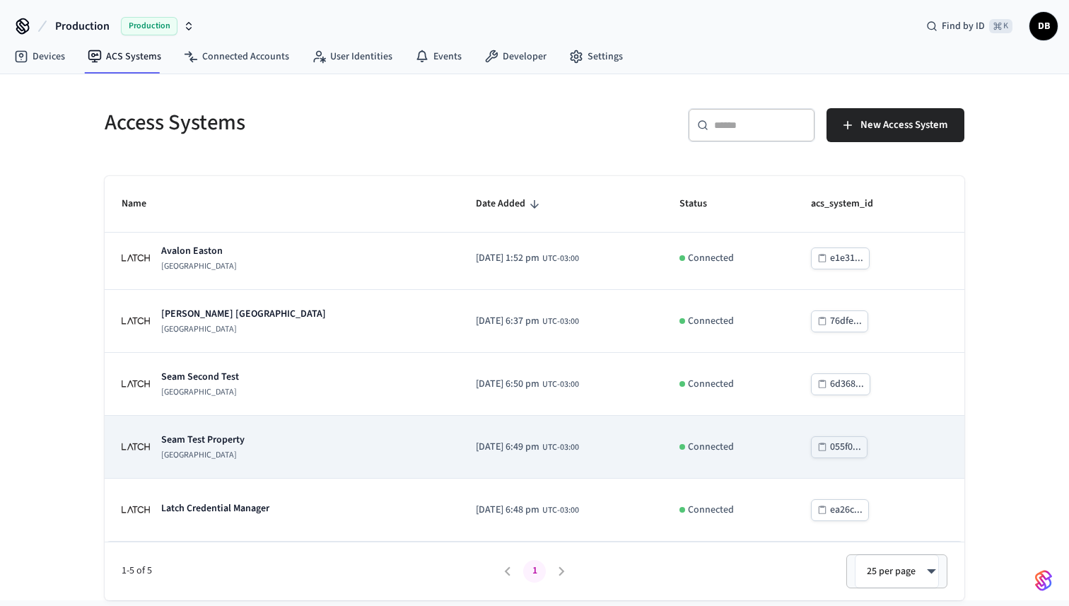
click at [246, 451] on div "Seam Test Property [GEOGRAPHIC_DATA]" at bounding box center [282, 447] width 320 height 28
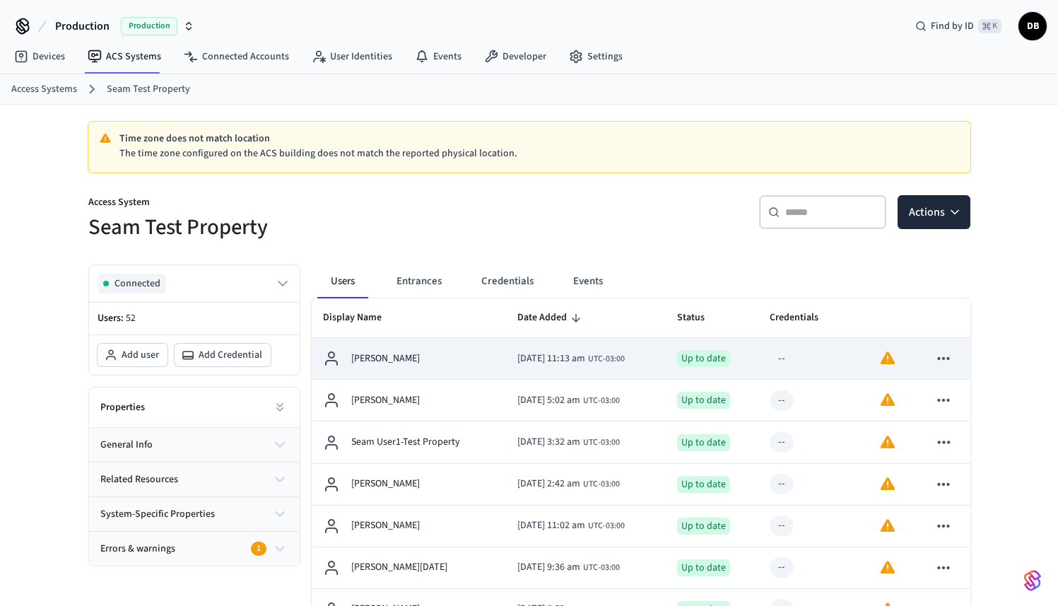
click at [455, 375] on td "[PERSON_NAME]" at bounding box center [409, 359] width 195 height 42
click at [936, 354] on icon "sticky table" at bounding box center [944, 358] width 18 height 18
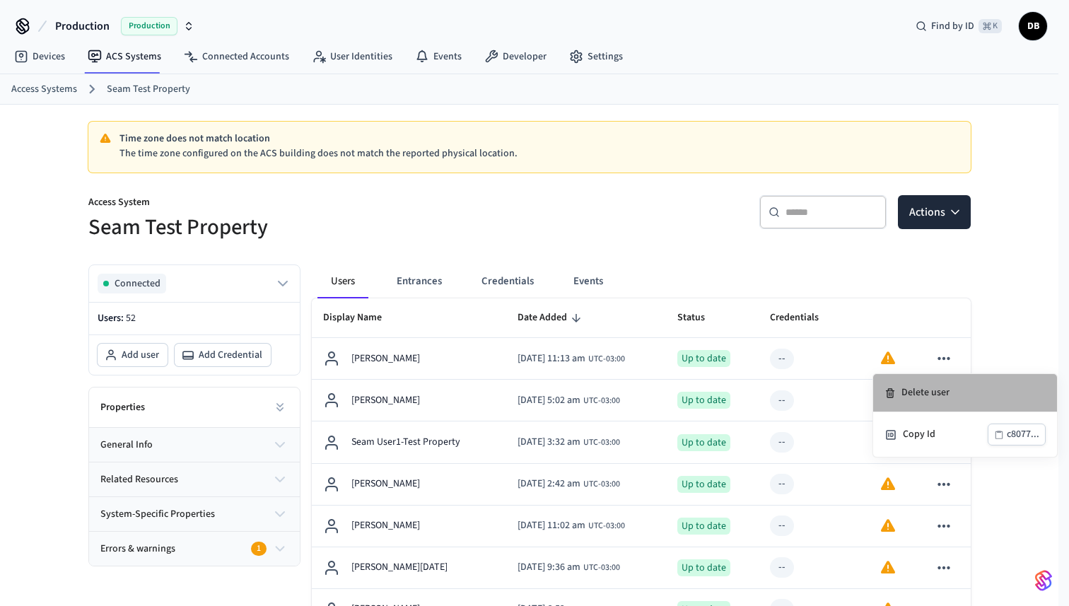
click at [940, 394] on li "Delete user" at bounding box center [965, 393] width 184 height 38
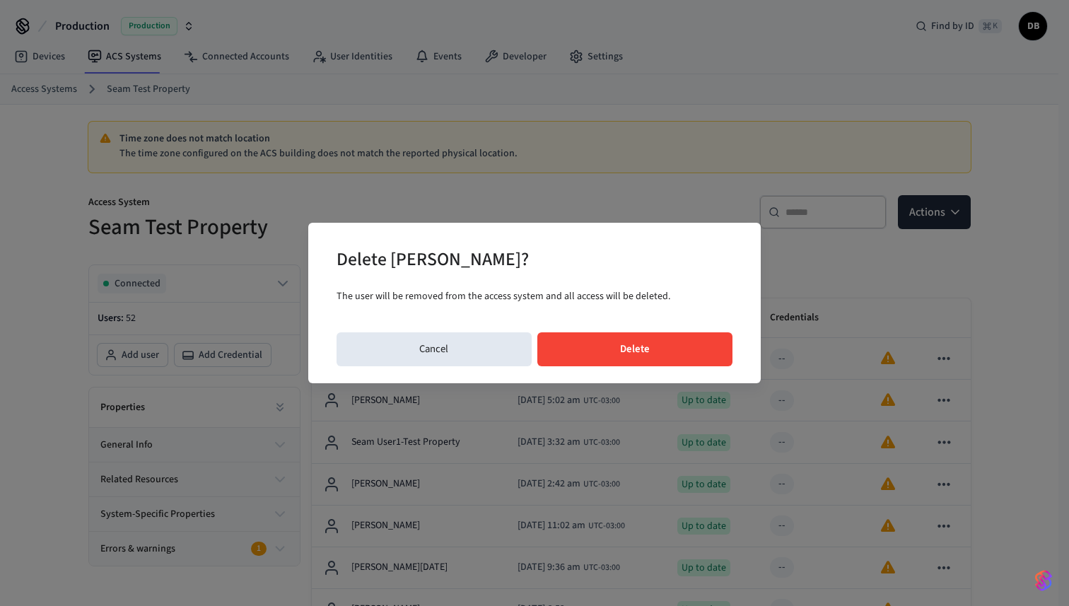
click at [595, 346] on button "Delete" at bounding box center [635, 349] width 196 height 34
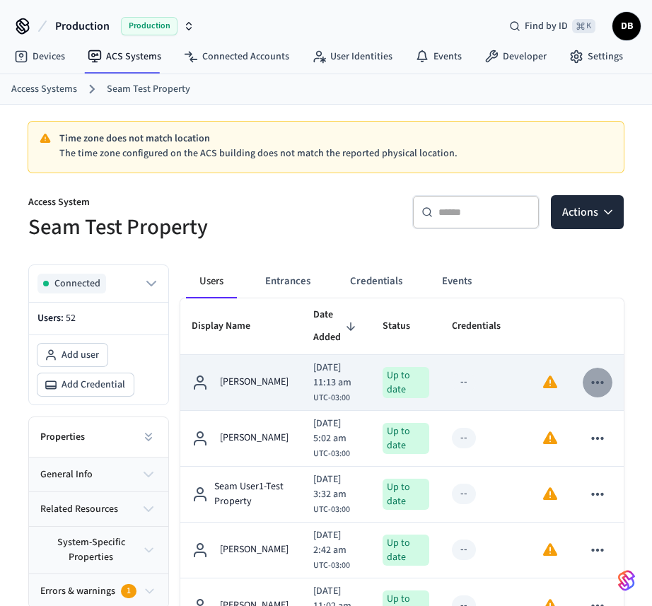
click at [607, 380] on button "sticky table" at bounding box center [598, 383] width 30 height 30
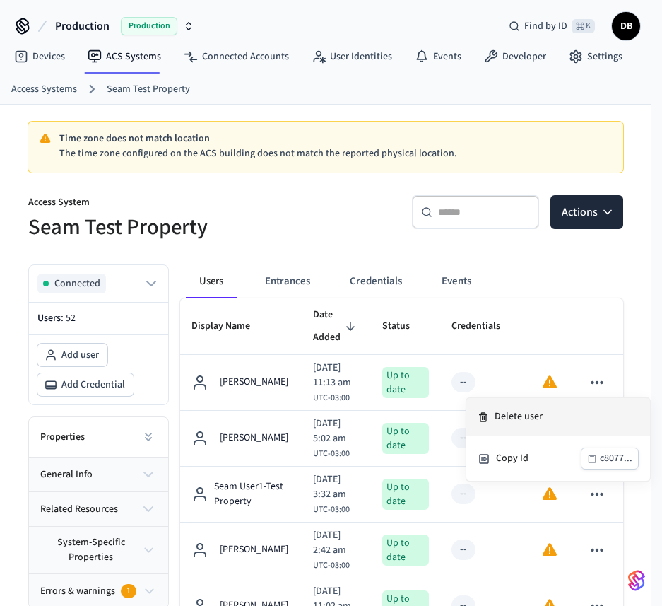
click at [534, 416] on li "Delete user" at bounding box center [559, 417] width 184 height 38
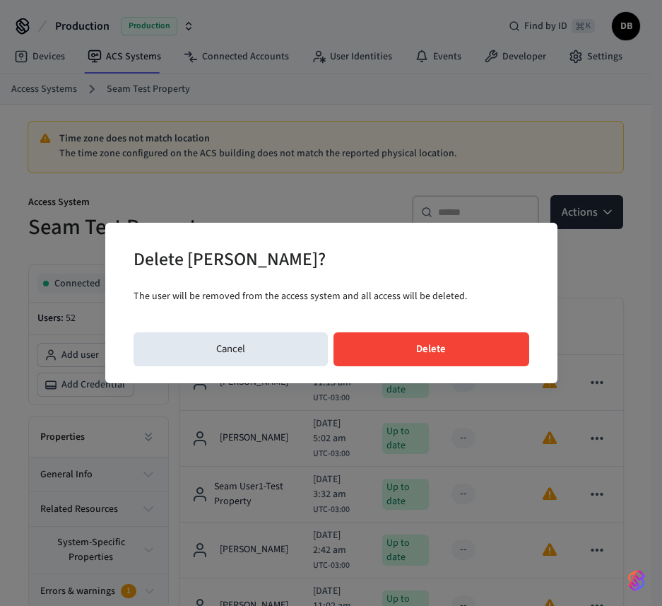
click at [486, 345] on button "Delete" at bounding box center [432, 349] width 196 height 34
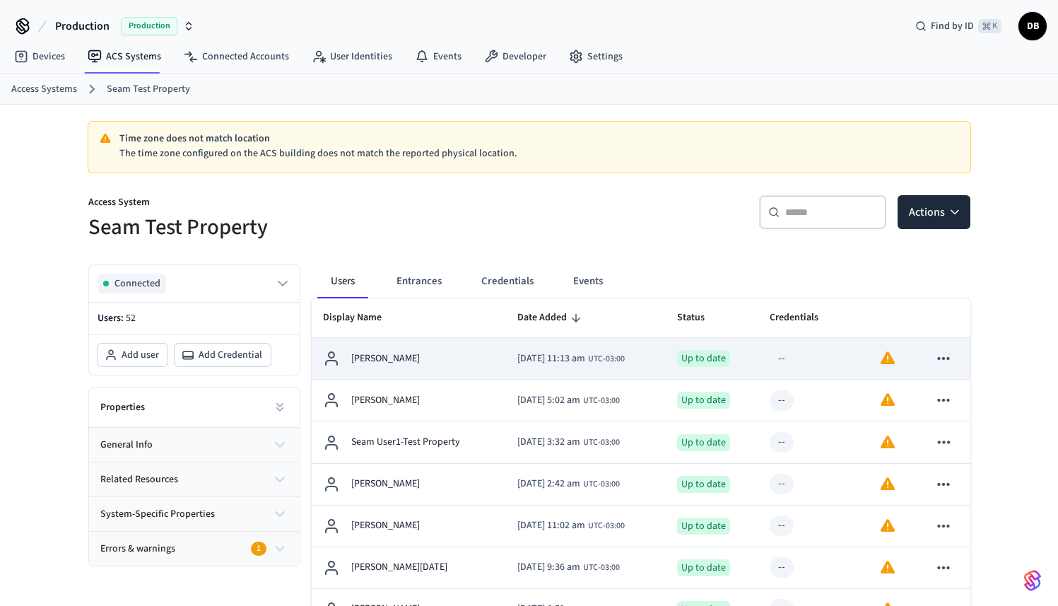
click at [941, 361] on icon "sticky table" at bounding box center [944, 358] width 18 height 18
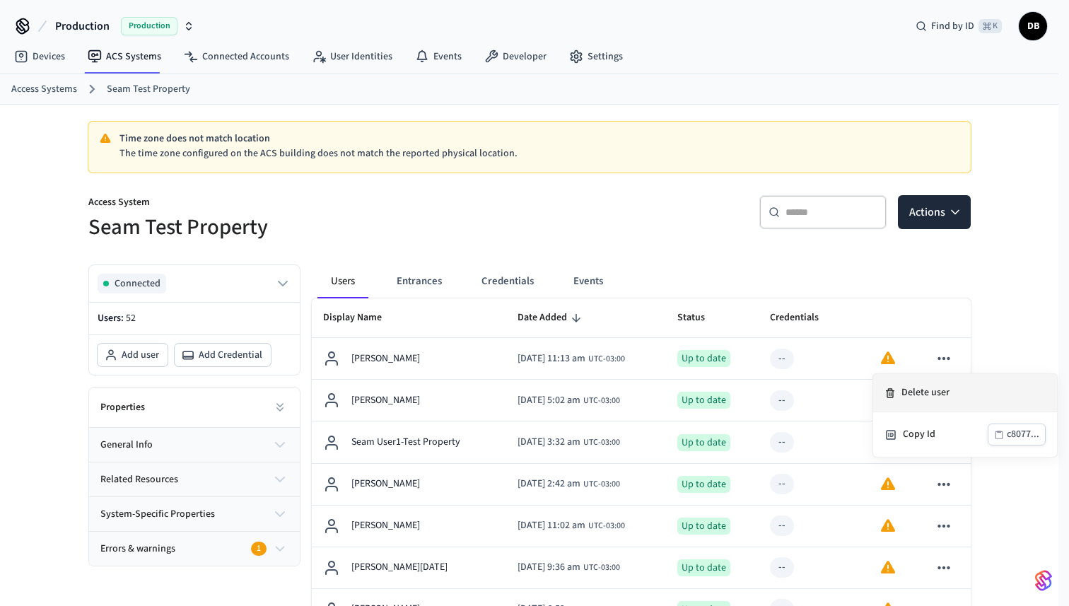
click at [937, 384] on li "Delete user" at bounding box center [965, 393] width 184 height 38
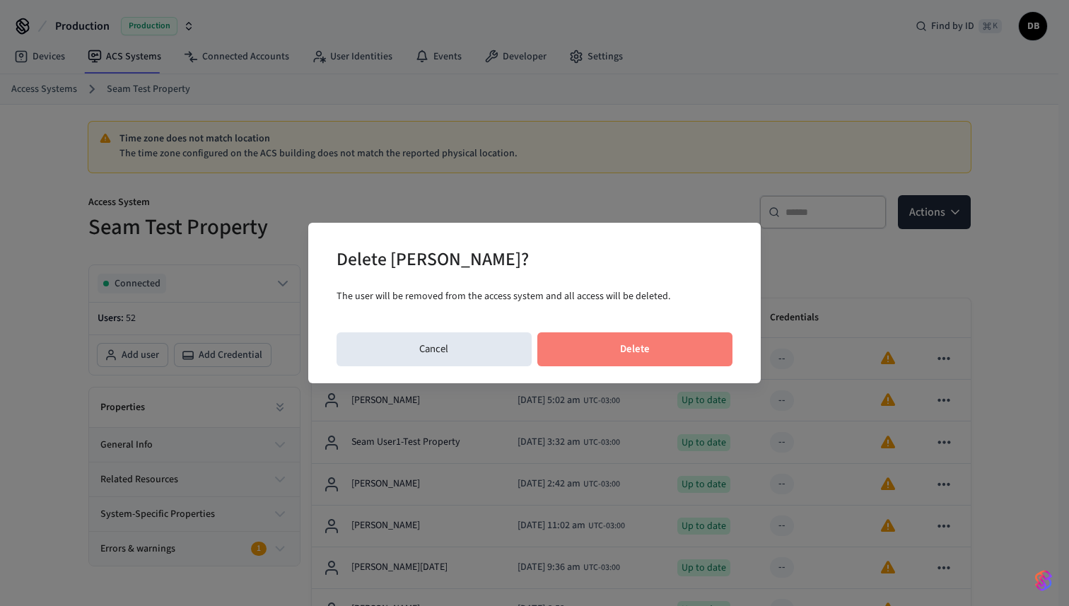
click at [719, 352] on button "Delete" at bounding box center [635, 349] width 196 height 34
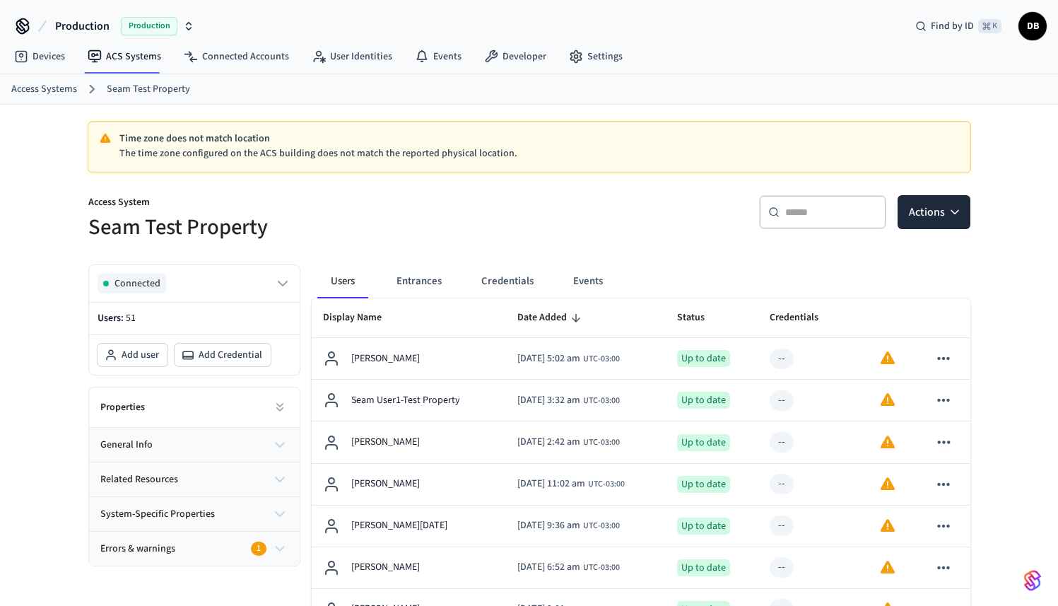
click at [806, 225] on div "​ ​" at bounding box center [822, 212] width 127 height 34
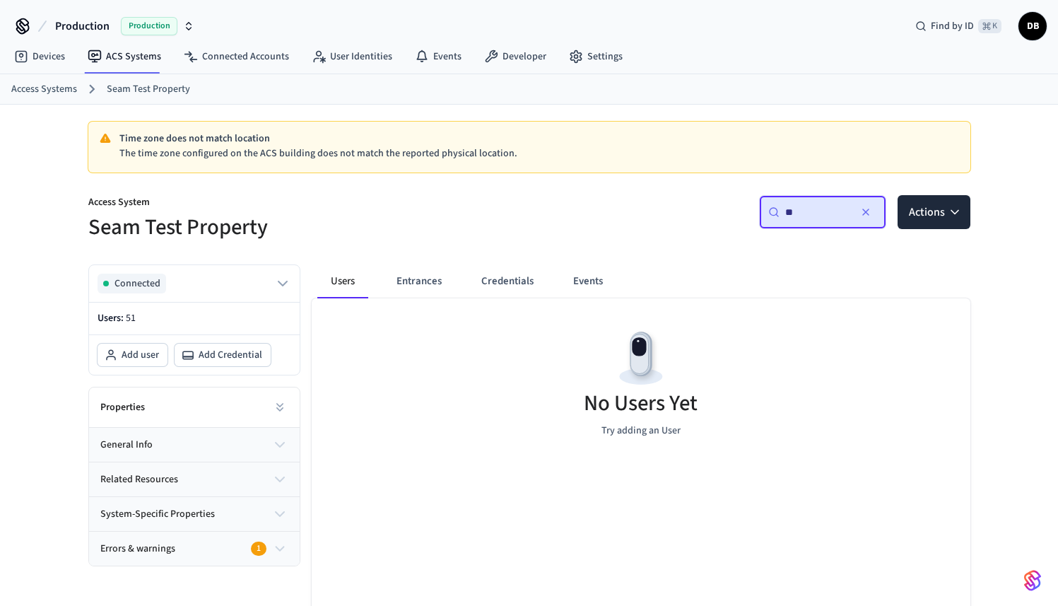
type input "*"
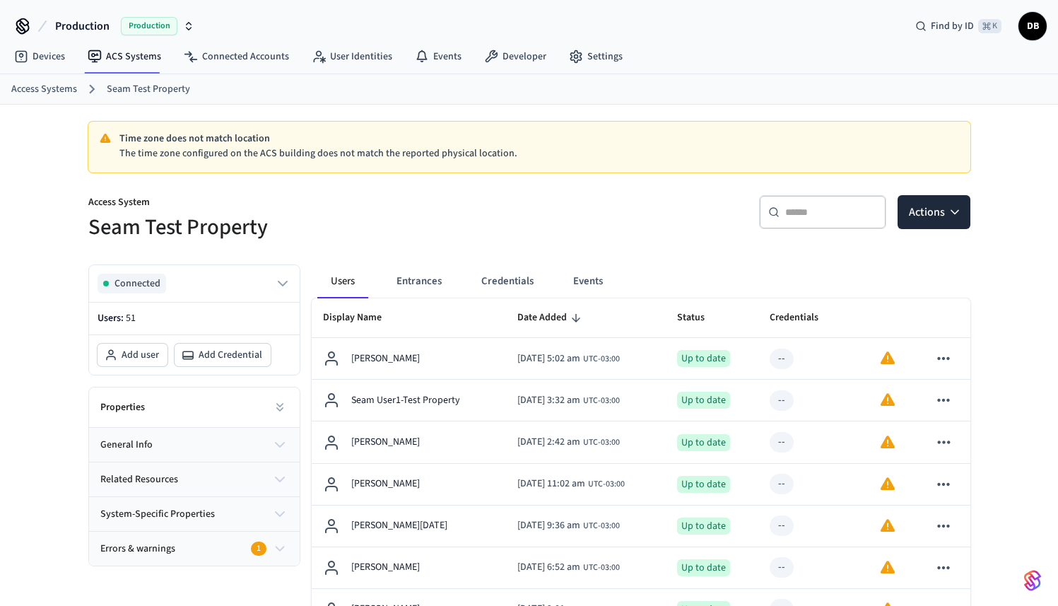
click at [814, 206] on input "text" at bounding box center [832, 212] width 92 height 14
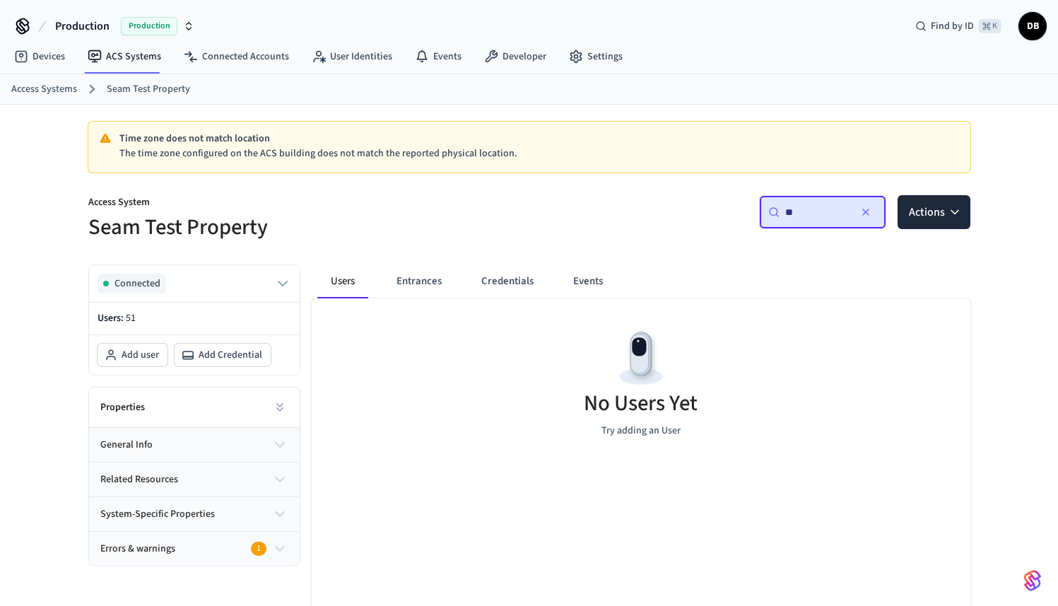
type input "*"
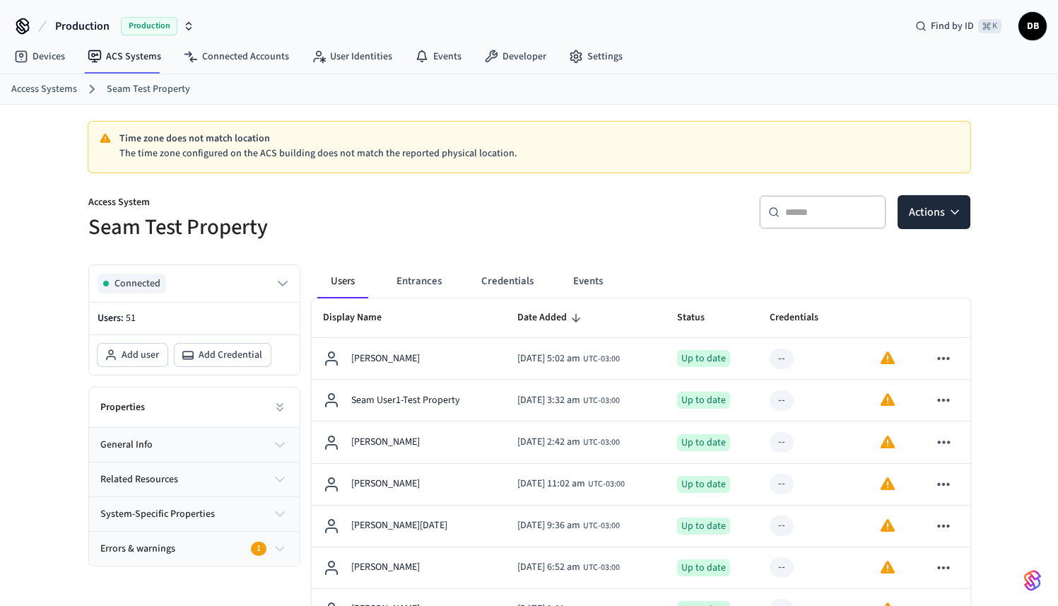
click at [815, 212] on input "text" at bounding box center [832, 212] width 92 height 14
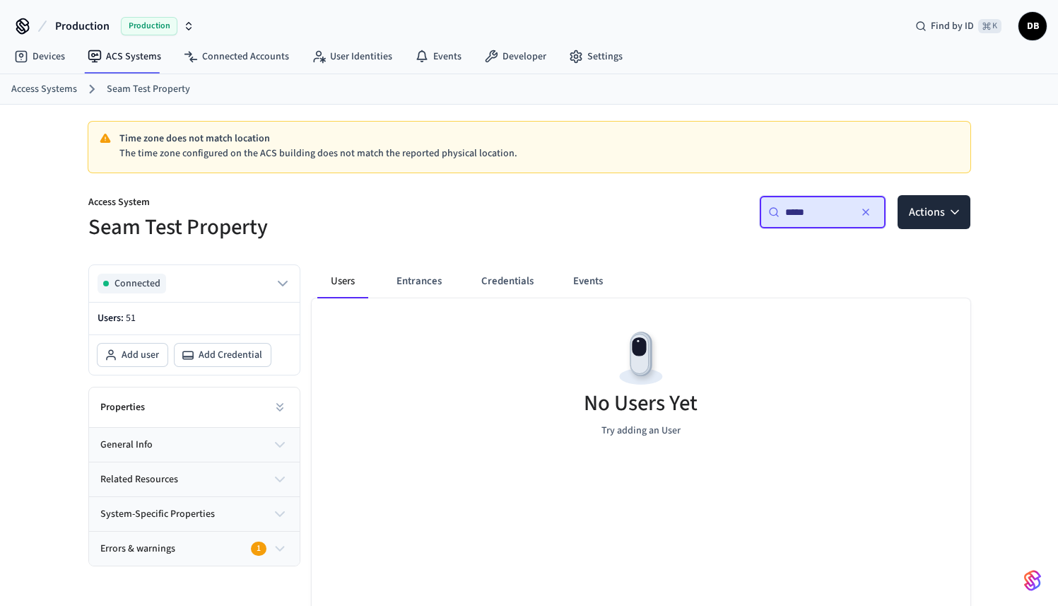
type input "*****"
click at [583, 230] on div "​ ***** ​ Actions" at bounding box center [754, 217] width 433 height 45
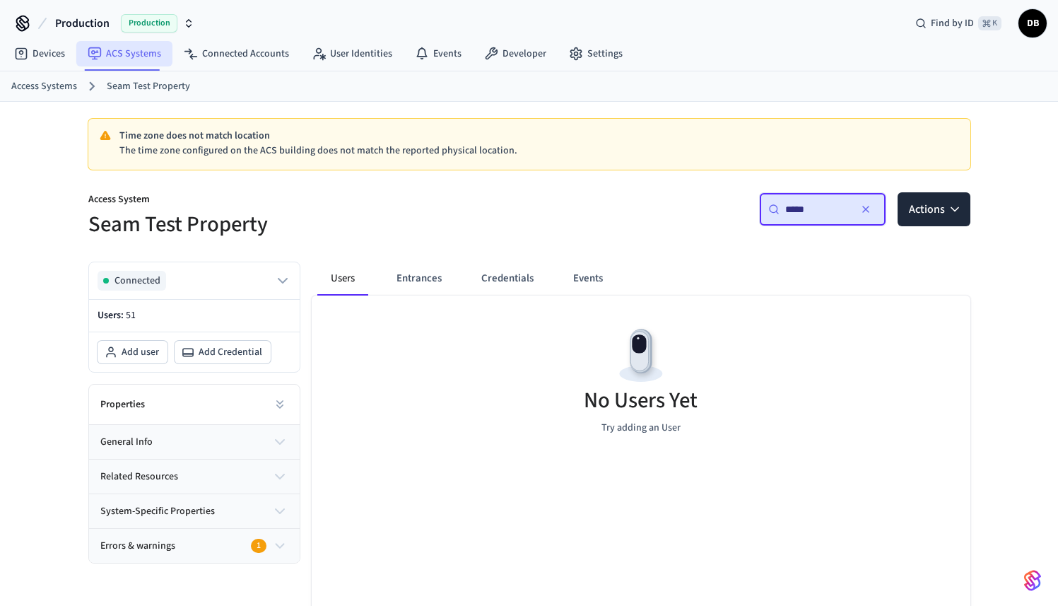
click at [106, 53] on link "ACS Systems" at bounding box center [124, 53] width 96 height 25
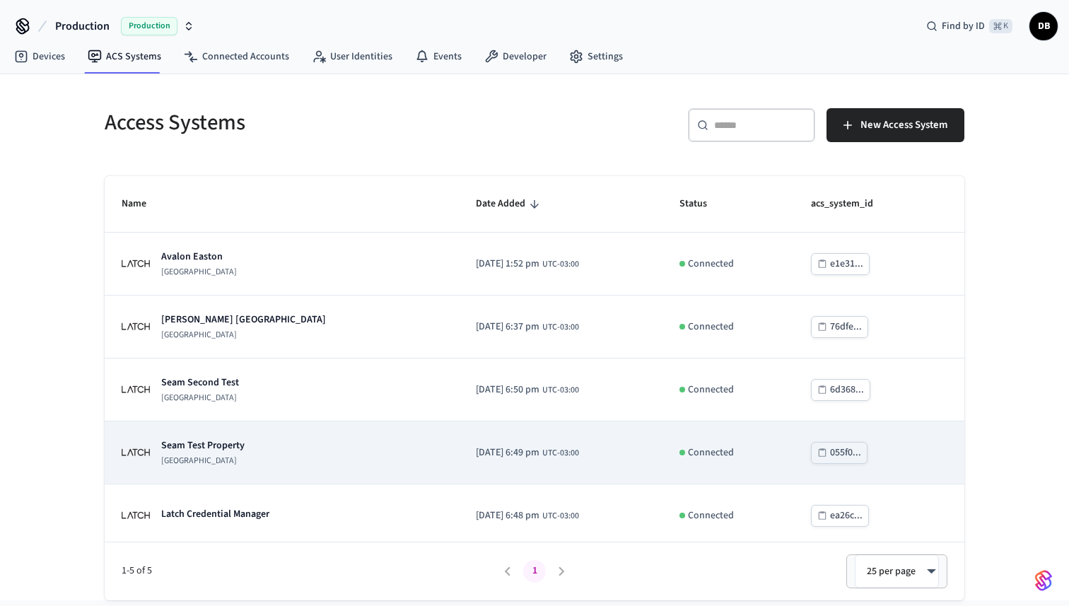
click at [224, 446] on p "Seam Test Property" at bounding box center [202, 445] width 83 height 14
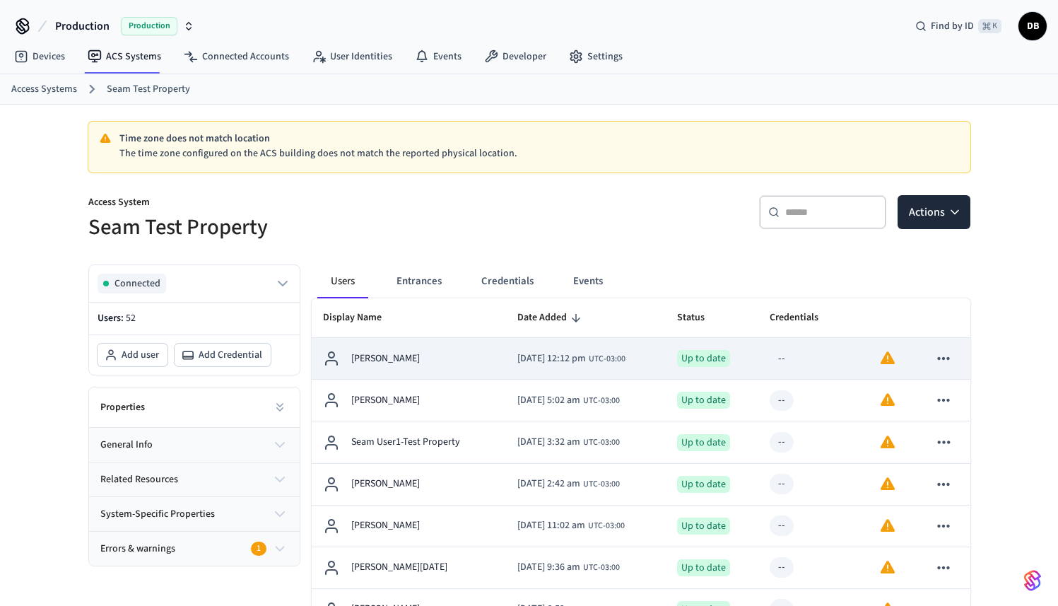
click at [415, 358] on div "[PERSON_NAME]" at bounding box center [409, 358] width 173 height 17
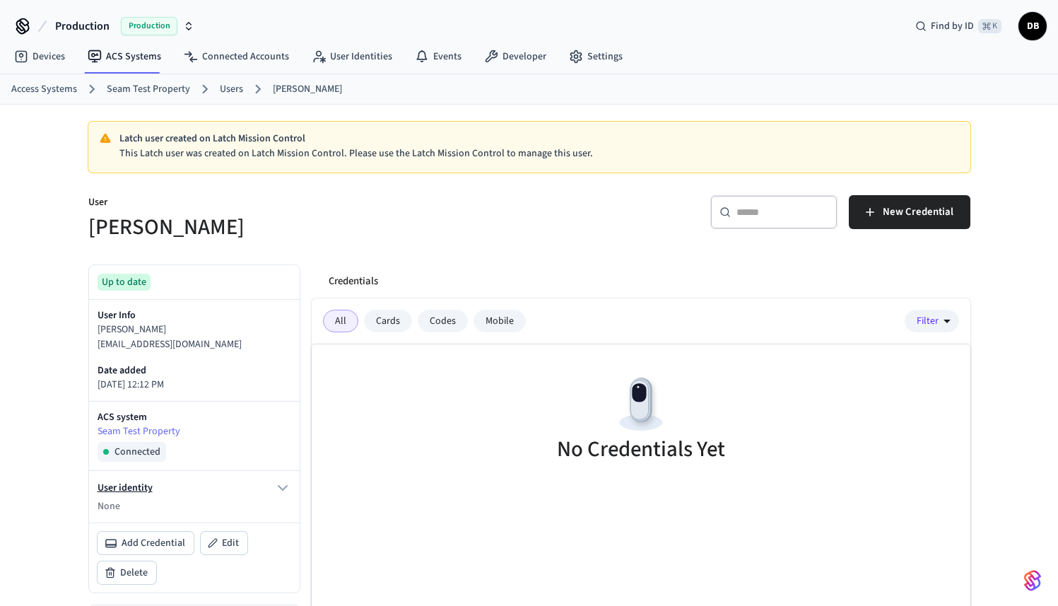
click at [280, 487] on icon "button" at bounding box center [283, 488] width 8 height 4
click at [356, 62] on link "User Identities" at bounding box center [351, 56] width 103 height 25
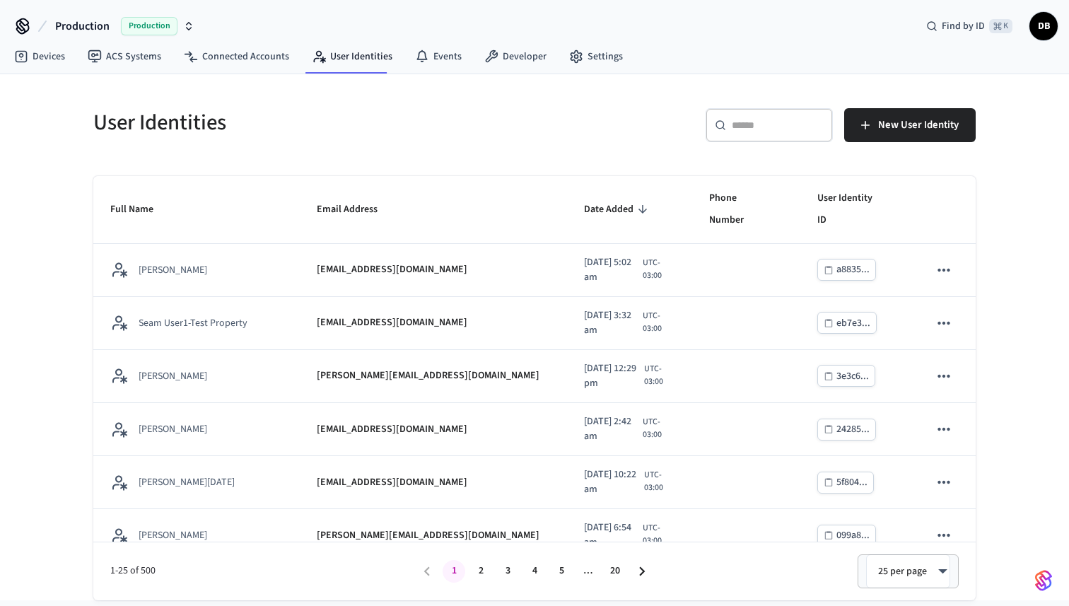
click at [740, 123] on input "text" at bounding box center [778, 125] width 92 height 14
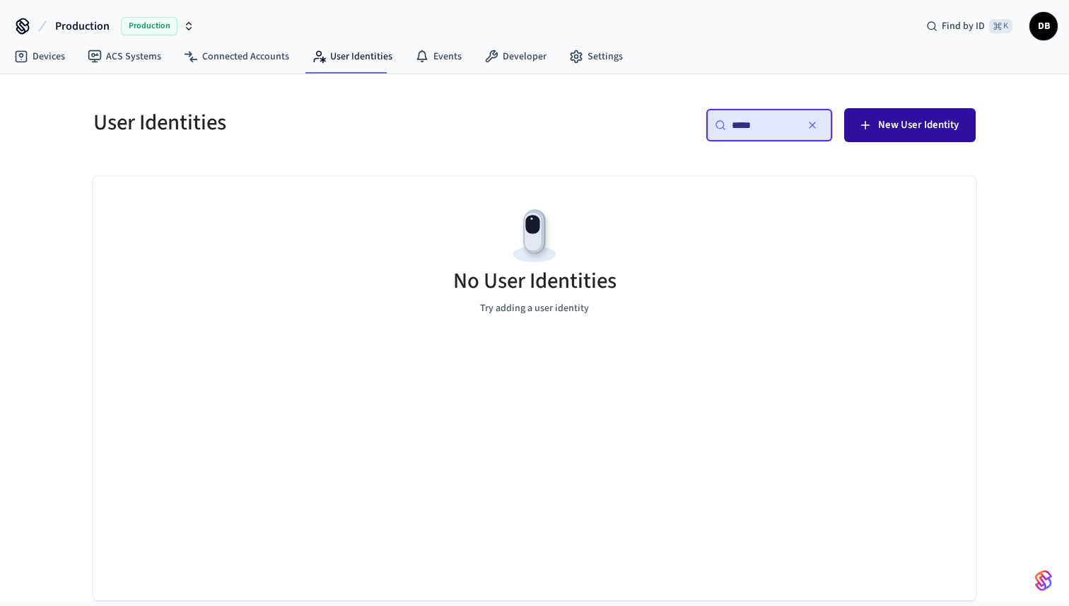
type input "*****"
click at [947, 129] on span "New User Identity" at bounding box center [918, 125] width 81 height 18
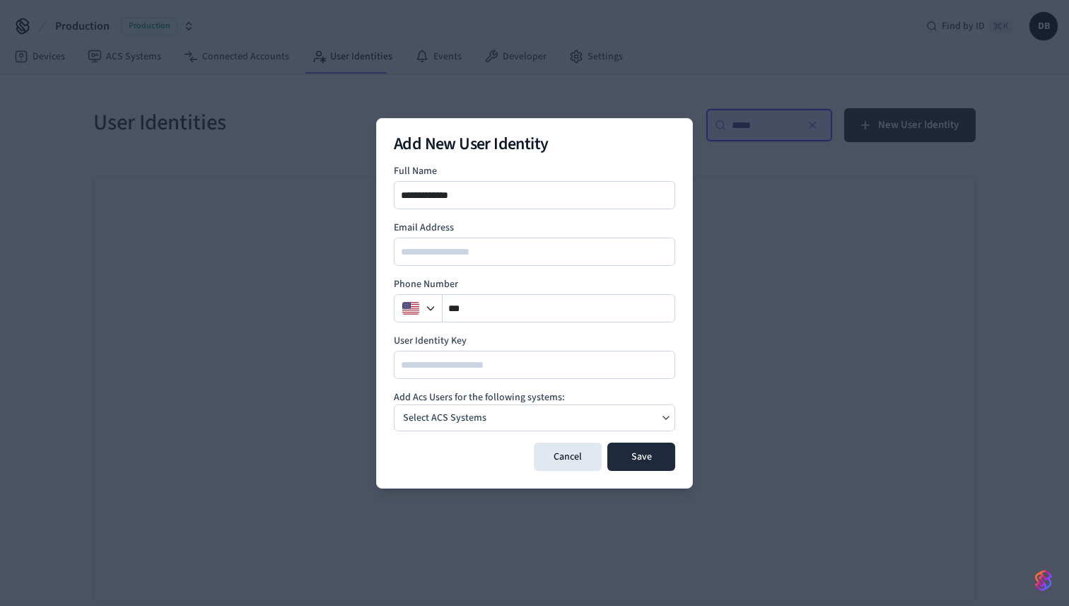
type input "**********"
click at [536, 421] on div "Select ACS Systems" at bounding box center [534, 417] width 281 height 27
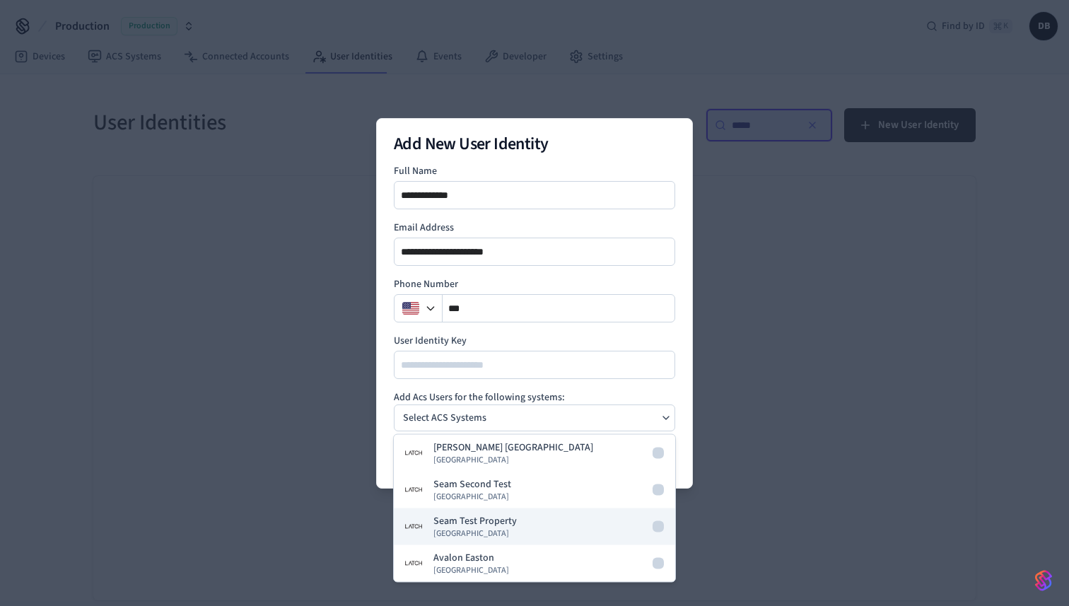
click at [536, 526] on button "Seam Test Property [GEOGRAPHIC_DATA]" at bounding box center [534, 526] width 281 height 37
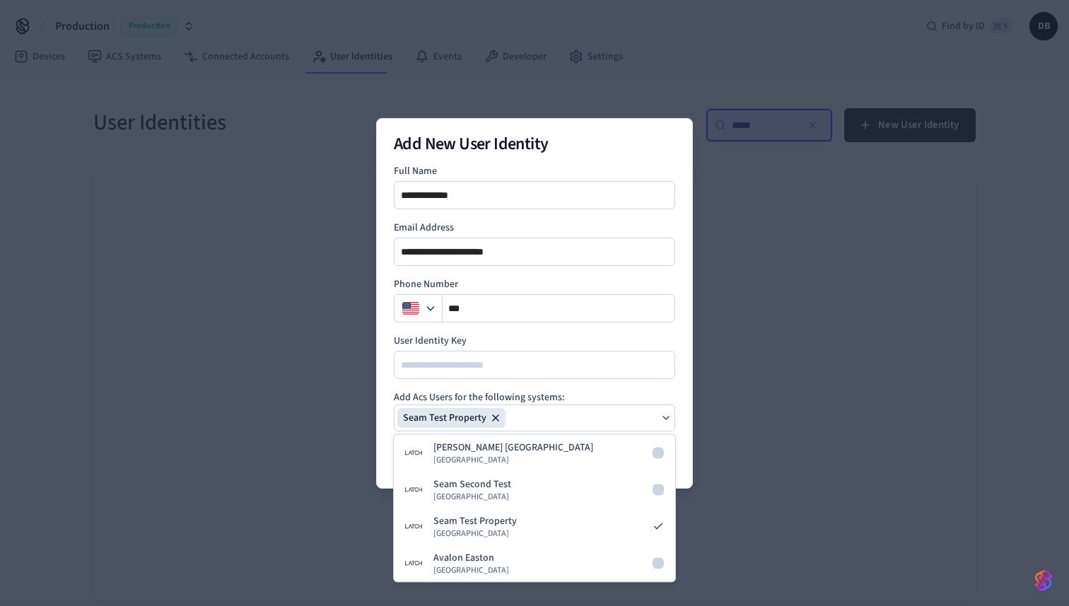
click at [682, 454] on div "**********" at bounding box center [534, 303] width 317 height 370
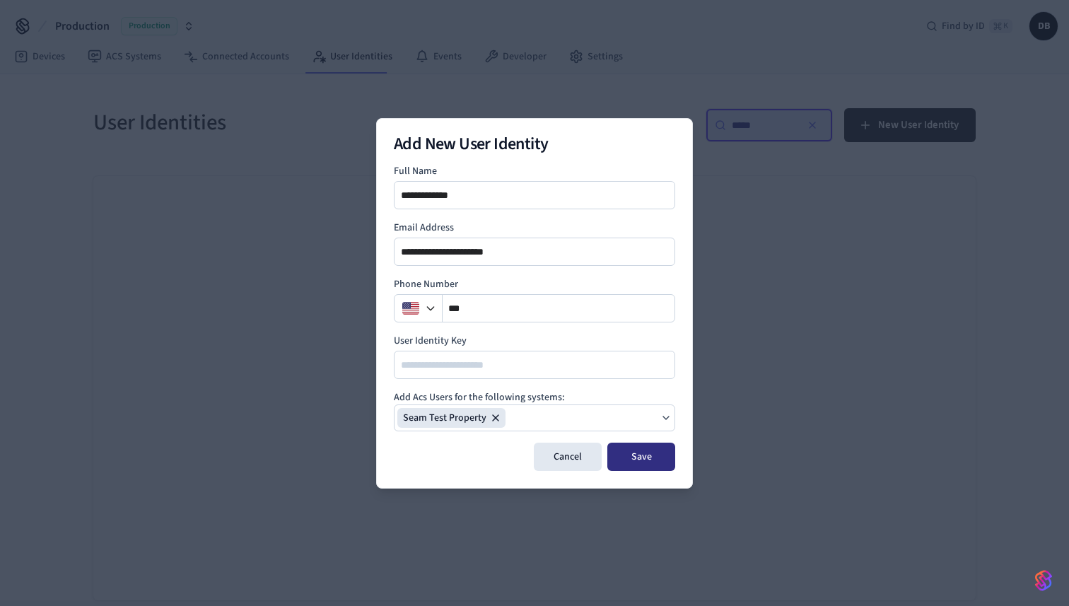
click at [665, 462] on button "Save" at bounding box center [641, 457] width 68 height 28
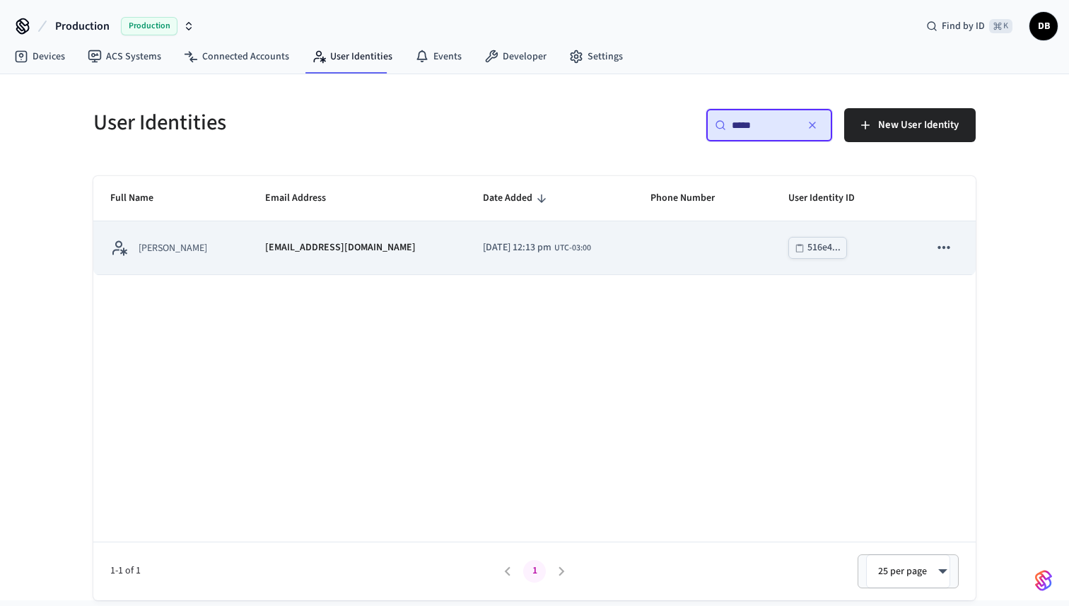
click at [279, 247] on p "[EMAIL_ADDRESS][DOMAIN_NAME]" at bounding box center [340, 247] width 151 height 15
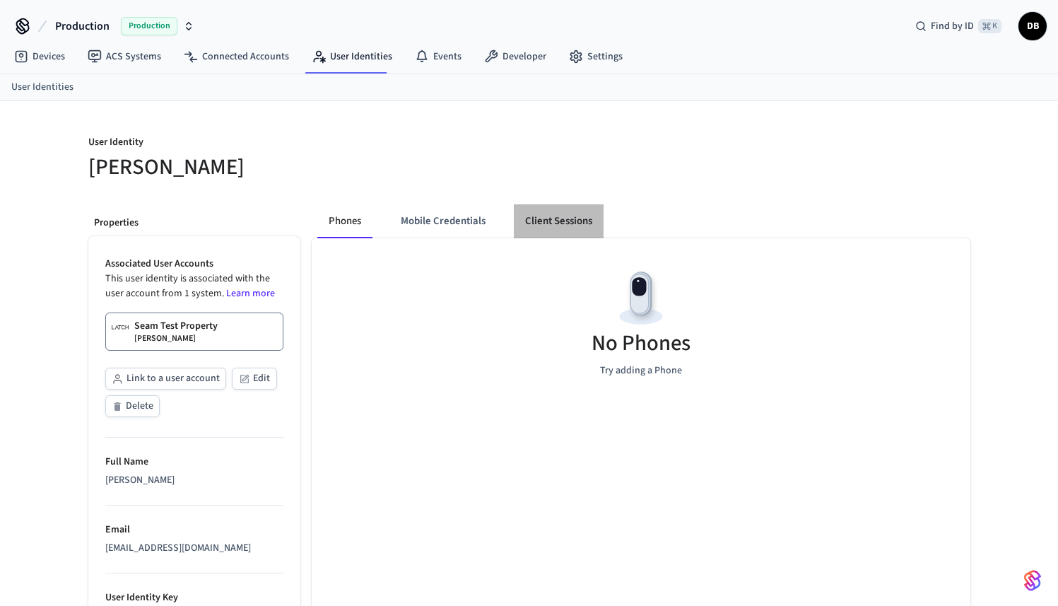
click at [557, 226] on button "Client Sessions" at bounding box center [559, 221] width 90 height 34
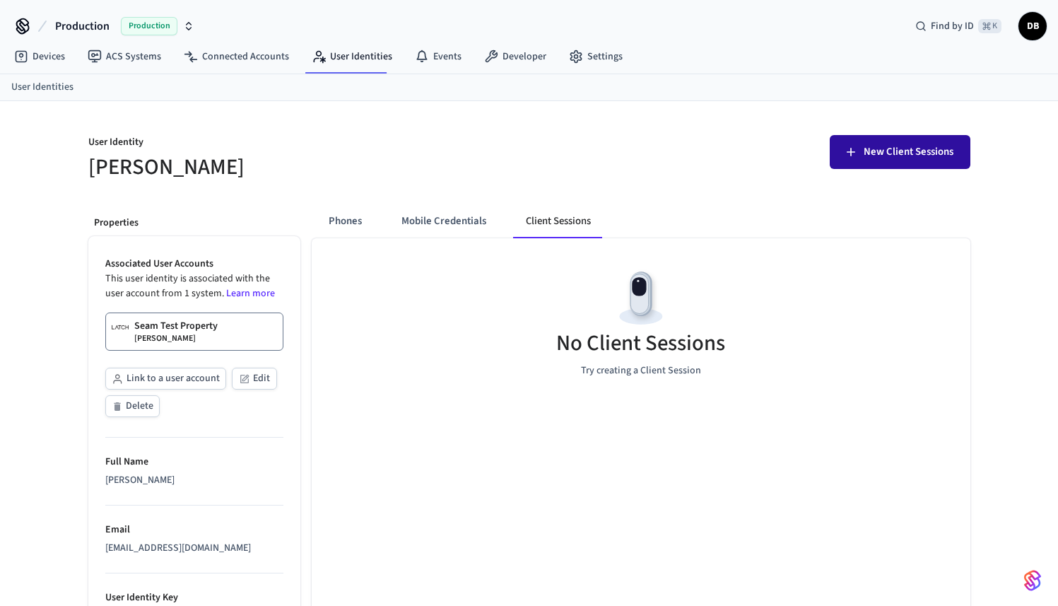
click at [887, 163] on button "New Client Sessions" at bounding box center [900, 152] width 141 height 34
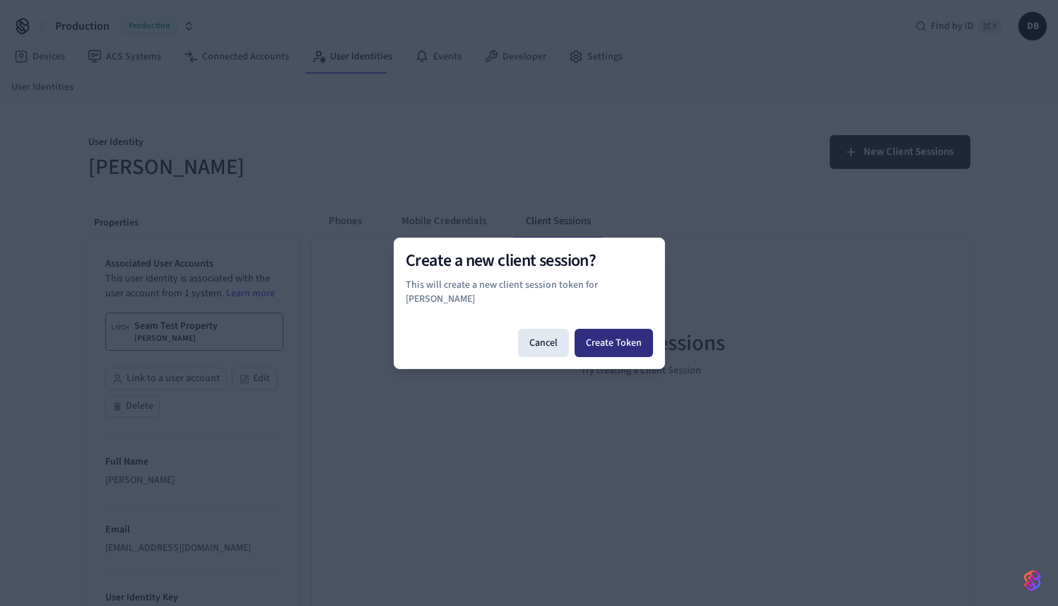
click at [631, 338] on button "Create Token" at bounding box center [614, 343] width 78 height 28
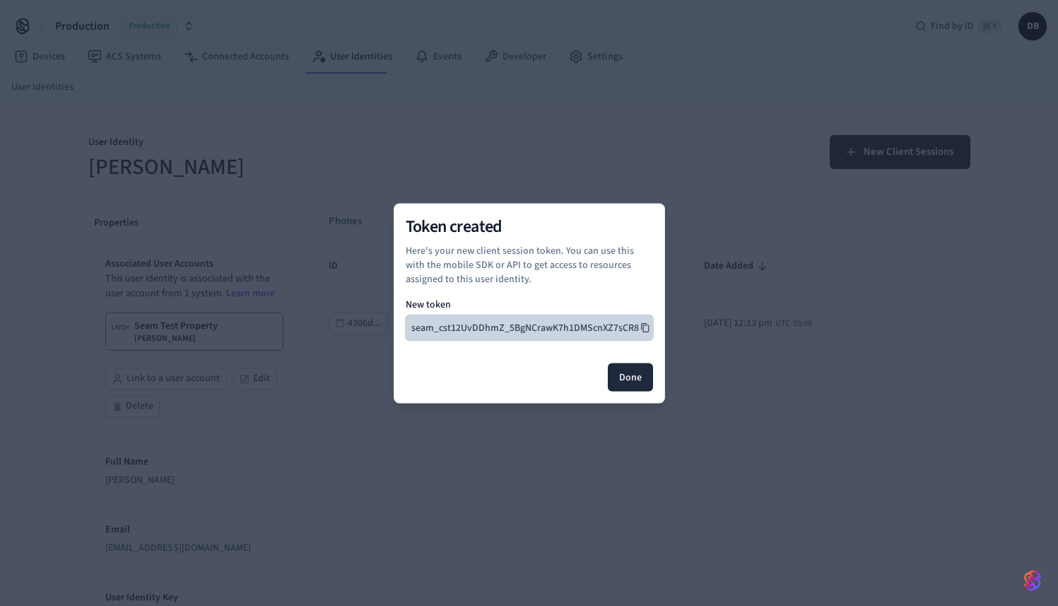
click at [592, 328] on button "seam_cst12UvDDhmZ_5BgNCrawK7h1DMScnXZ7sCR8" at bounding box center [529, 327] width 247 height 25
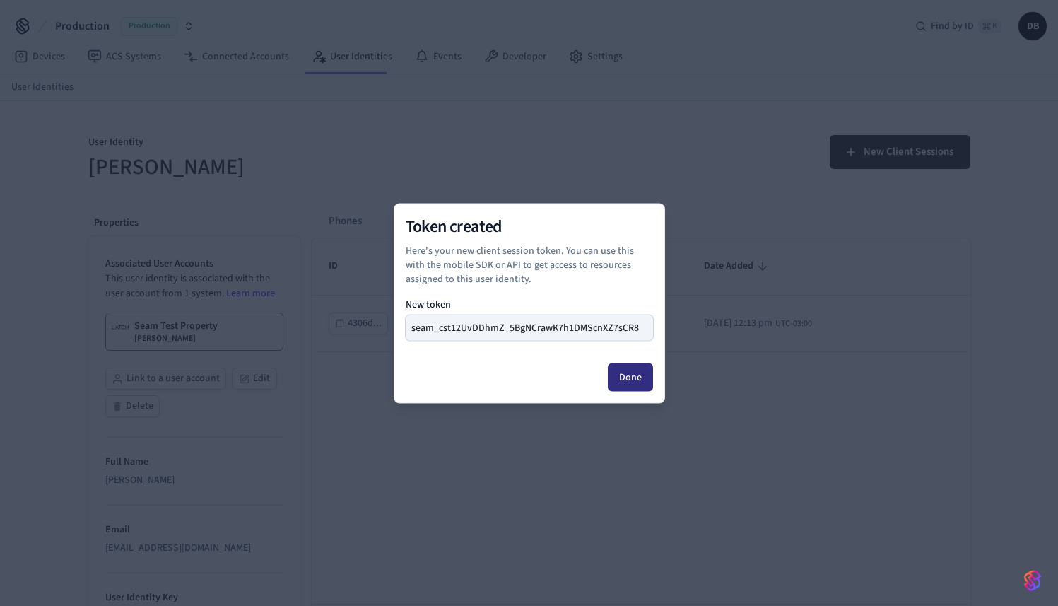
click at [631, 374] on button "Done" at bounding box center [630, 377] width 45 height 28
